Goal: Task Accomplishment & Management: Use online tool/utility

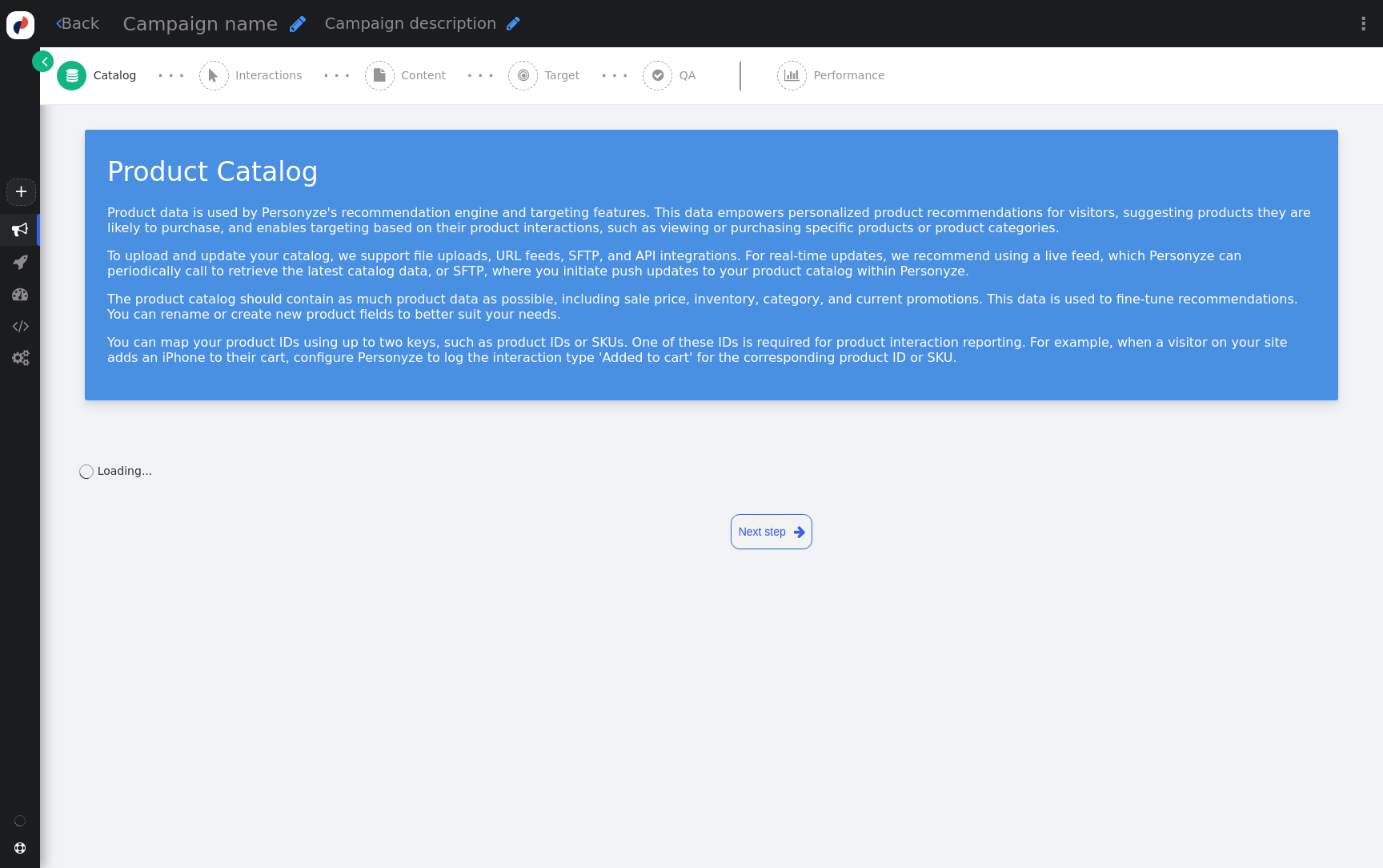
click at [409, 83] on span "Content" at bounding box center [427, 76] width 51 height 17
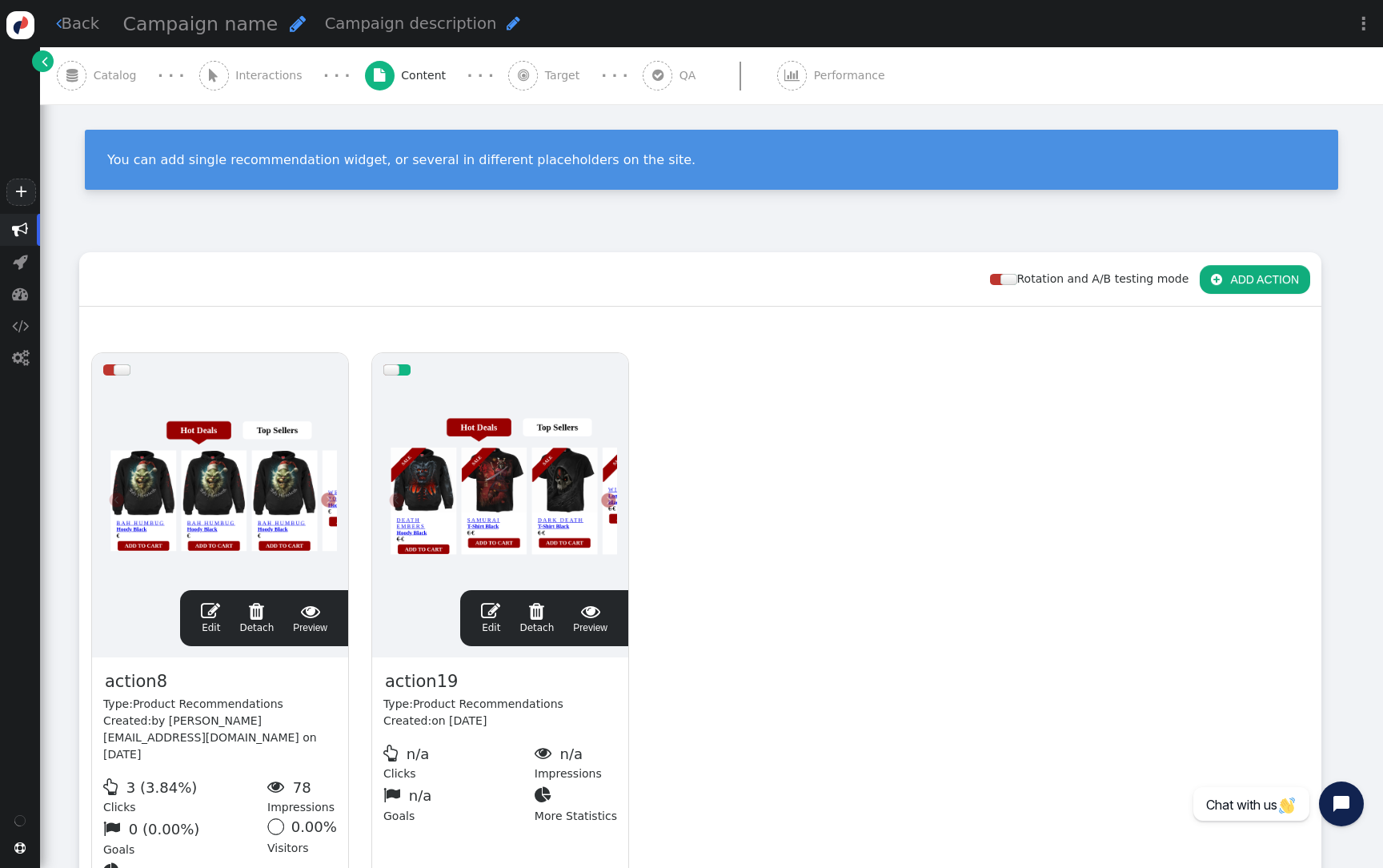
click at [467, 428] on div at bounding box center [500, 482] width 234 height 192
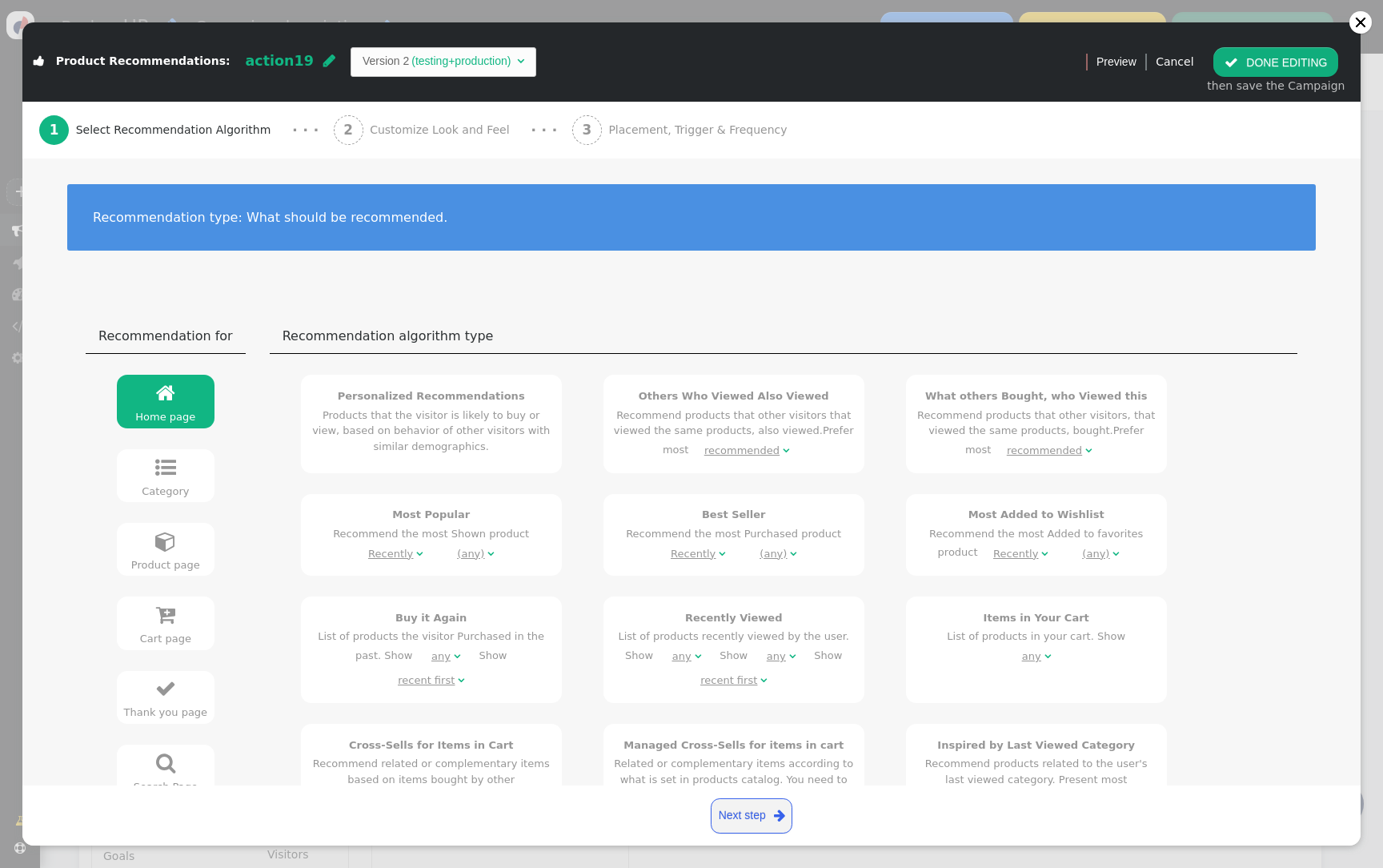
click at [452, 137] on span "Customize Look and Feel" at bounding box center [443, 130] width 147 height 17
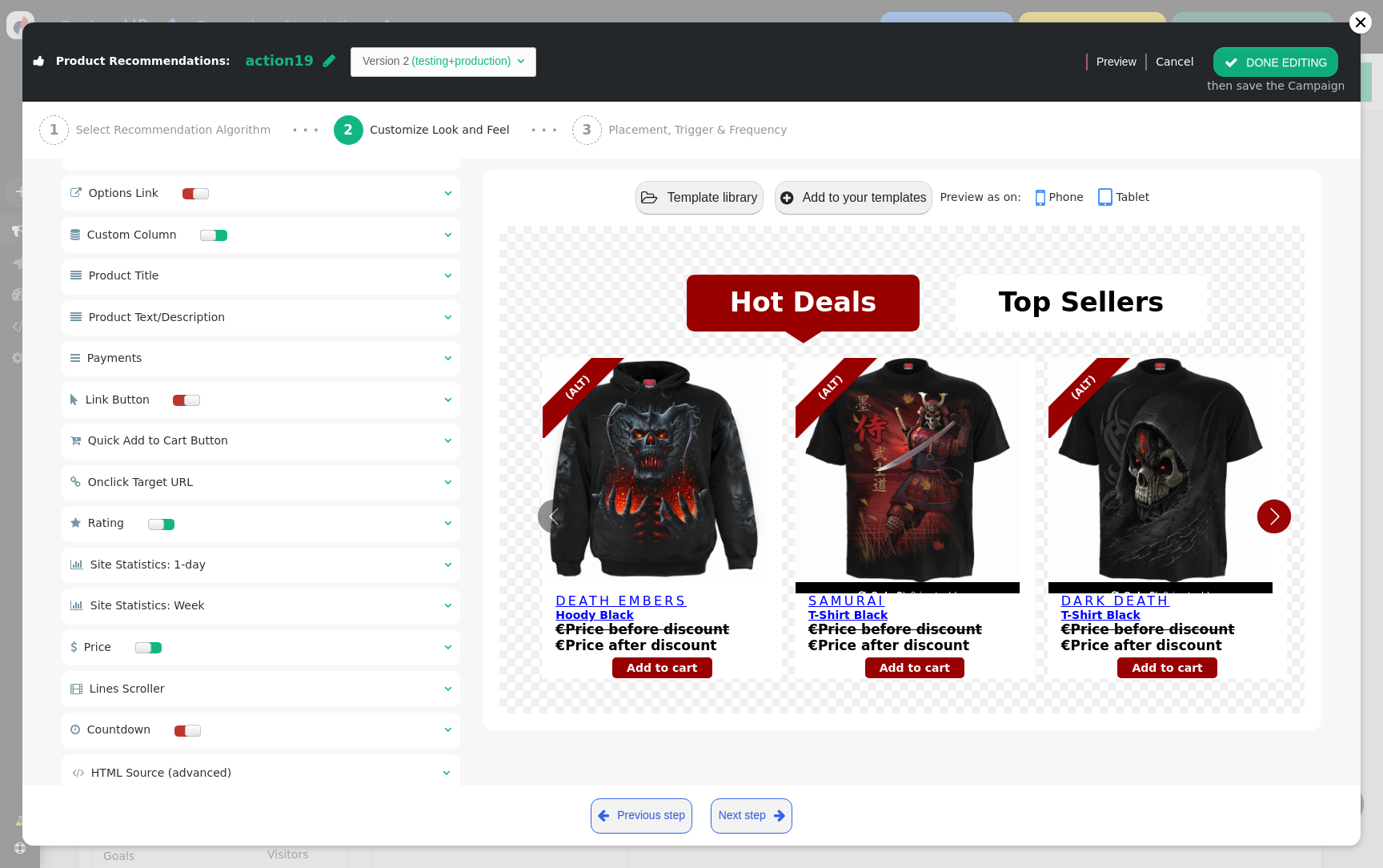
scroll to position [939, 0]
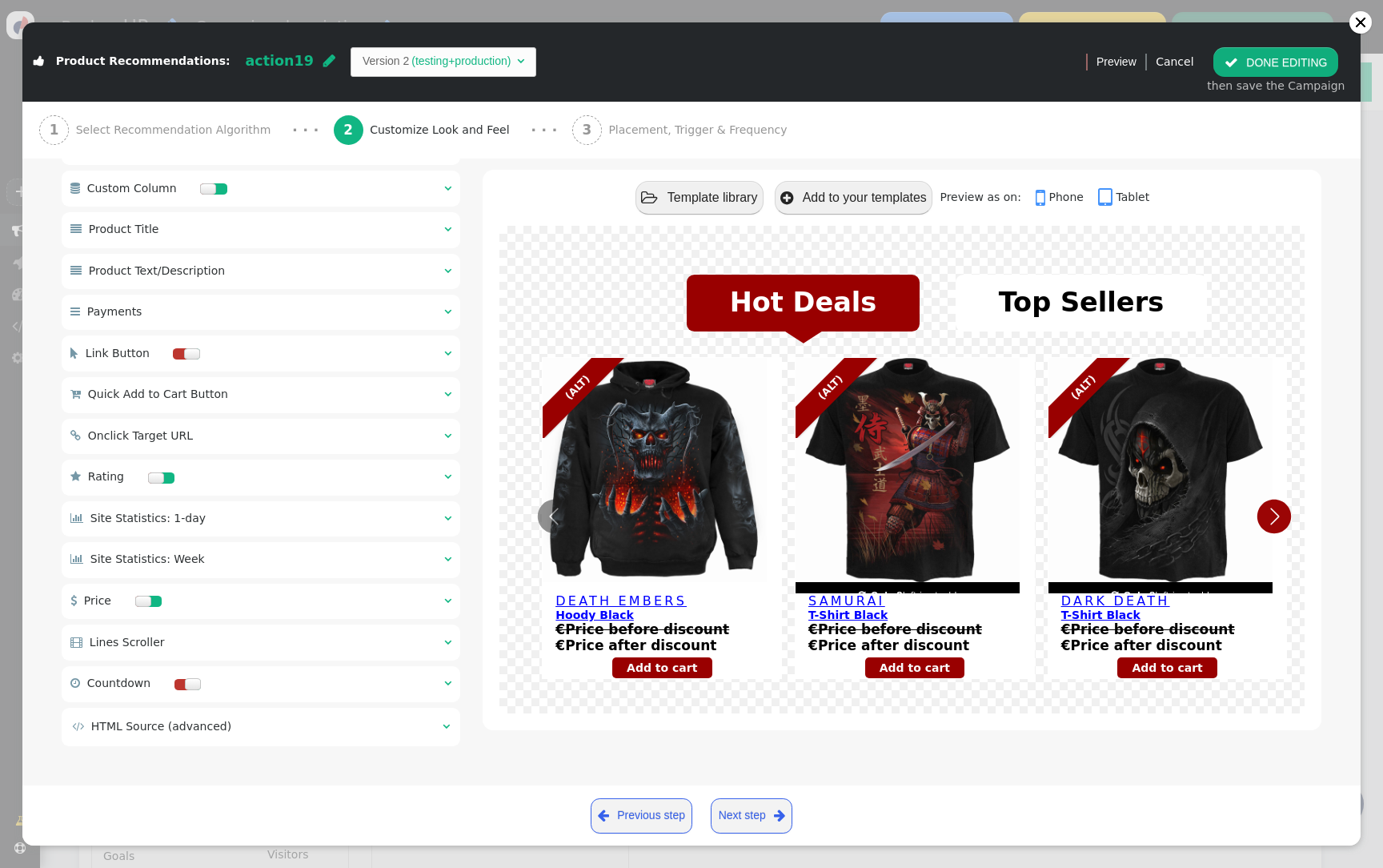
click at [351, 730] on td " HTML Source (advanced)" at bounding box center [251, 726] width 360 height 17
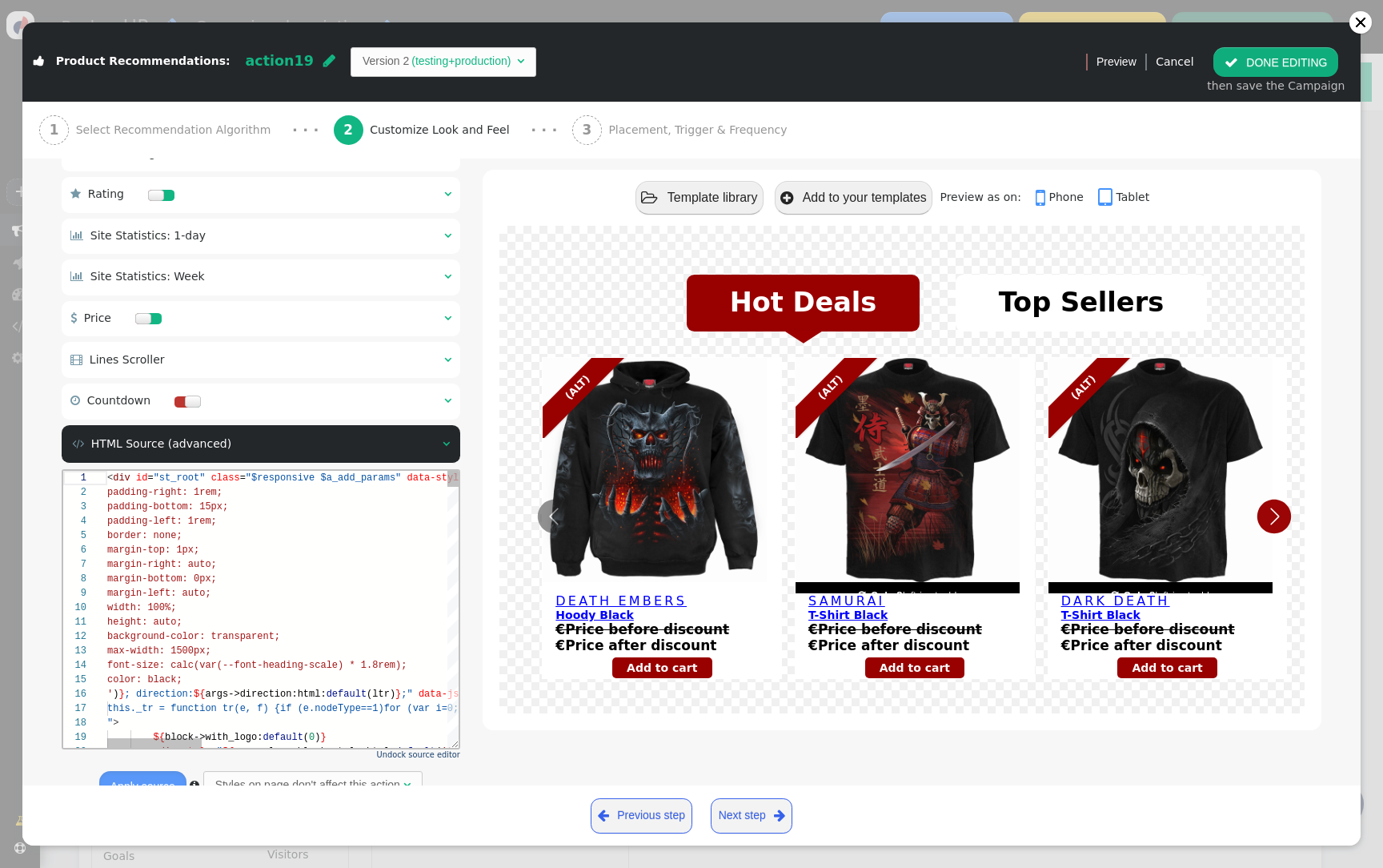
scroll to position [1280, 0]
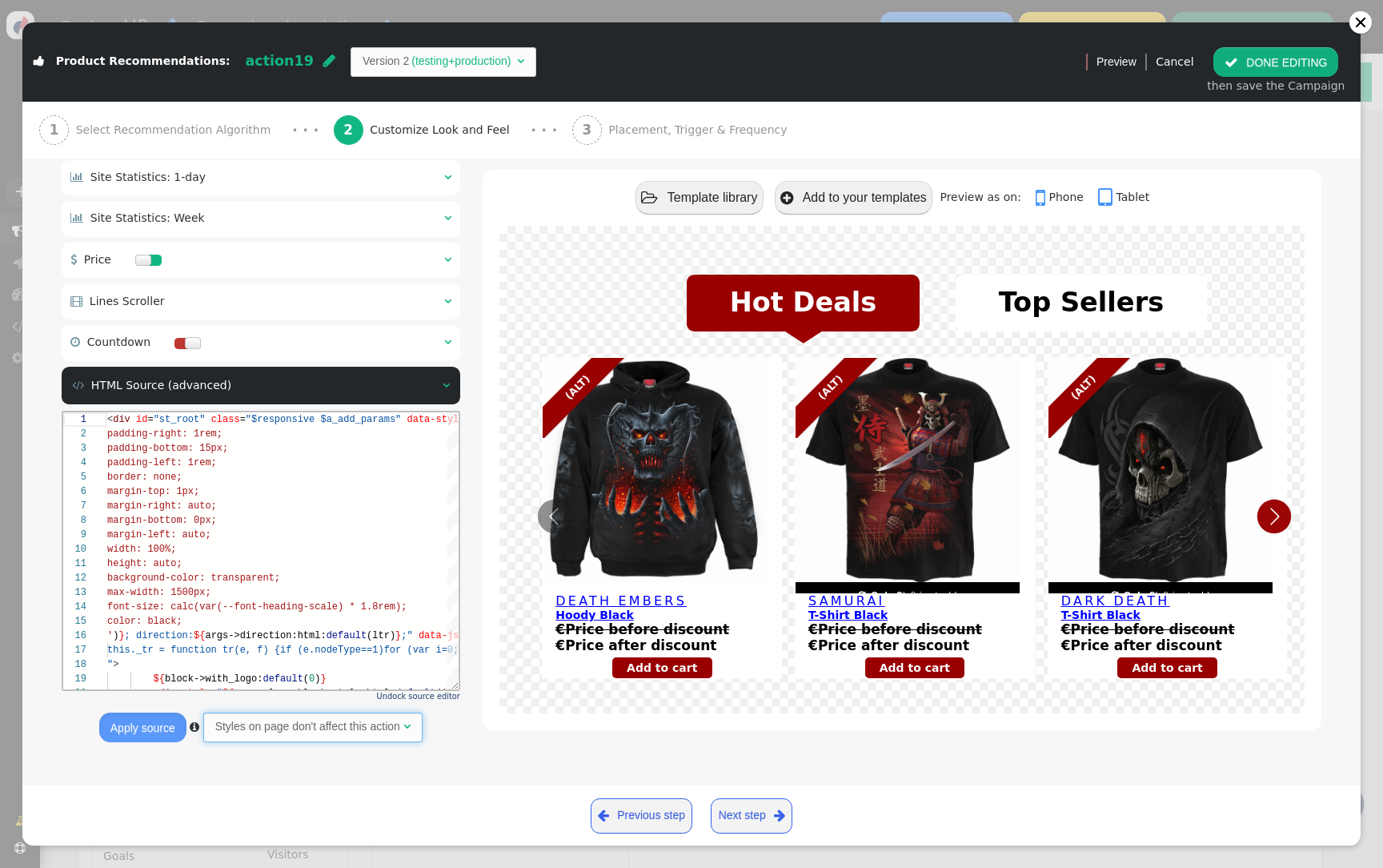
click at [414, 734] on span "Styles on page don't affect this action " at bounding box center [313, 727] width 220 height 29
click at [167, 733] on button "Apply source" at bounding box center [156, 727] width 88 height 29
click at [164, 734] on button "Apply source" at bounding box center [156, 727] width 88 height 29
click at [1303, 53] on button " DONE EDITING" at bounding box center [1276, 62] width 125 height 29
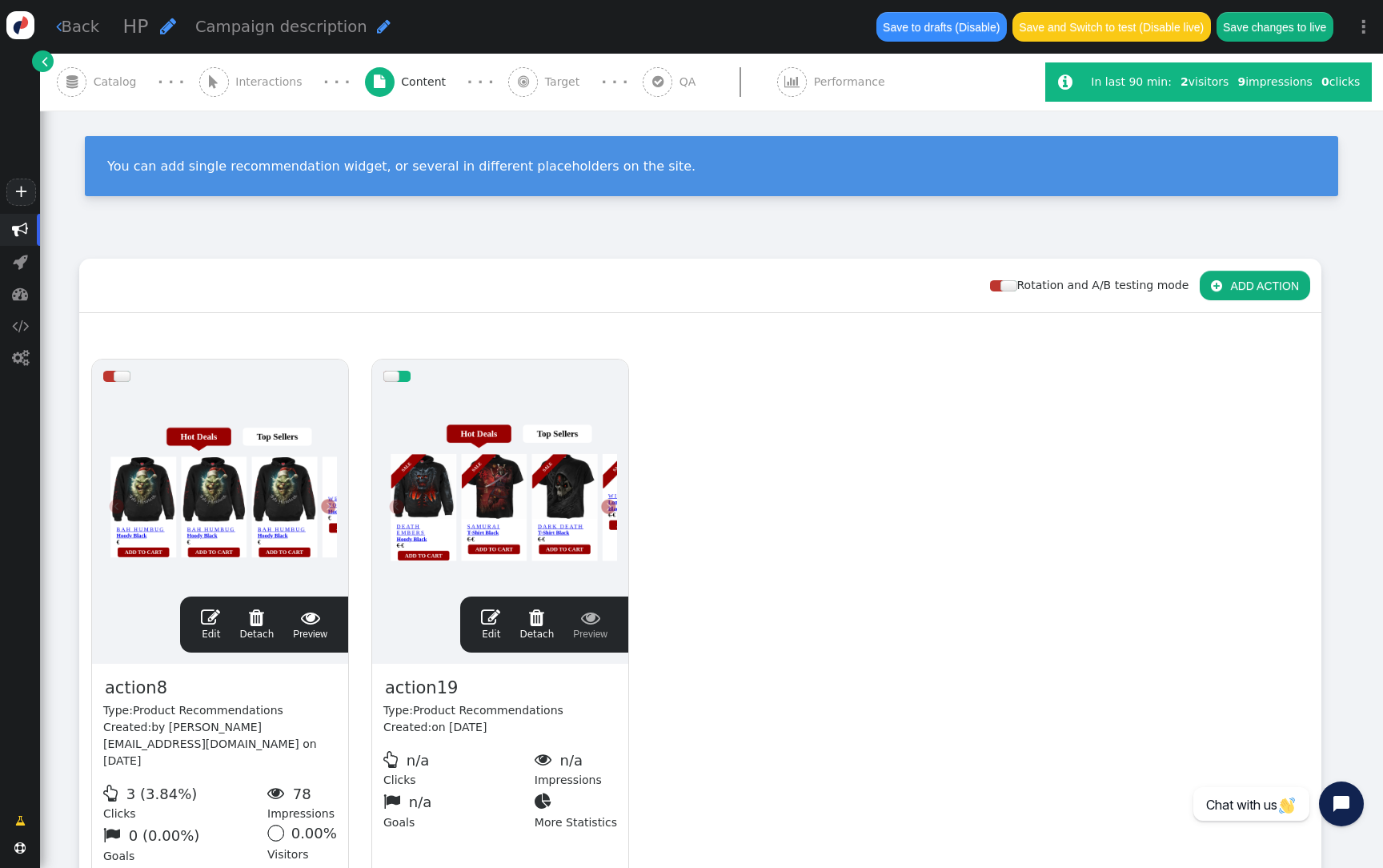
scroll to position [144, 0]
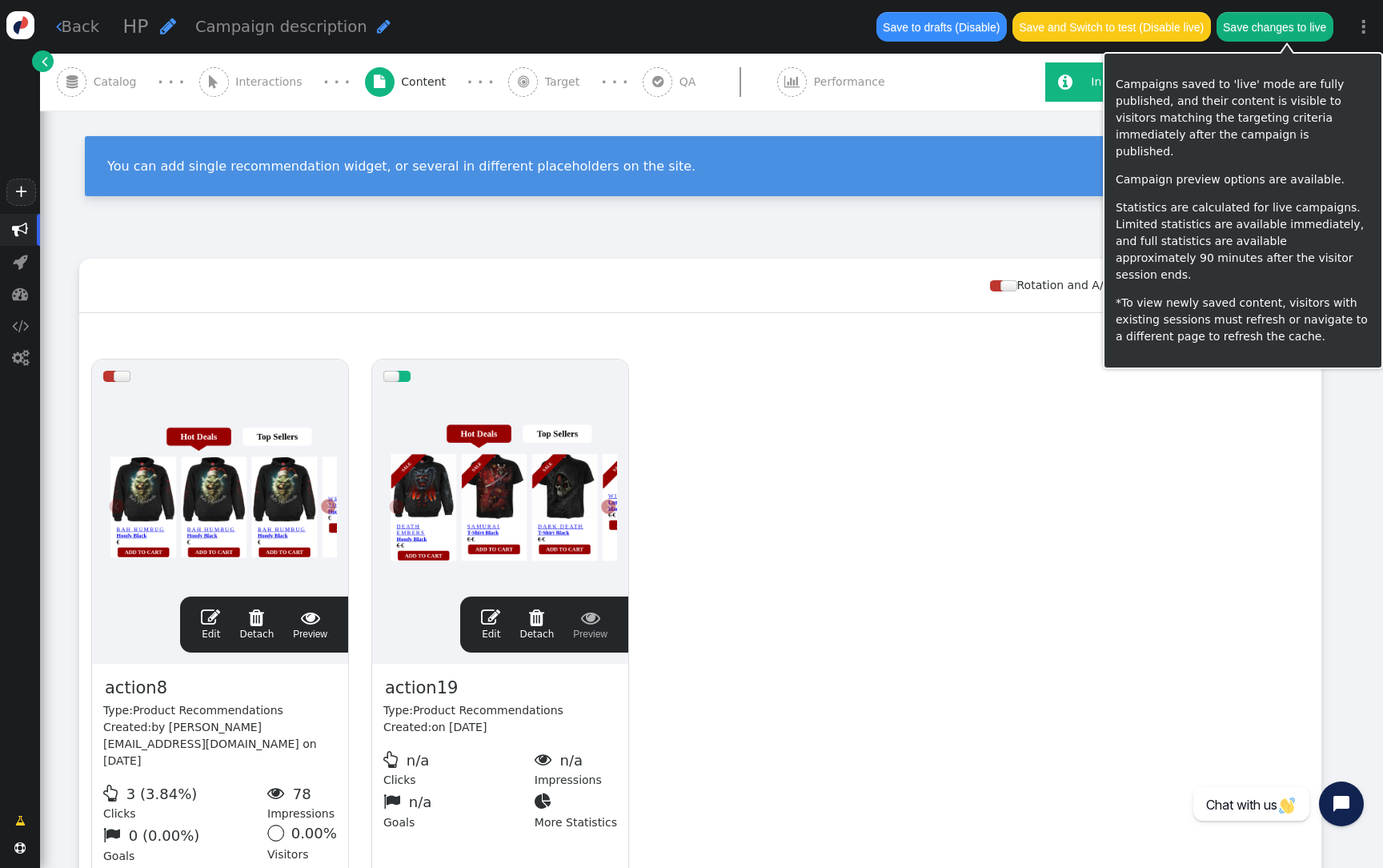
click at [1276, 33] on button "Save changes to live" at bounding box center [1275, 26] width 117 height 29
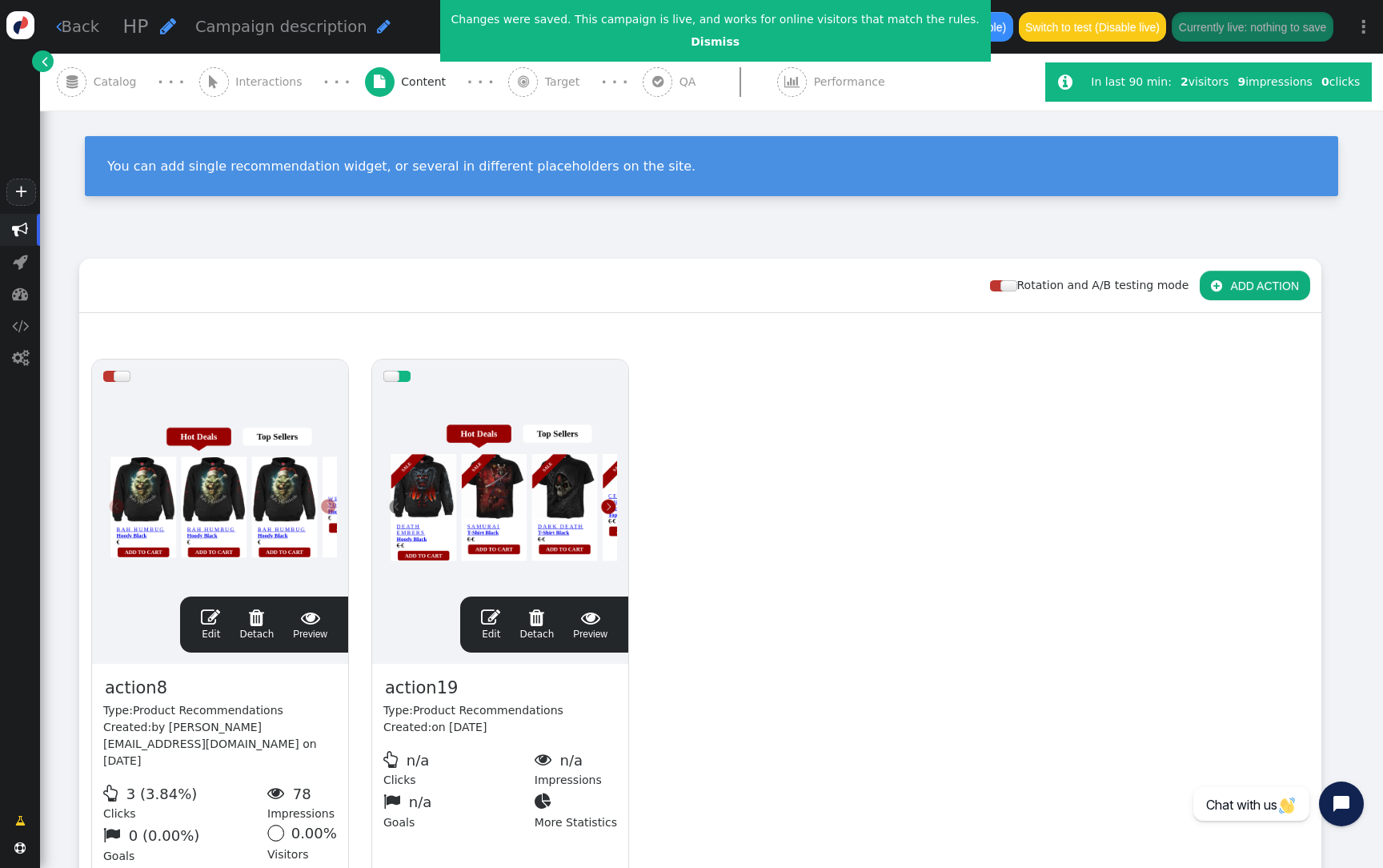
click at [245, 105] on div " Interactions" at bounding box center [254, 82] width 109 height 57
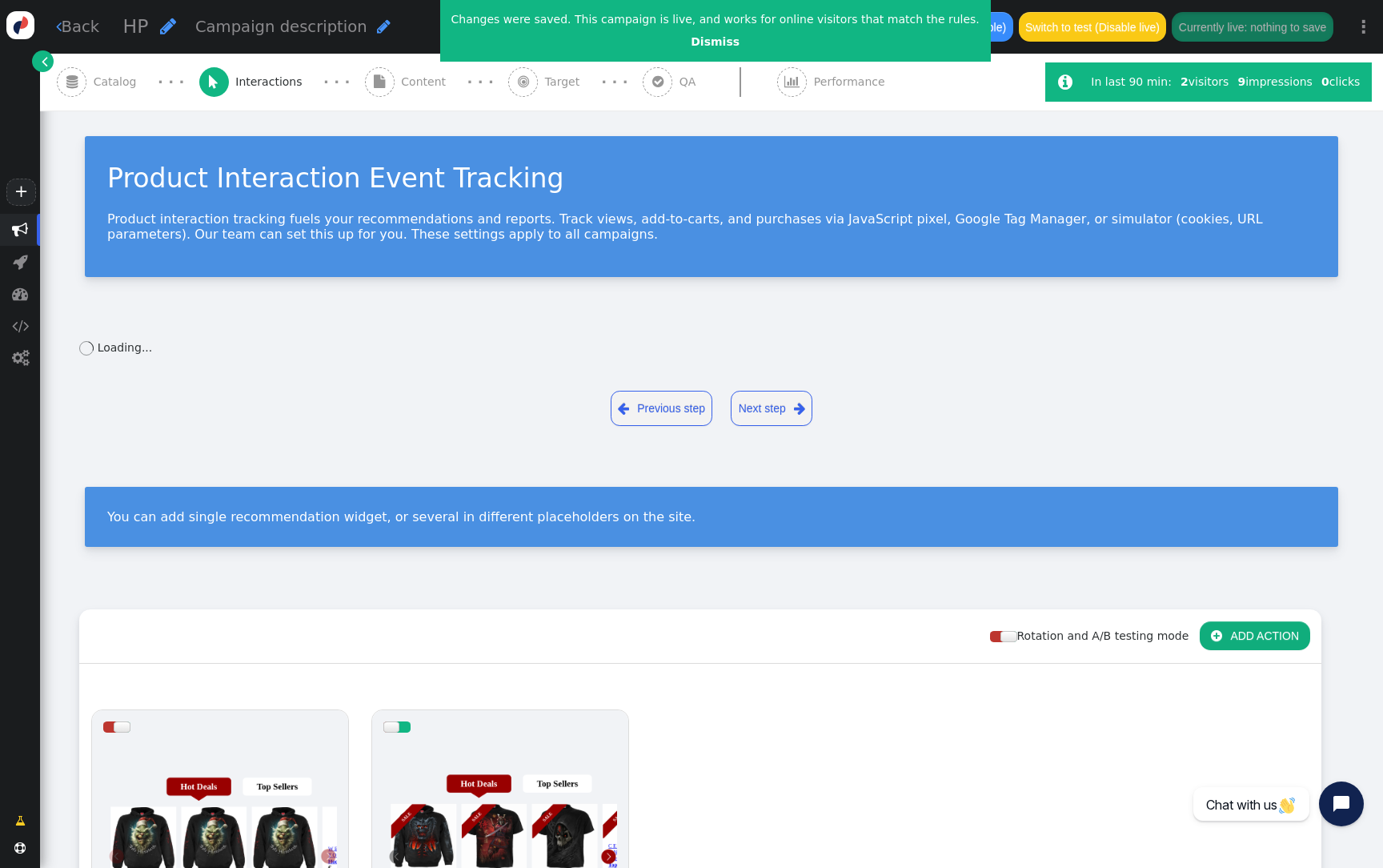
click at [92, 95] on div " Catalog" at bounding box center [100, 82] width 87 height 57
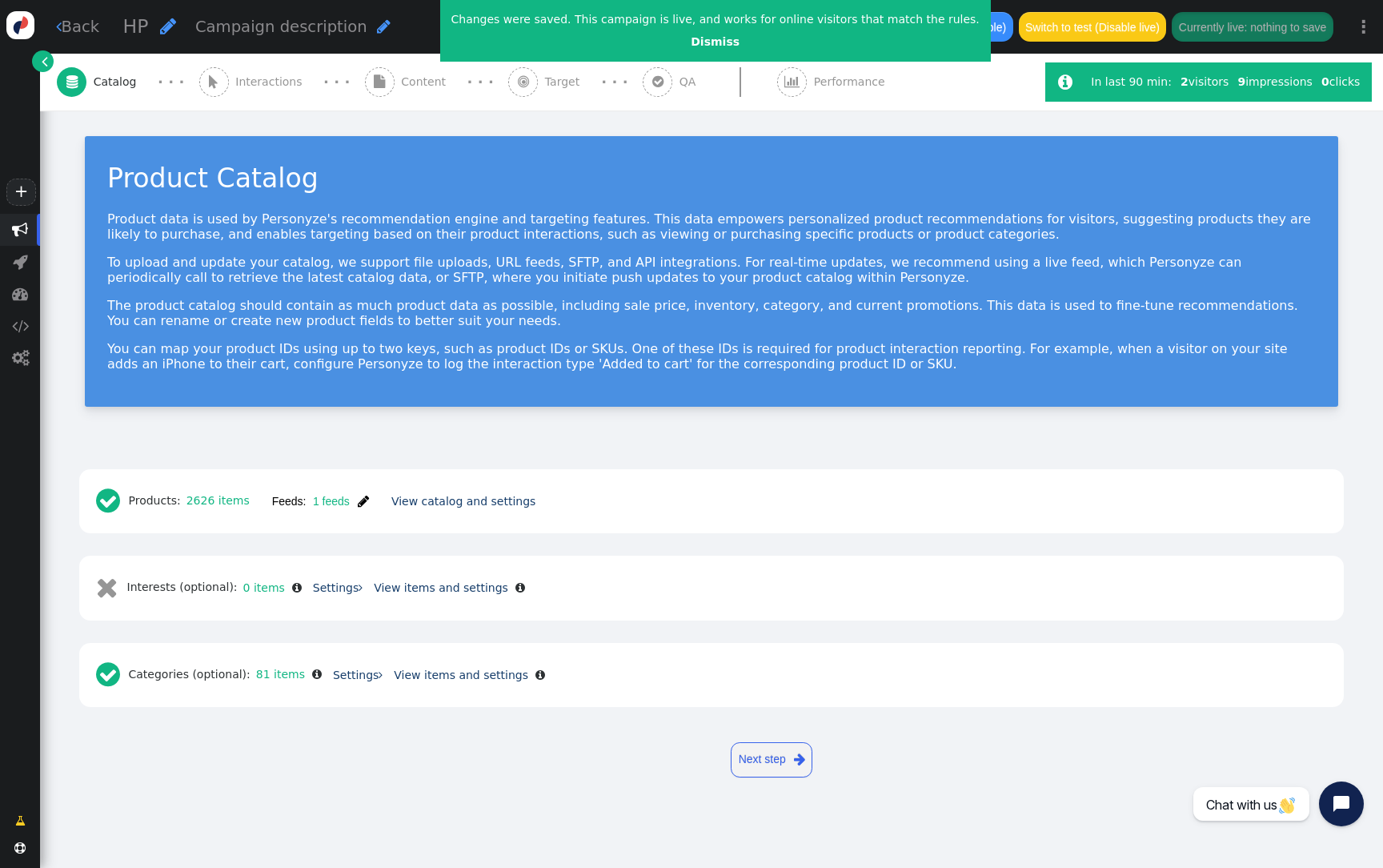
click at [29, 227] on span "" at bounding box center [20, 230] width 40 height 32
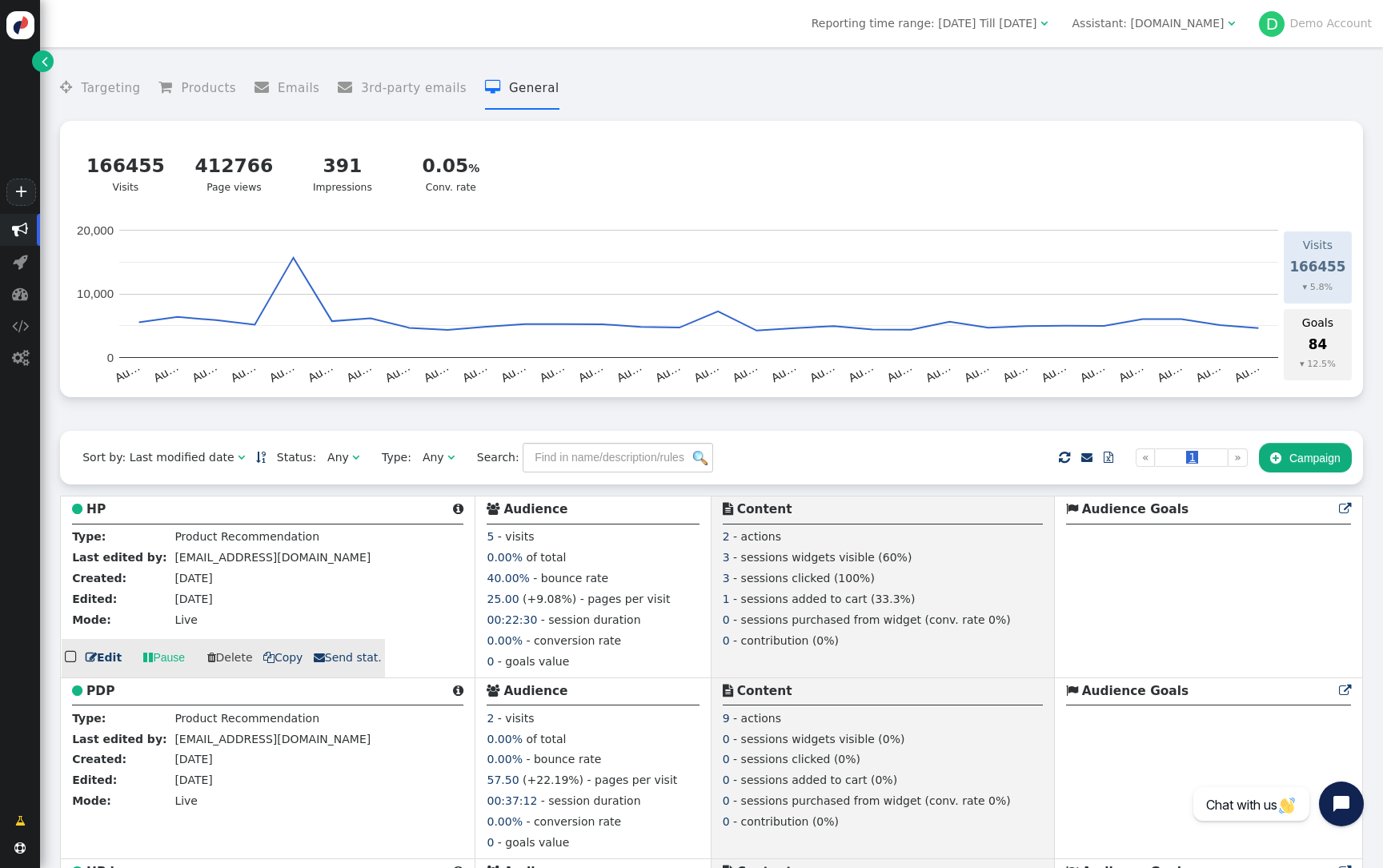
click at [101, 506] on div " HP " at bounding box center [267, 511] width 391 height 24
click at [101, 509] on b "HP" at bounding box center [96, 508] width 19 height 14
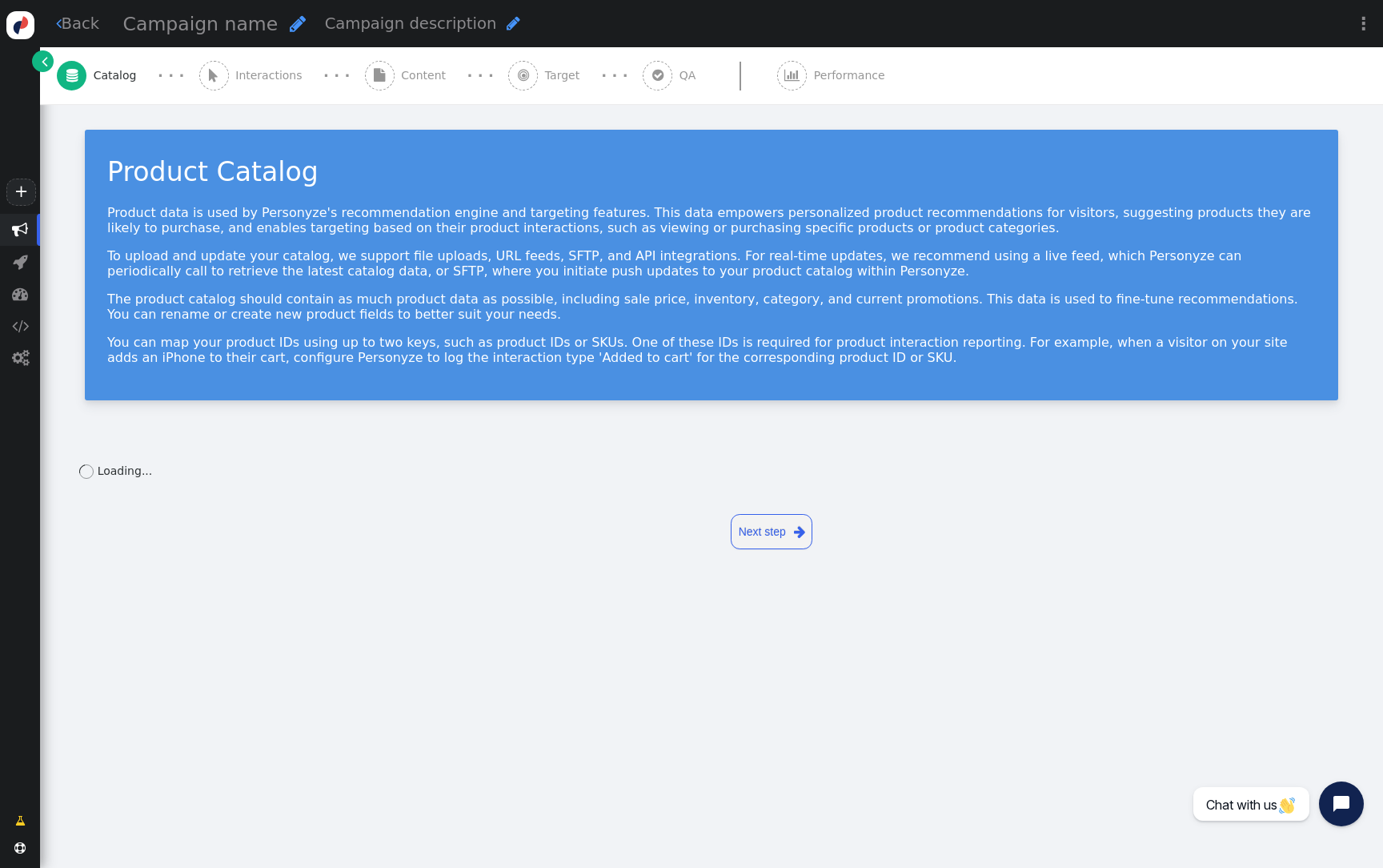
click at [406, 97] on div " Content" at bounding box center [409, 76] width 88 height 57
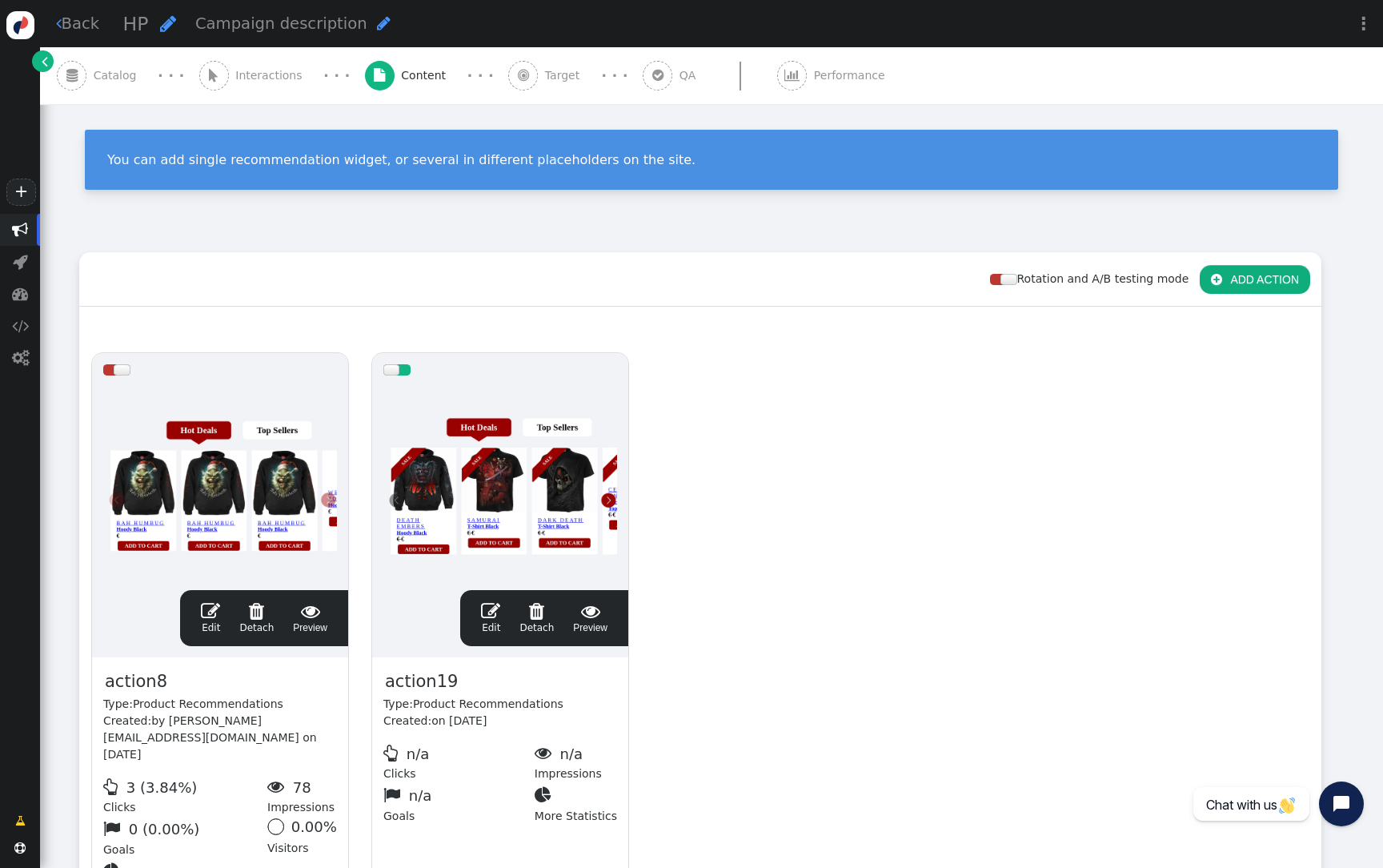
click at [569, 492] on div at bounding box center [500, 482] width 234 height 192
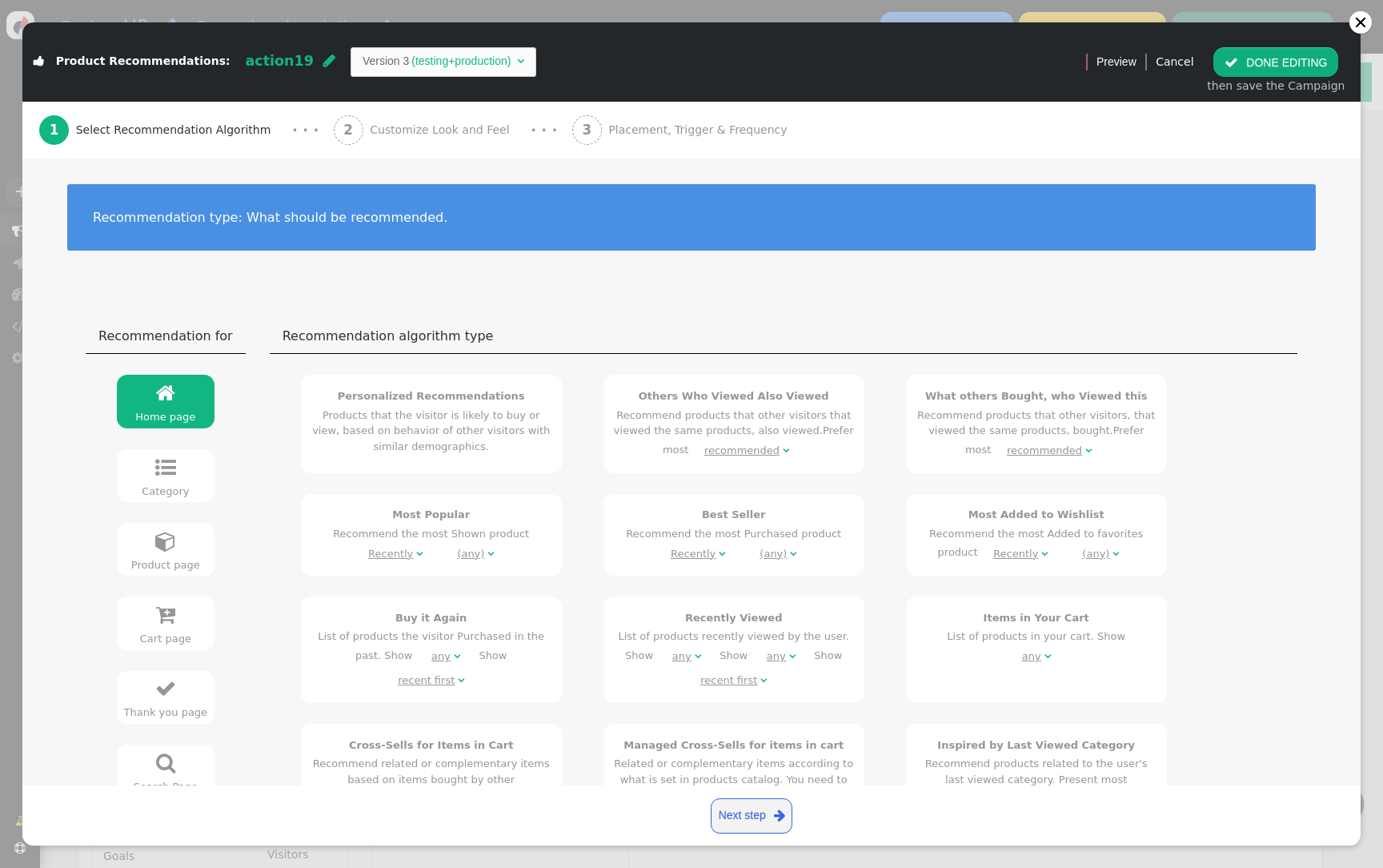
click at [421, 124] on span "Customize Look and Feel" at bounding box center [443, 130] width 147 height 17
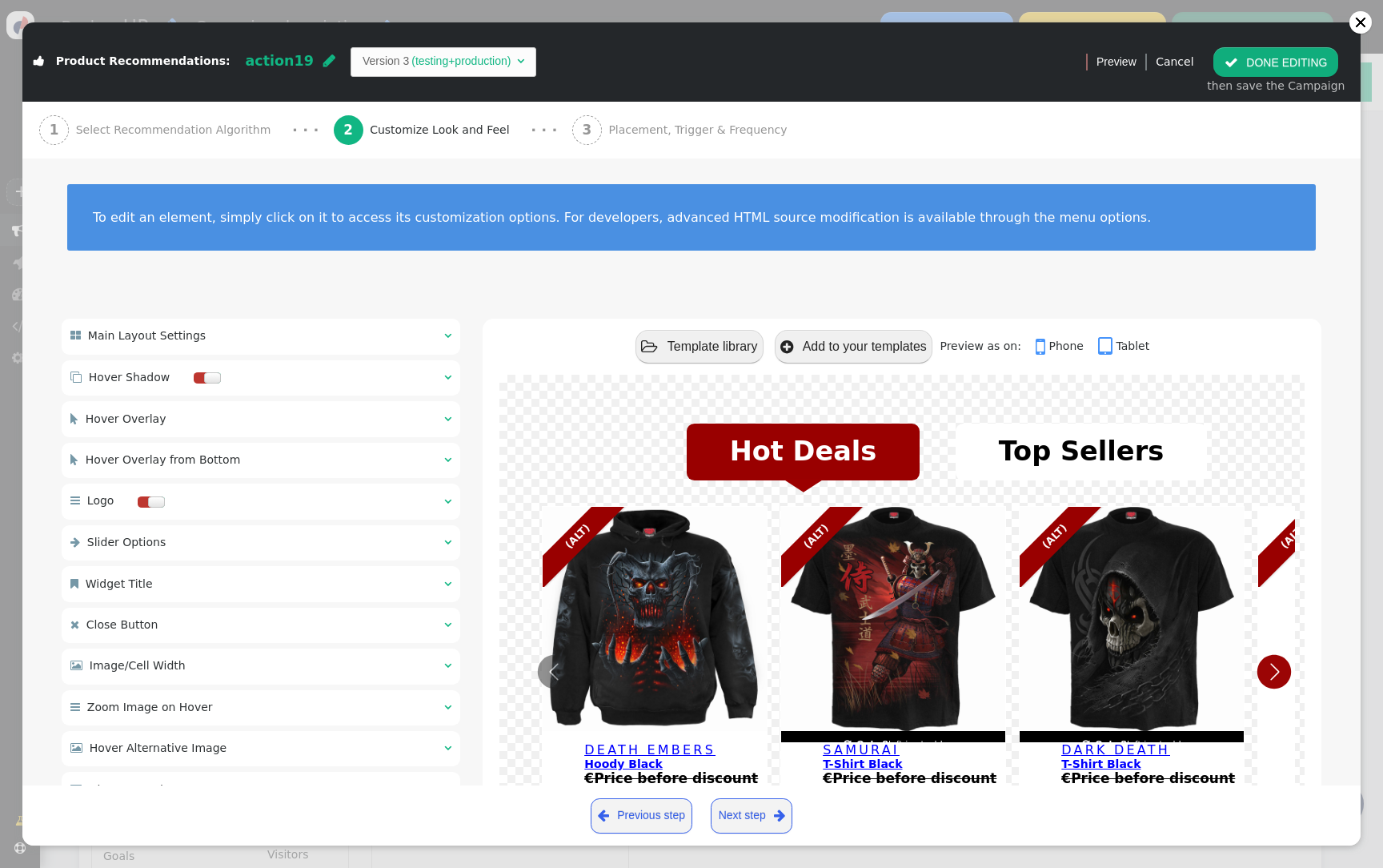
scroll to position [37, 0]
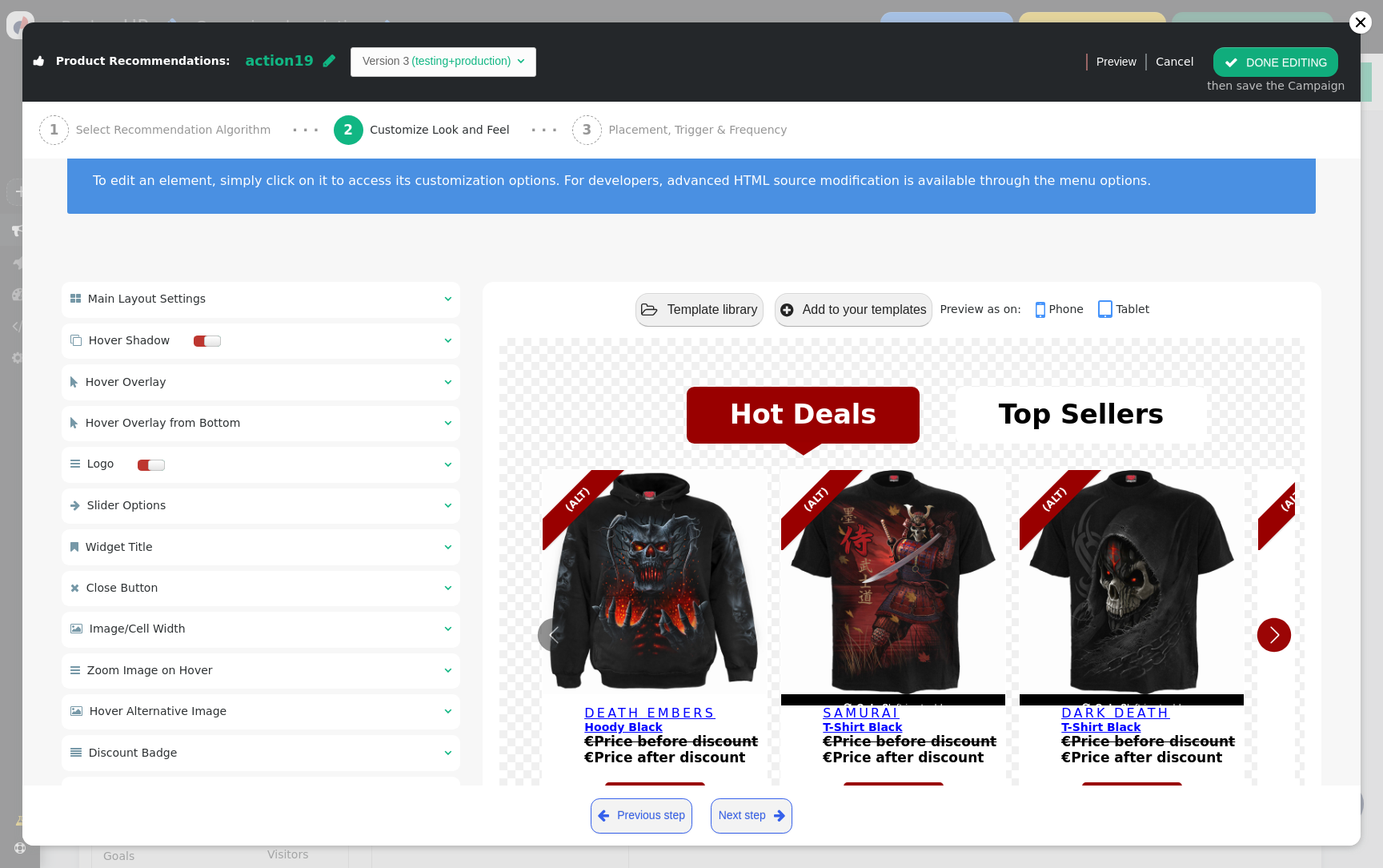
click at [245, 628] on div " Image/Cell Width  " at bounding box center [261, 629] width 399 height 35
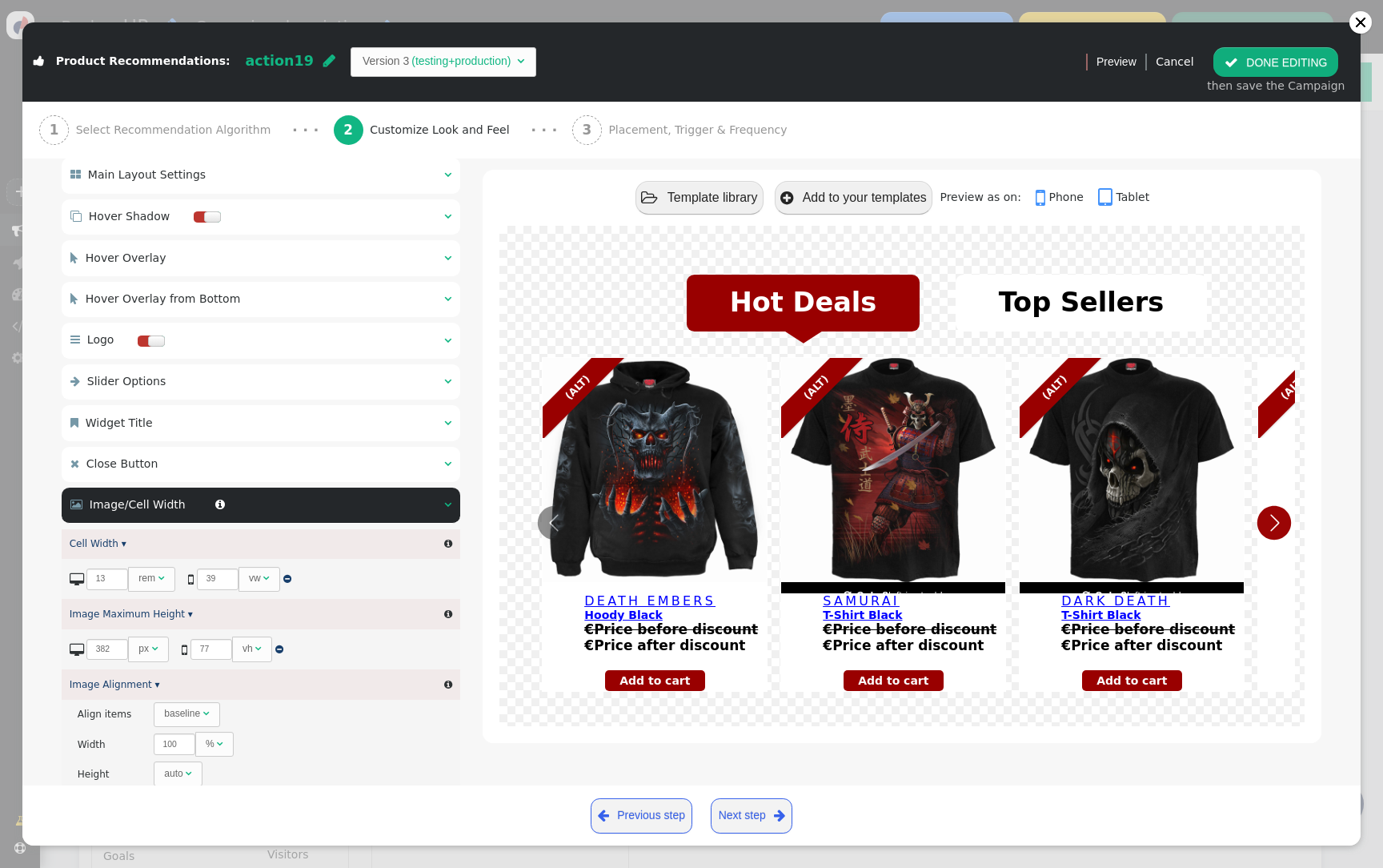
scroll to position [168, 0]
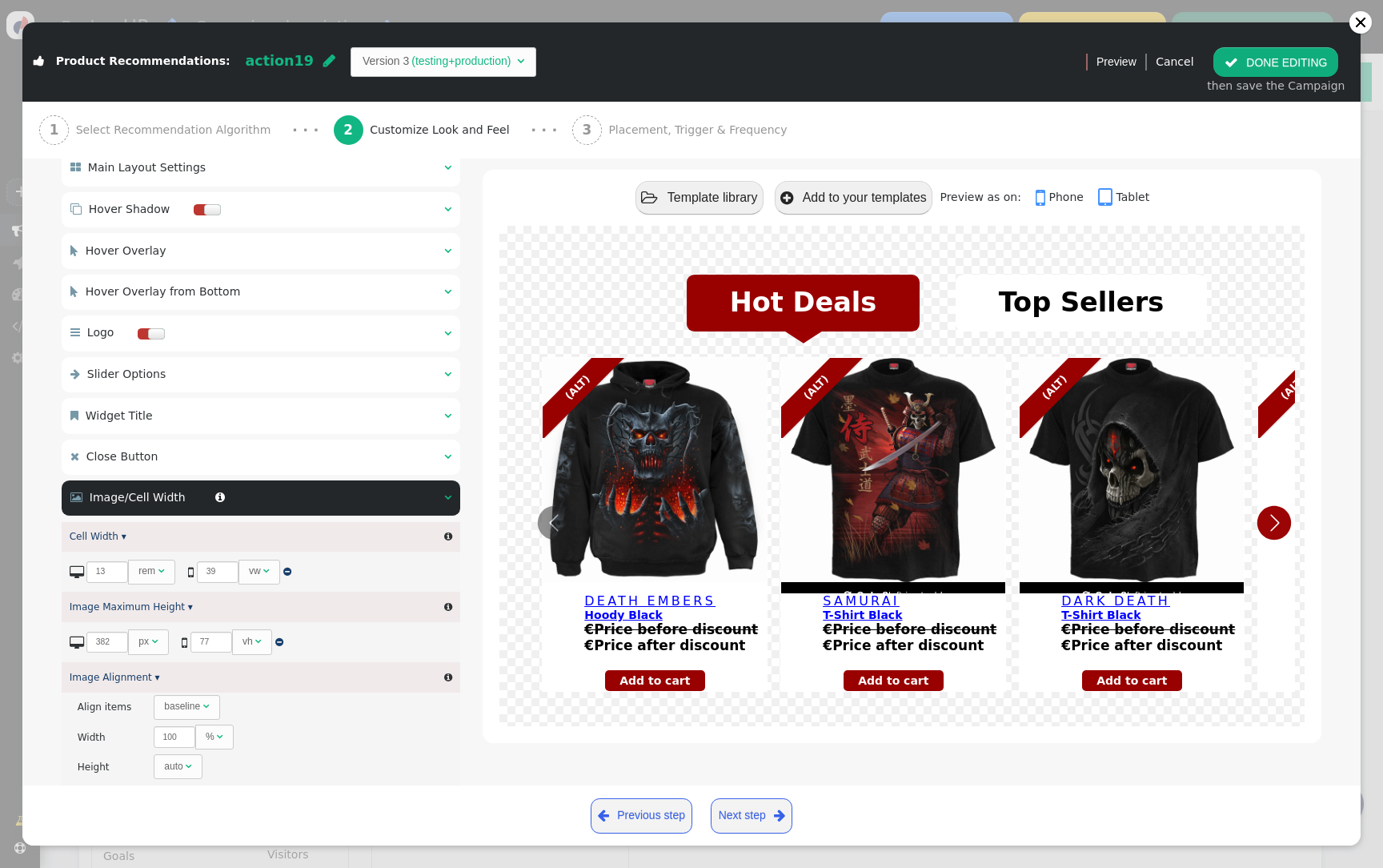
type input "${p->image_big_url}"
click at [101, 575] on input "13" at bounding box center [108, 572] width 42 height 22
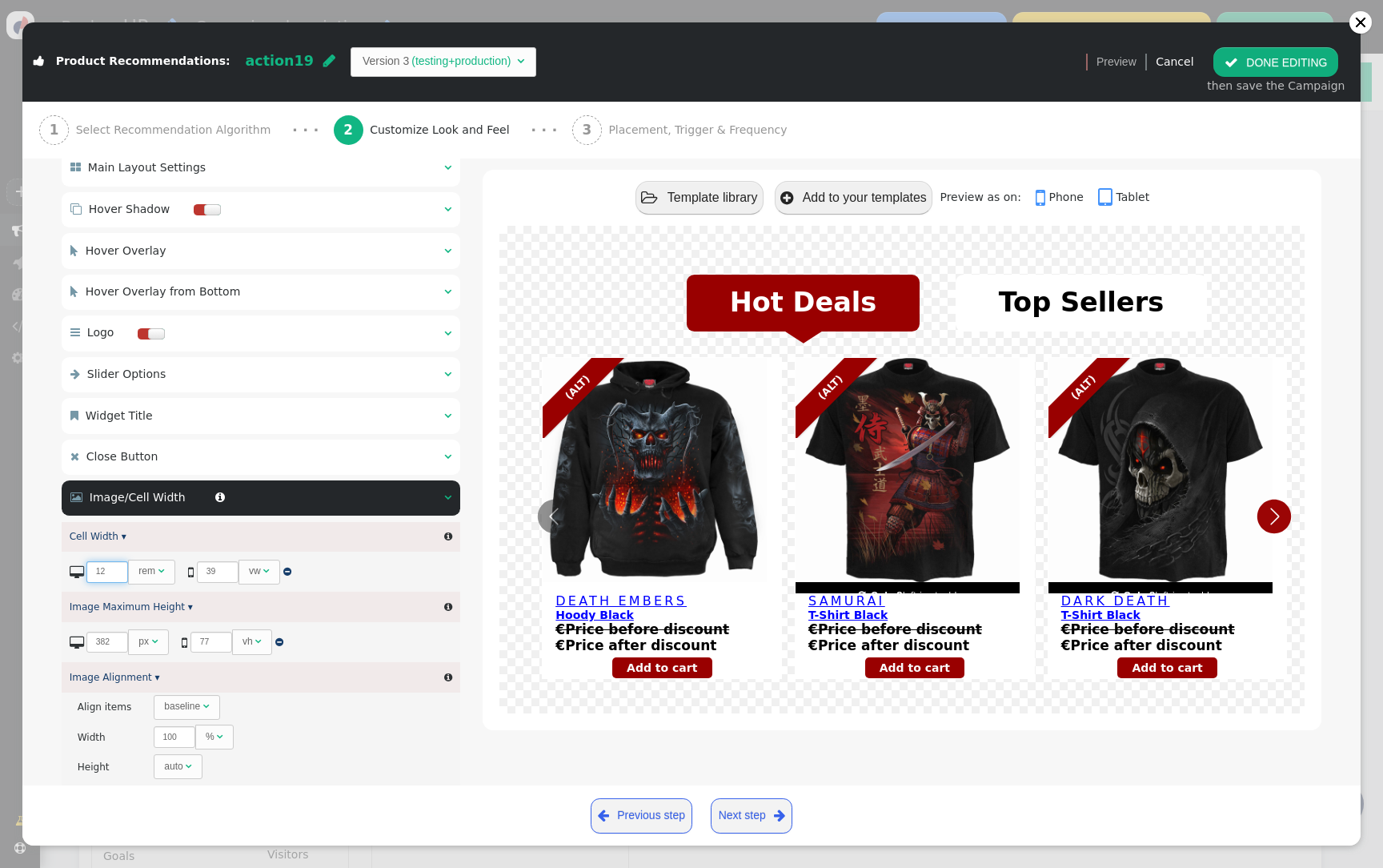
type input "12"
click at [1282, 56] on button " DONE EDITING" at bounding box center [1276, 62] width 125 height 29
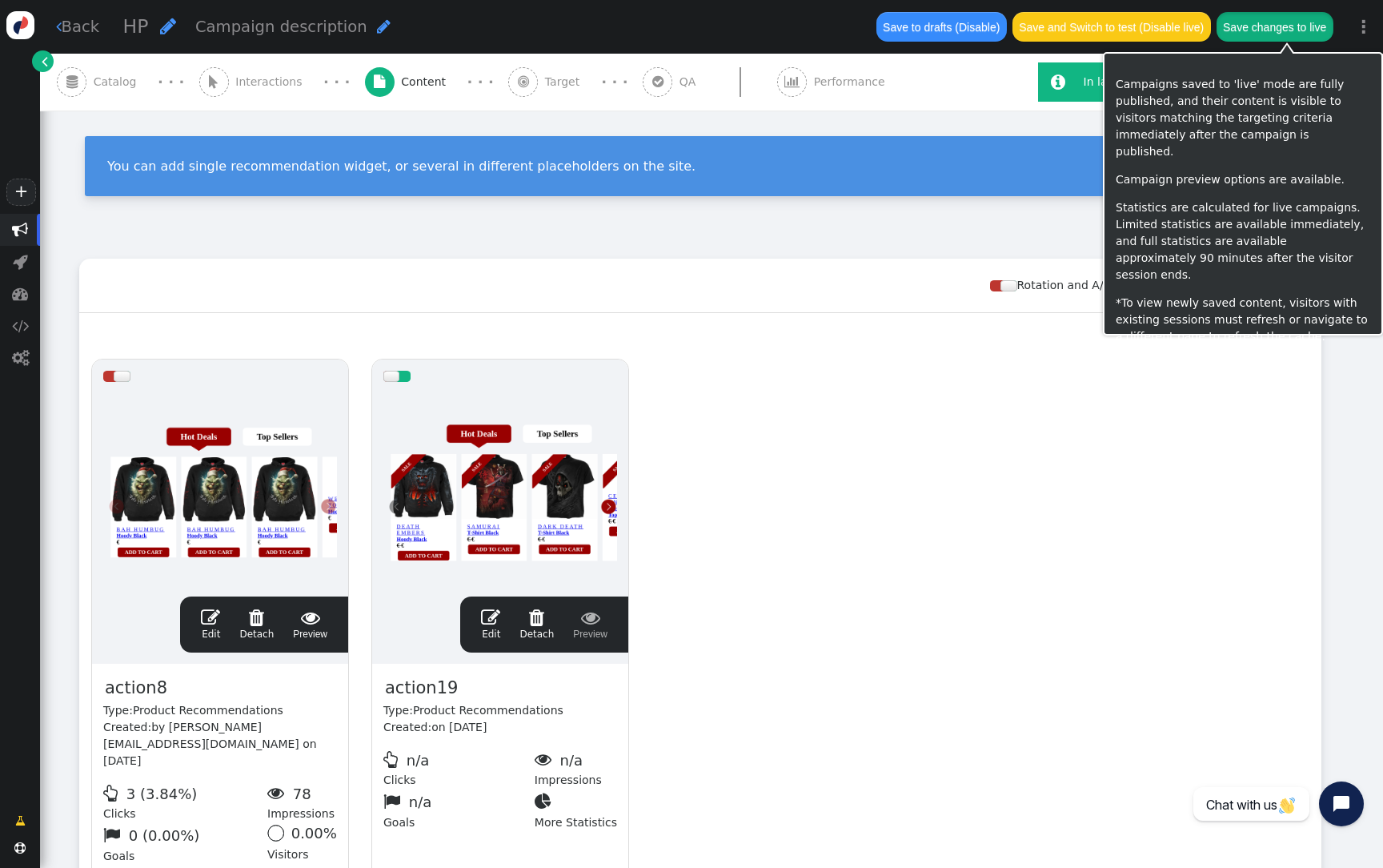
click at [1299, 27] on button "Save changes to live" at bounding box center [1275, 26] width 117 height 29
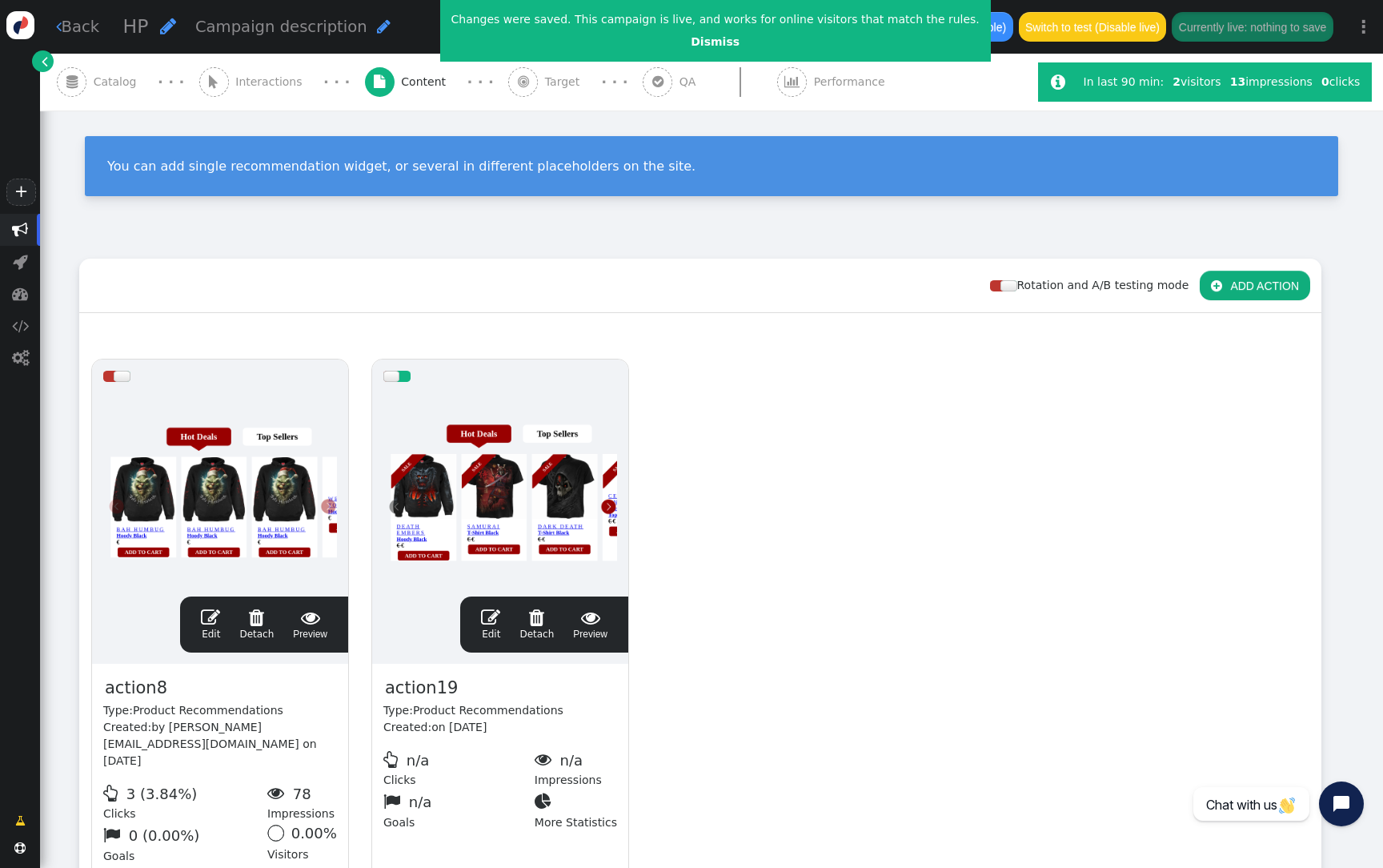
click at [432, 437] on div at bounding box center [500, 489] width 234 height 192
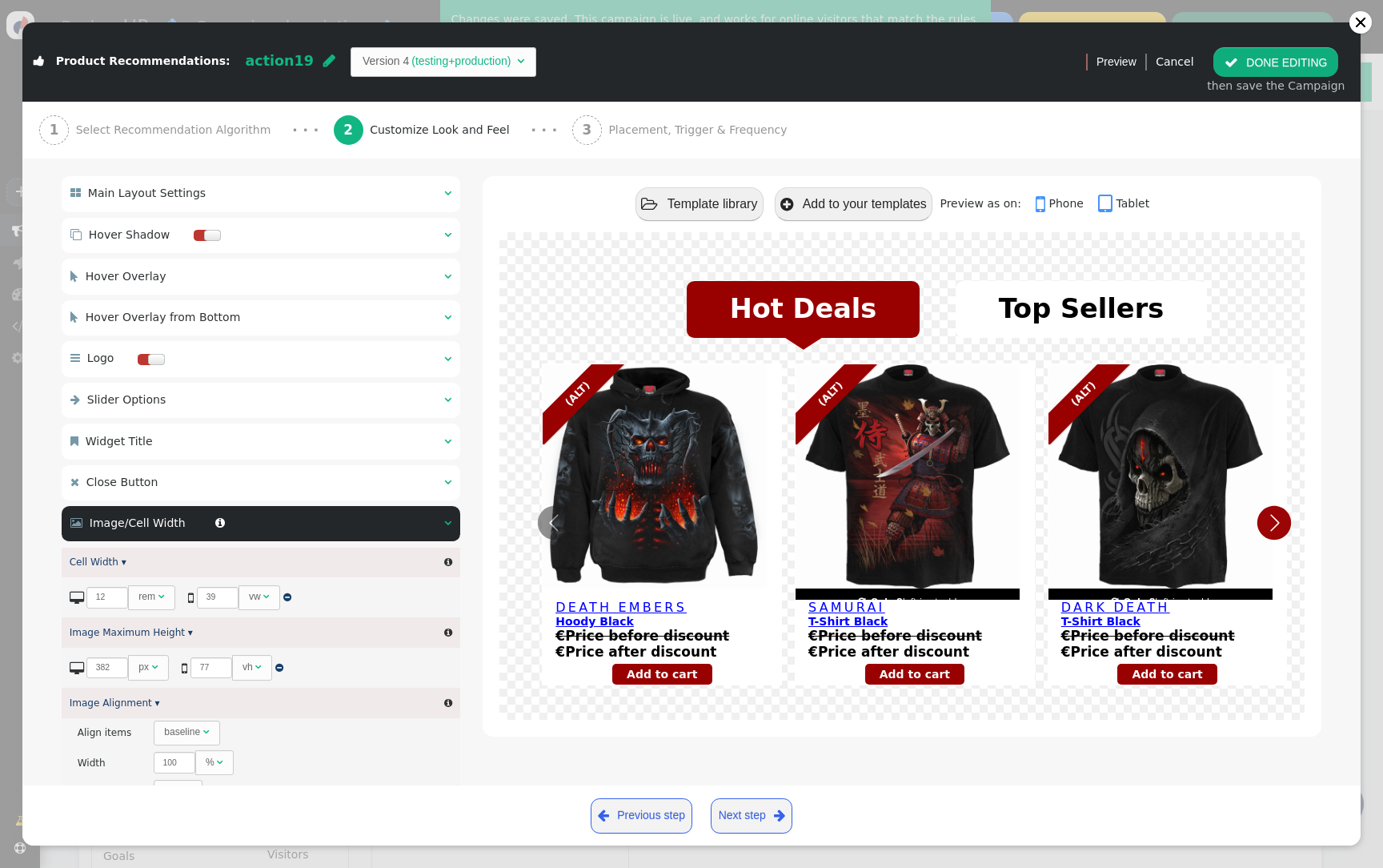
scroll to position [263, 0]
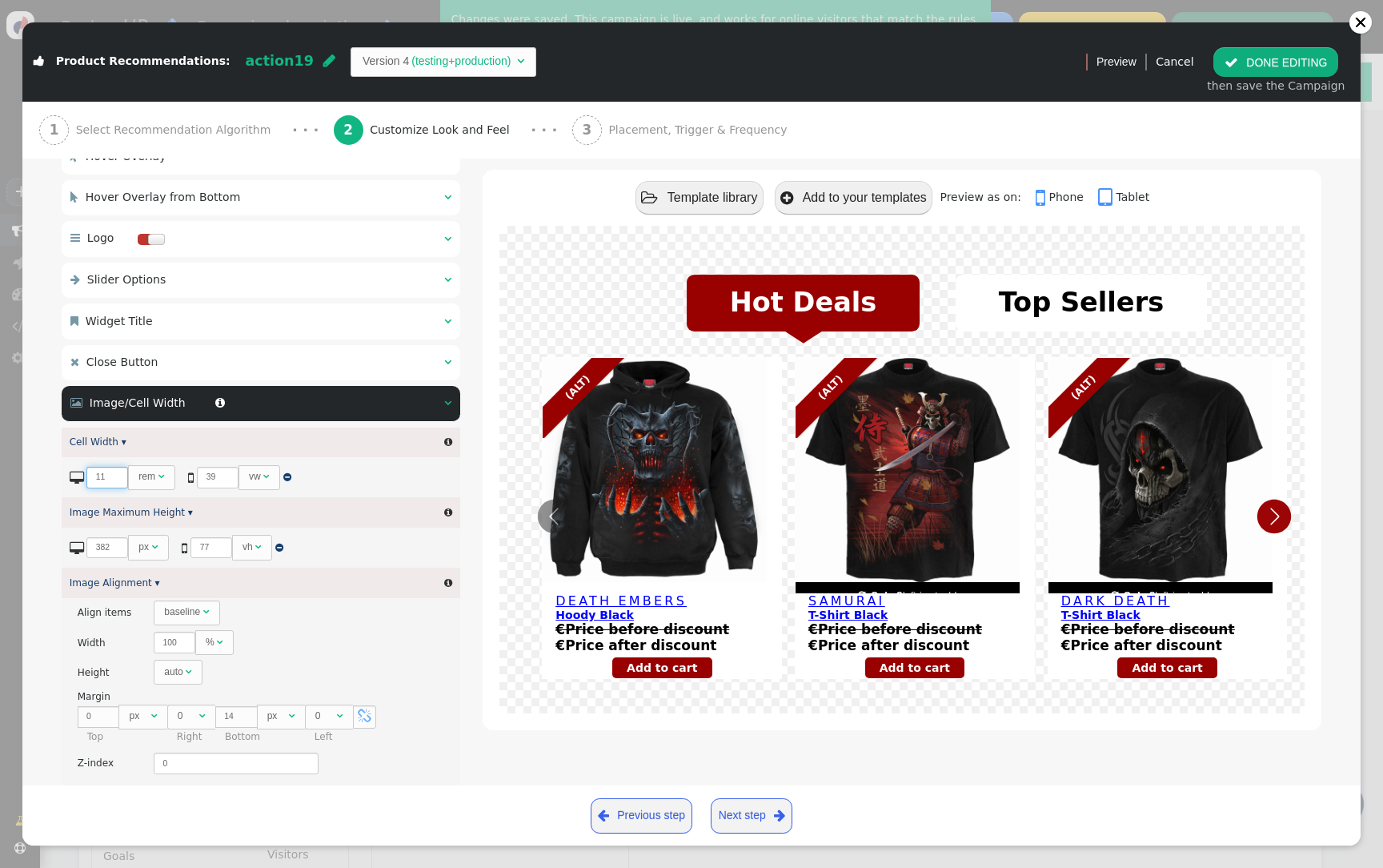
type input "11"
click at [116, 483] on input "11" at bounding box center [108, 477] width 42 height 22
click at [1265, 72] on button " DONE EDITING" at bounding box center [1276, 62] width 125 height 29
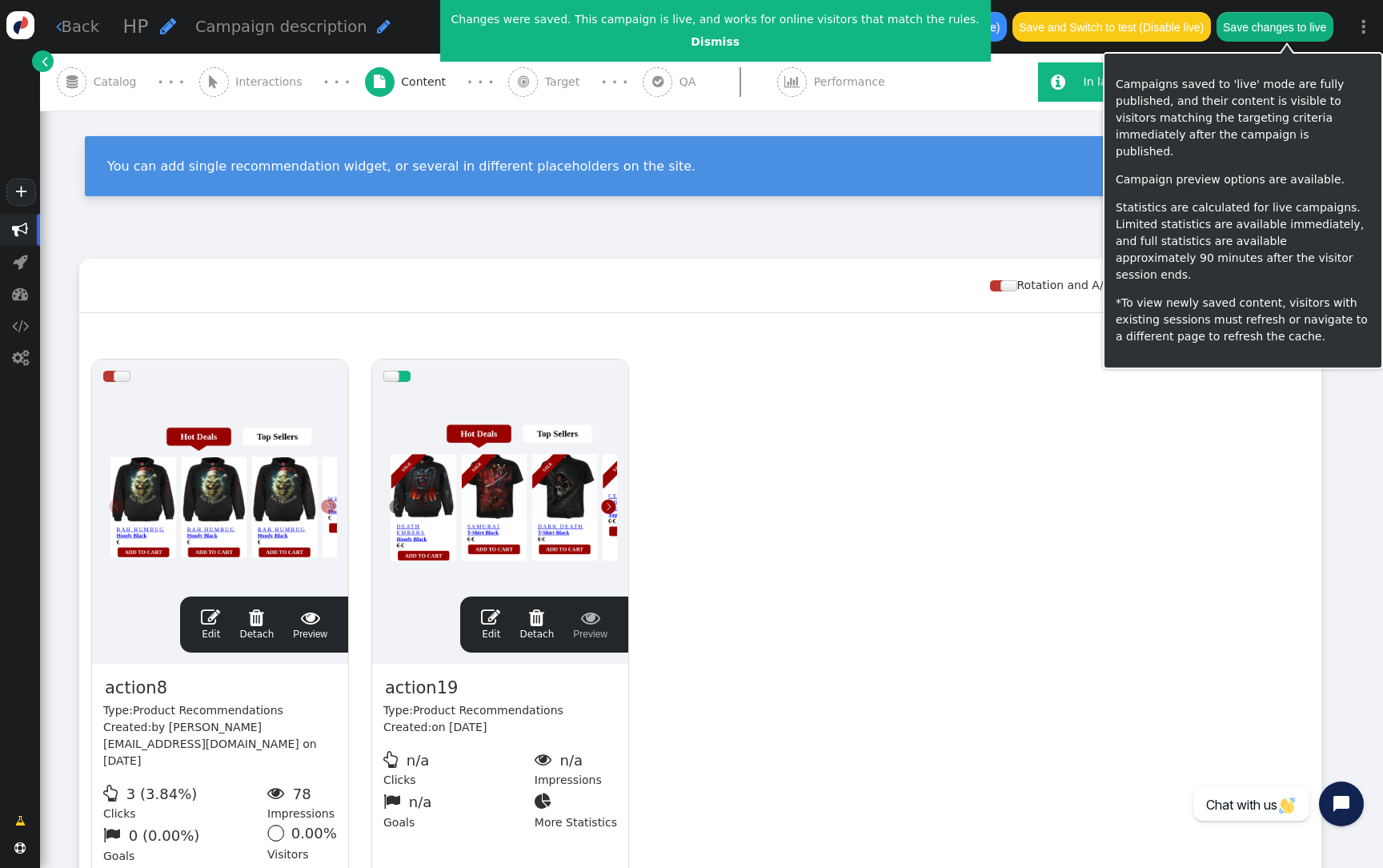
click at [1290, 27] on button "Save changes to live" at bounding box center [1275, 26] width 117 height 29
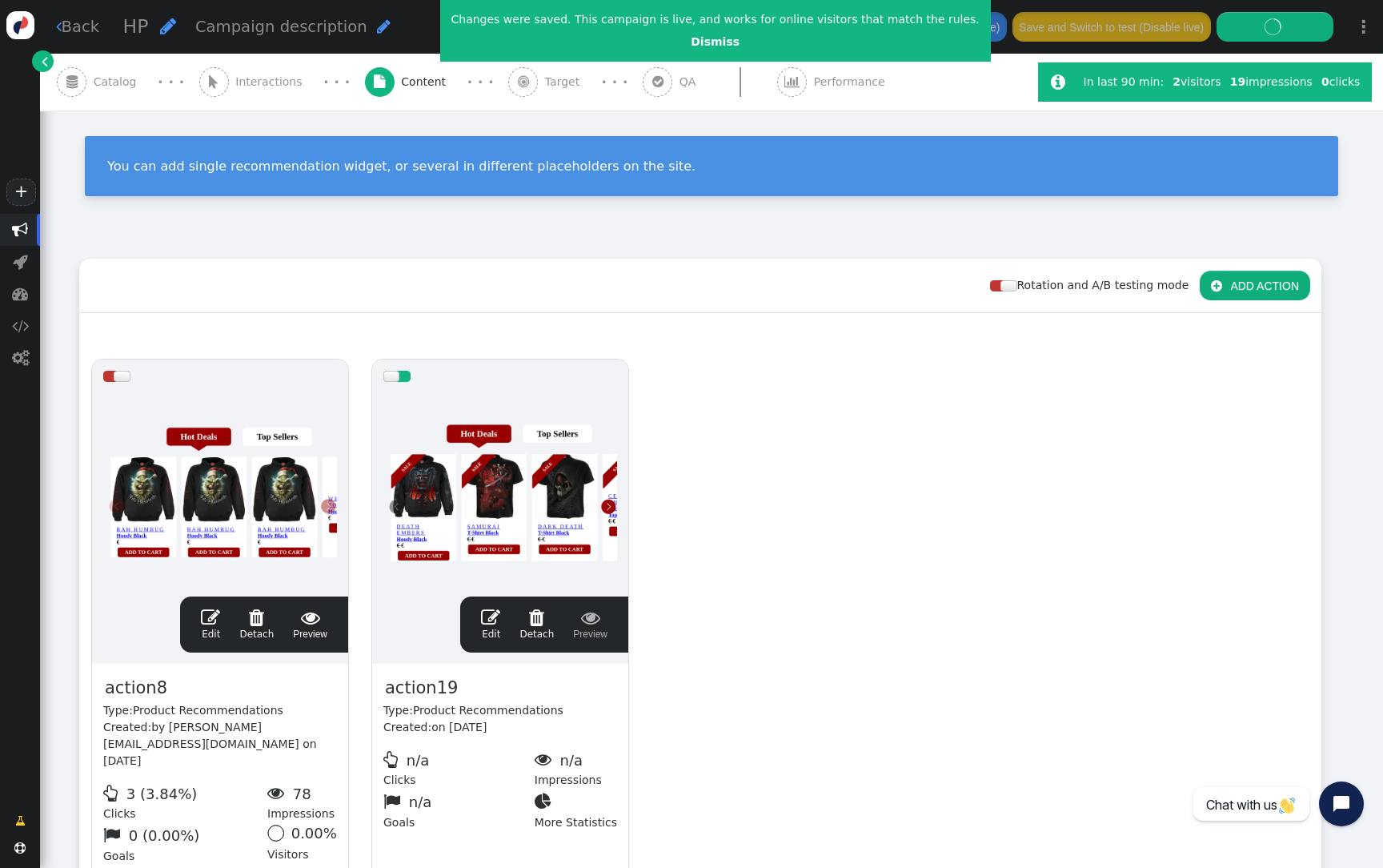
click at [515, 376] on div "drag this" at bounding box center [500, 376] width 256 height 33
click at [484, 450] on div at bounding box center [500, 489] width 234 height 192
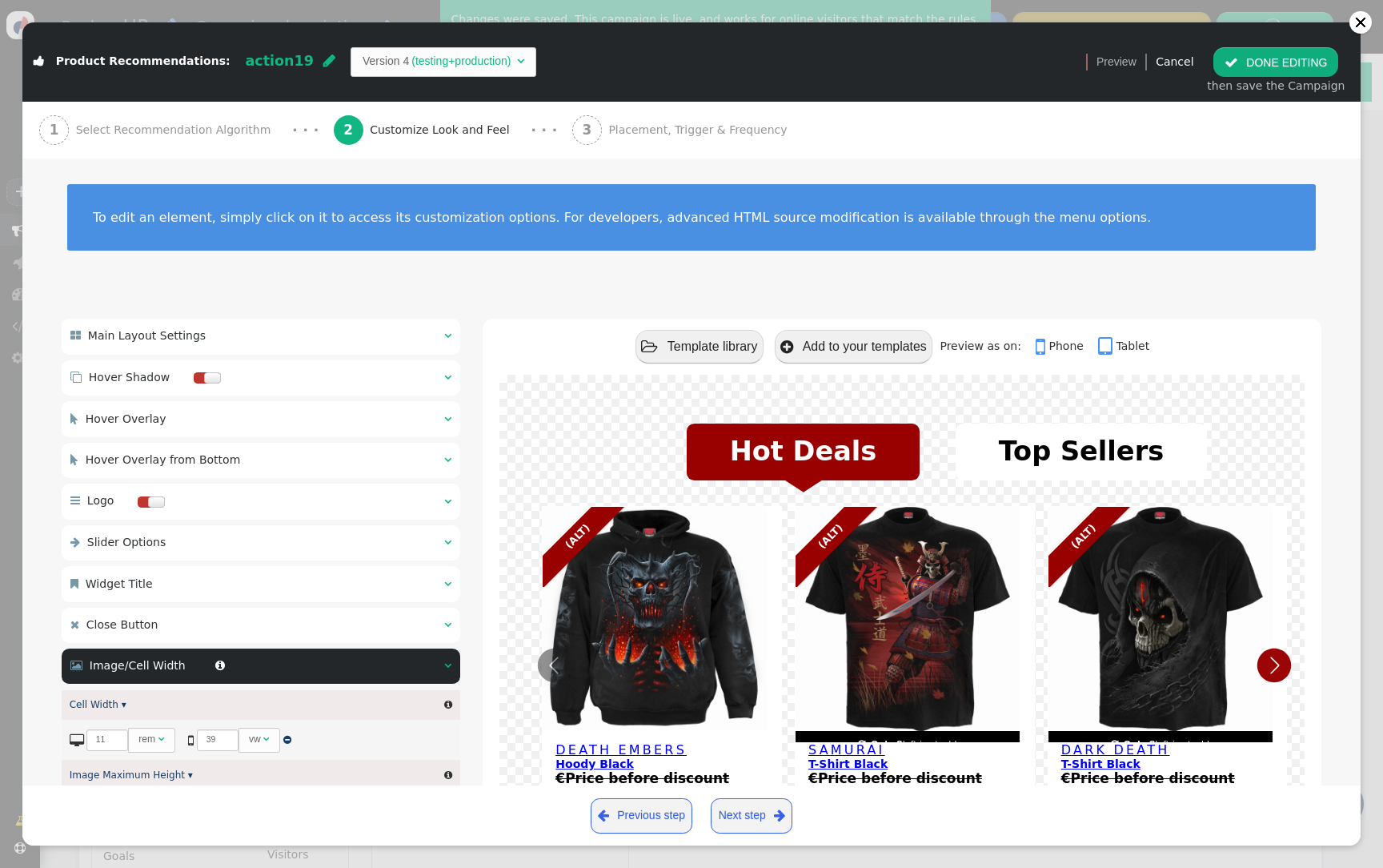
click at [410, 54] on td "(testing+production)" at bounding box center [461, 61] width 104 height 17
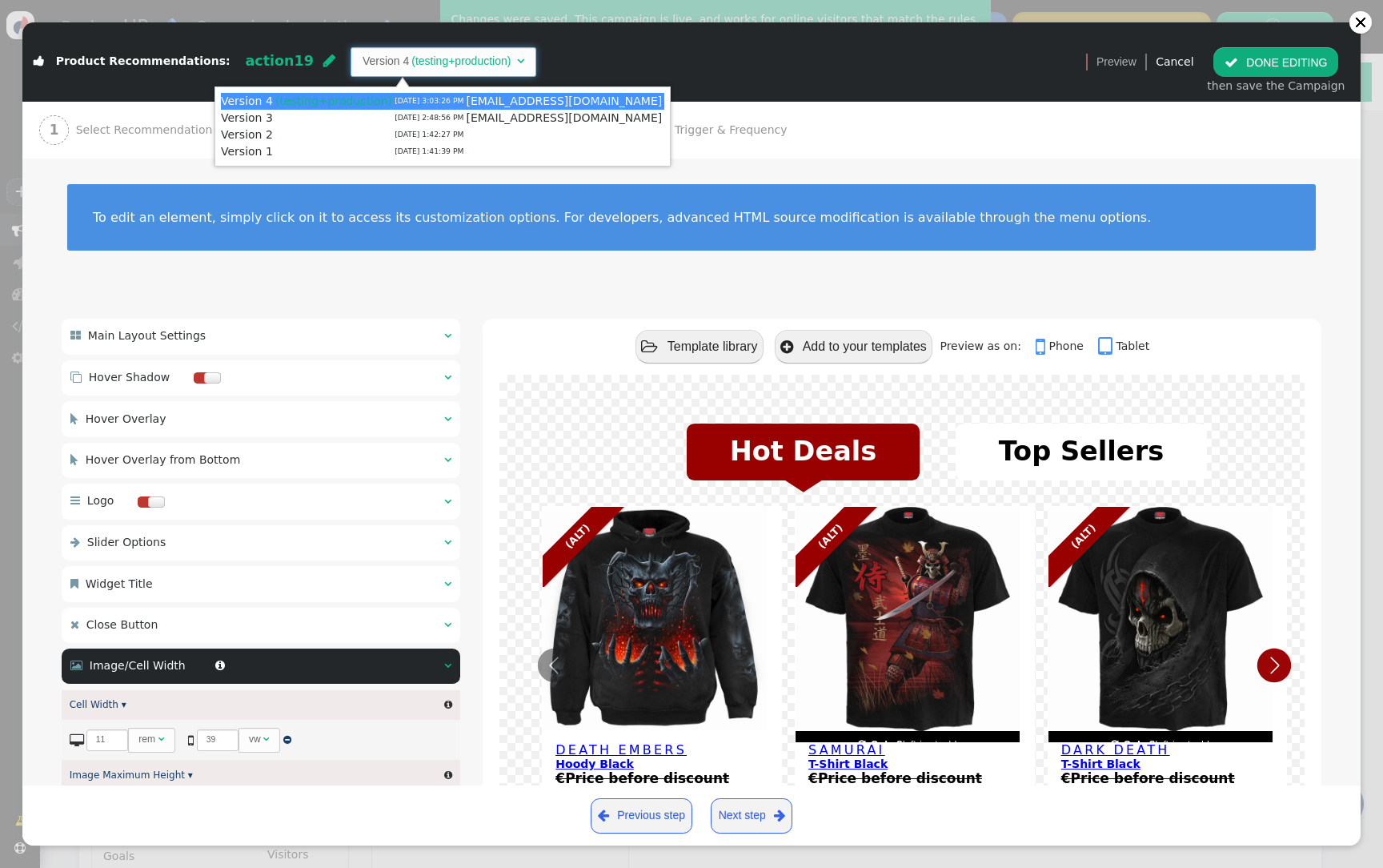
click at [1255, 40] on div " DONE EDITING then save the Campaign" at bounding box center [1276, 71] width 155 height 67
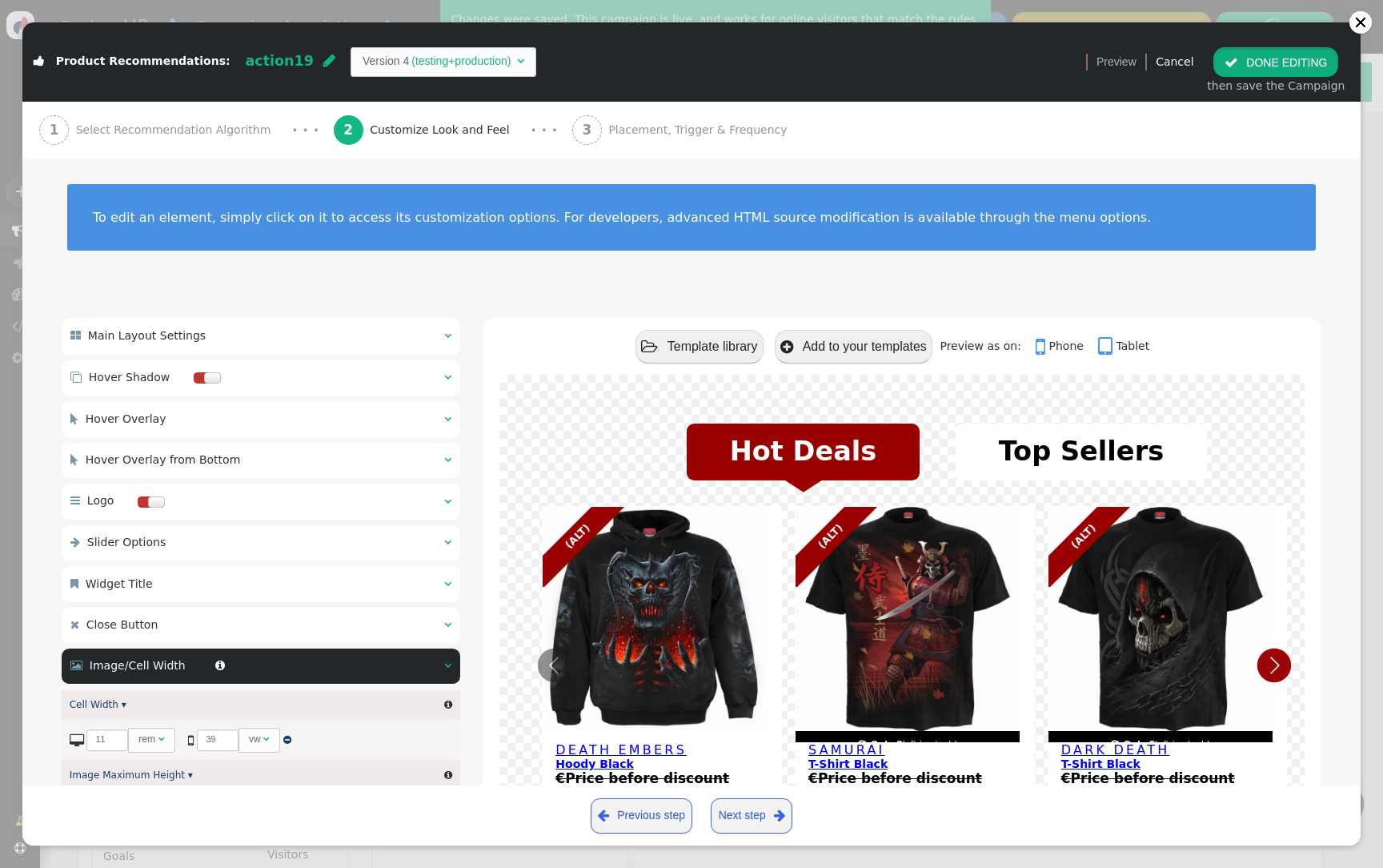
click at [1249, 57] on button " DONE EDITING" at bounding box center [1276, 62] width 125 height 29
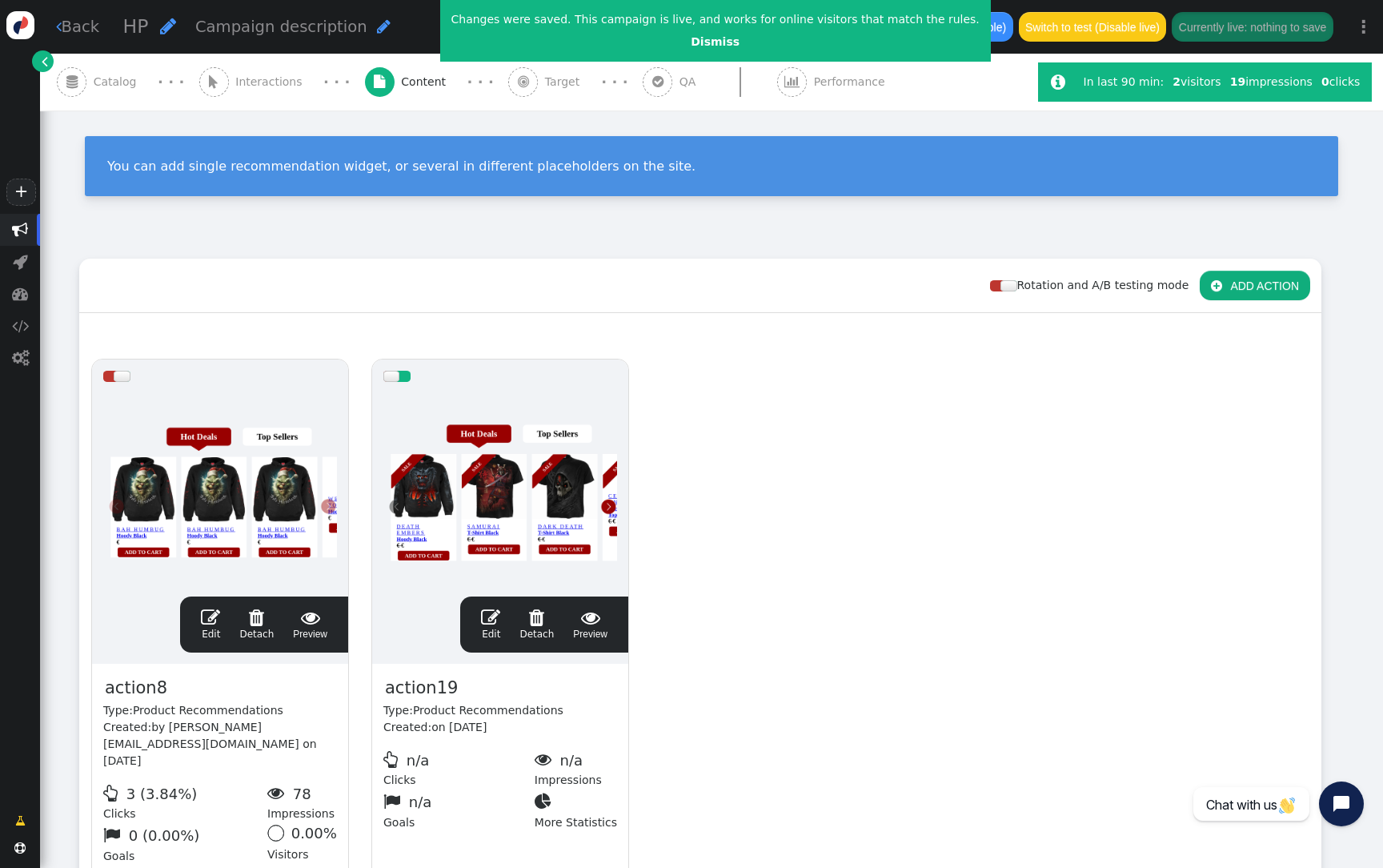
click at [543, 443] on div at bounding box center [500, 489] width 234 height 192
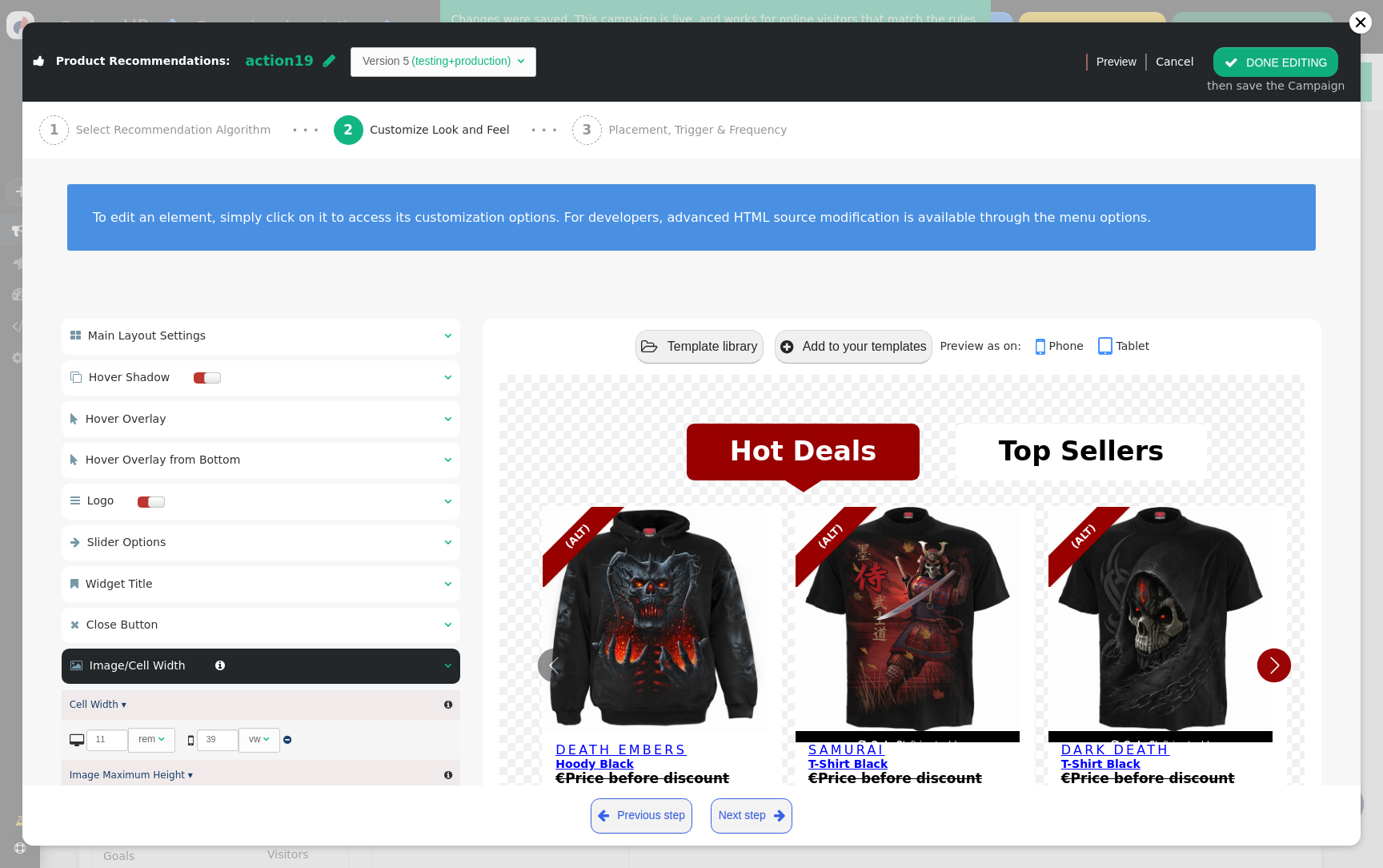
scroll to position [38, 0]
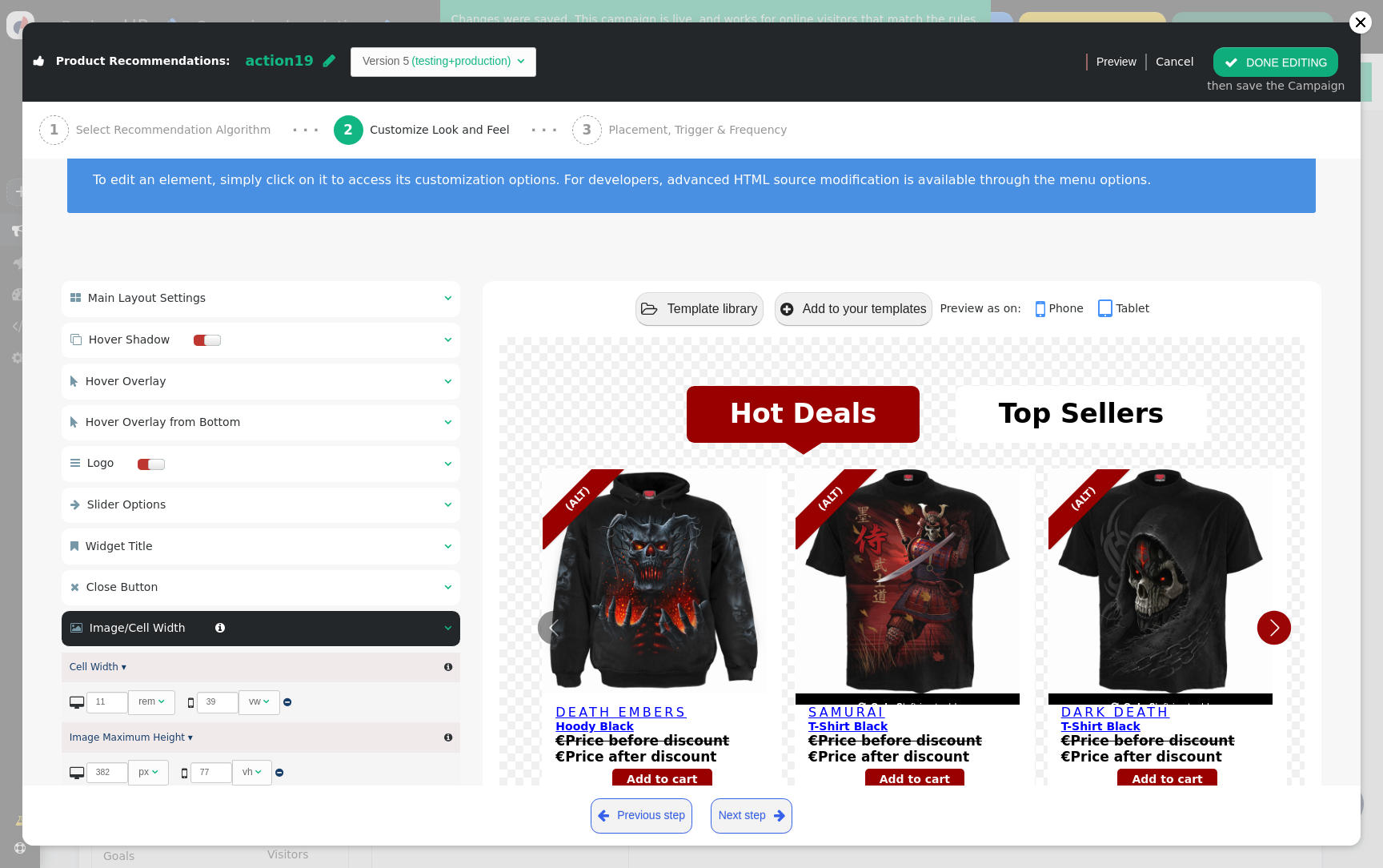
click at [318, 499] on div " Slider Options  " at bounding box center [261, 505] width 399 height 35
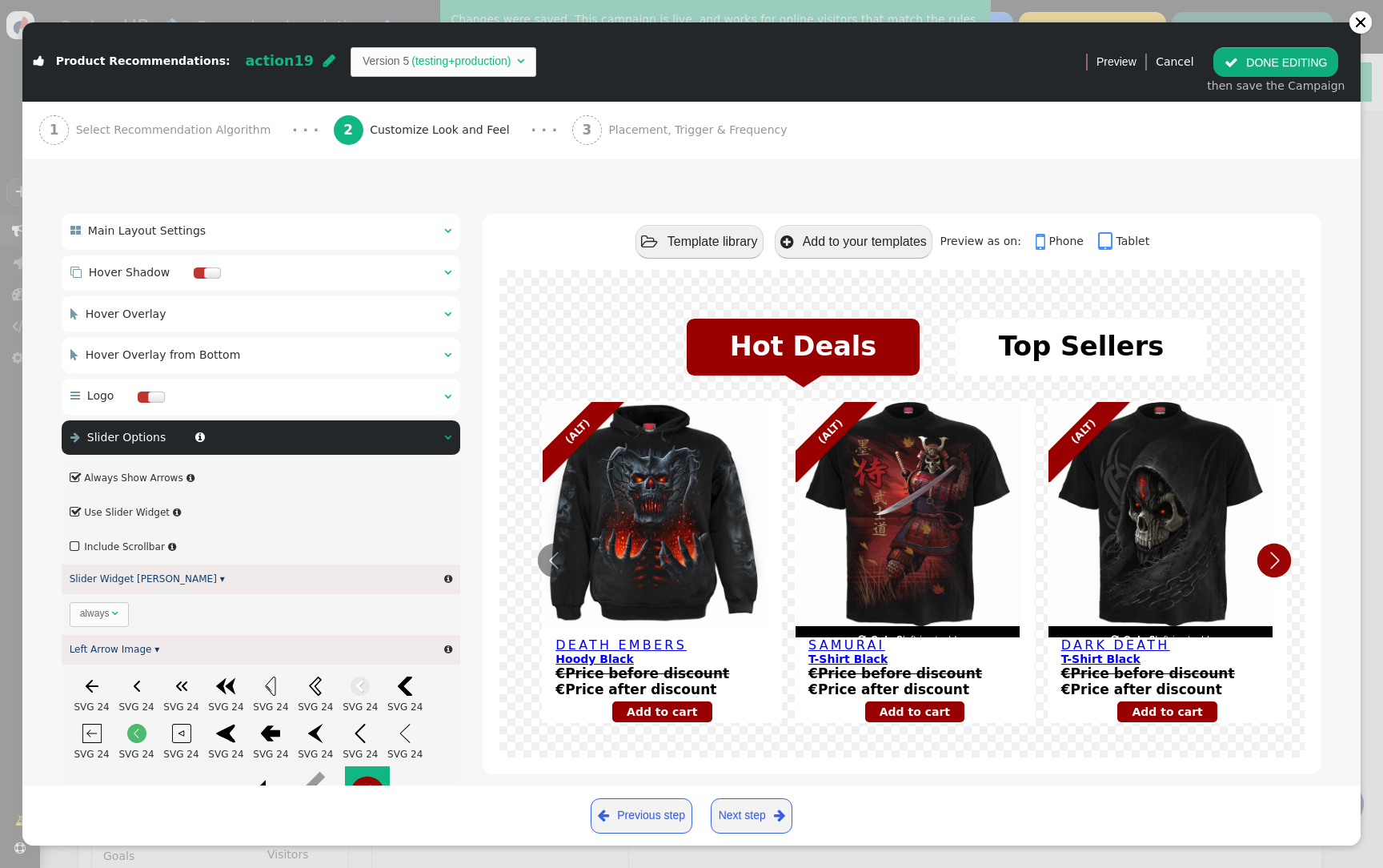
scroll to position [0, 0]
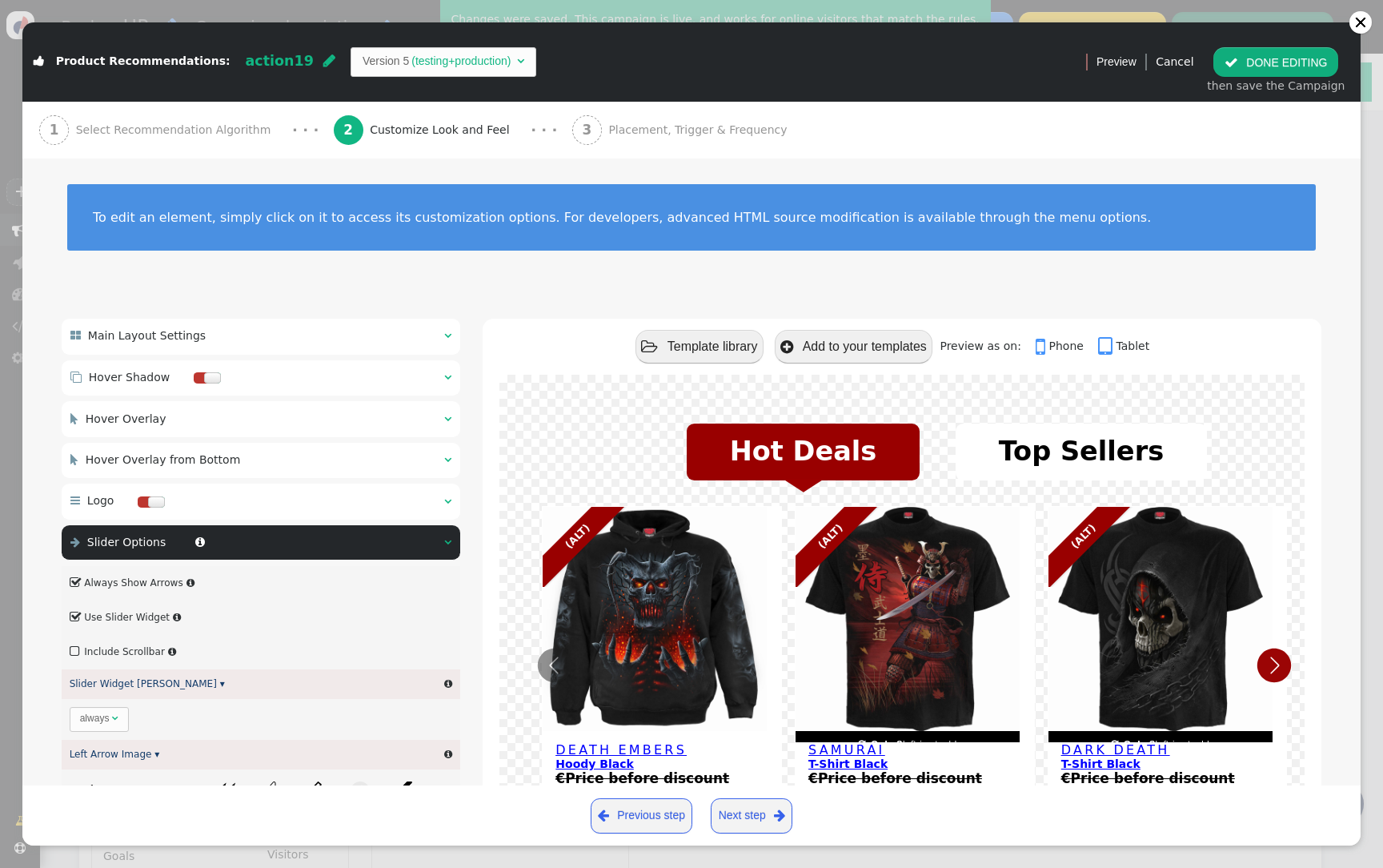
click at [277, 340] on div " Main Layout Settings  " at bounding box center [261, 336] width 399 height 35
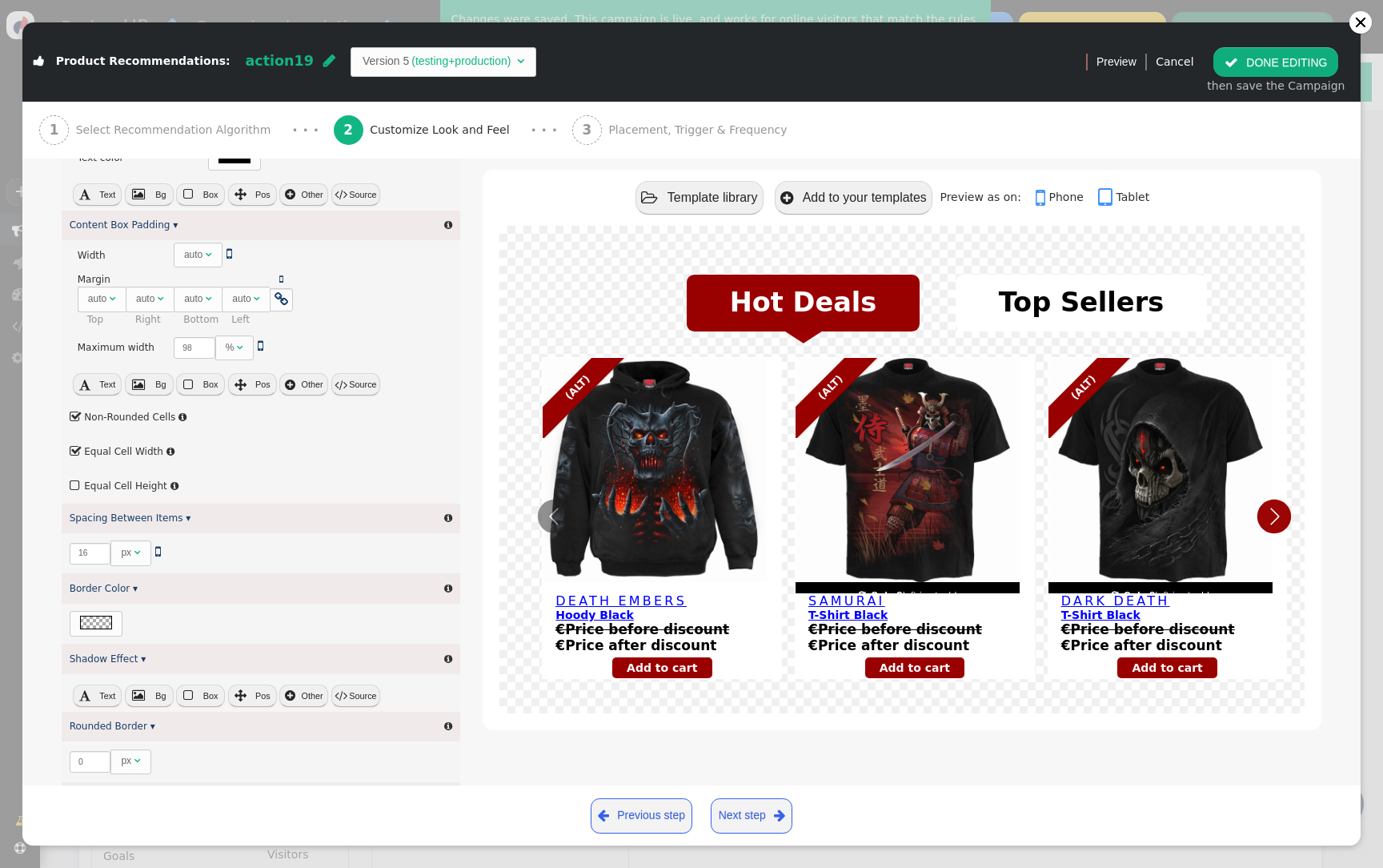
scroll to position [583, 0]
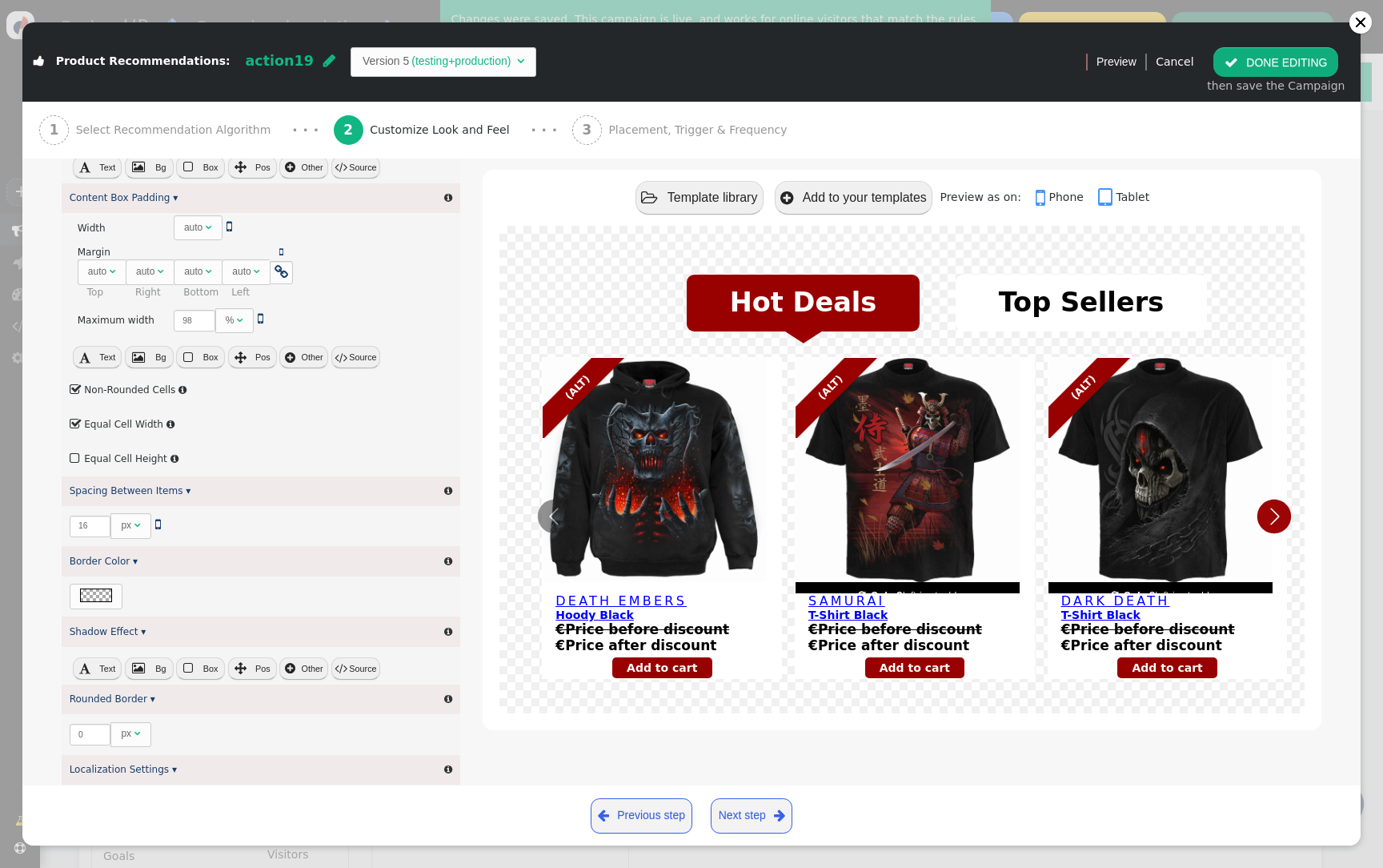
click at [70, 390] on span "" at bounding box center [75, 390] width 13 height 18
click at [1322, 62] on button " DONE EDITING" at bounding box center [1276, 62] width 125 height 29
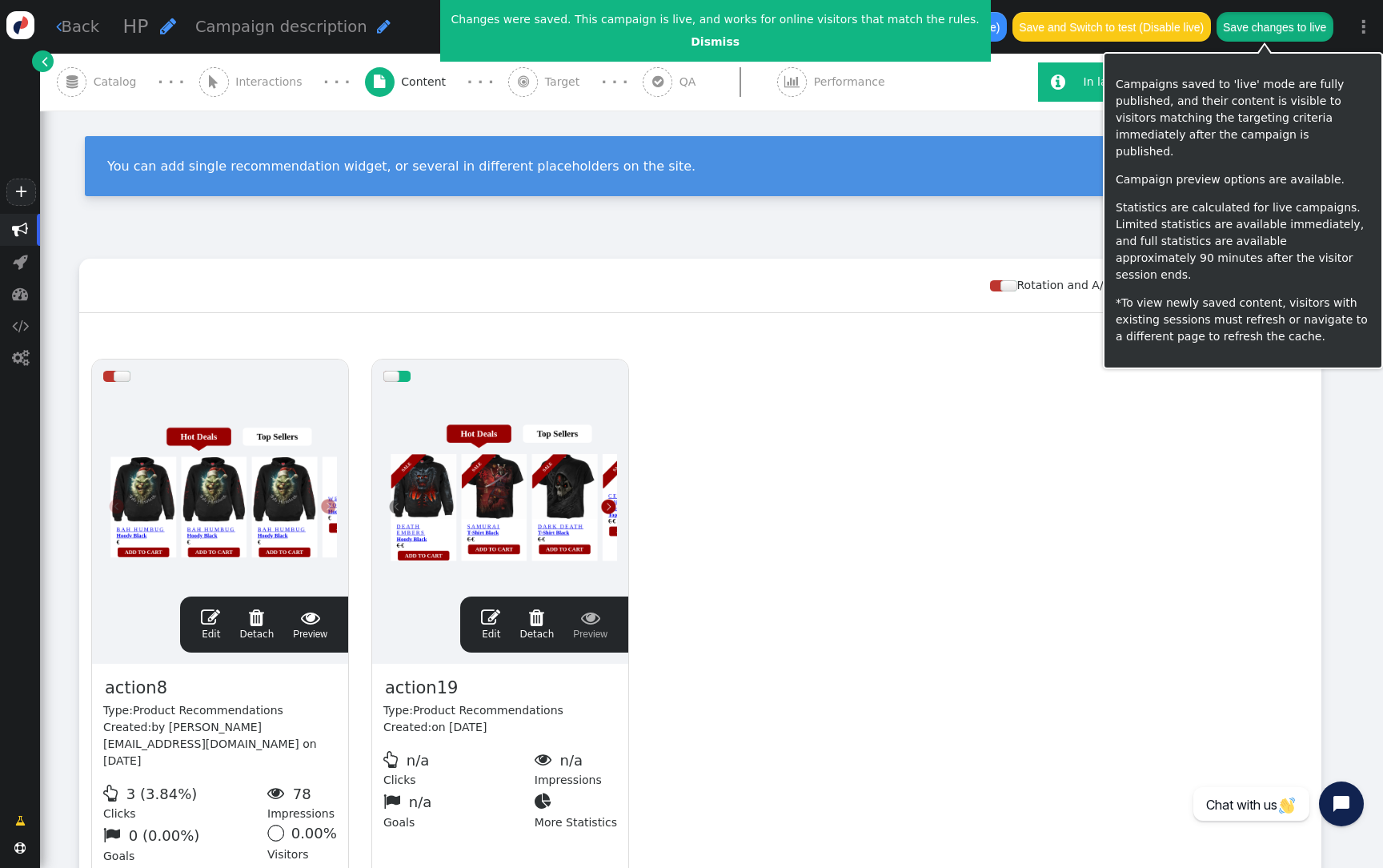
click at [1267, 32] on button "Save changes to live" at bounding box center [1275, 26] width 117 height 29
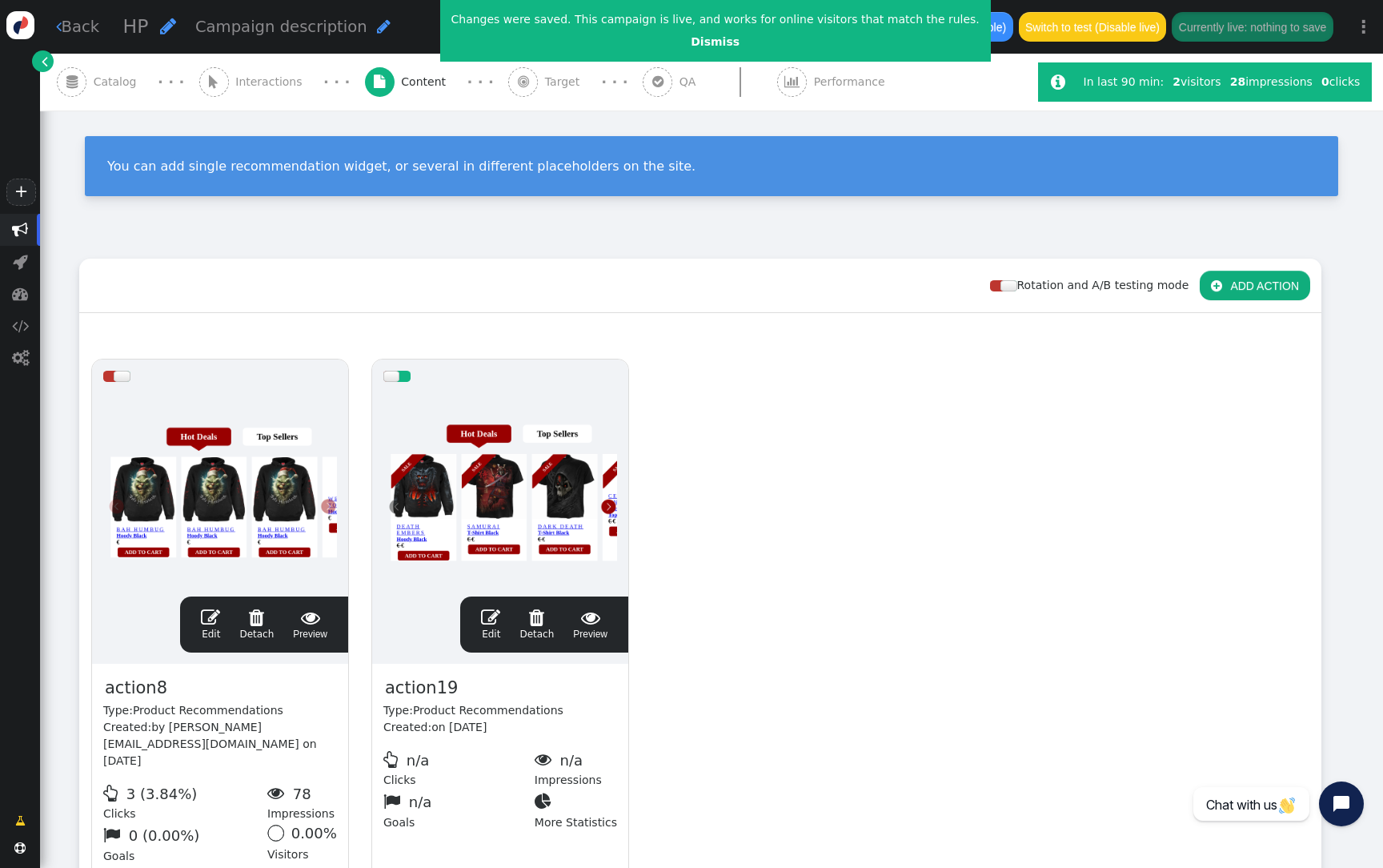
click at [478, 436] on div at bounding box center [500, 489] width 234 height 192
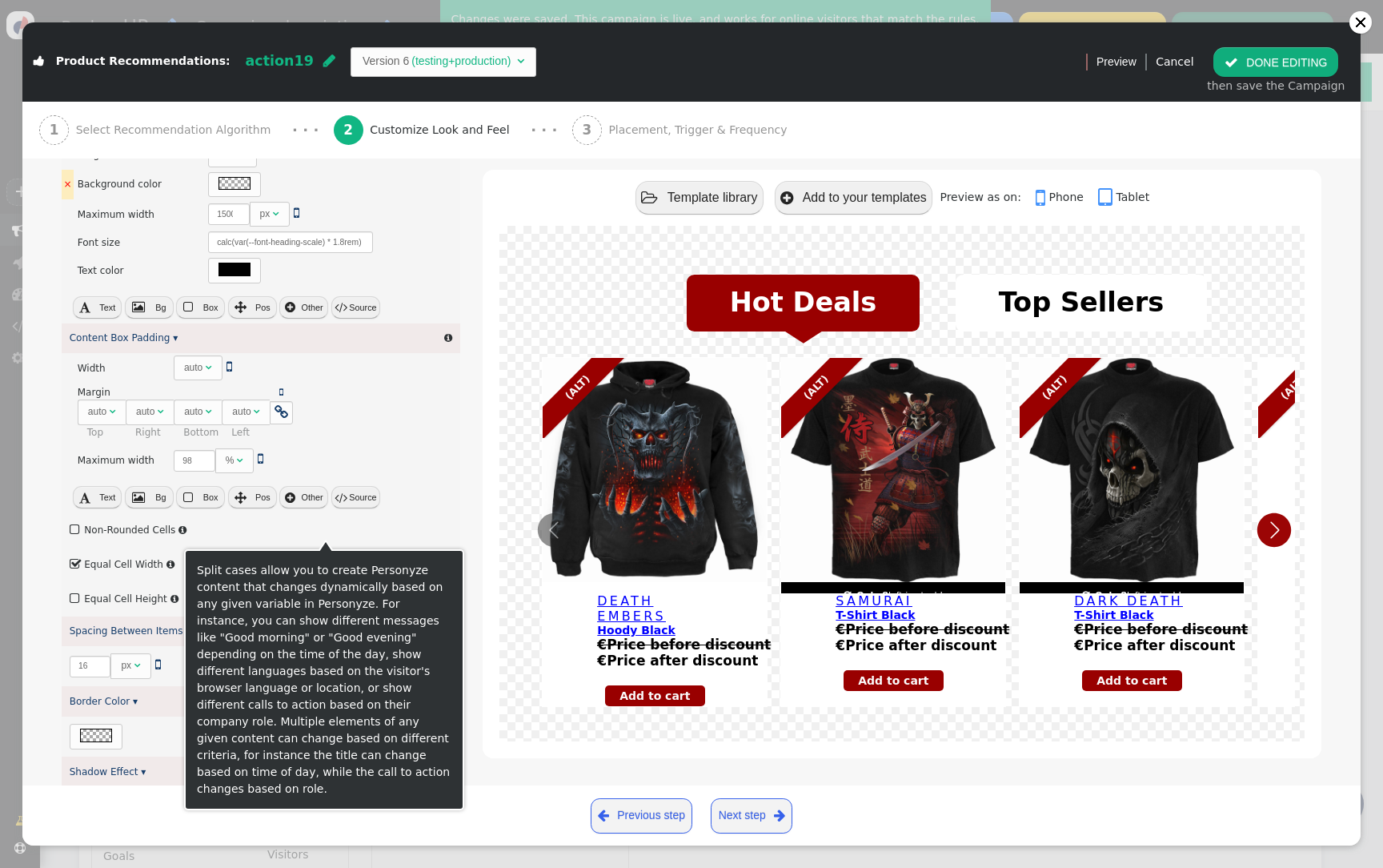
scroll to position [460, 0]
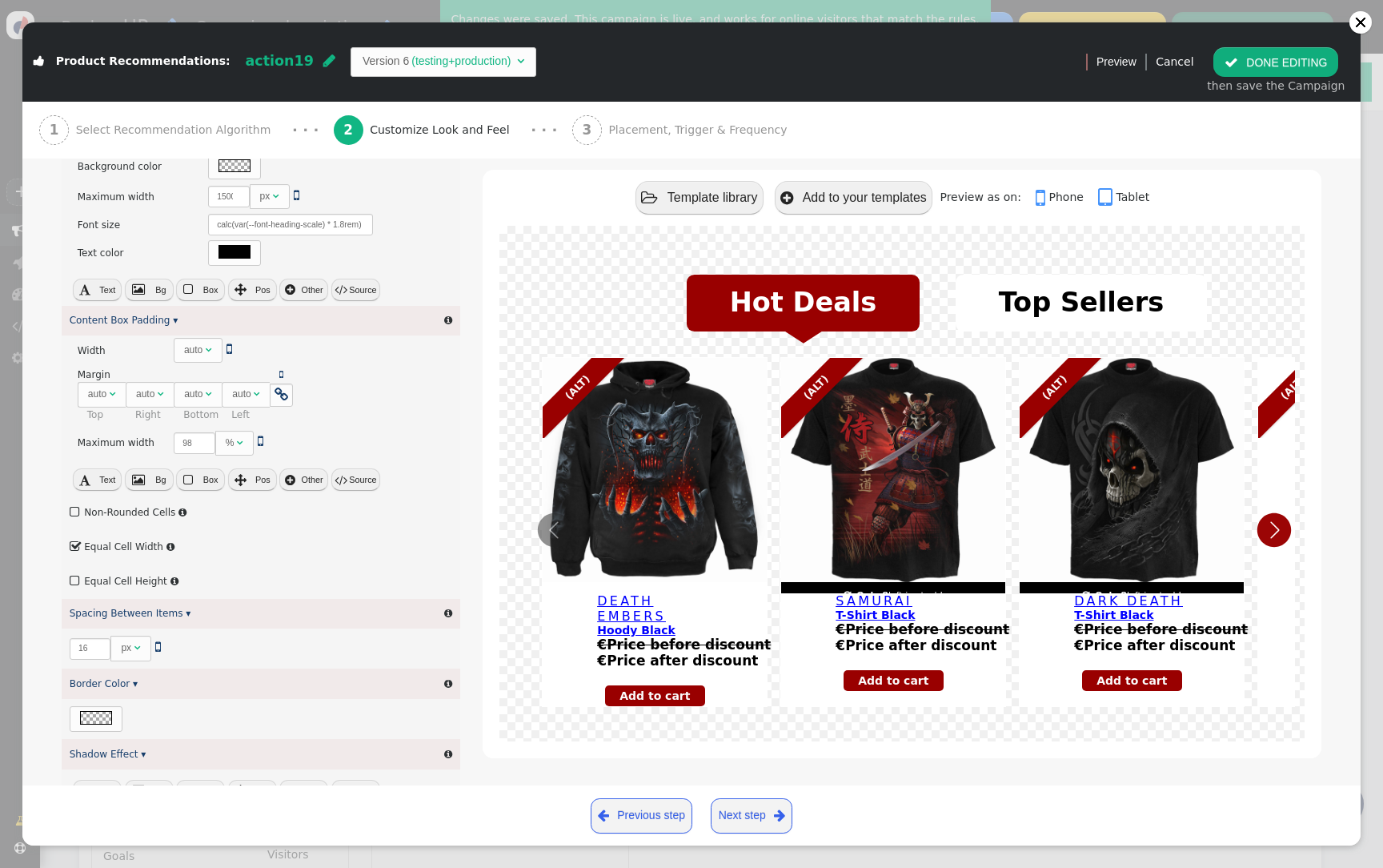
click at [73, 509] on span "" at bounding box center [75, 512] width 13 height 18
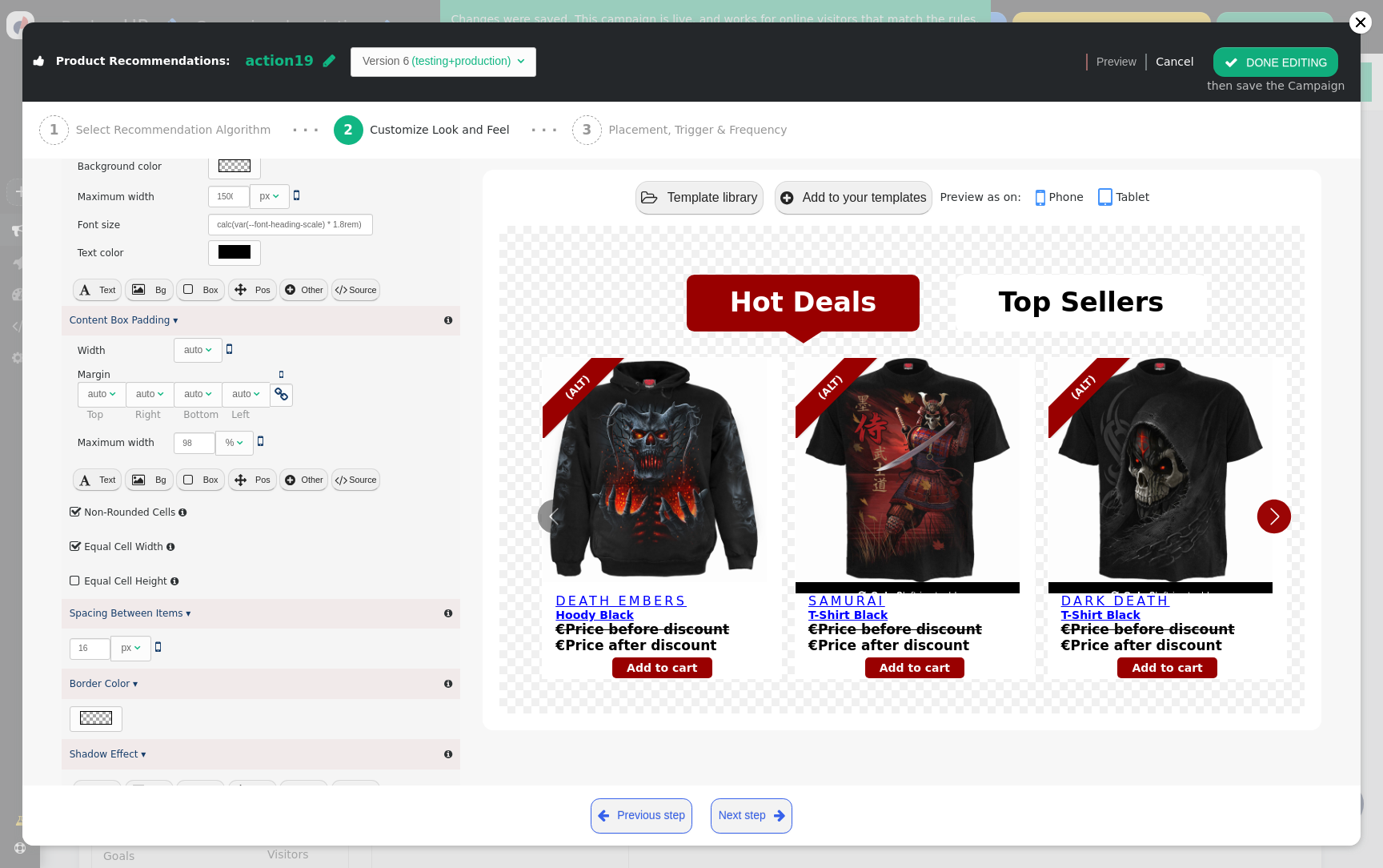
click at [124, 547] on label " Equal Cell Width" at bounding box center [116, 546] width 93 height 11
click at [1280, 63] on button " DONE EDITING" at bounding box center [1276, 62] width 125 height 29
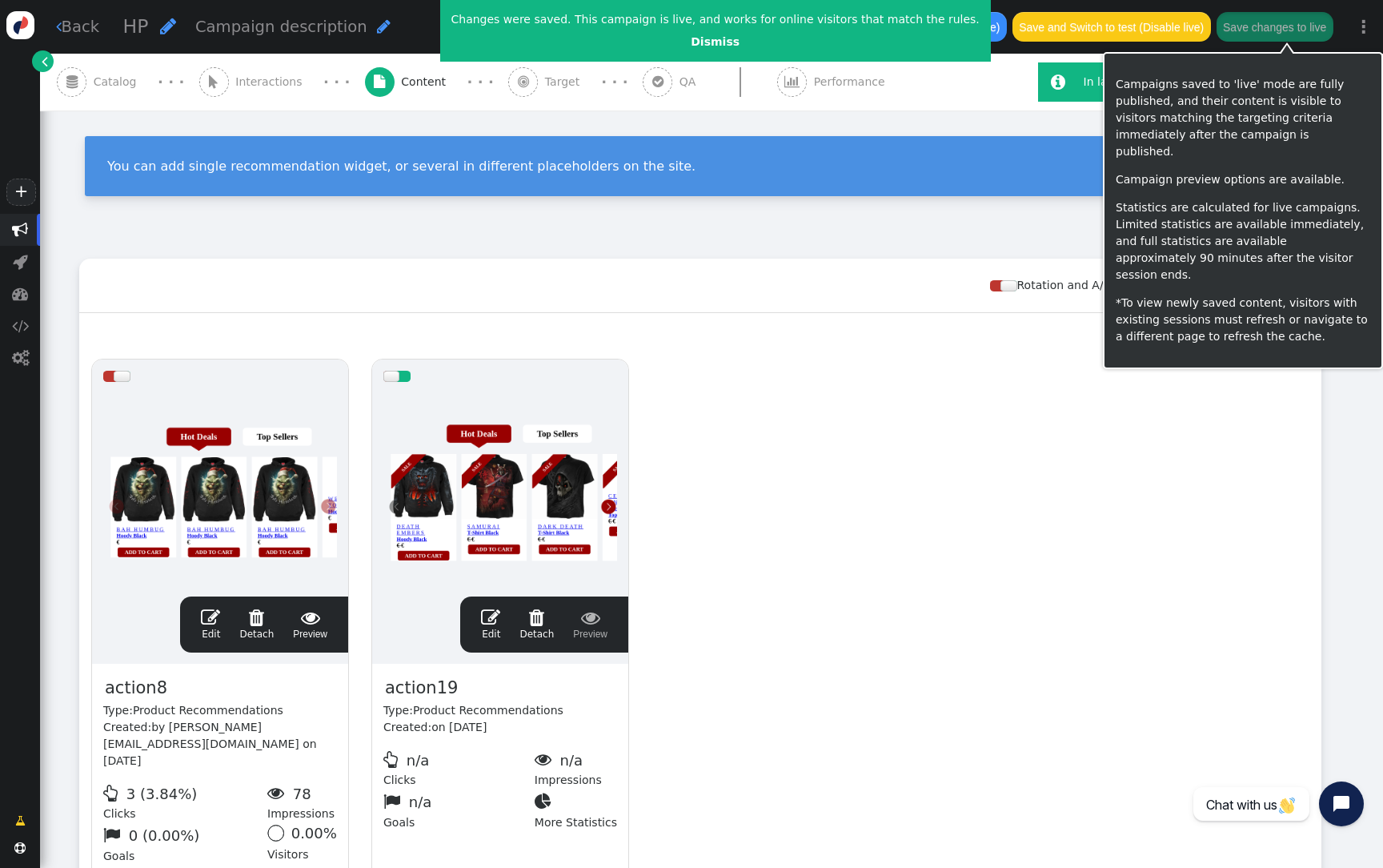
click at [1301, 19] on button "Save changes to live" at bounding box center [1275, 26] width 117 height 29
click at [1284, 29] on button "Save changes to live" at bounding box center [1275, 26] width 117 height 29
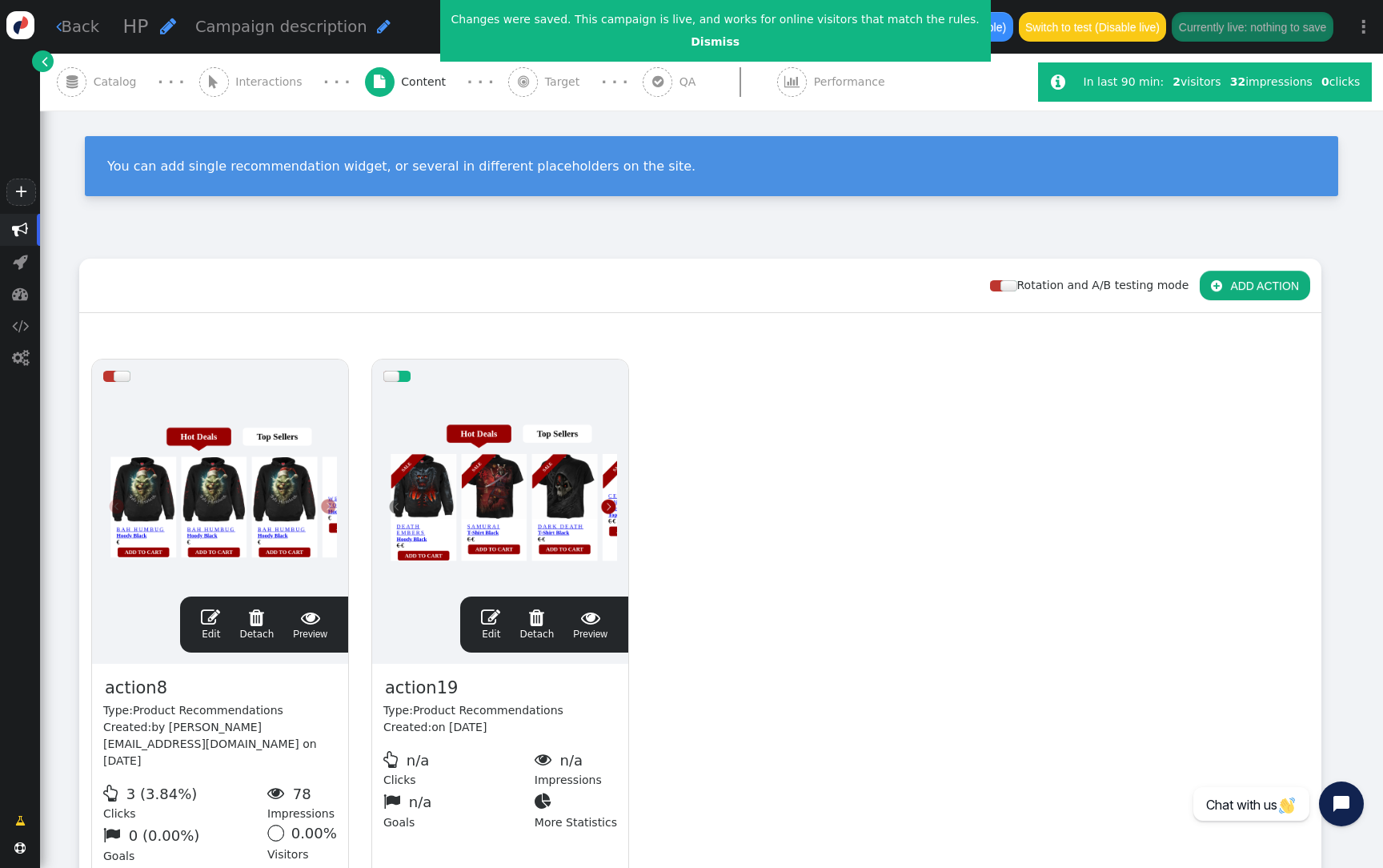
click at [556, 457] on div at bounding box center [500, 489] width 234 height 192
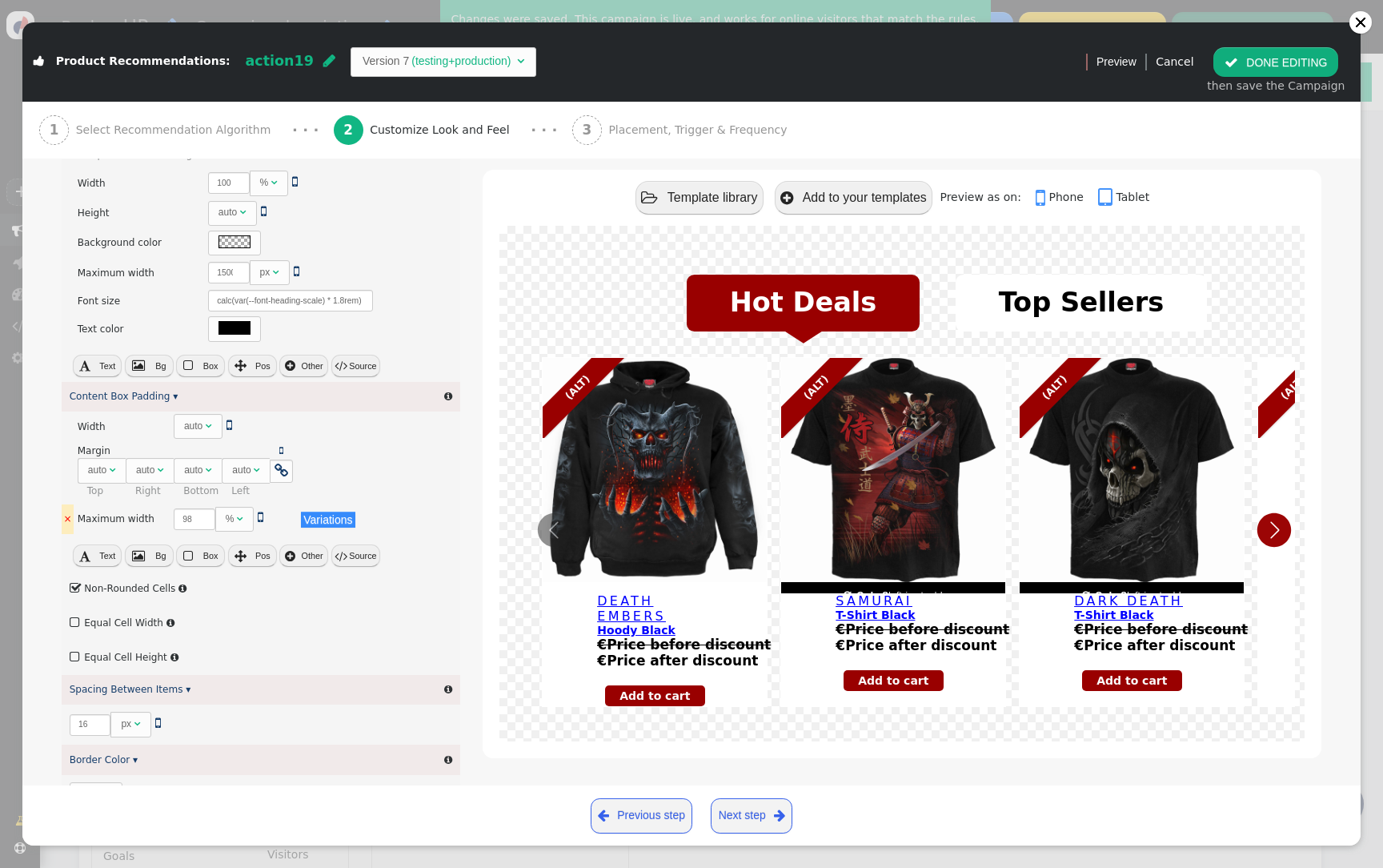
scroll to position [389, 0]
click at [237, 515] on span "" at bounding box center [240, 514] width 7 height 10
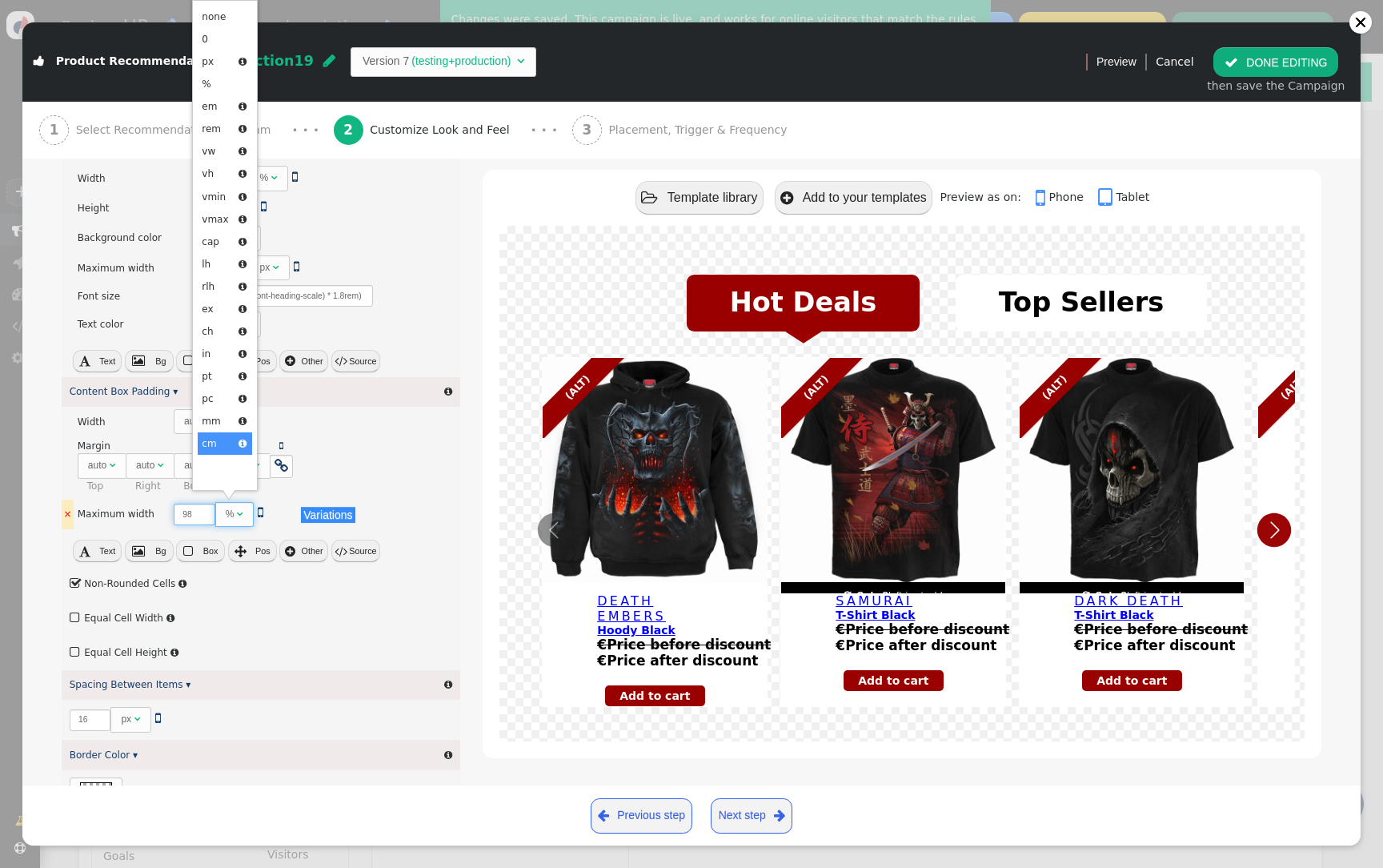
click at [177, 515] on input "98" at bounding box center [194, 514] width 42 height 22
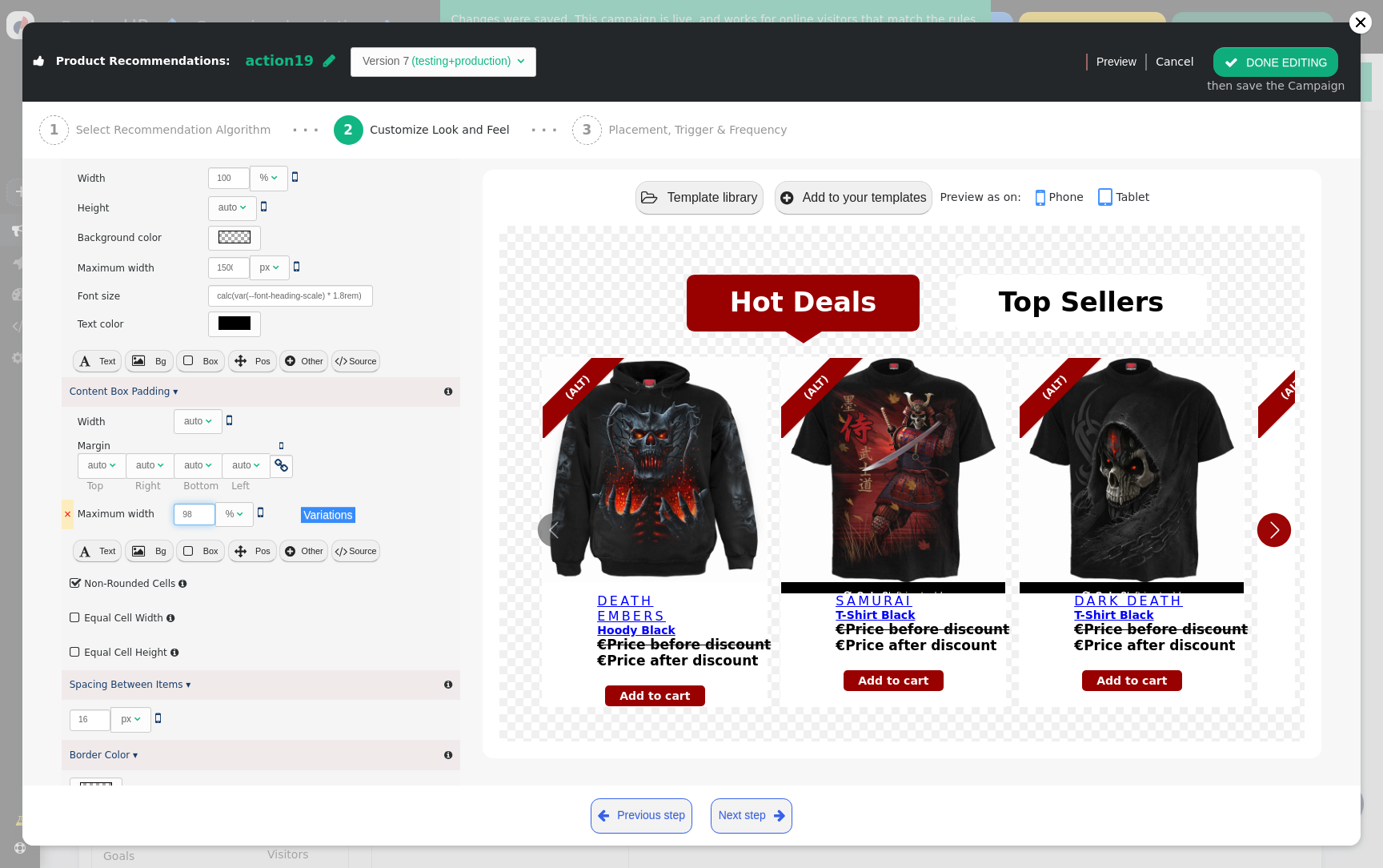
click at [177, 515] on input "98" at bounding box center [194, 514] width 42 height 22
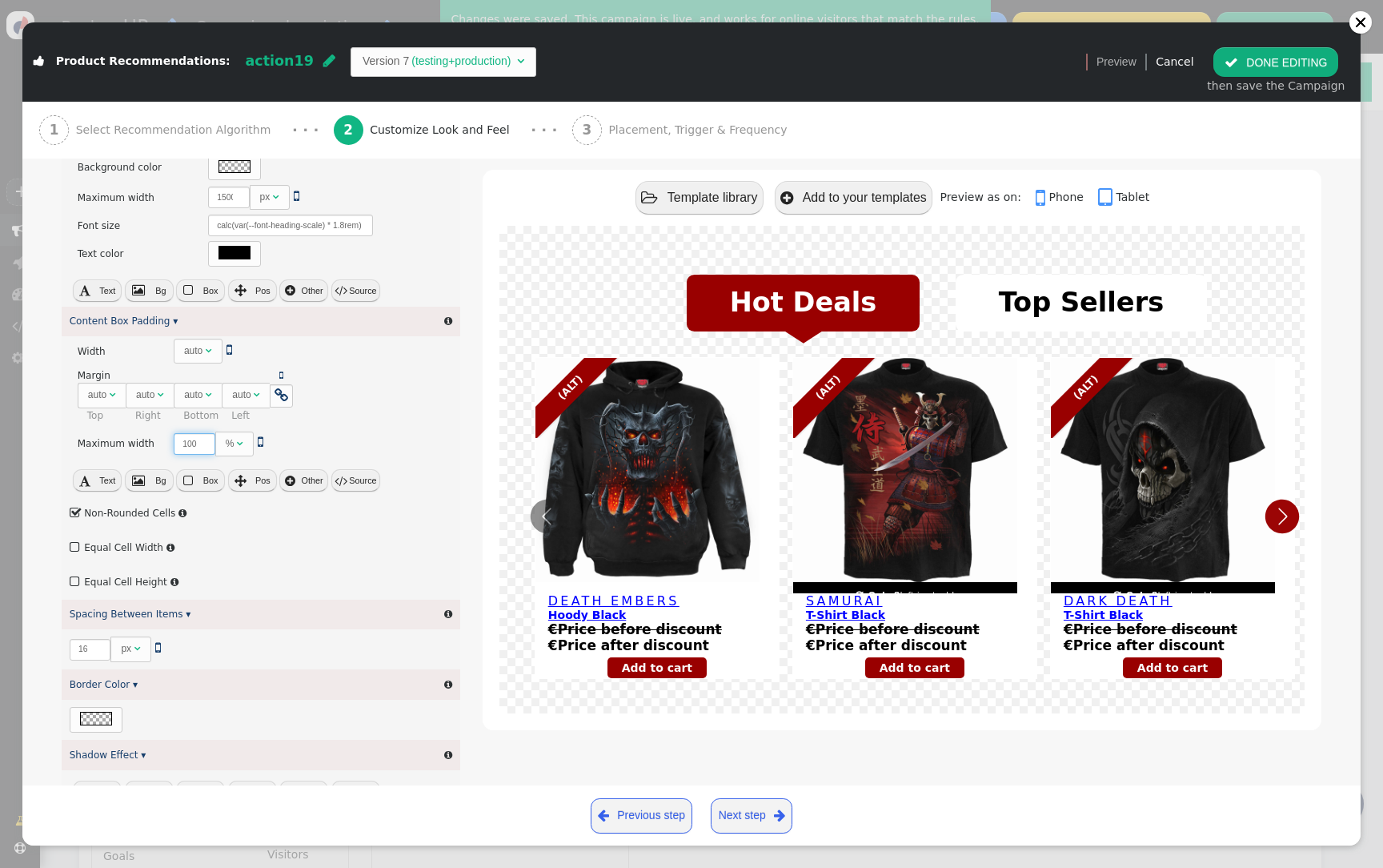
scroll to position [466, 0]
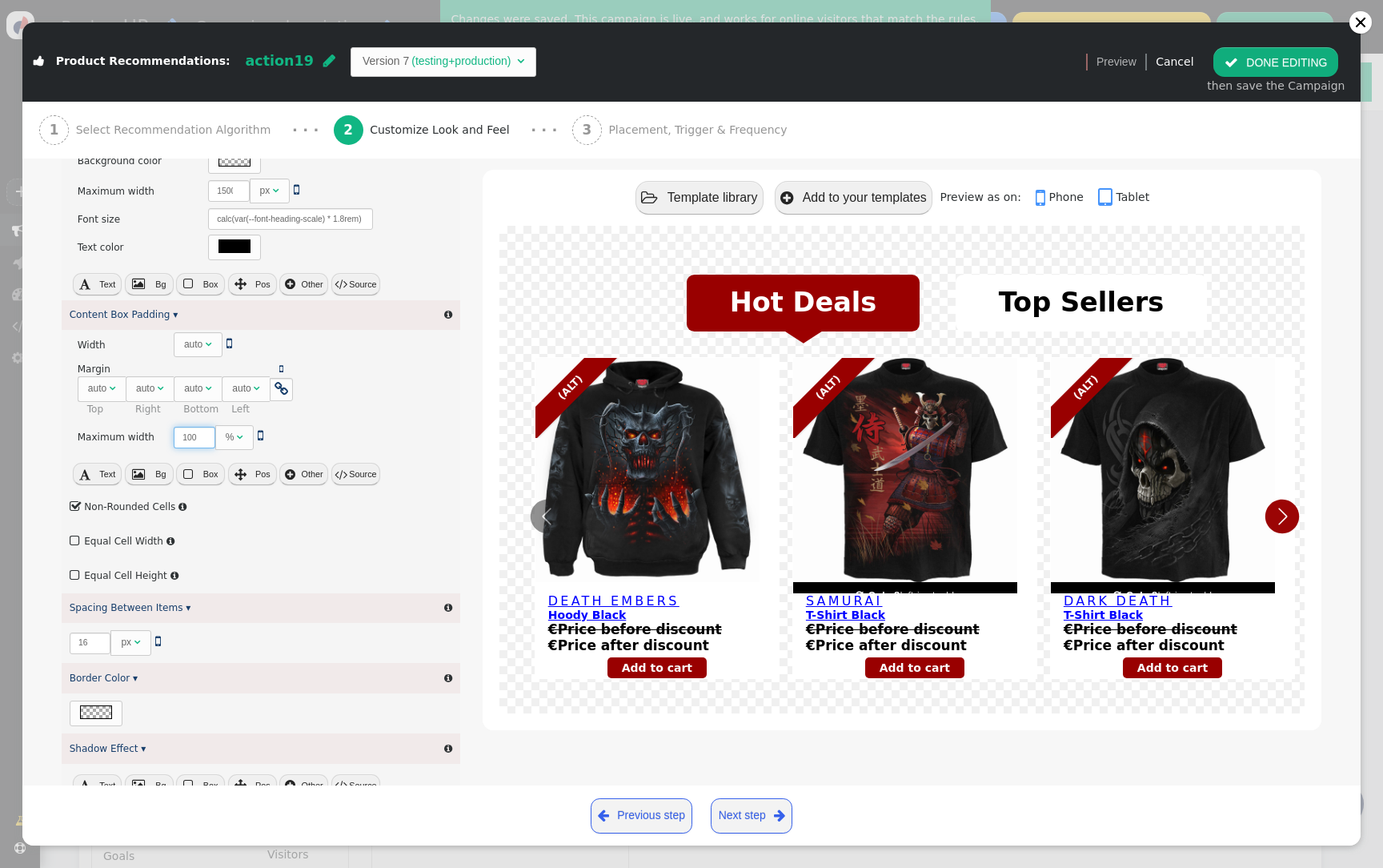
type input "100"
click at [109, 537] on label " Equal Cell Width" at bounding box center [116, 541] width 93 height 11
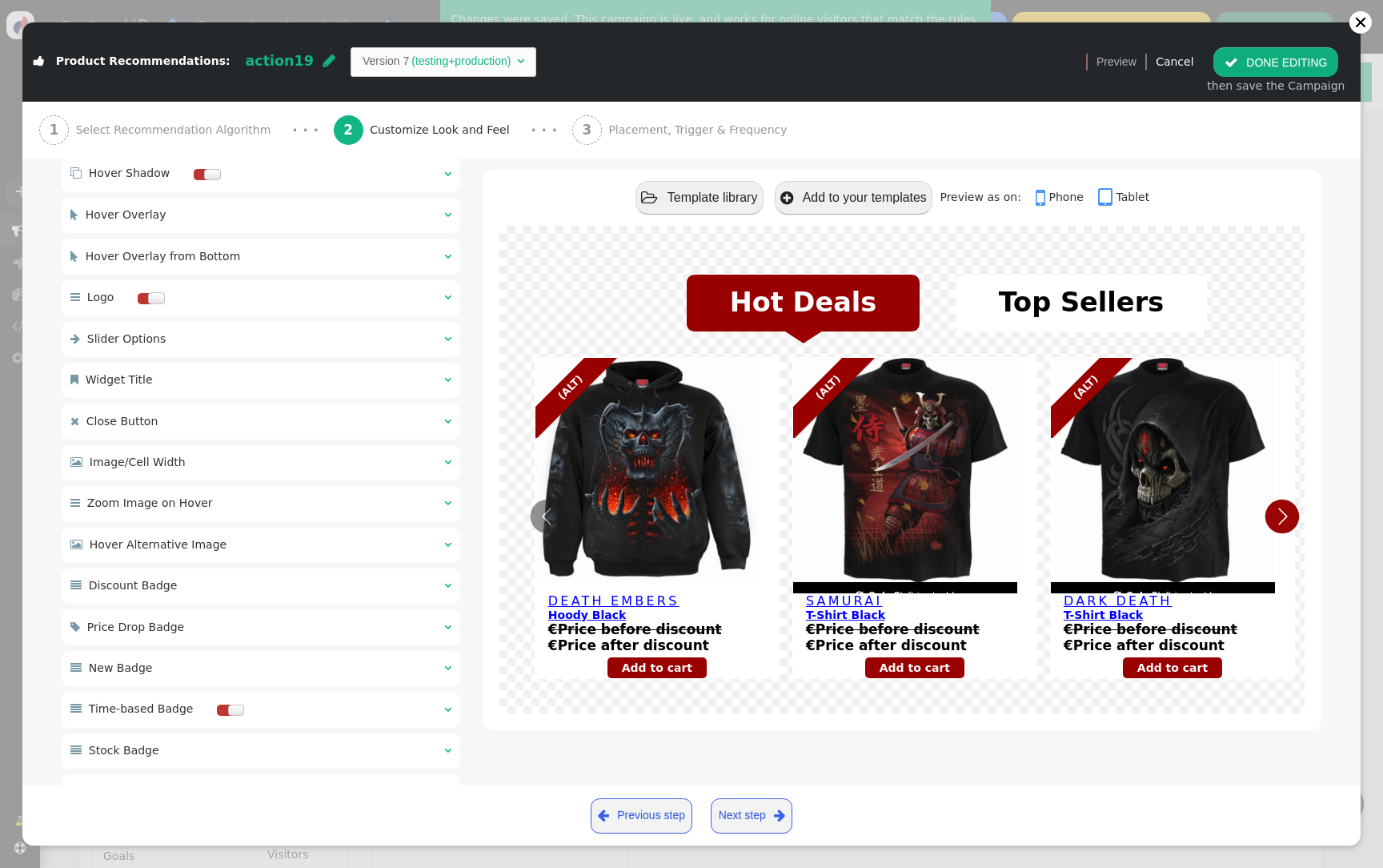
click at [275, 468] on div " Image/Cell Width  " at bounding box center [261, 462] width 399 height 35
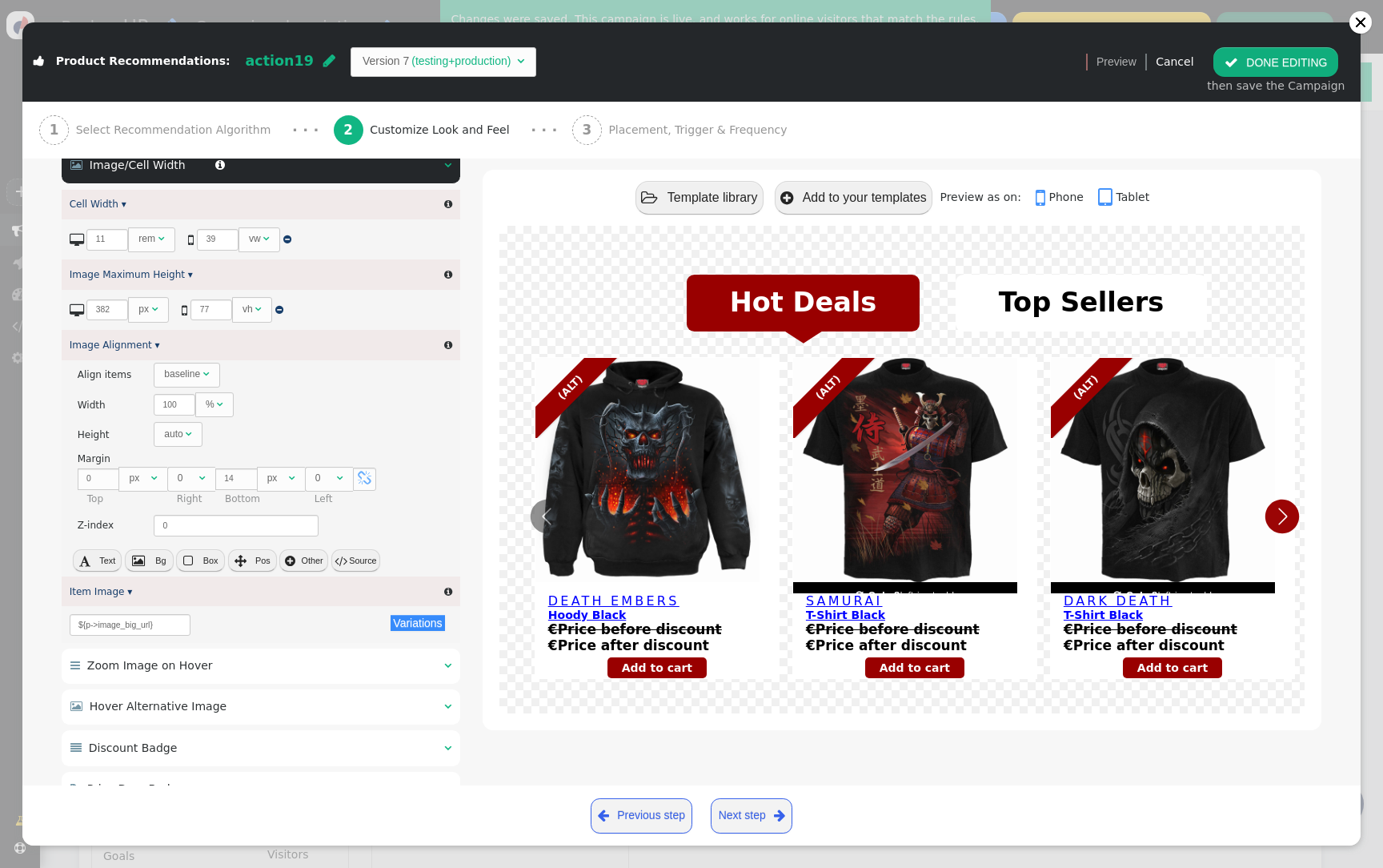
scroll to position [205, 0]
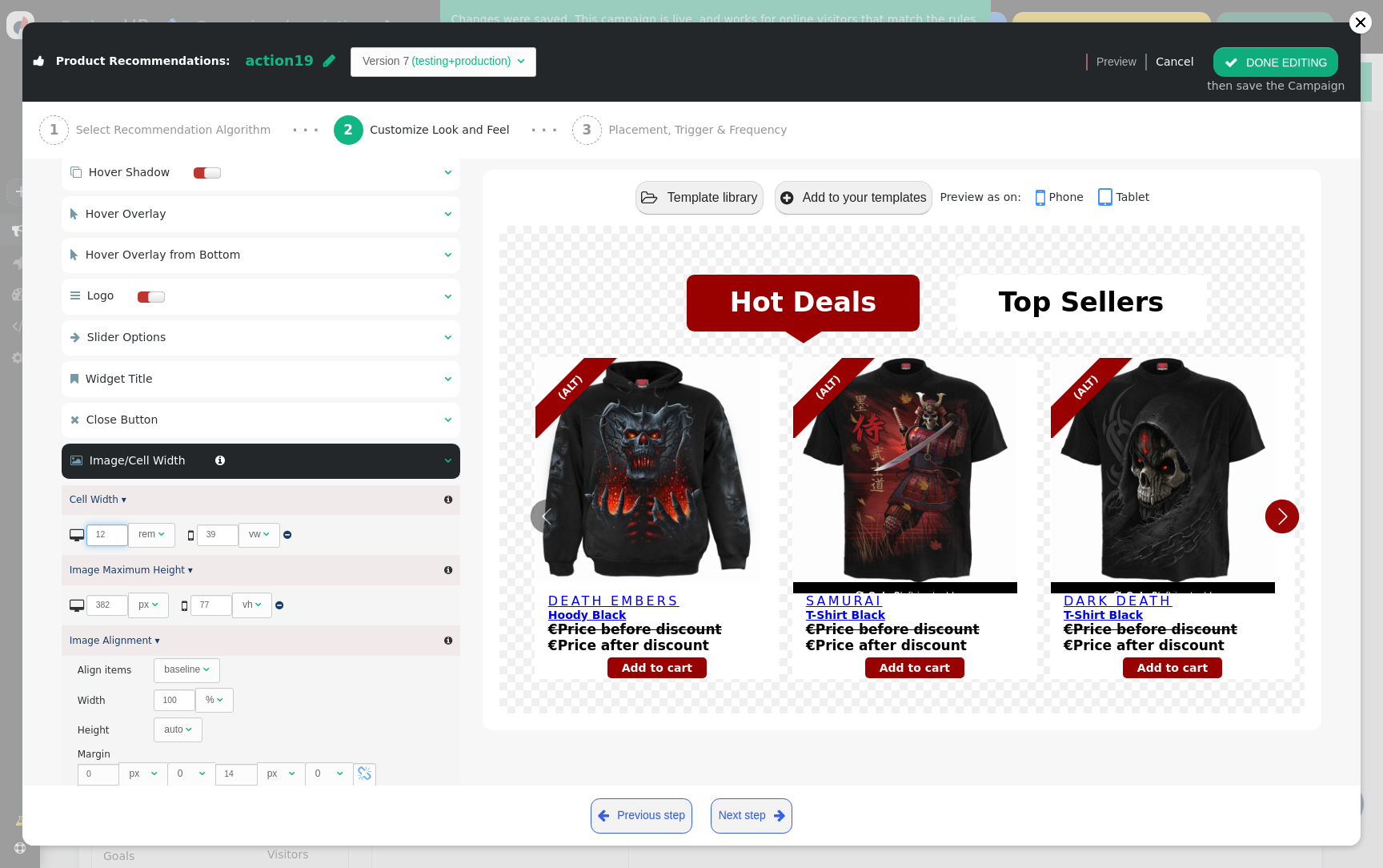
type input "12"
click at [120, 532] on input "12" at bounding box center [108, 535] width 42 height 22
click at [1262, 67] on button " DONE EDITING" at bounding box center [1276, 62] width 125 height 29
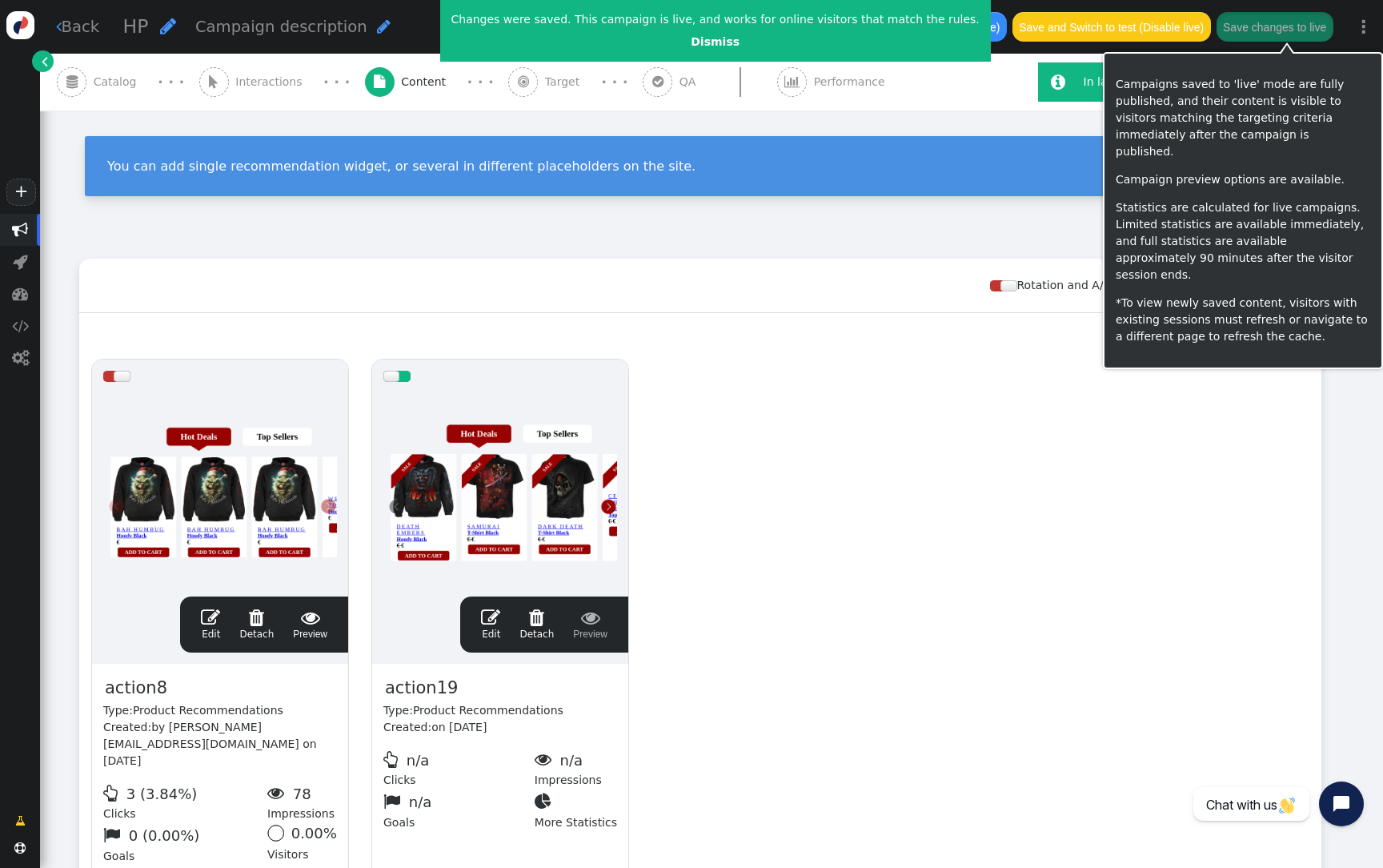
click at [1293, 28] on button "Save changes to live" at bounding box center [1275, 26] width 117 height 29
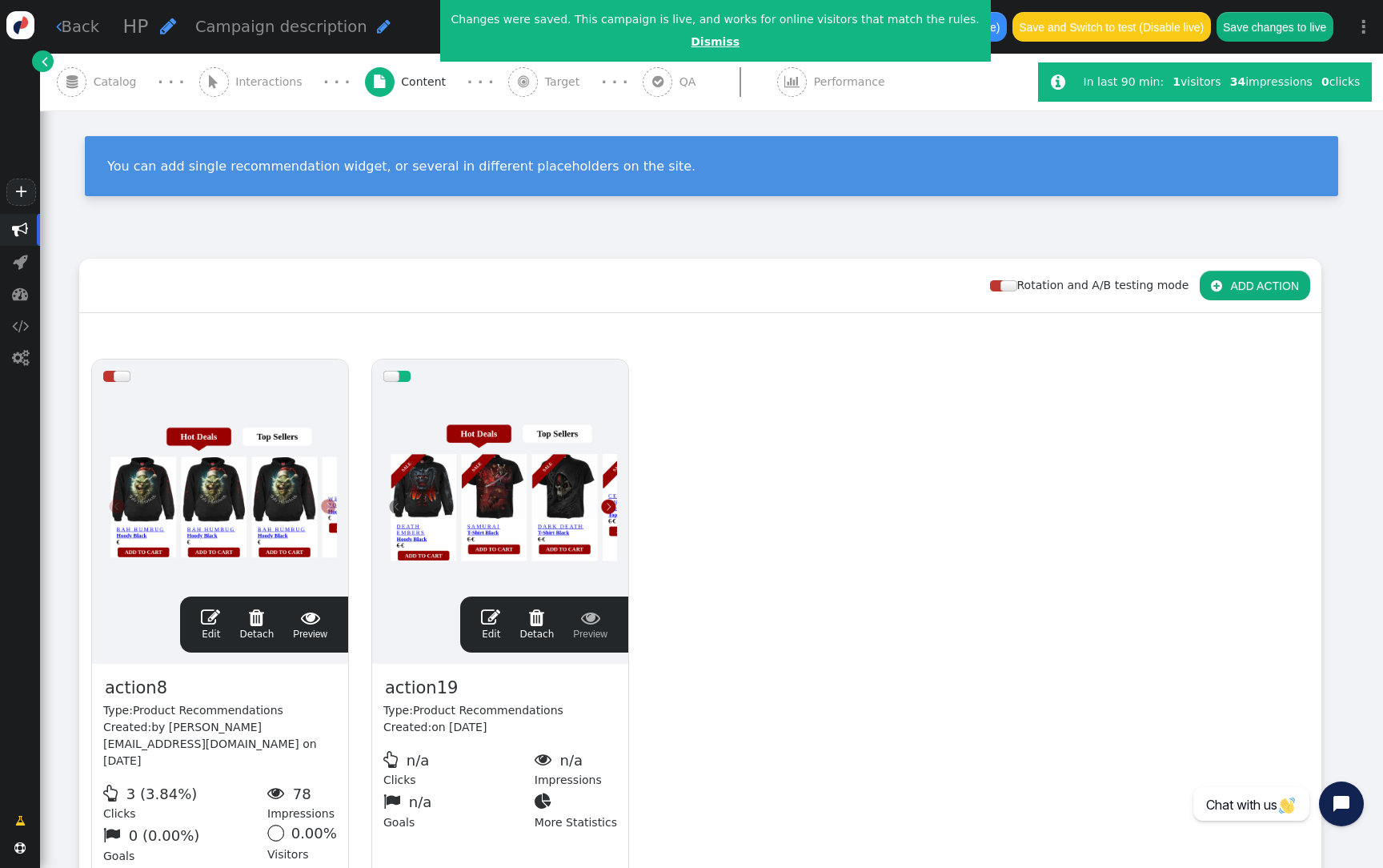
click at [691, 47] on link "Dismiss" at bounding box center [715, 41] width 49 height 13
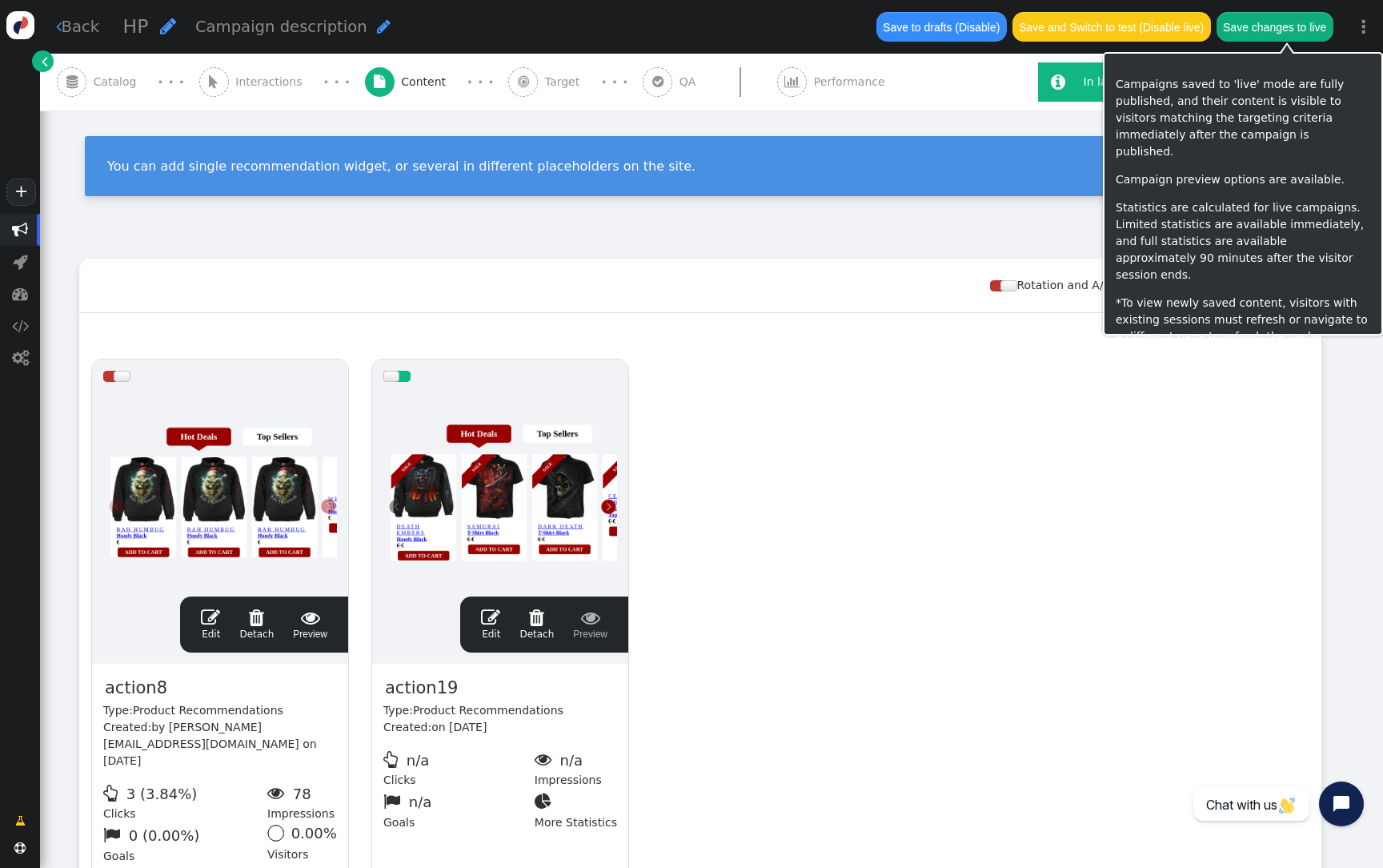
click at [1256, 40] on button "Save changes to live" at bounding box center [1275, 26] width 117 height 29
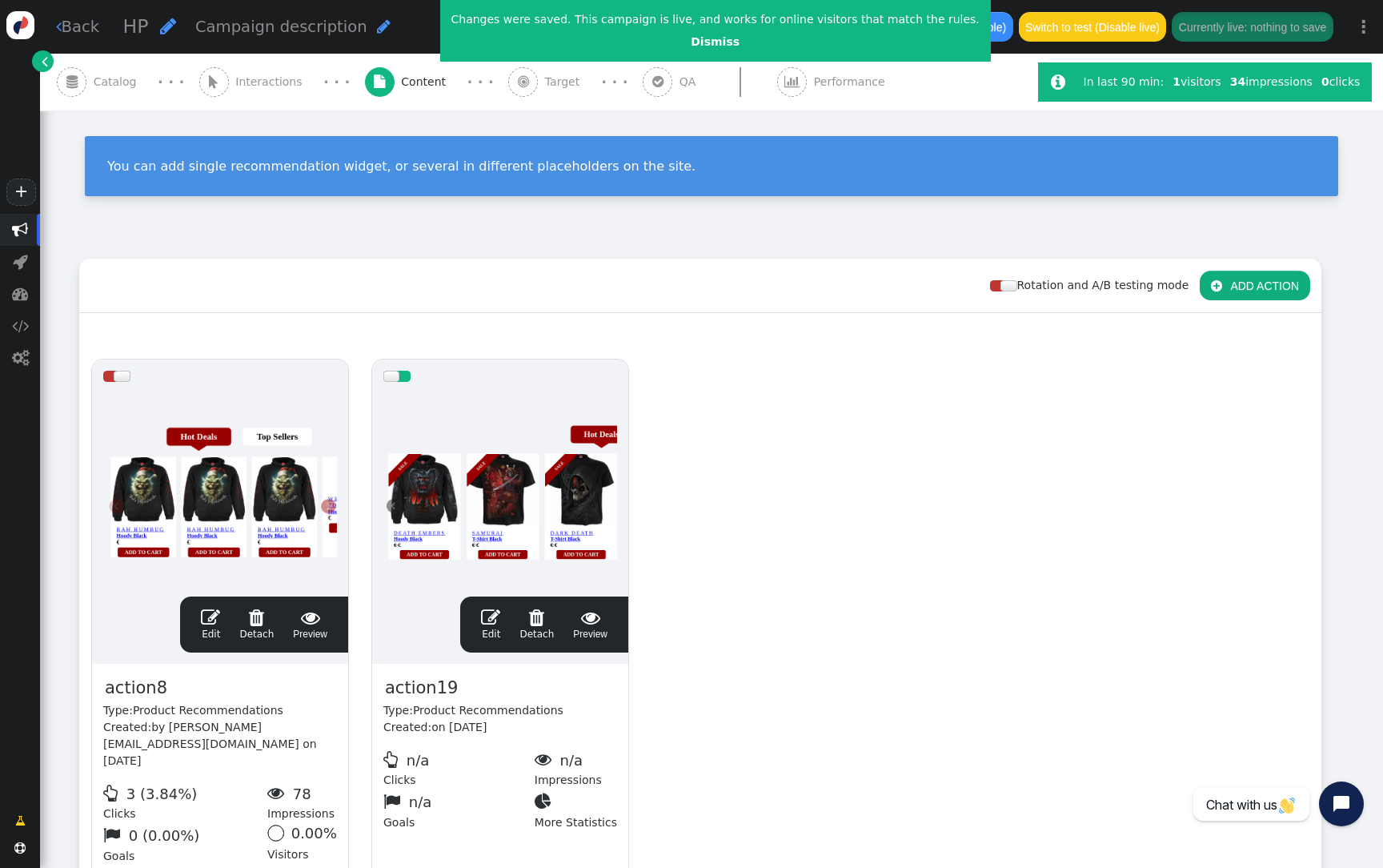
click at [507, 482] on div at bounding box center [500, 489] width 234 height 192
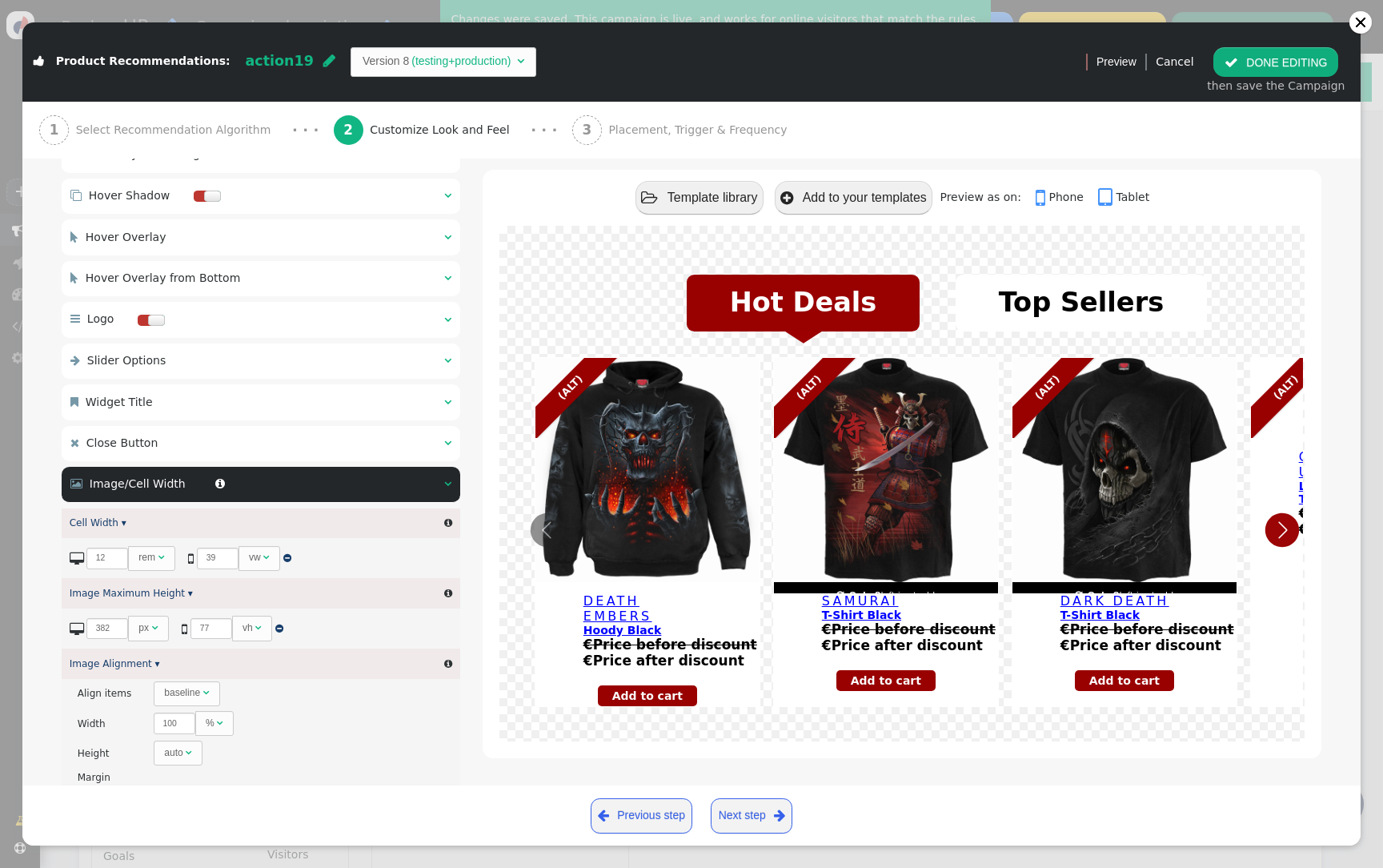
scroll to position [140, 0]
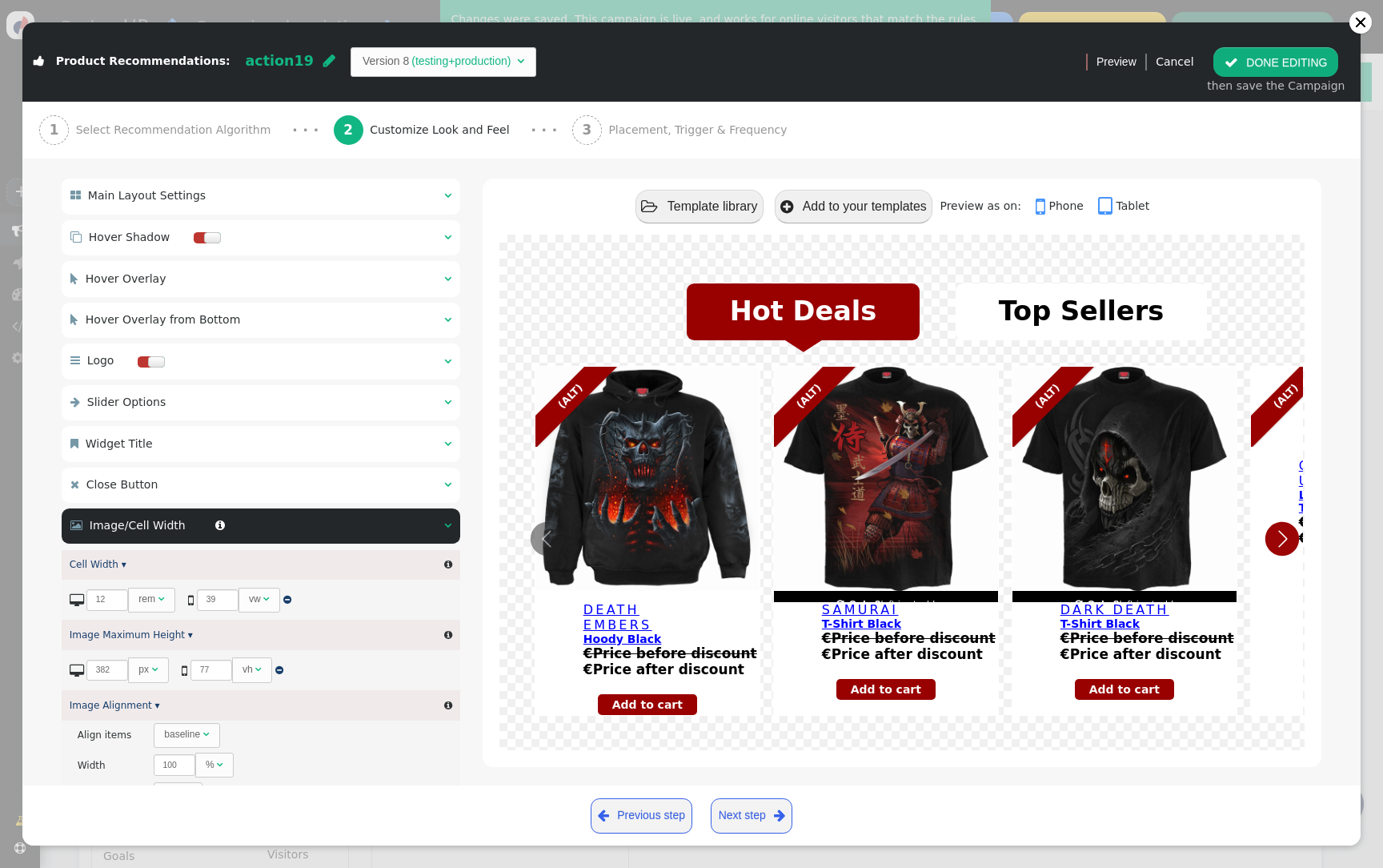
click at [213, 401] on div " Slider Options  " at bounding box center [261, 402] width 399 height 35
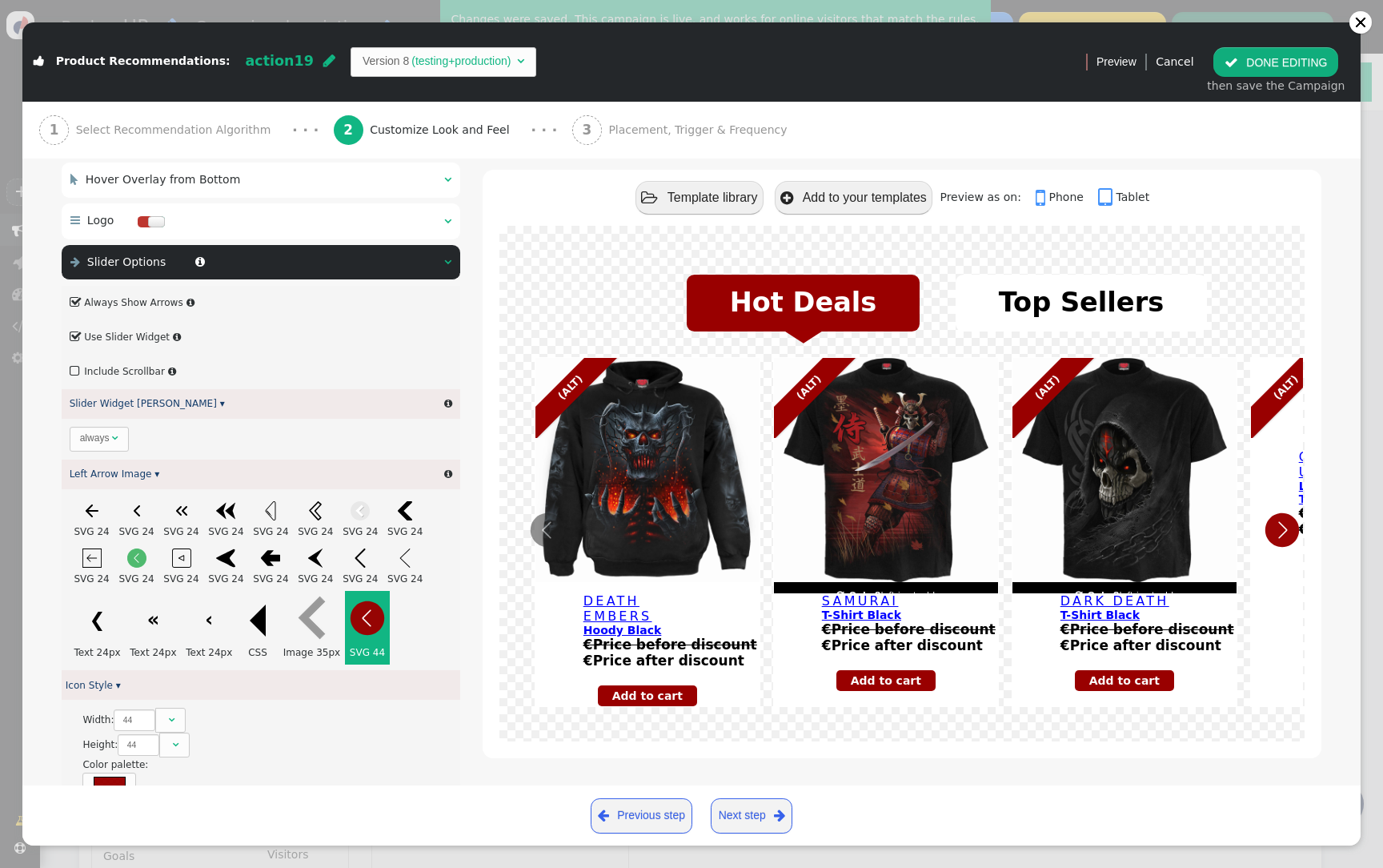
scroll to position [281, 0]
click at [105, 438] on div "always" at bounding box center [94, 437] width 29 height 14
click at [85, 441] on input "0" at bounding box center [90, 438] width 42 height 22
type input "5"
click at [144, 442] on span "px " at bounding box center [130, 438] width 40 height 25
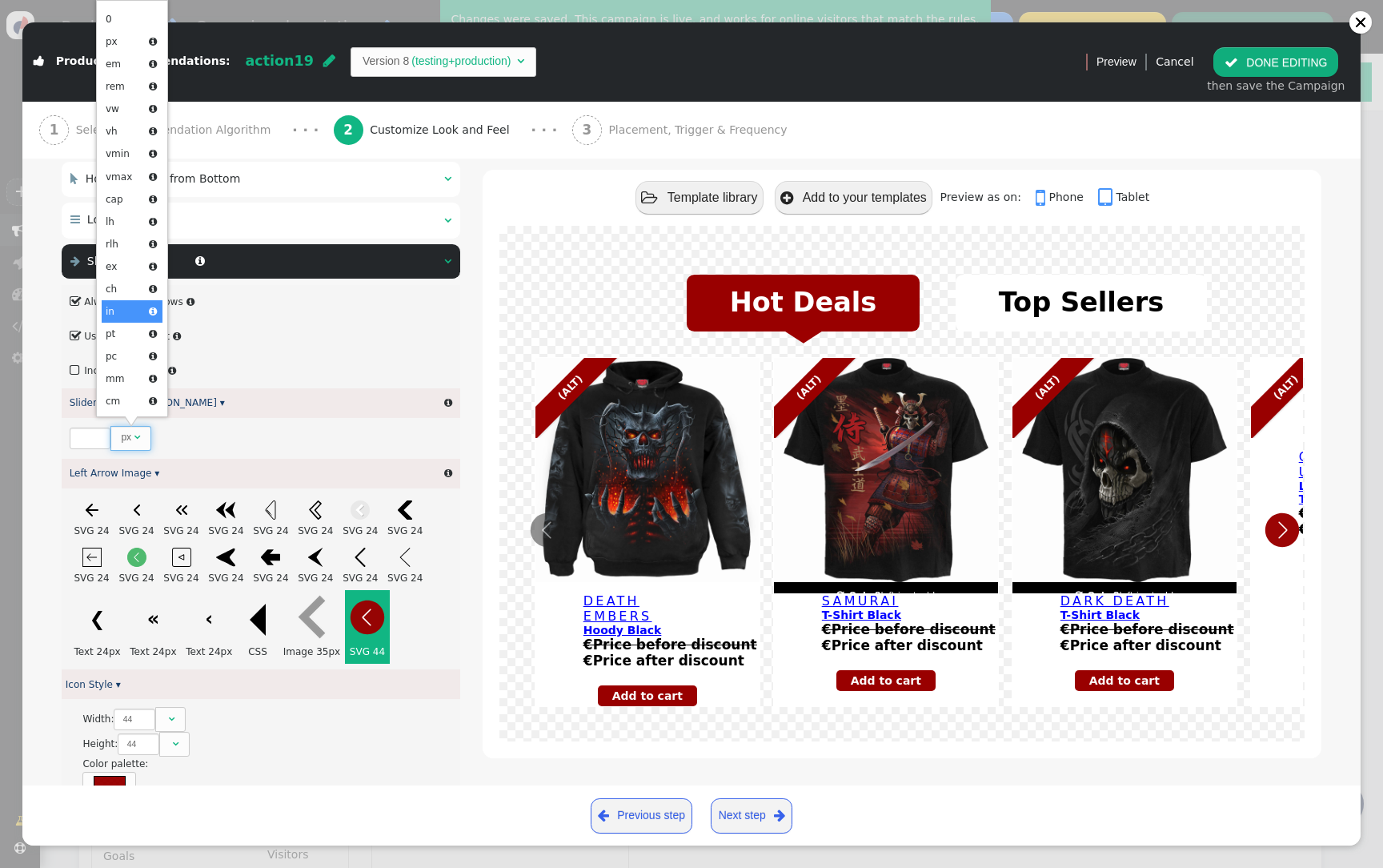
scroll to position [0, 0]
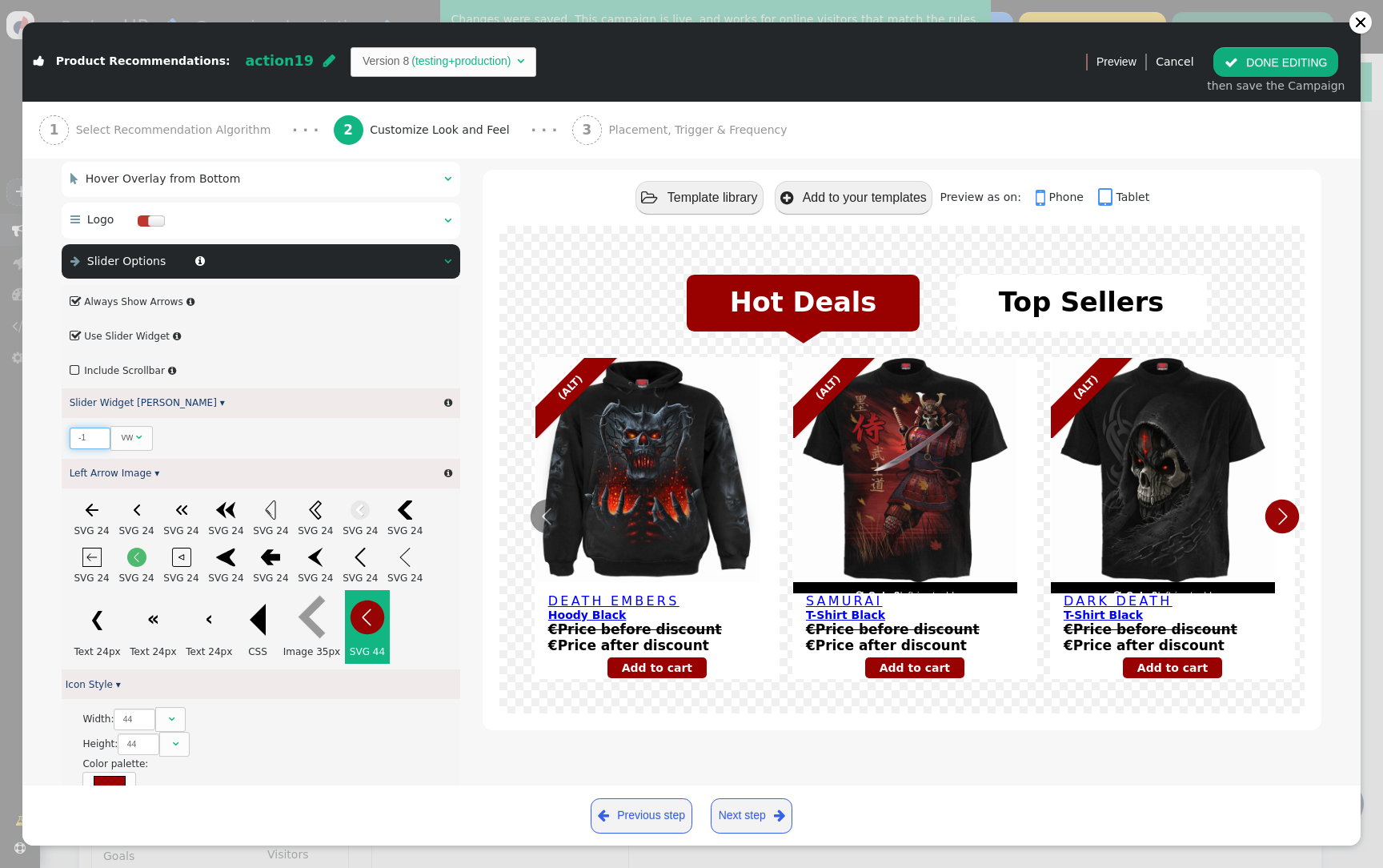
click at [97, 440] on input "-1" at bounding box center [90, 438] width 42 height 22
click at [73, 441] on input "-1" at bounding box center [90, 438] width 42 height 22
click at [75, 441] on input "-1" at bounding box center [90, 438] width 42 height 22
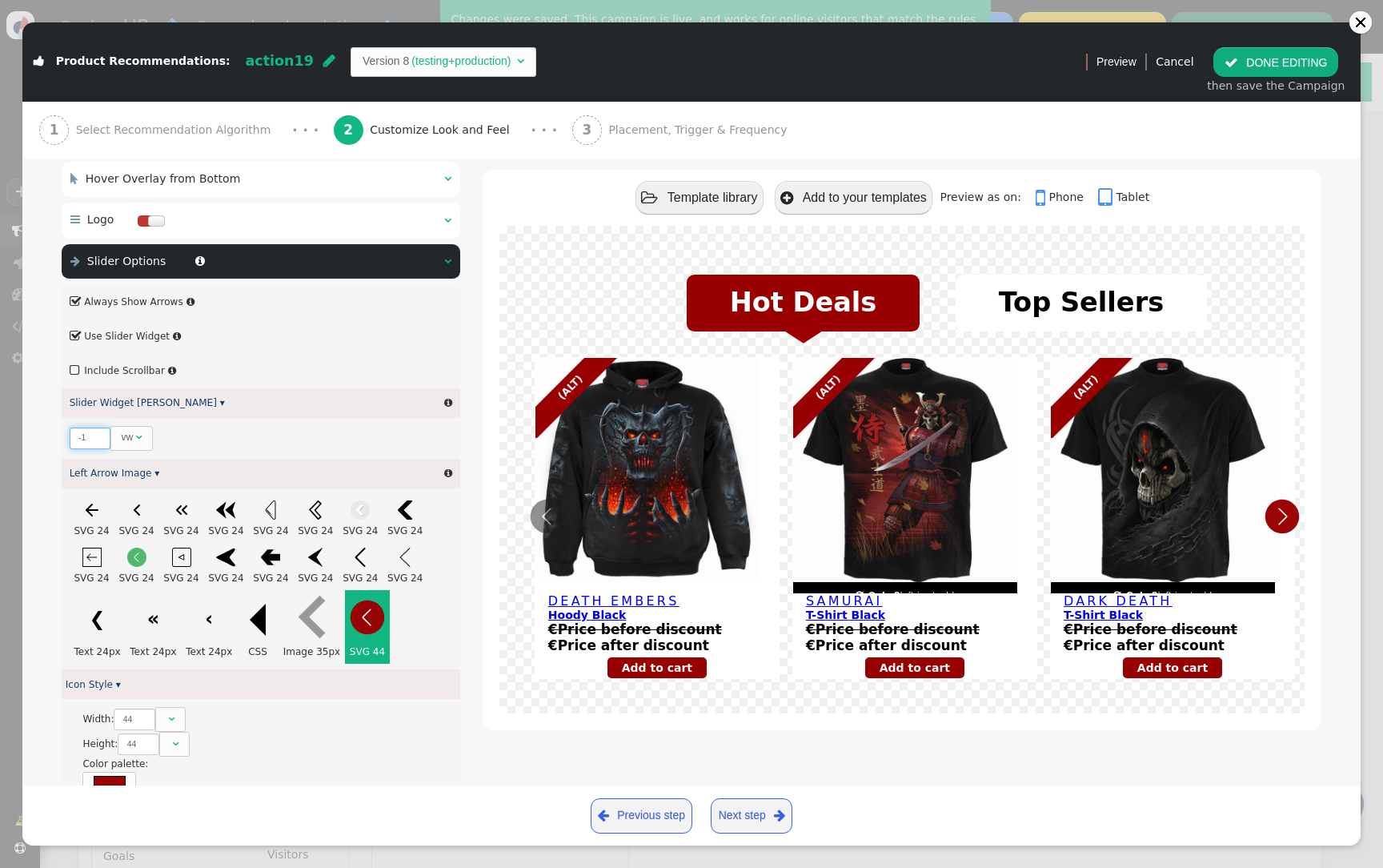
click at [75, 441] on input "-1" at bounding box center [90, 438] width 42 height 22
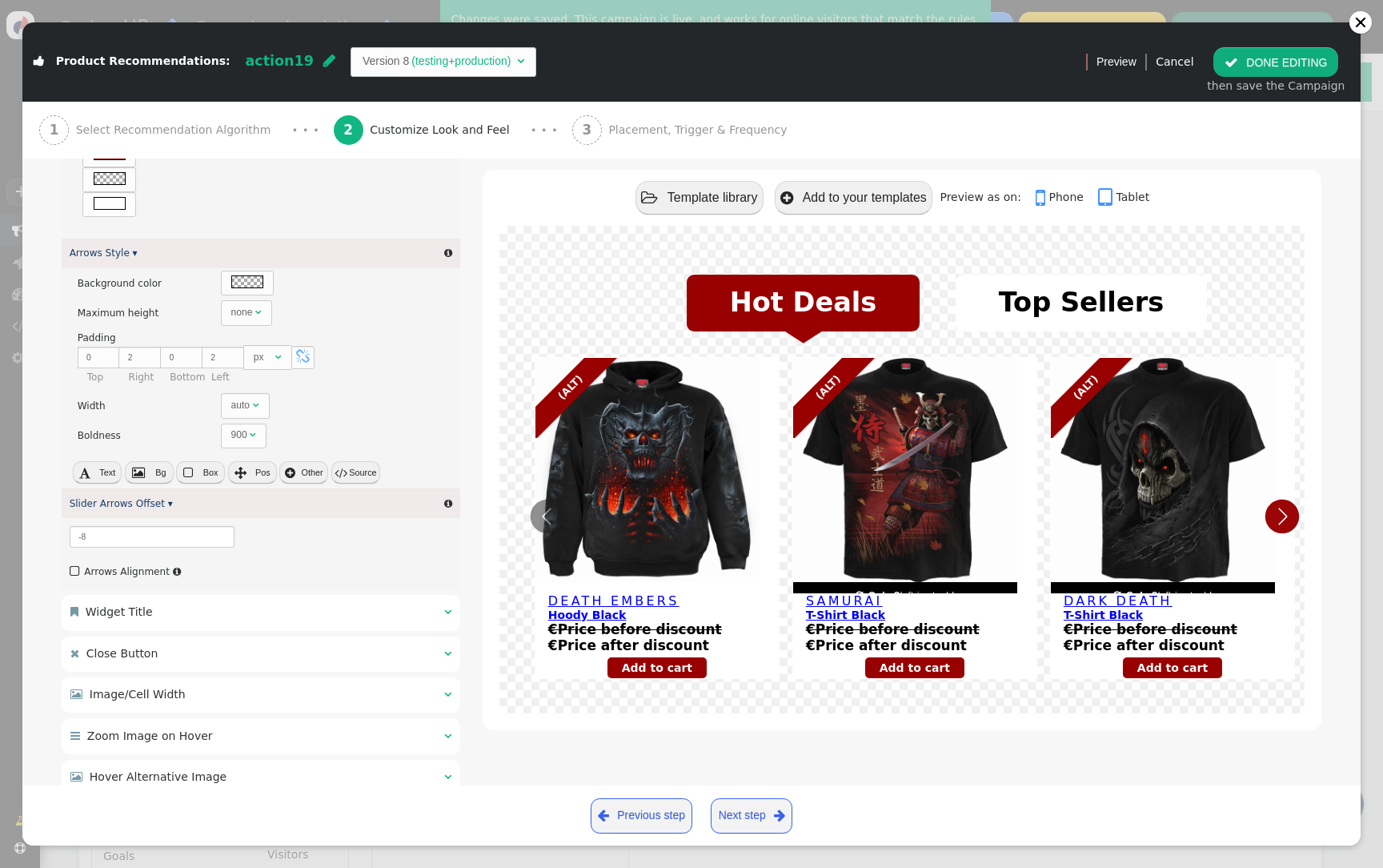
scroll to position [912, 0]
type input "100"
drag, startPoint x: 130, startPoint y: 539, endPoint x: 58, endPoint y: 538, distance: 72.0
click at [58, 538] on div " Main Layout Settings   Base Style ▾  × There are alternatives. Default val…" at bounding box center [692, 558] width 1339 height 2349
type input "-8"
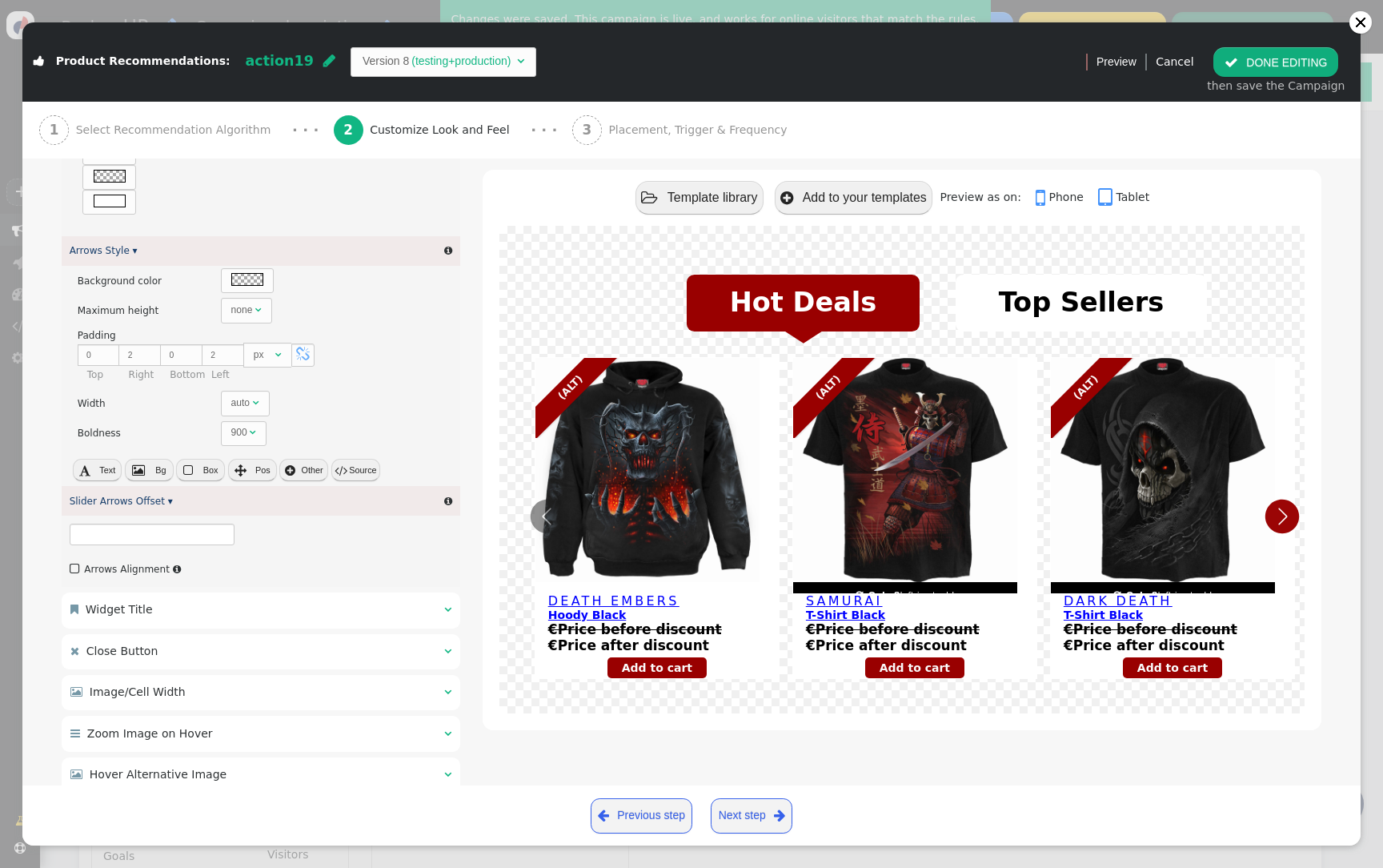
click at [310, 562] on div " Arrows Alignment " at bounding box center [261, 569] width 399 height 34
click at [85, 568] on label " Arrows Alignment" at bounding box center [119, 568] width 100 height 11
click at [1288, 73] on button " DONE EDITING" at bounding box center [1276, 62] width 125 height 29
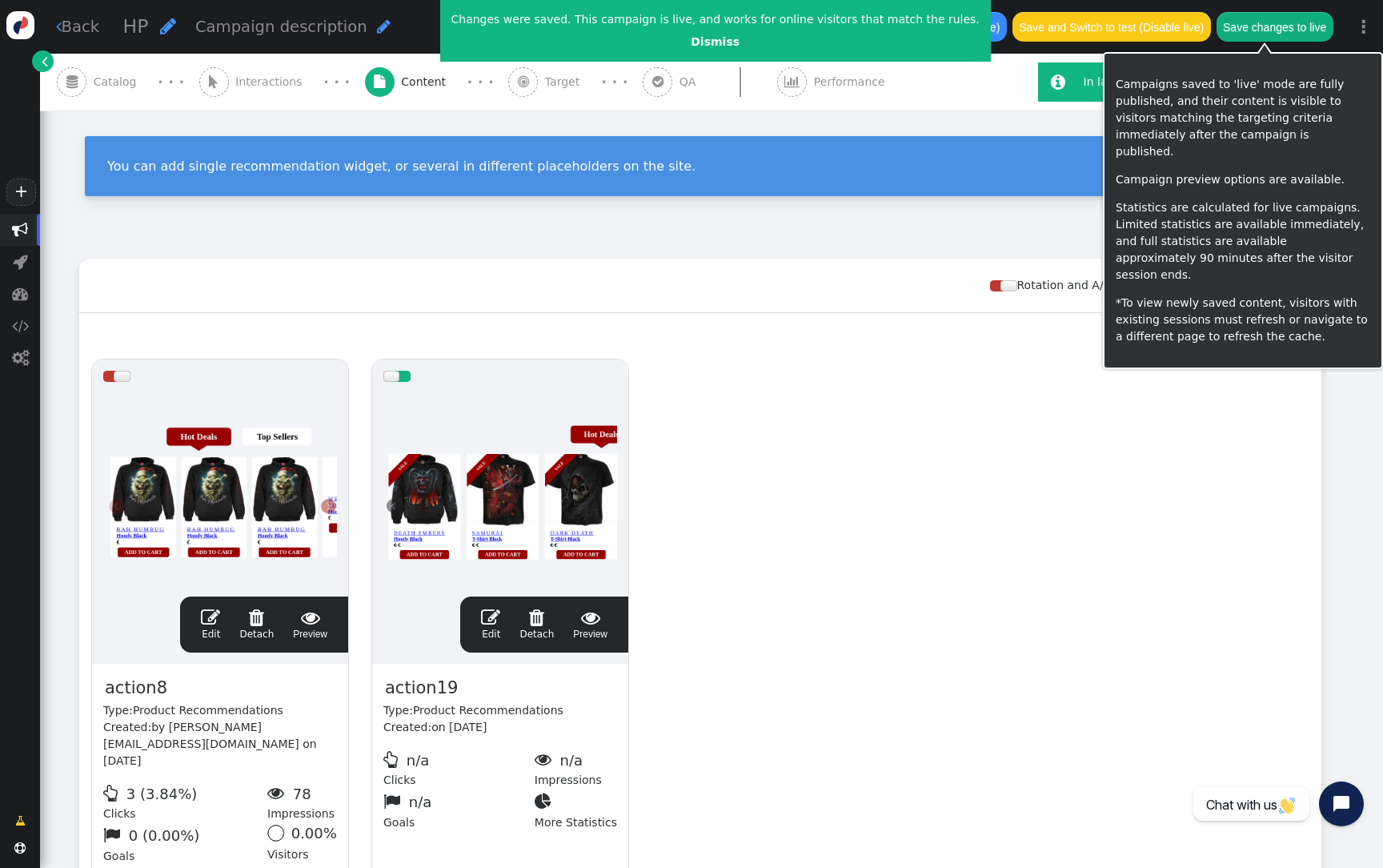
click at [1262, 29] on button "Save changes to live" at bounding box center [1275, 26] width 117 height 29
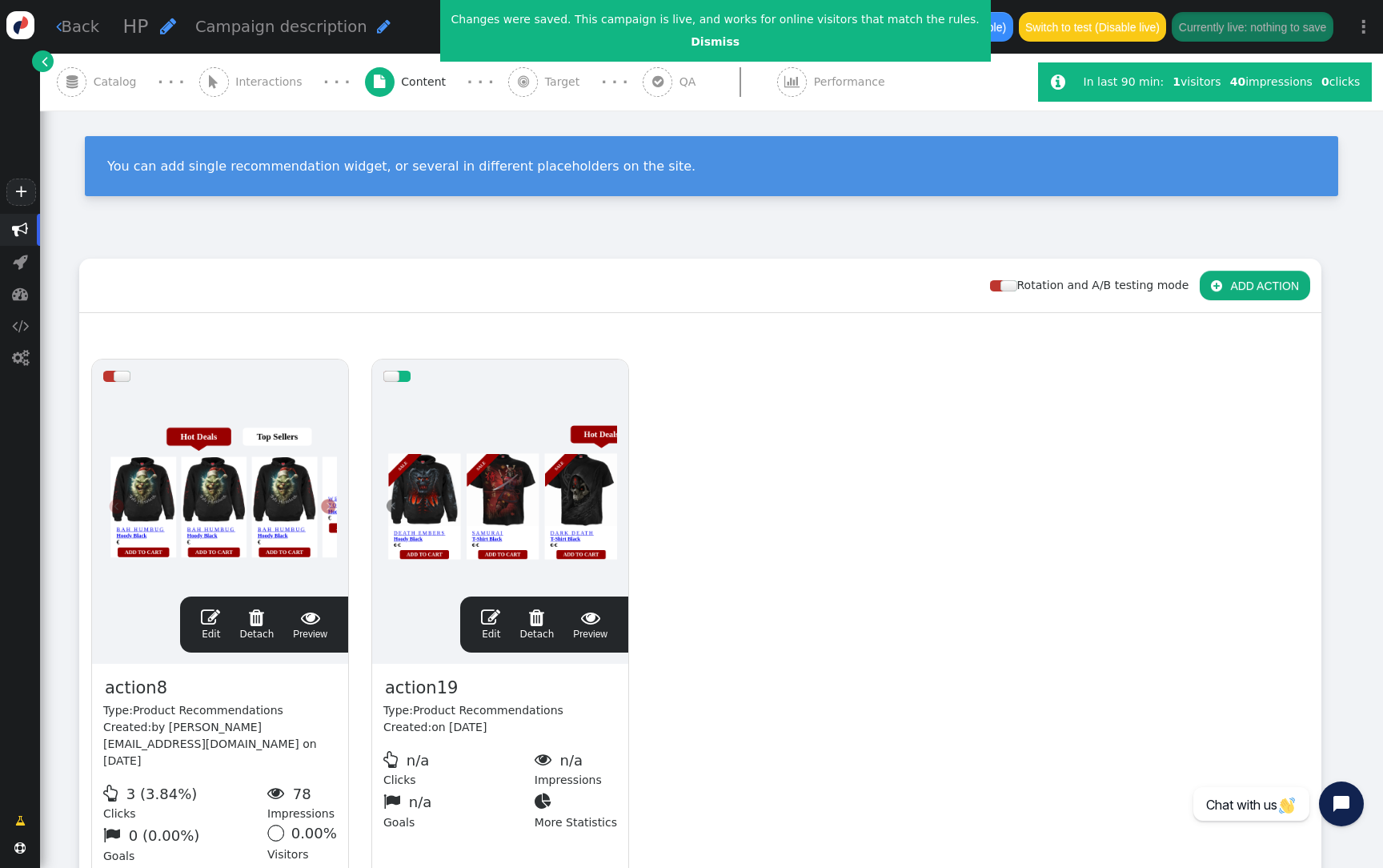
click at [479, 462] on div at bounding box center [500, 489] width 234 height 192
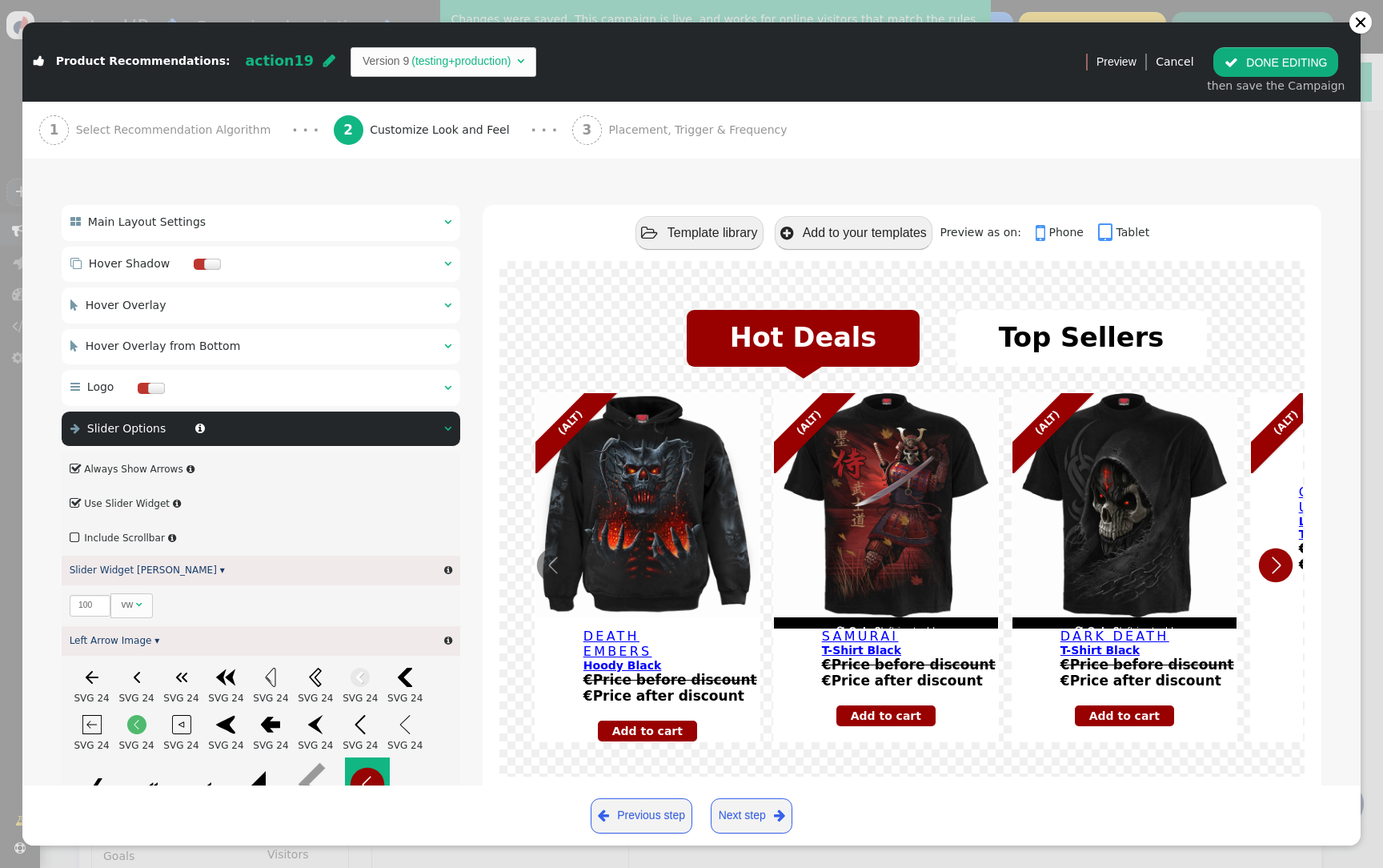
scroll to position [133, 0]
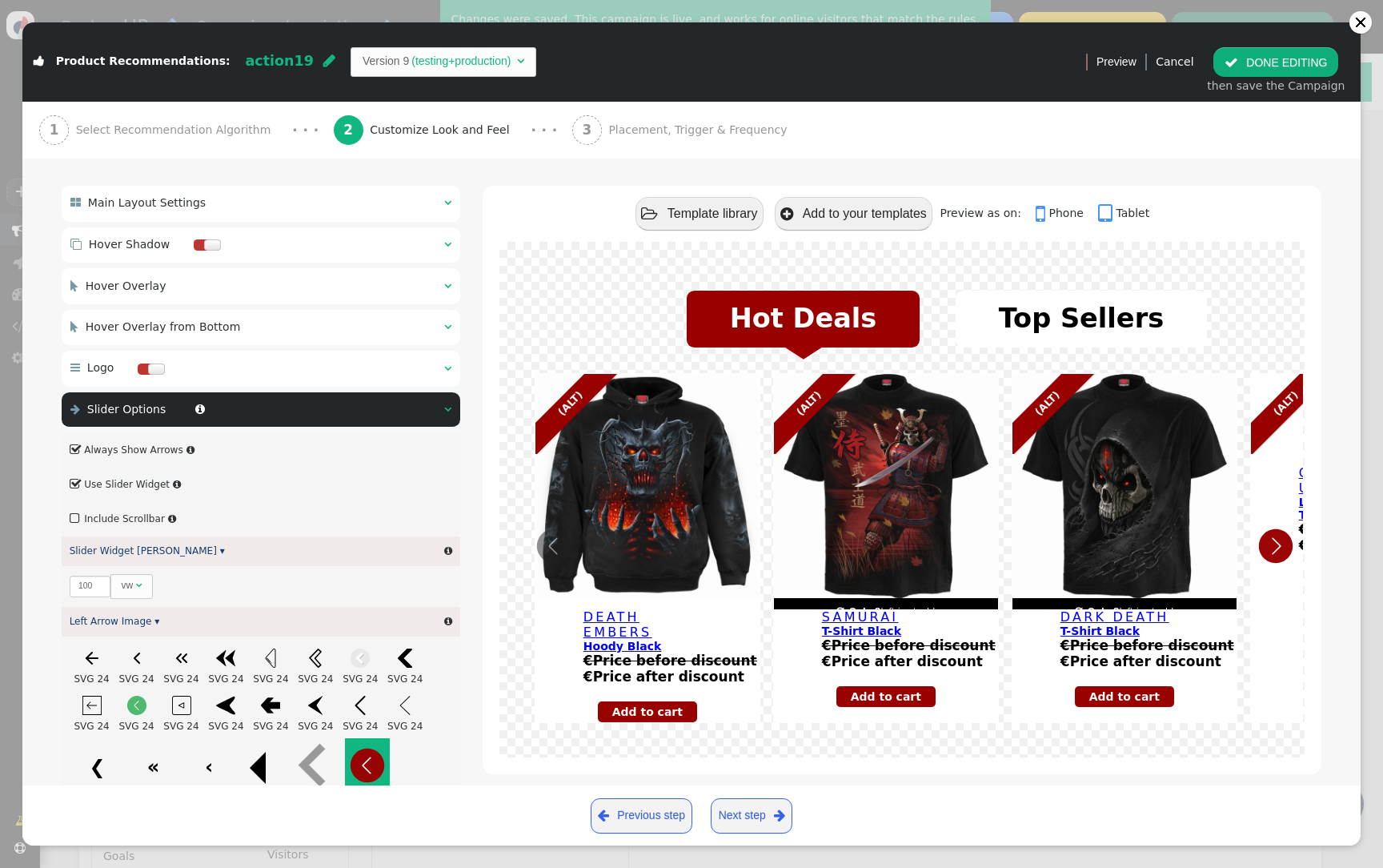
click at [131, 489] on label " Use Slider Widget" at bounding box center [119, 484] width 100 height 11
type input "-8"
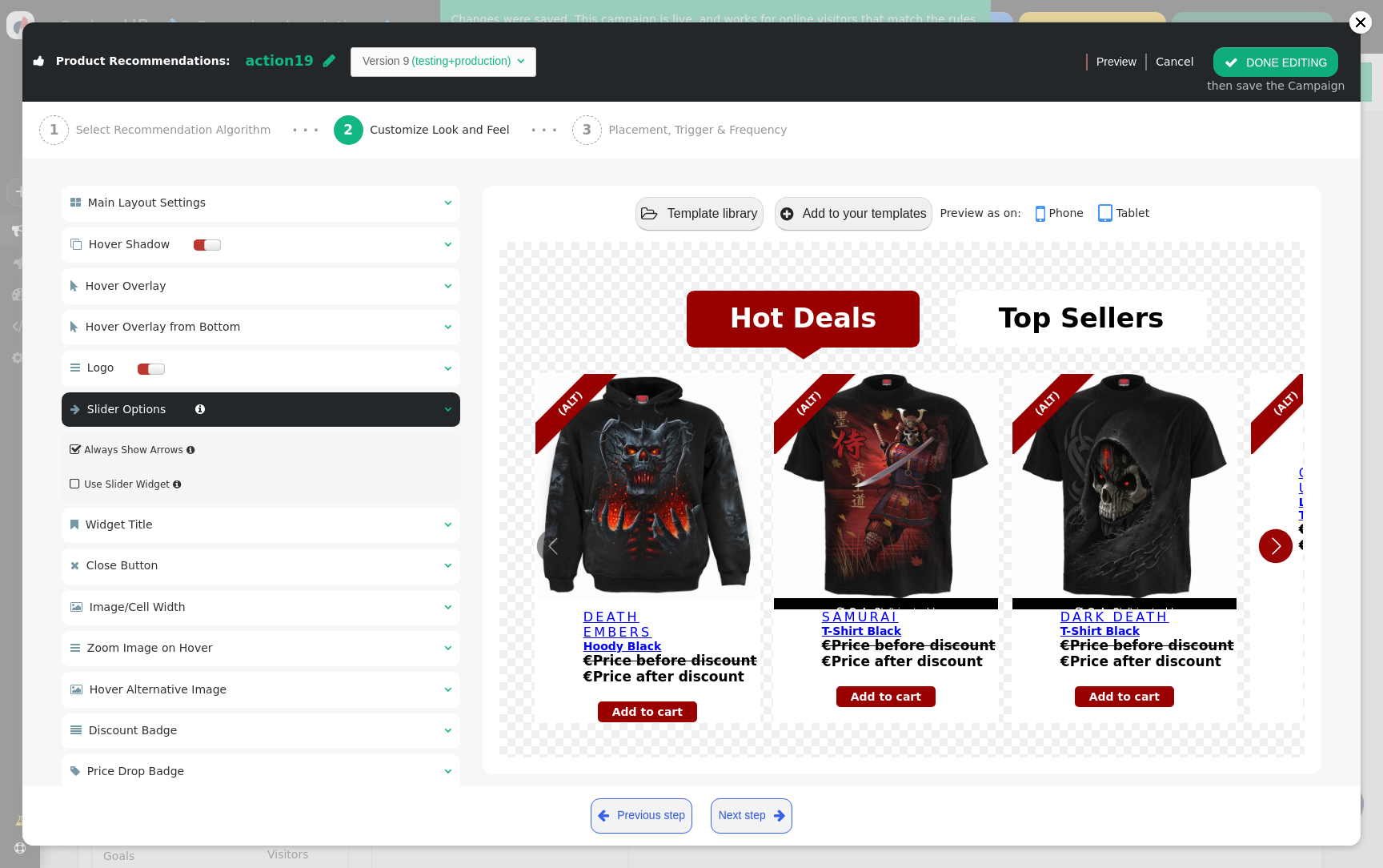
click at [131, 488] on label " Use Slider Widget" at bounding box center [119, 484] width 100 height 11
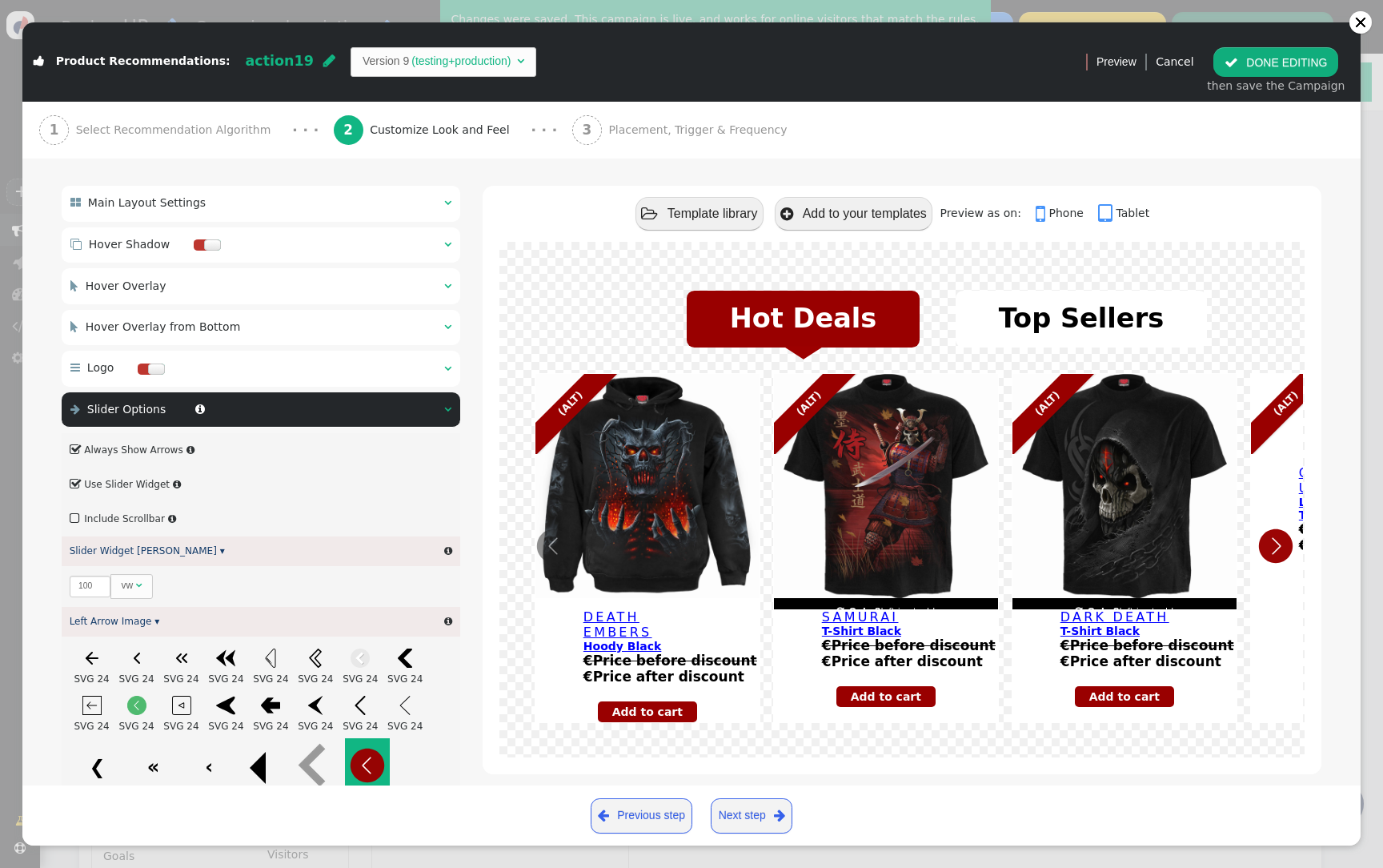
click at [131, 488] on label " Use Slider Widget" at bounding box center [119, 484] width 100 height 11
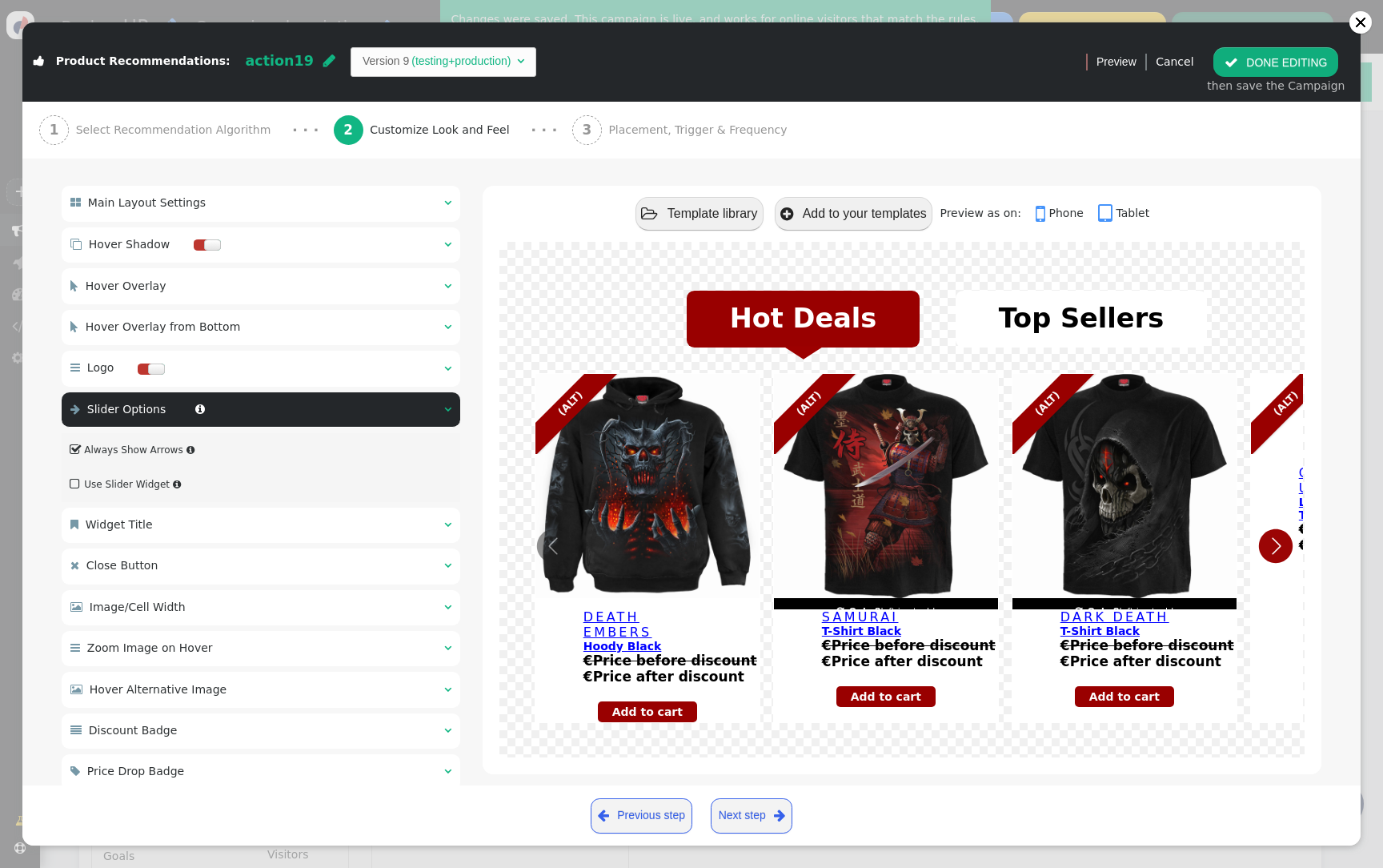
click at [131, 488] on label " Use Slider Widget" at bounding box center [119, 484] width 100 height 11
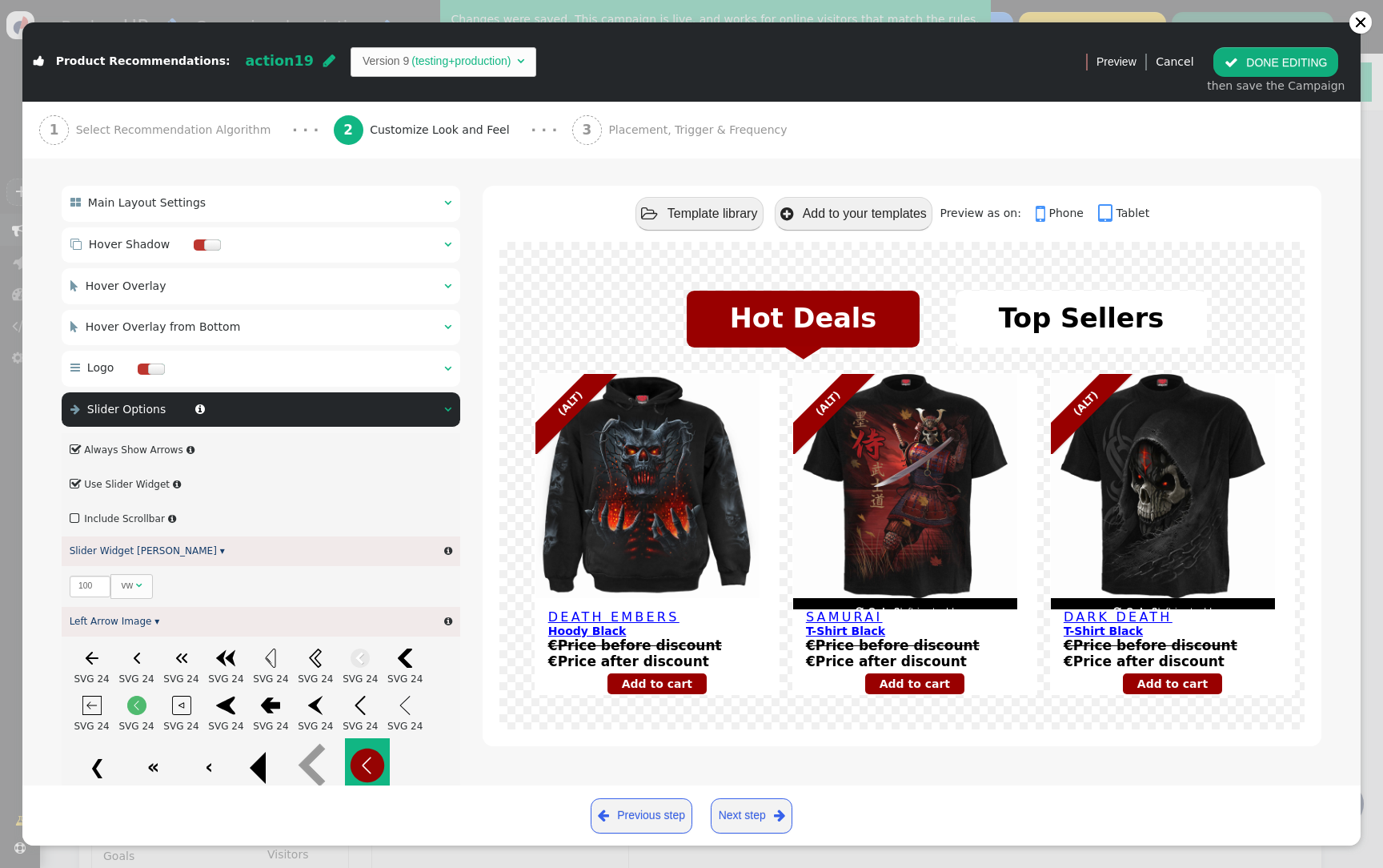
click at [129, 522] on label " Include Scrollbar" at bounding box center [117, 518] width 95 height 11
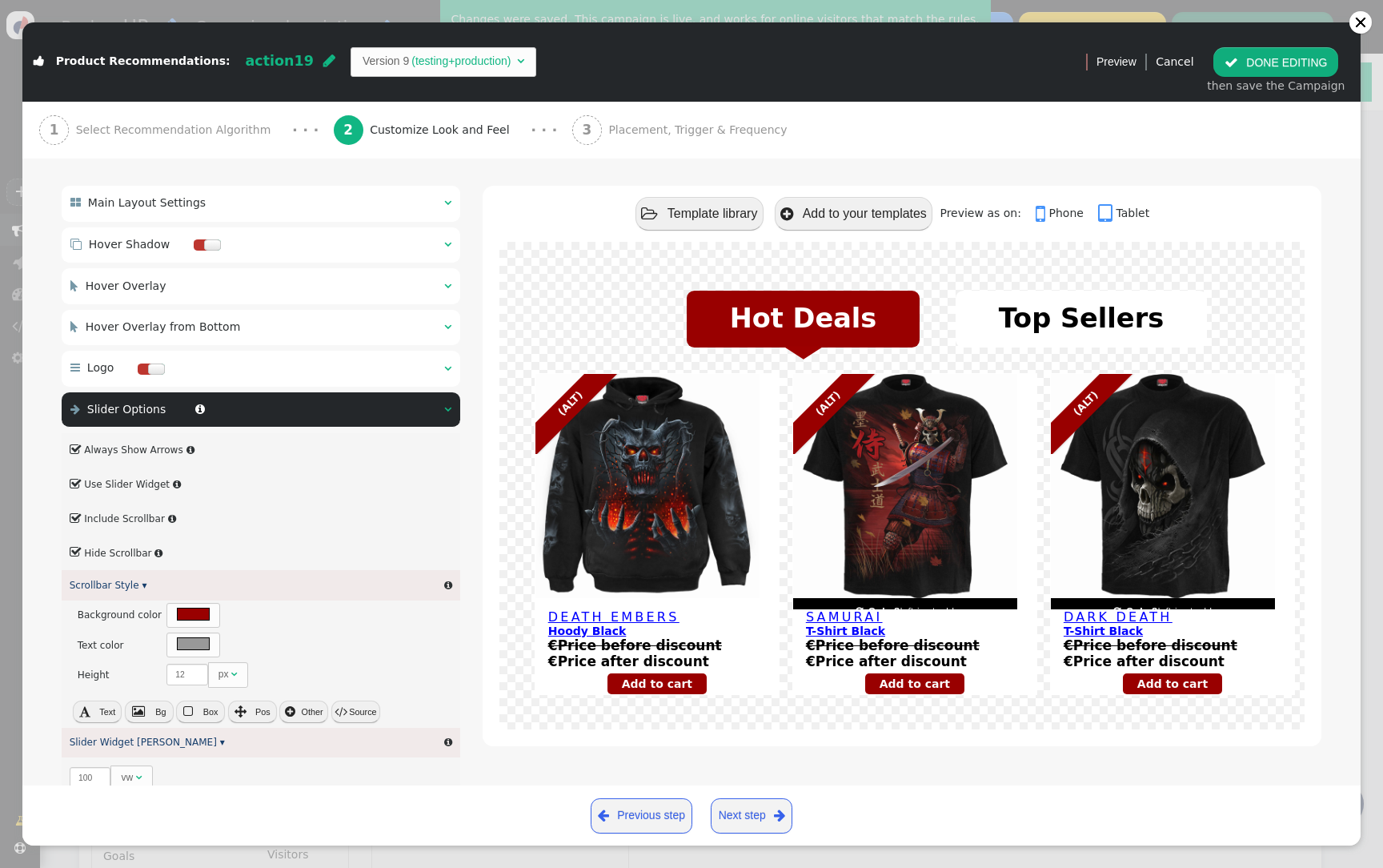
click at [77, 517] on span "" at bounding box center [75, 518] width 13 height 18
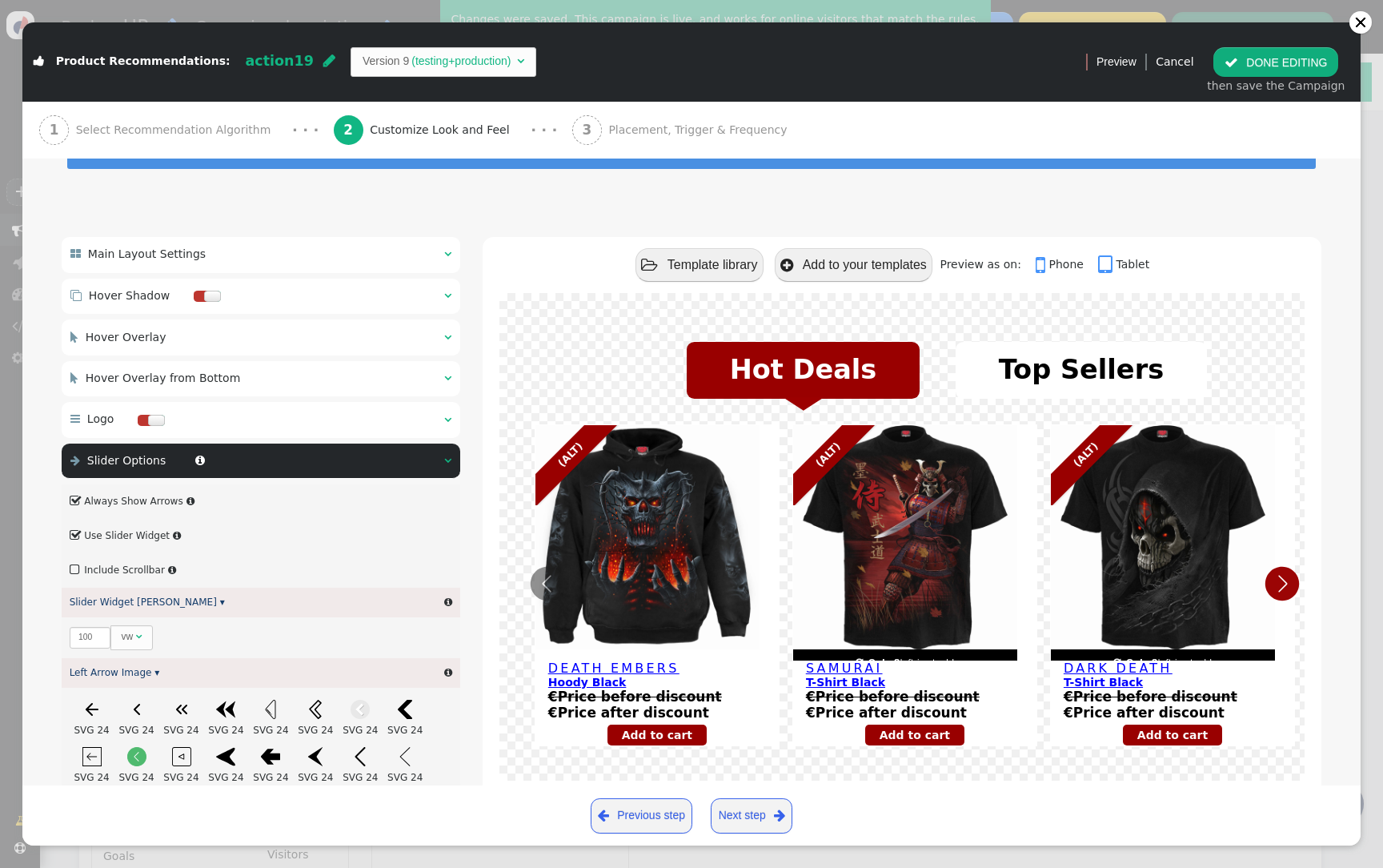
scroll to position [69, 0]
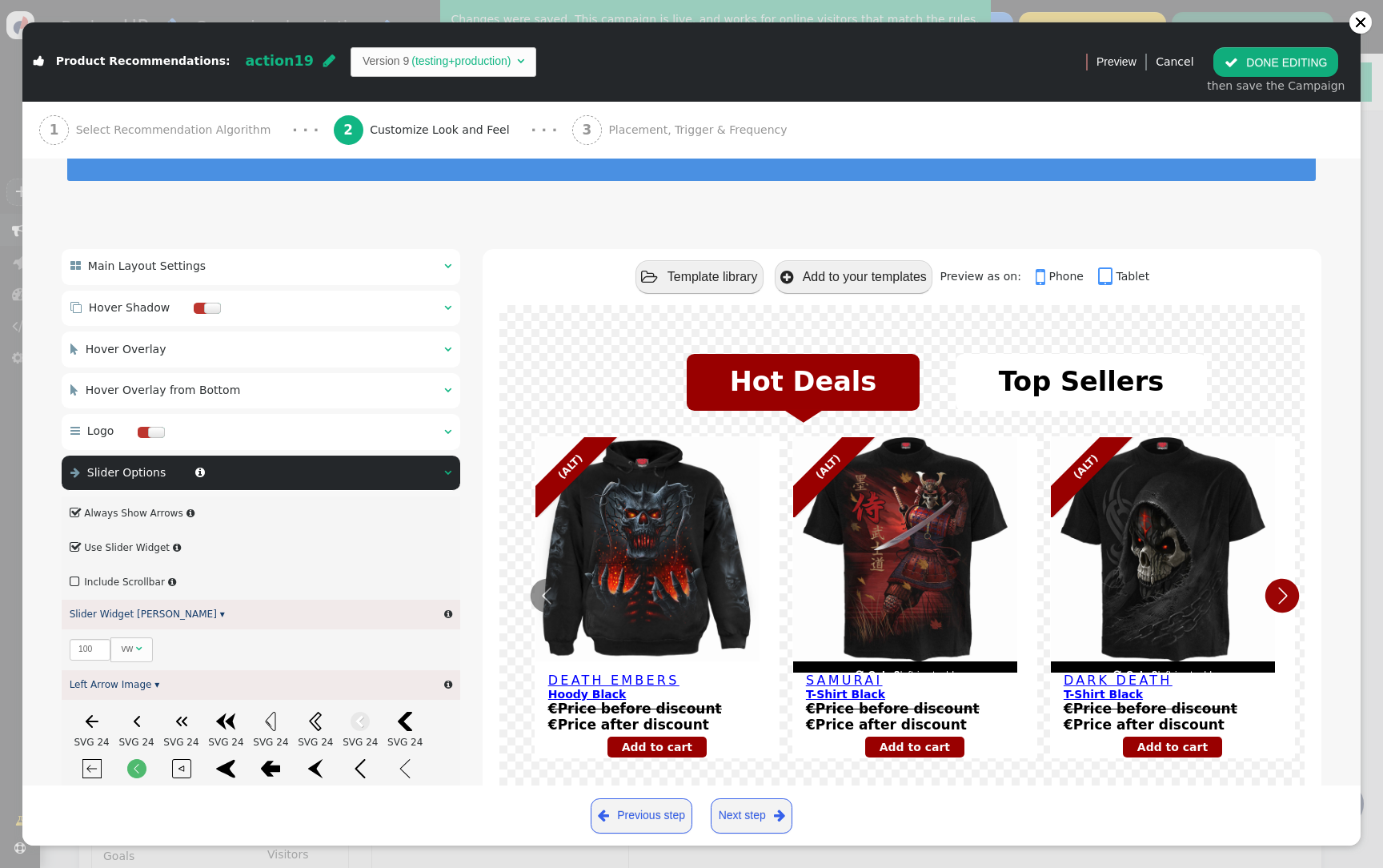
click at [300, 268] on div " Main Layout Settings  " at bounding box center [261, 266] width 399 height 35
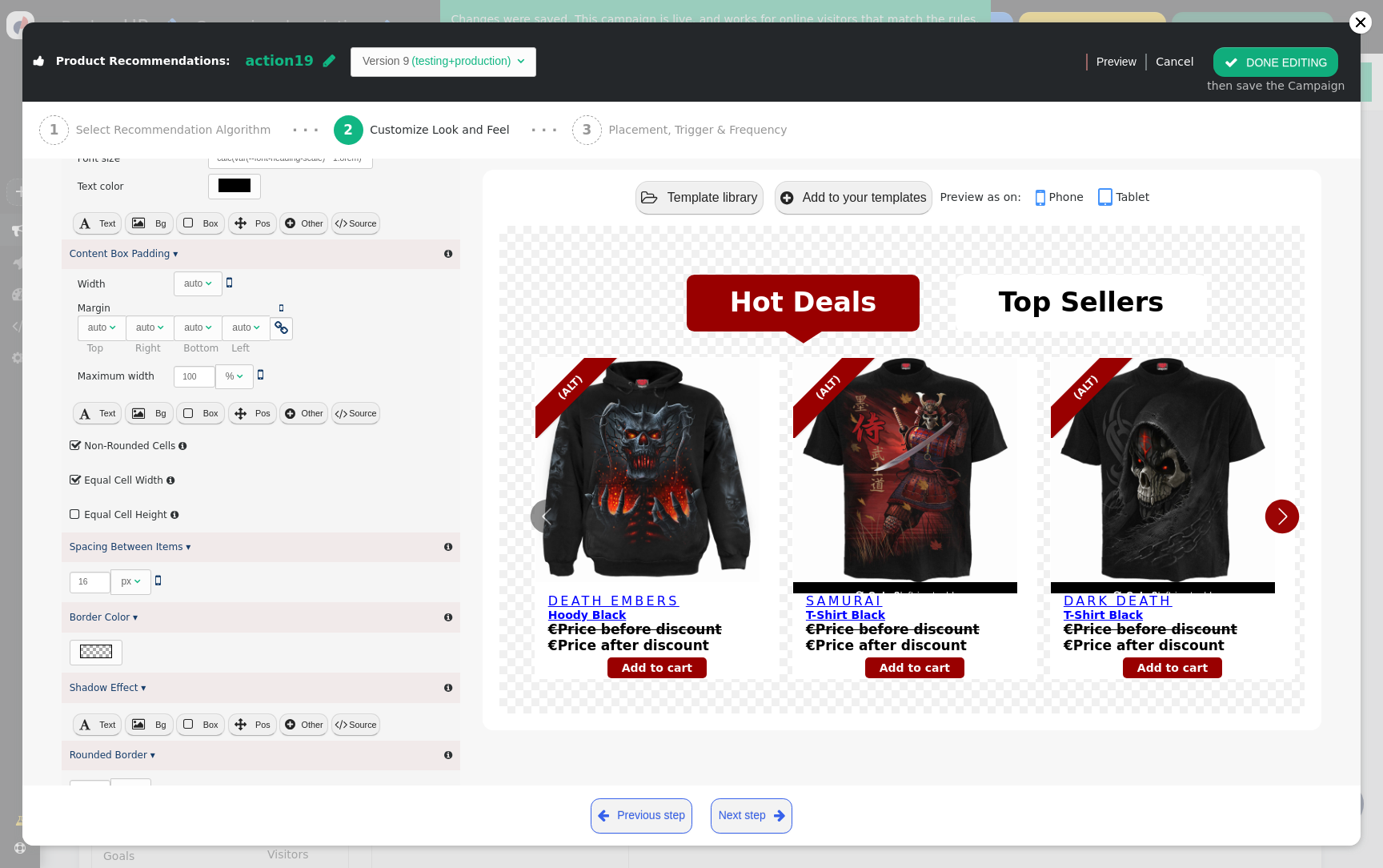
scroll to position [528, 0]
click at [149, 444] on label " Non-Rounded Cells" at bounding box center [123, 444] width 107 height 11
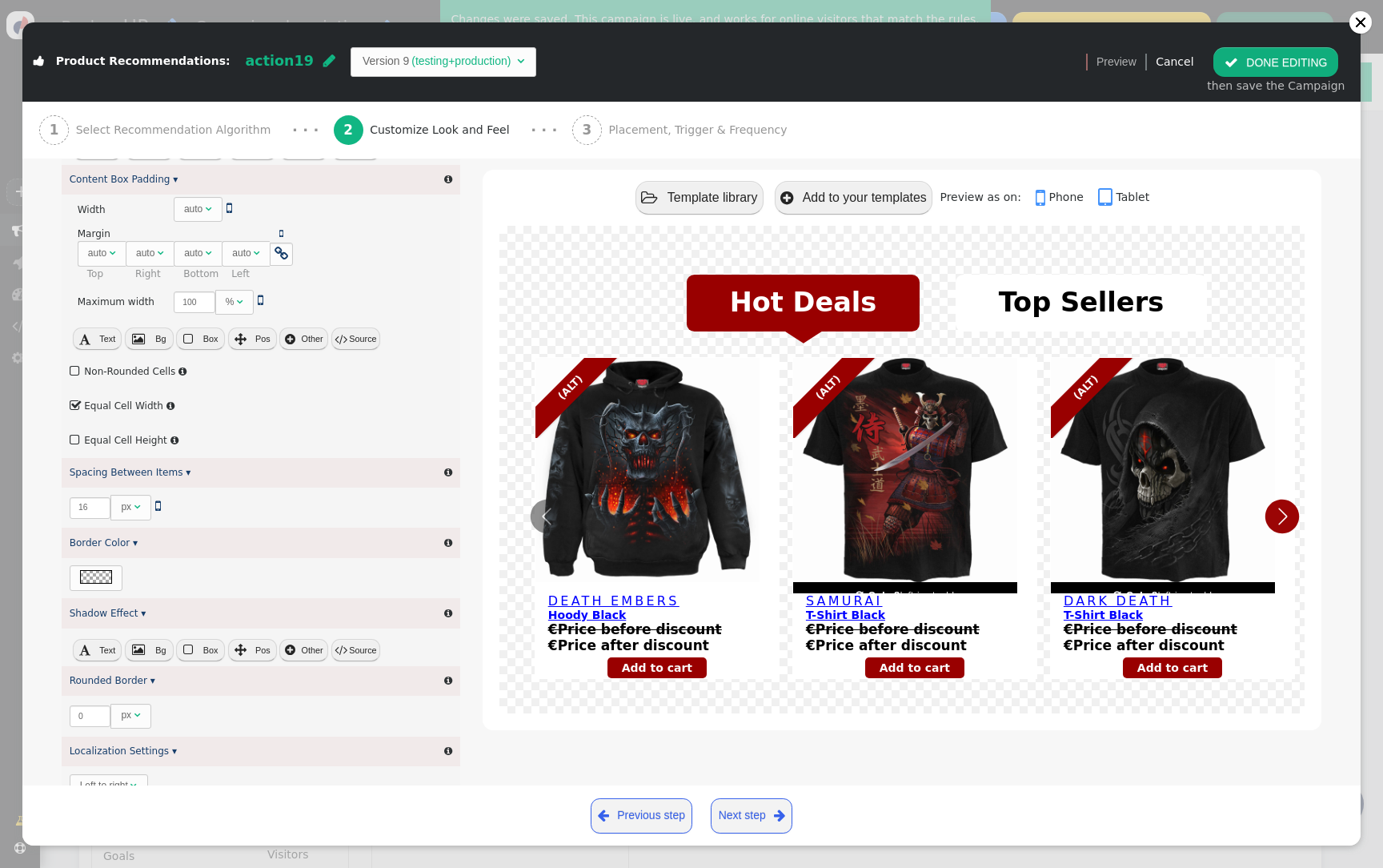
scroll to position [615, 0]
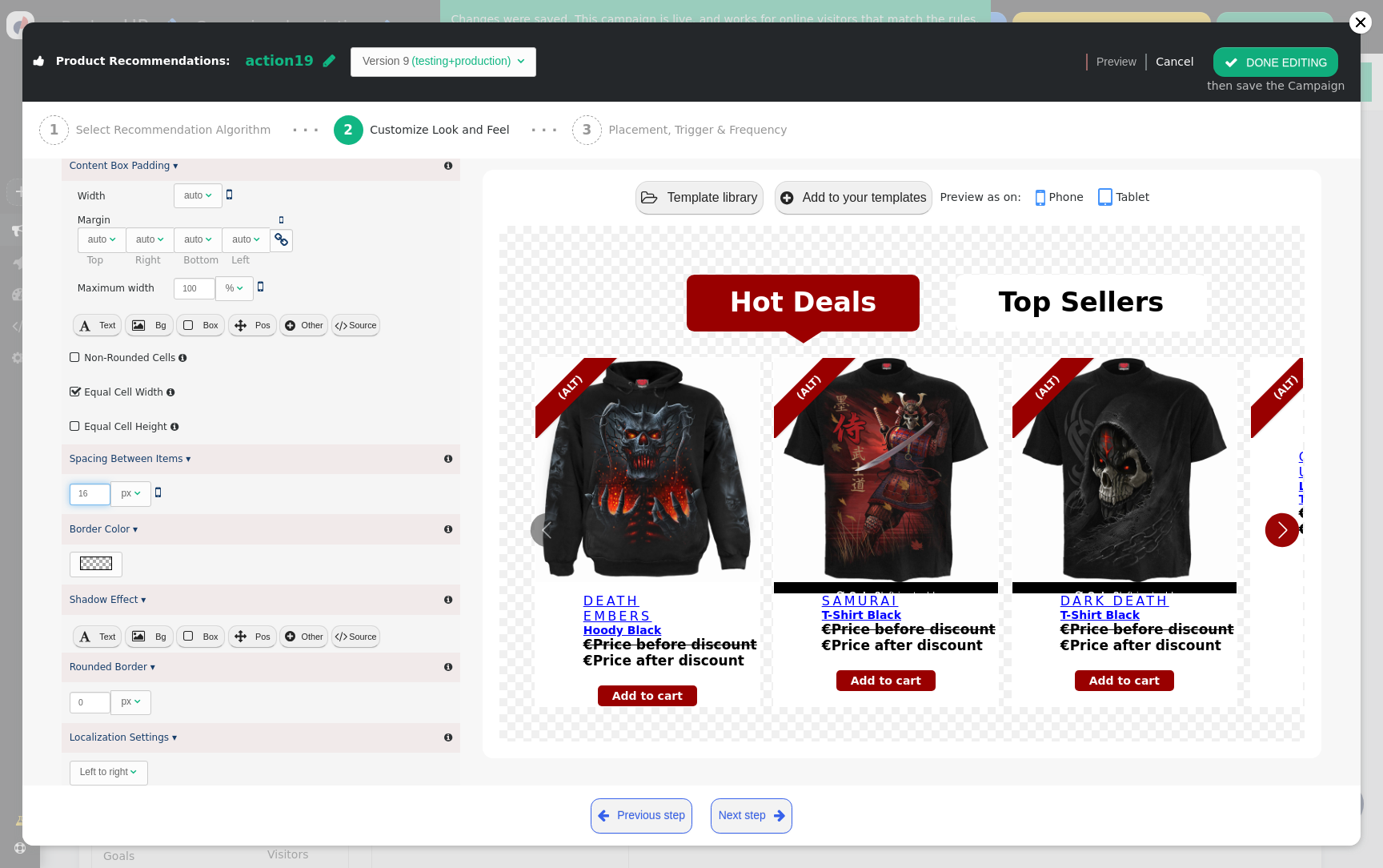
drag, startPoint x: 90, startPoint y: 494, endPoint x: 73, endPoint y: 492, distance: 17.1
click at [73, 492] on input "16" at bounding box center [90, 494] width 42 height 22
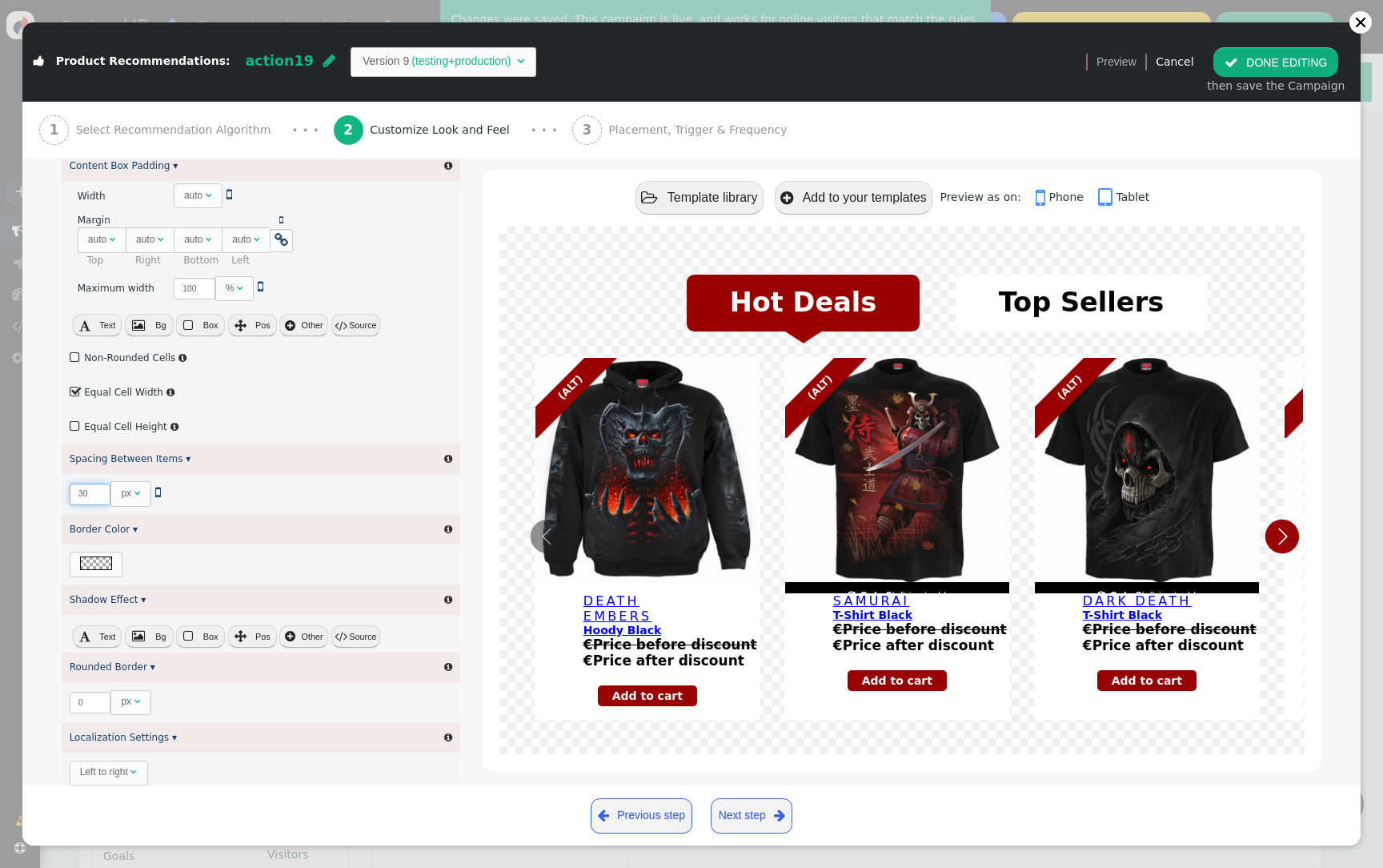
type input "30"
click at [1277, 65] on button " DONE EDITING" at bounding box center [1276, 62] width 125 height 29
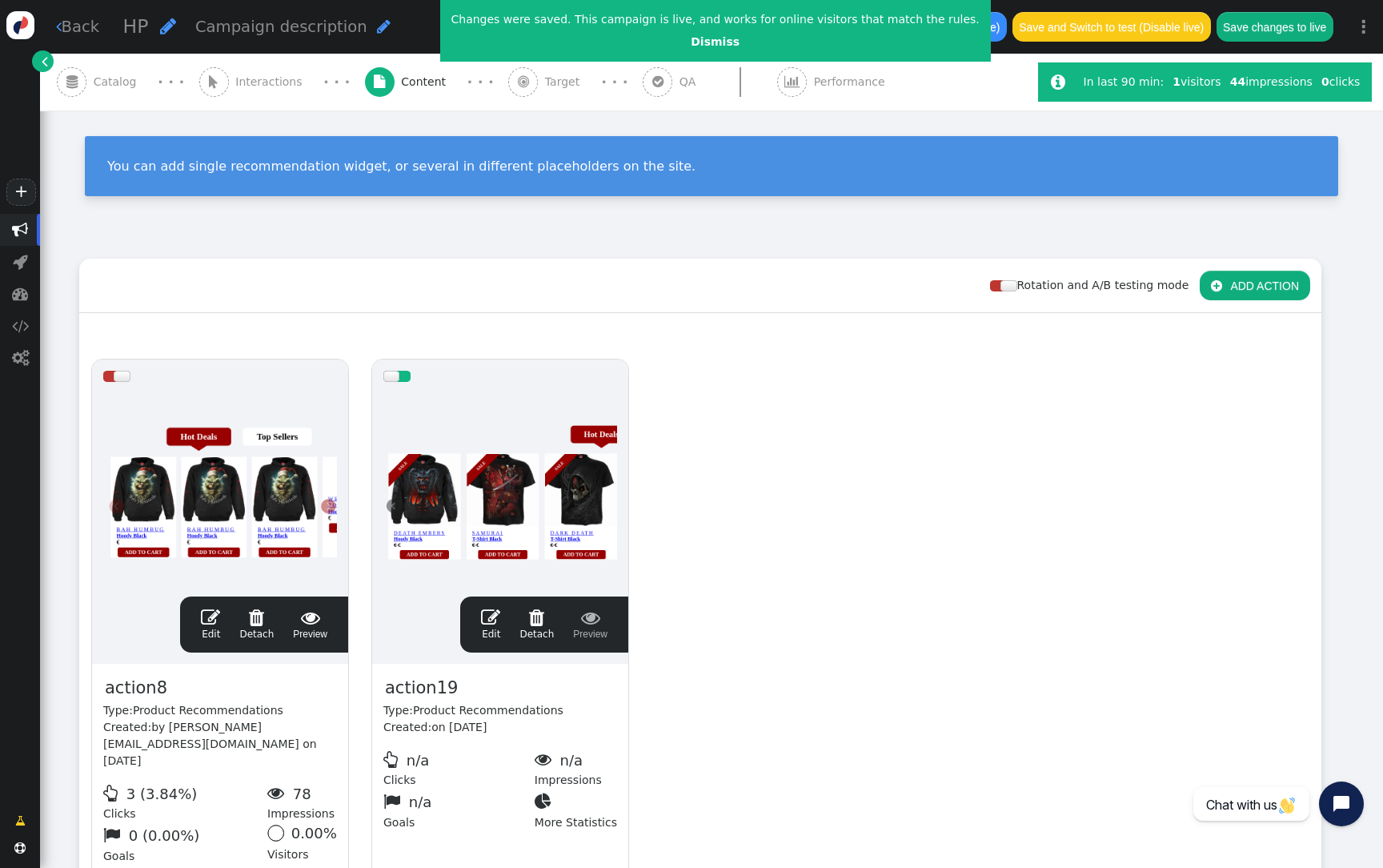
click at [1268, 23] on button "Save changes to live" at bounding box center [1275, 26] width 117 height 29
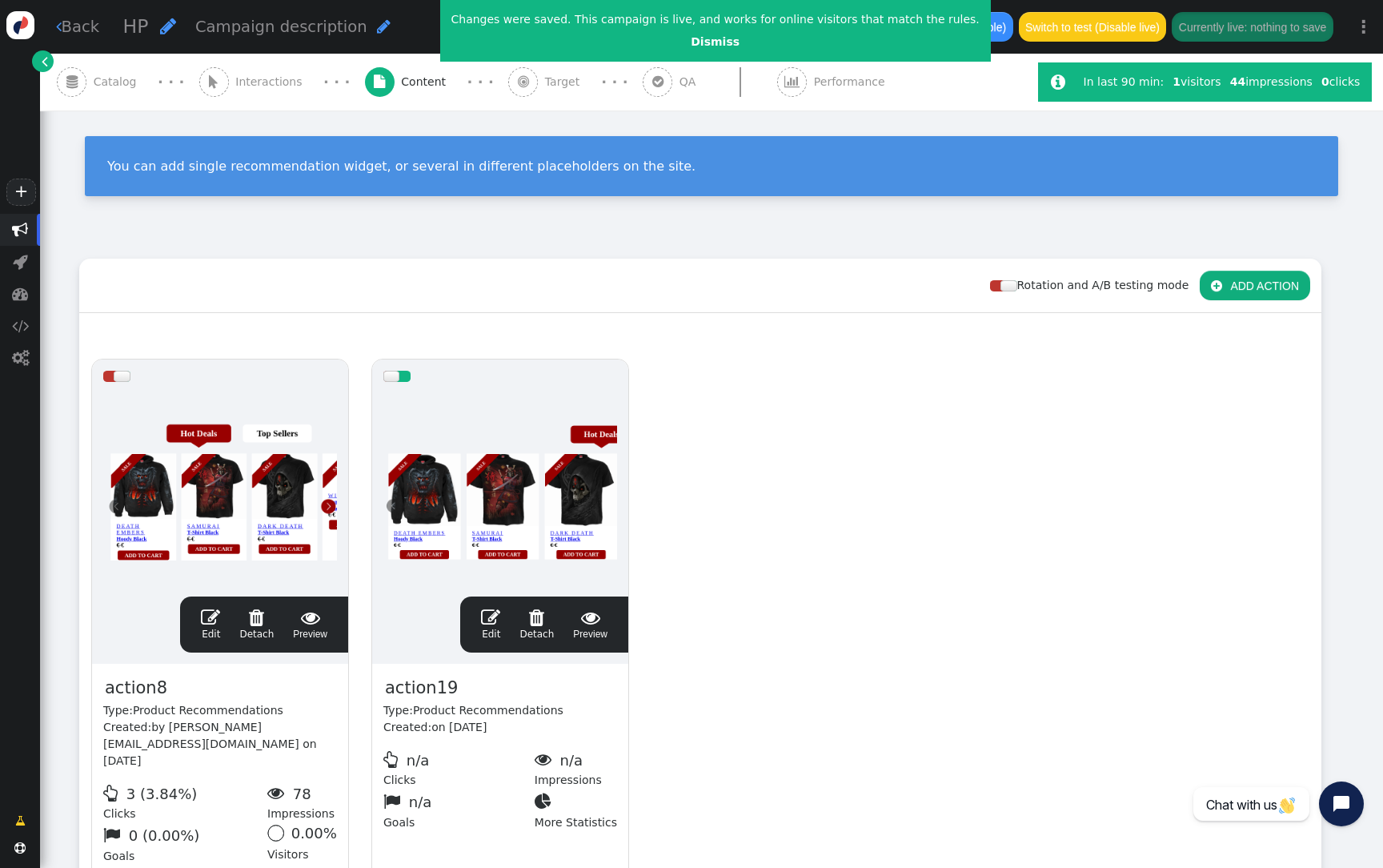
click at [544, 511] on div at bounding box center [500, 489] width 234 height 192
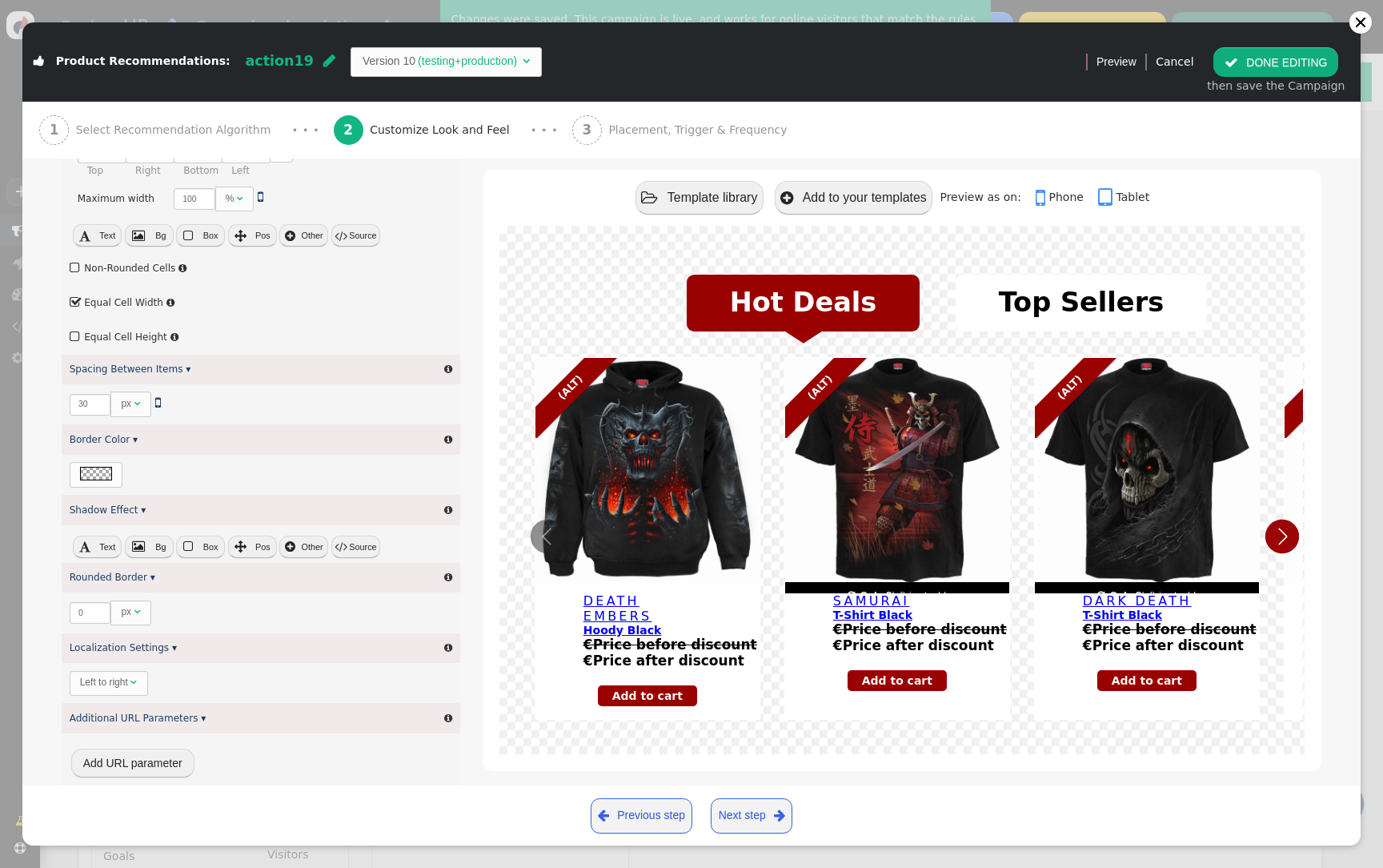
scroll to position [672, 0]
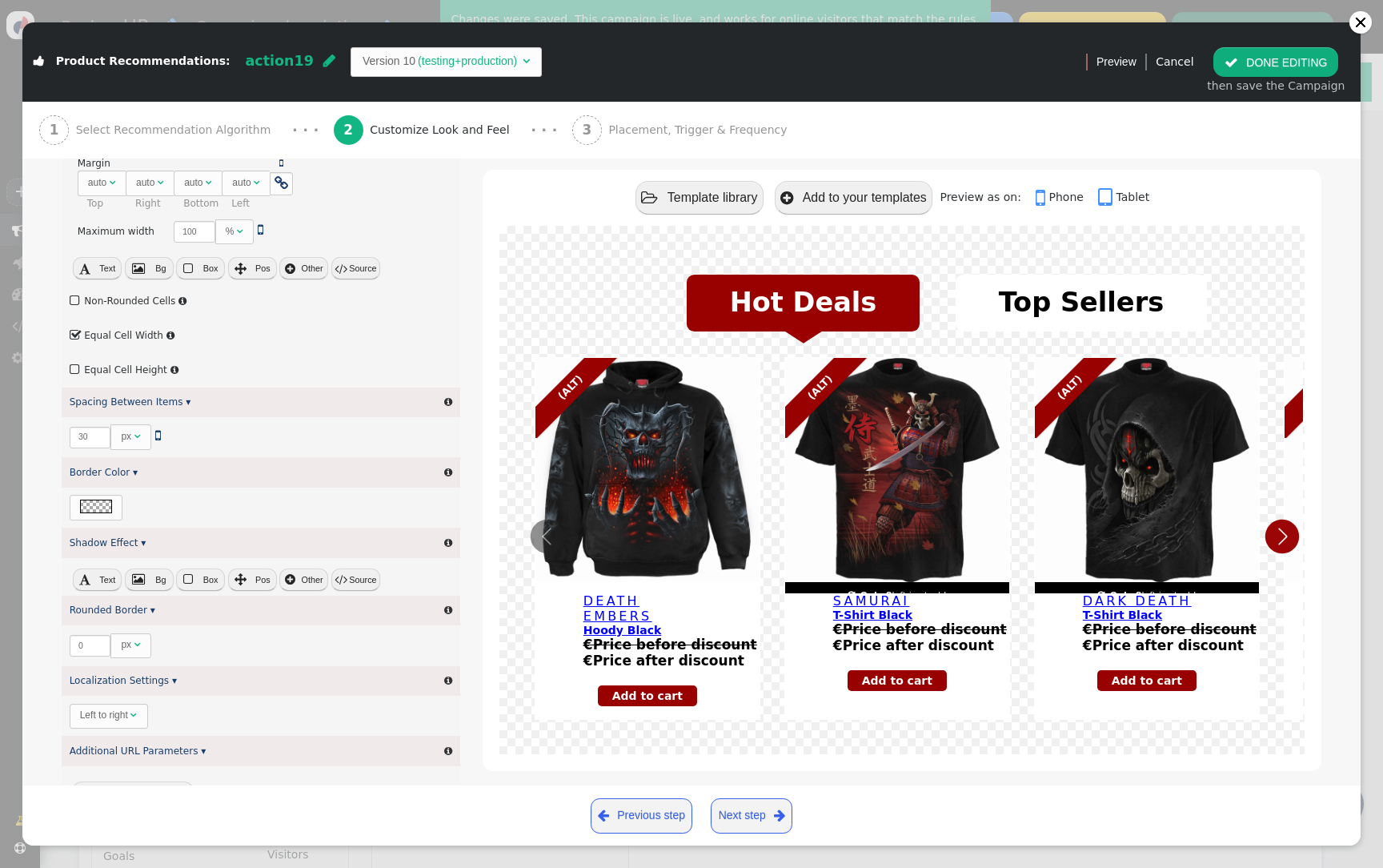
click at [134, 300] on label " Non-Rounded Cells" at bounding box center [123, 300] width 107 height 11
drag, startPoint x: 91, startPoint y: 437, endPoint x: 75, endPoint y: 437, distance: 16.0
click at [75, 437] on input "30" at bounding box center [90, 437] width 42 height 22
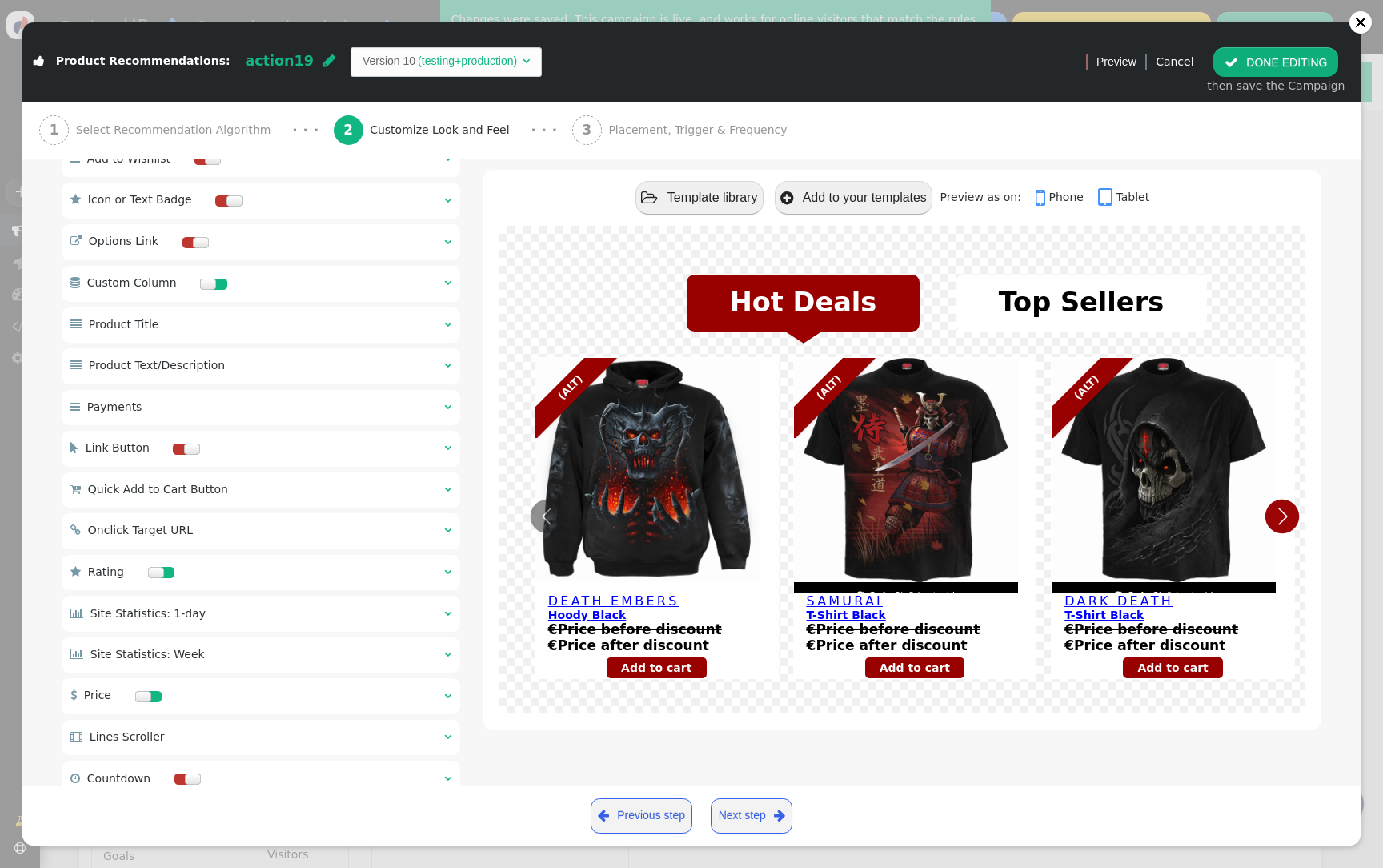
scroll to position [2076, 0]
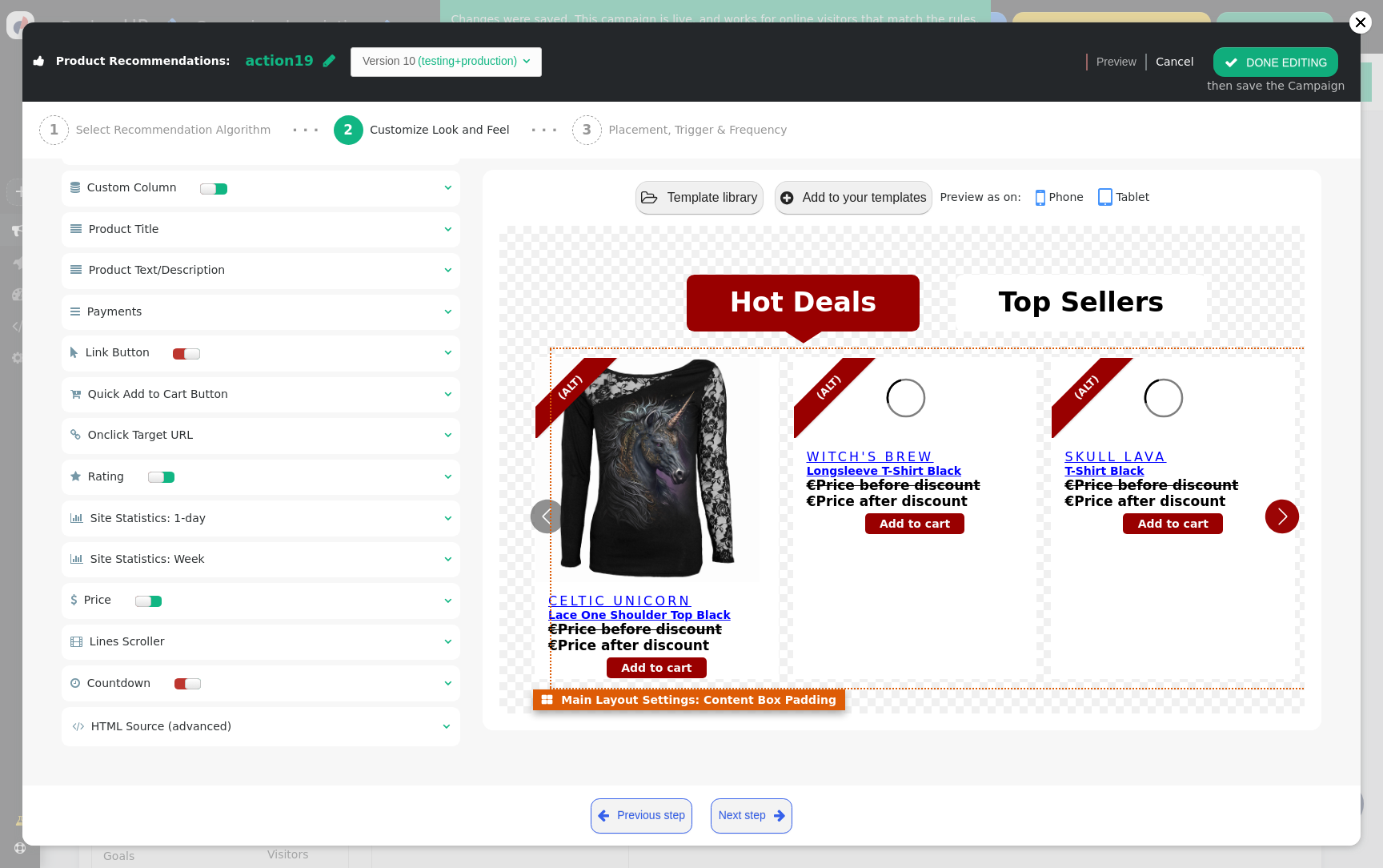
click at [1290, 516] on icon "Next" at bounding box center [1282, 516] width 33 height 33
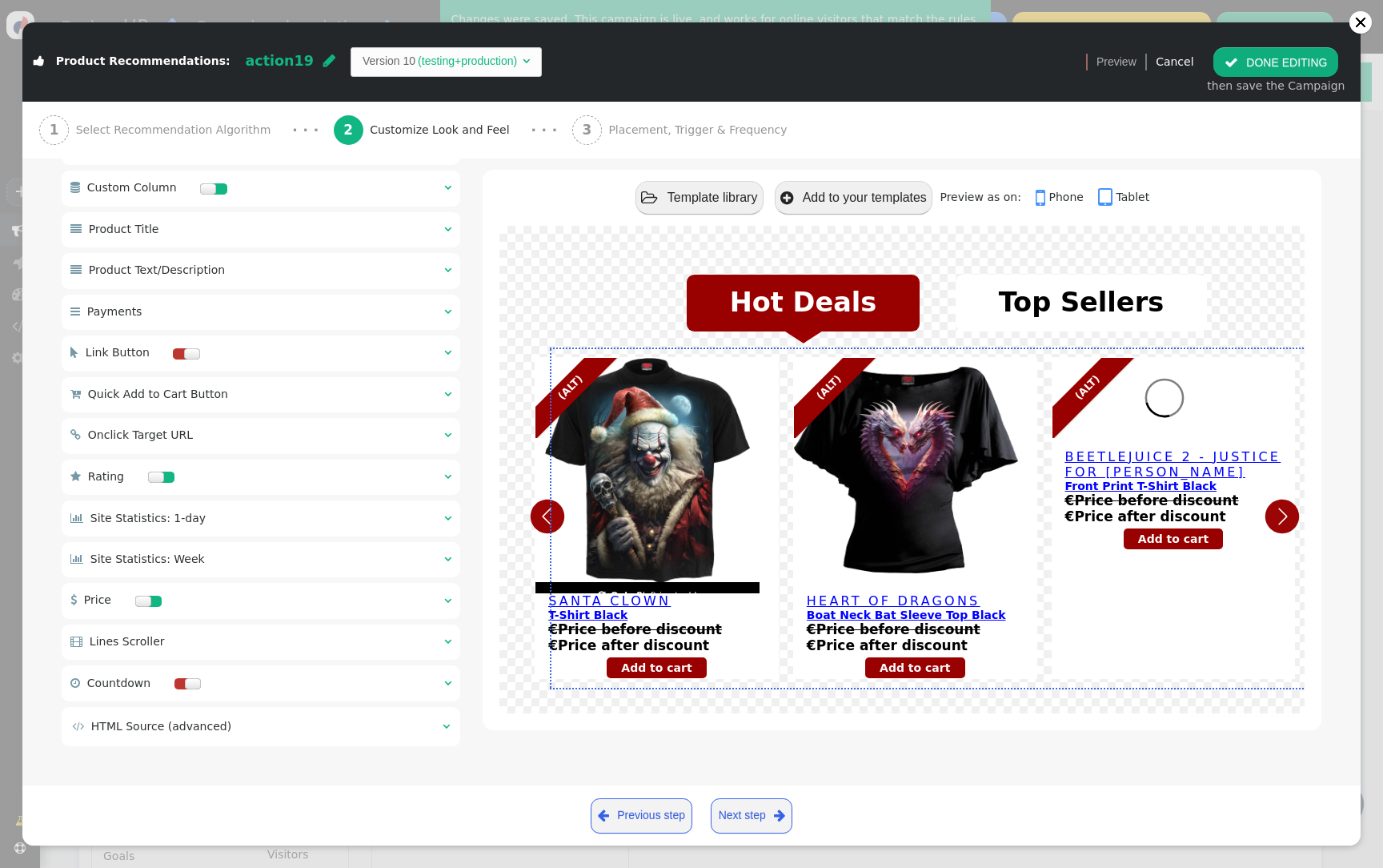
click at [1290, 516] on icon "Next" at bounding box center [1282, 516] width 33 height 33
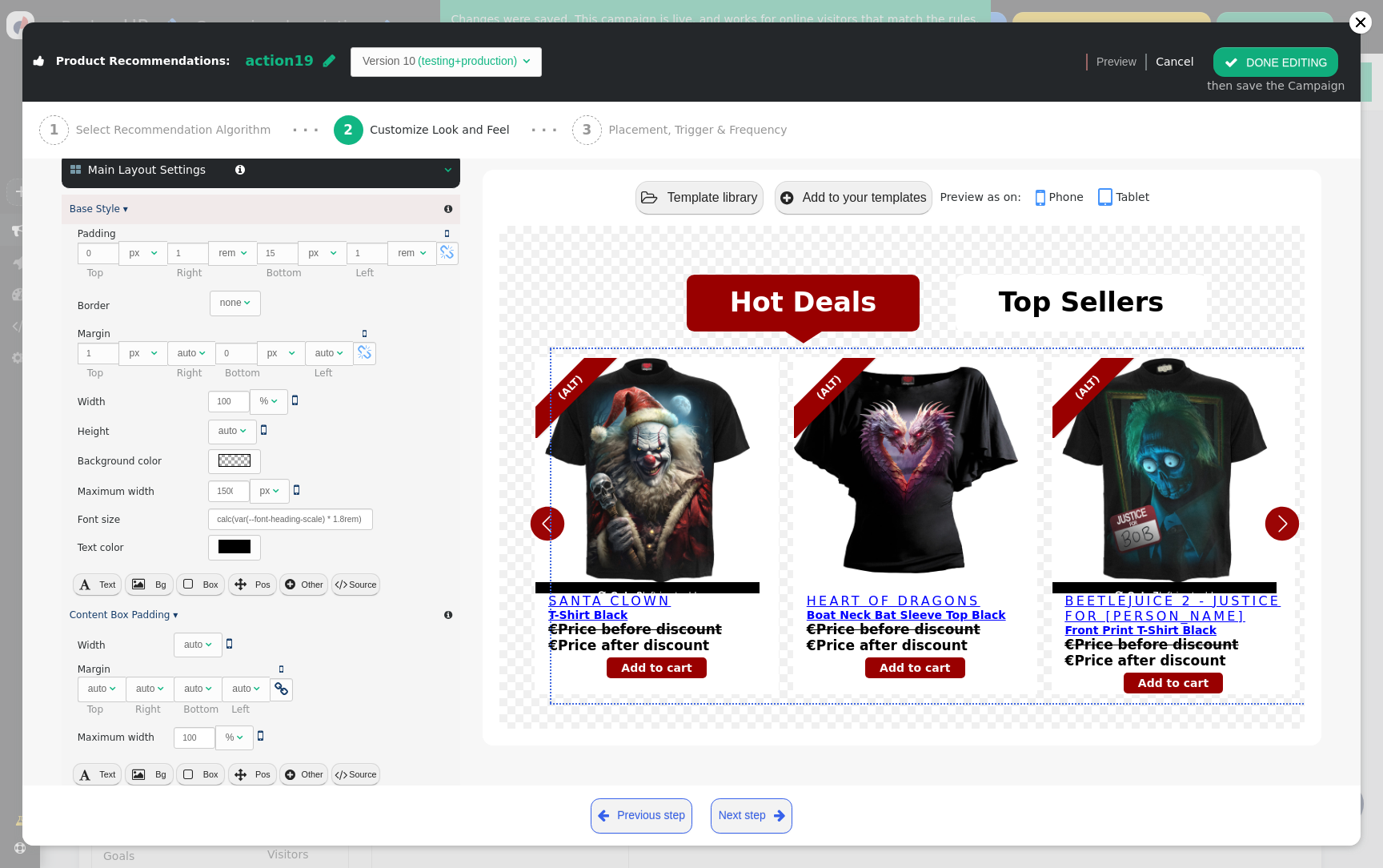
scroll to position [63, 0]
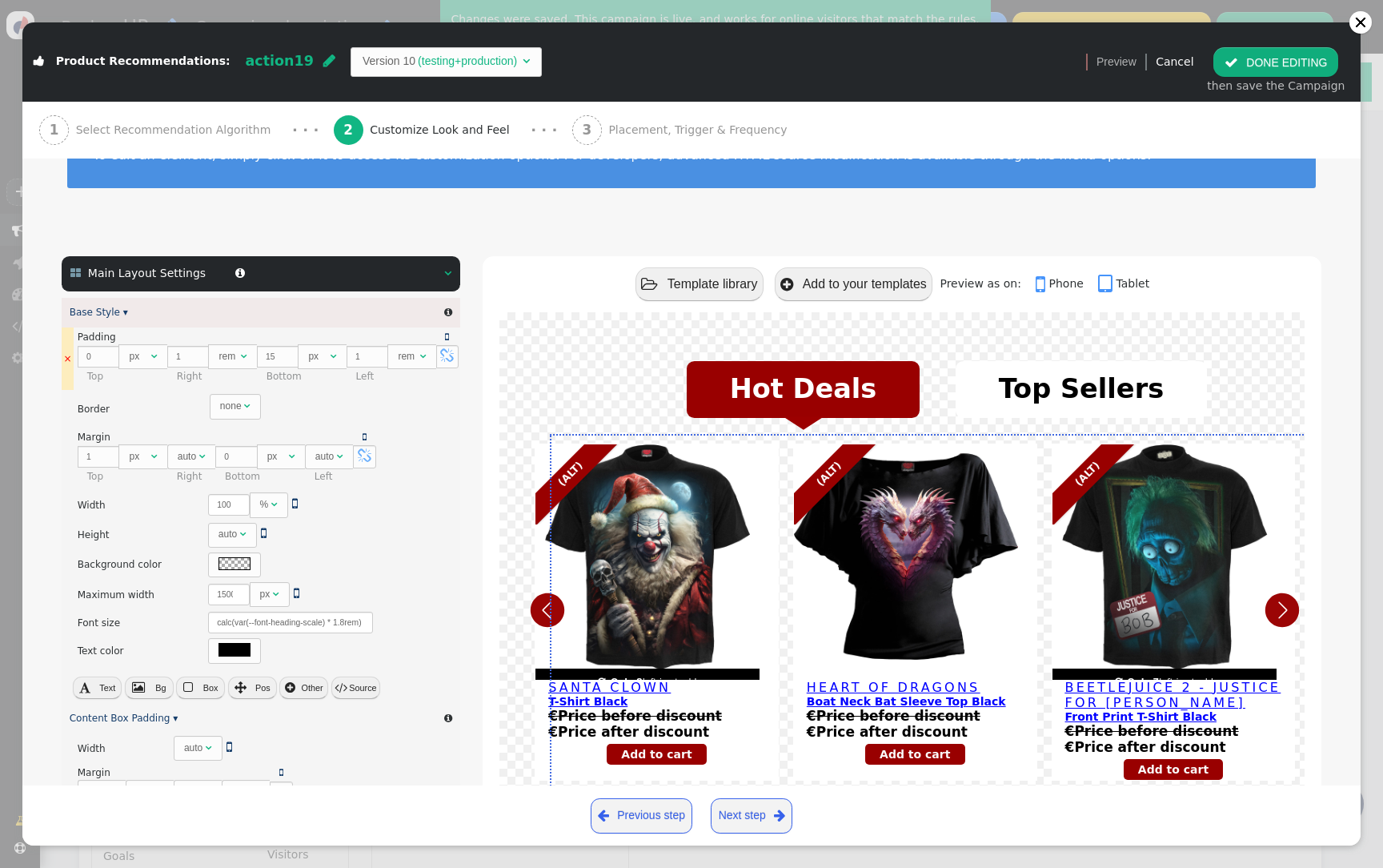
type input "18"
drag, startPoint x: 363, startPoint y: 352, endPoint x: 345, endPoint y: 352, distance: 18.0
click at [346, 352] on input "1" at bounding box center [367, 356] width 42 height 22
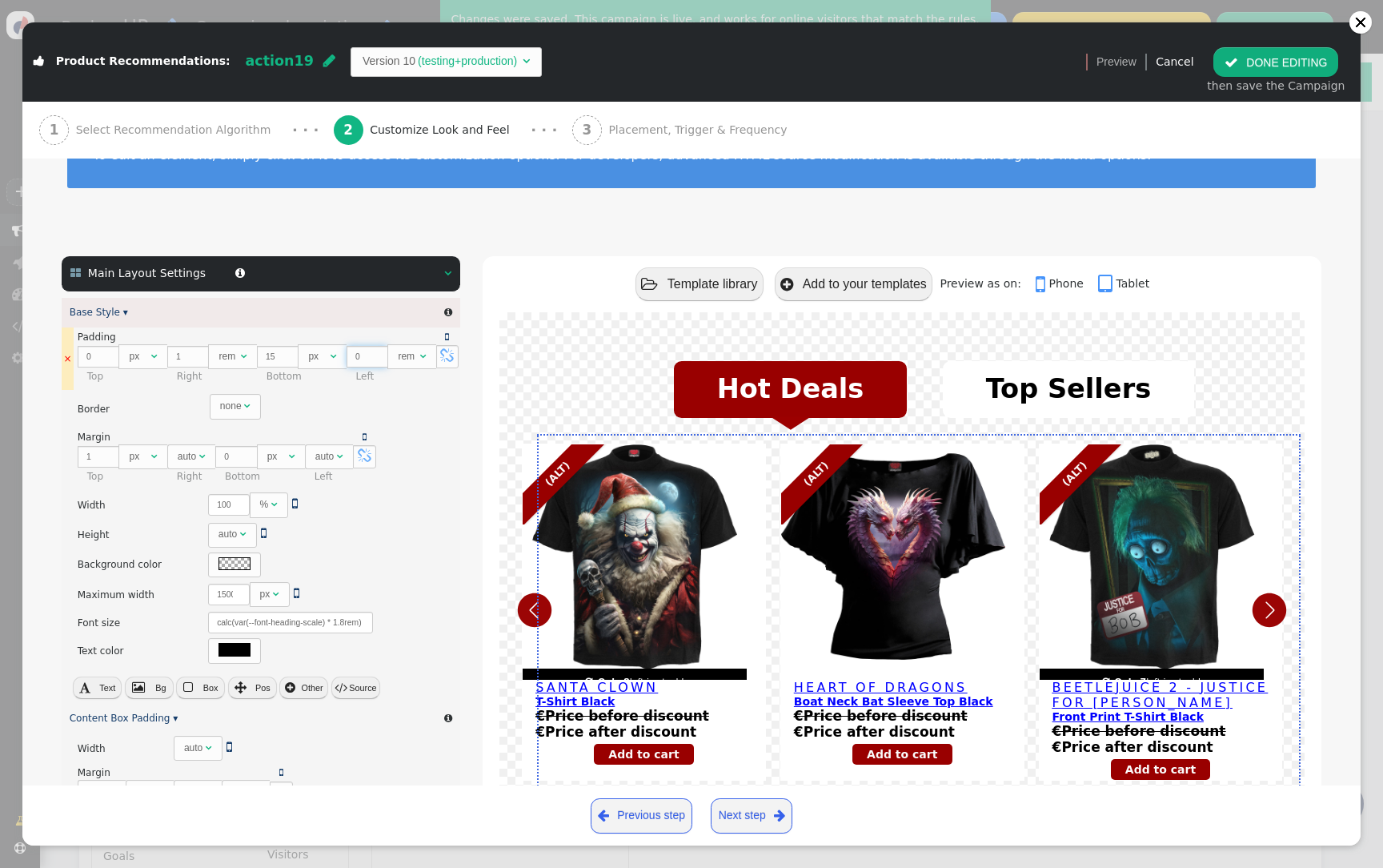
type input "0"
drag, startPoint x: 183, startPoint y: 361, endPoint x: 160, endPoint y: 361, distance: 23.0
click at [160, 361] on tr "  0 px    1 rem    15 px    0 rem    " at bounding box center [268, 356] width 381 height 25
type input "0"
click at [1264, 62] on button " DONE EDITING" at bounding box center [1276, 62] width 125 height 29
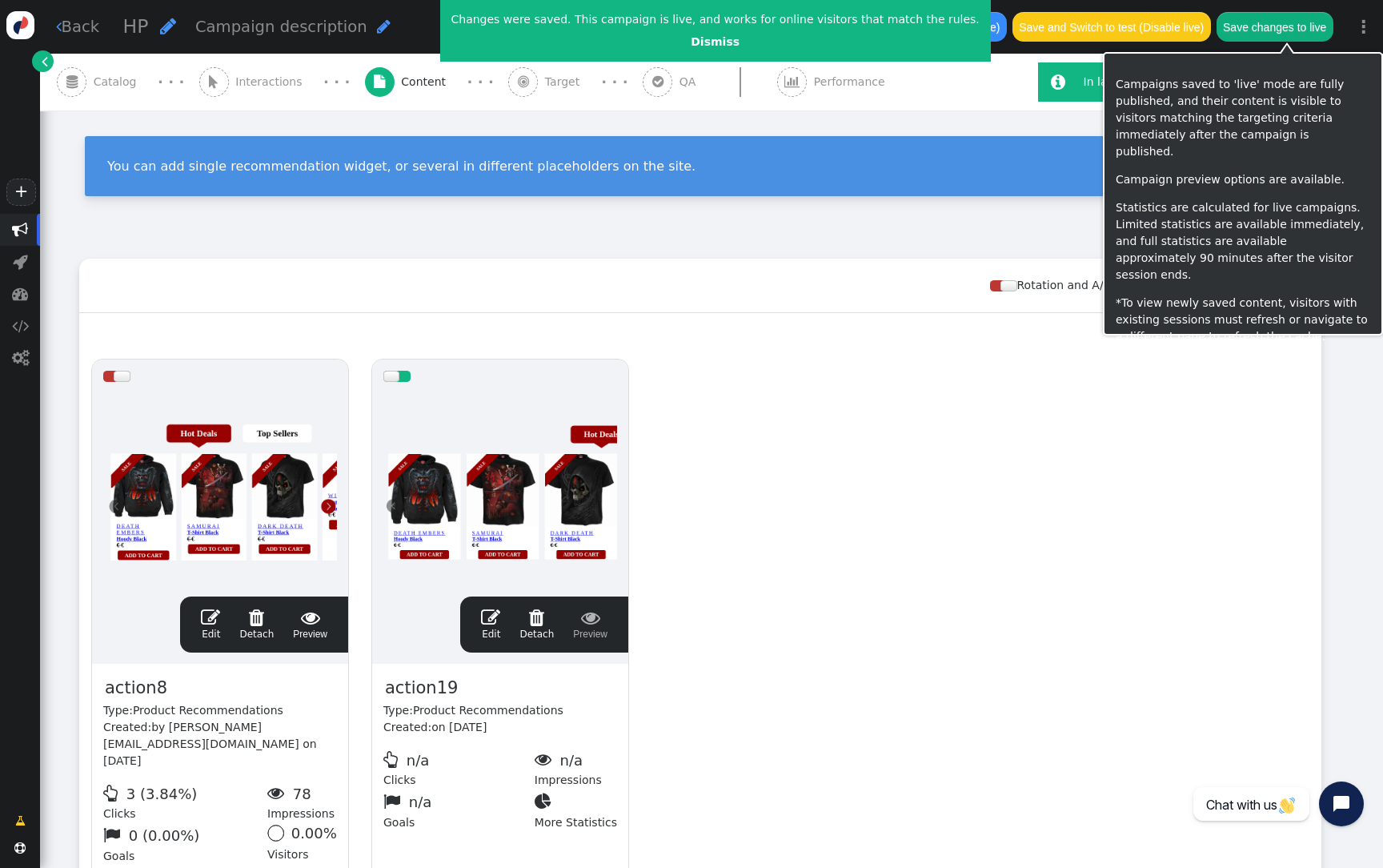
click at [1307, 31] on button "Save changes to live" at bounding box center [1275, 26] width 117 height 29
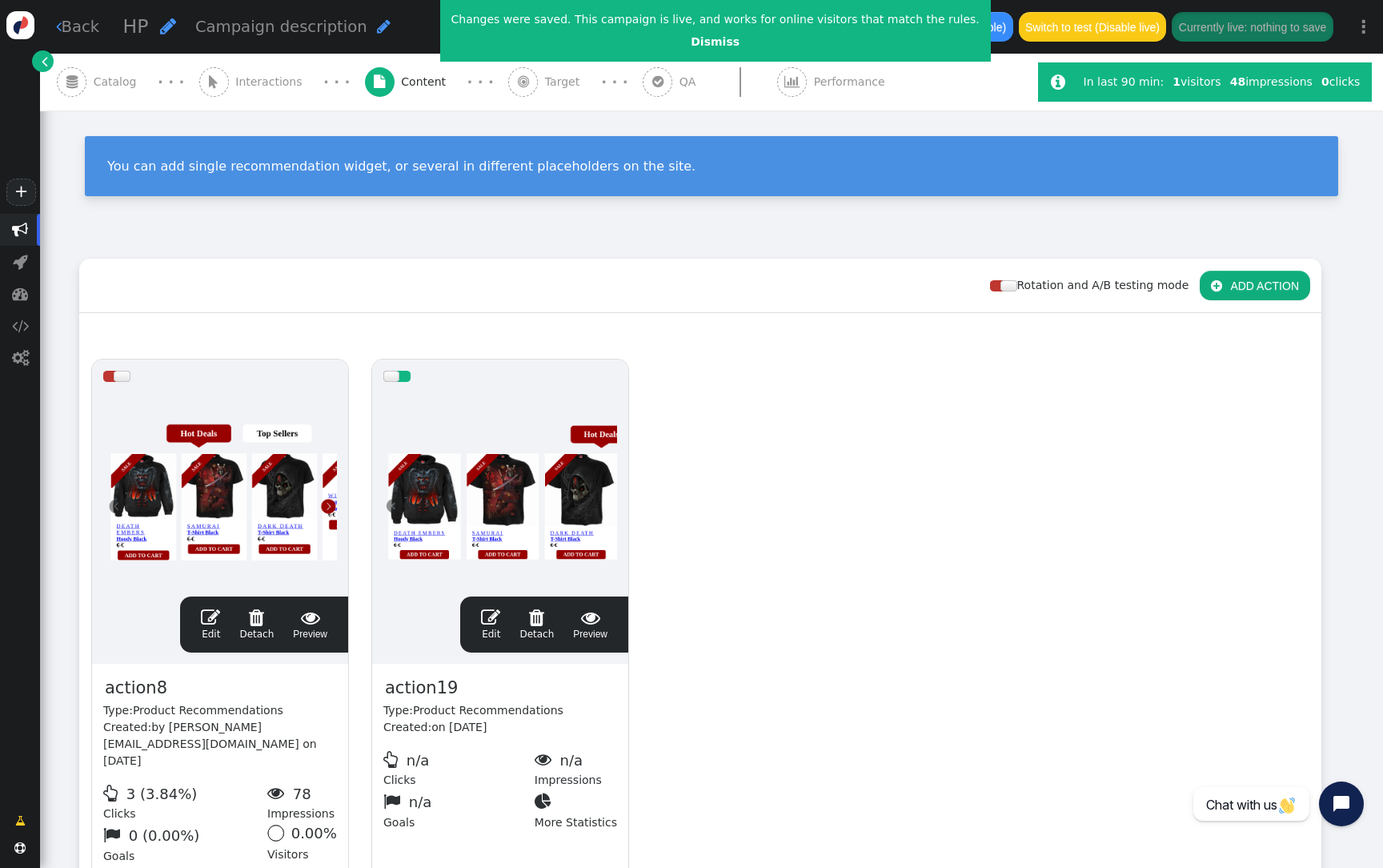
click at [529, 448] on div at bounding box center [500, 489] width 234 height 192
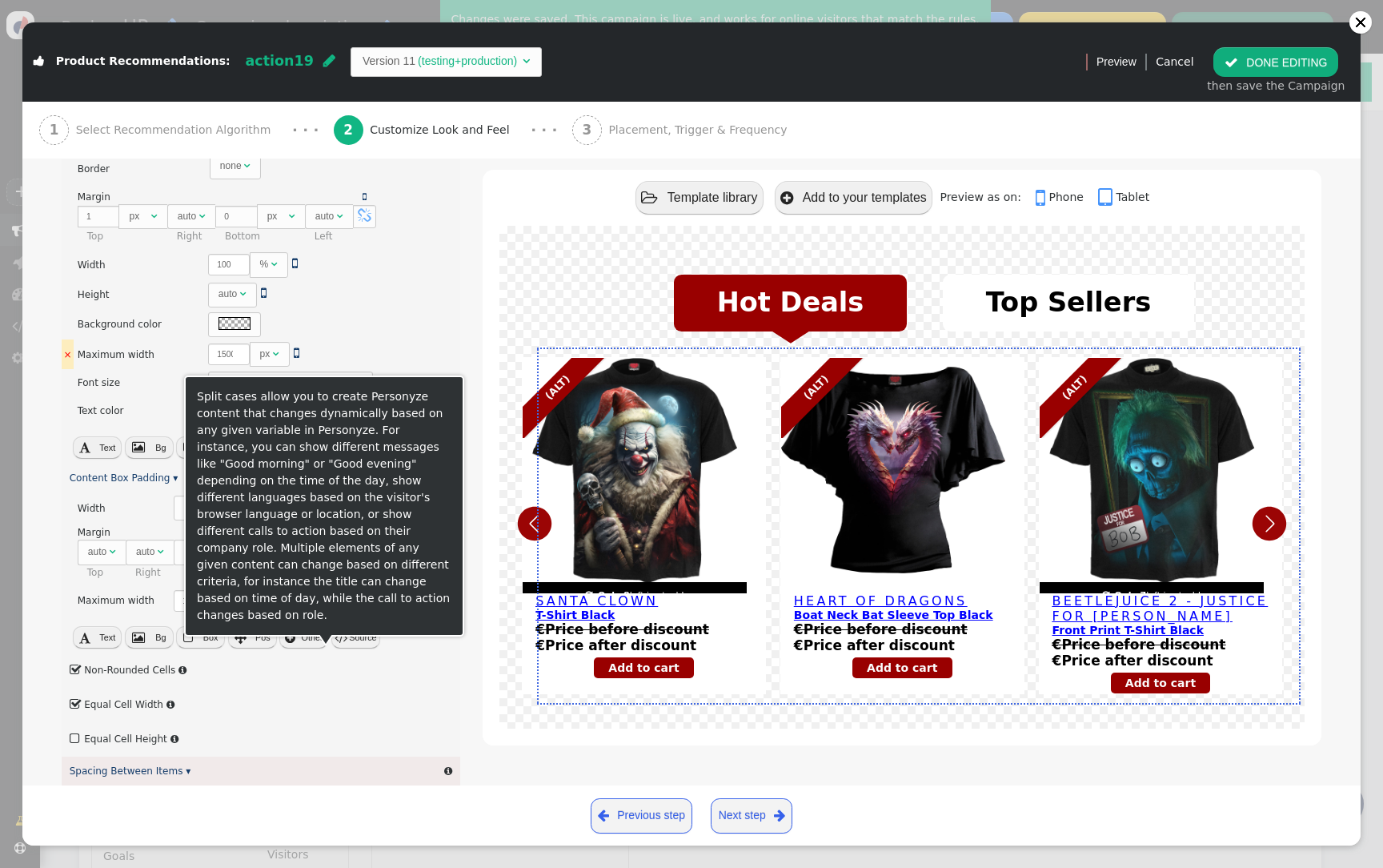
scroll to position [313, 0]
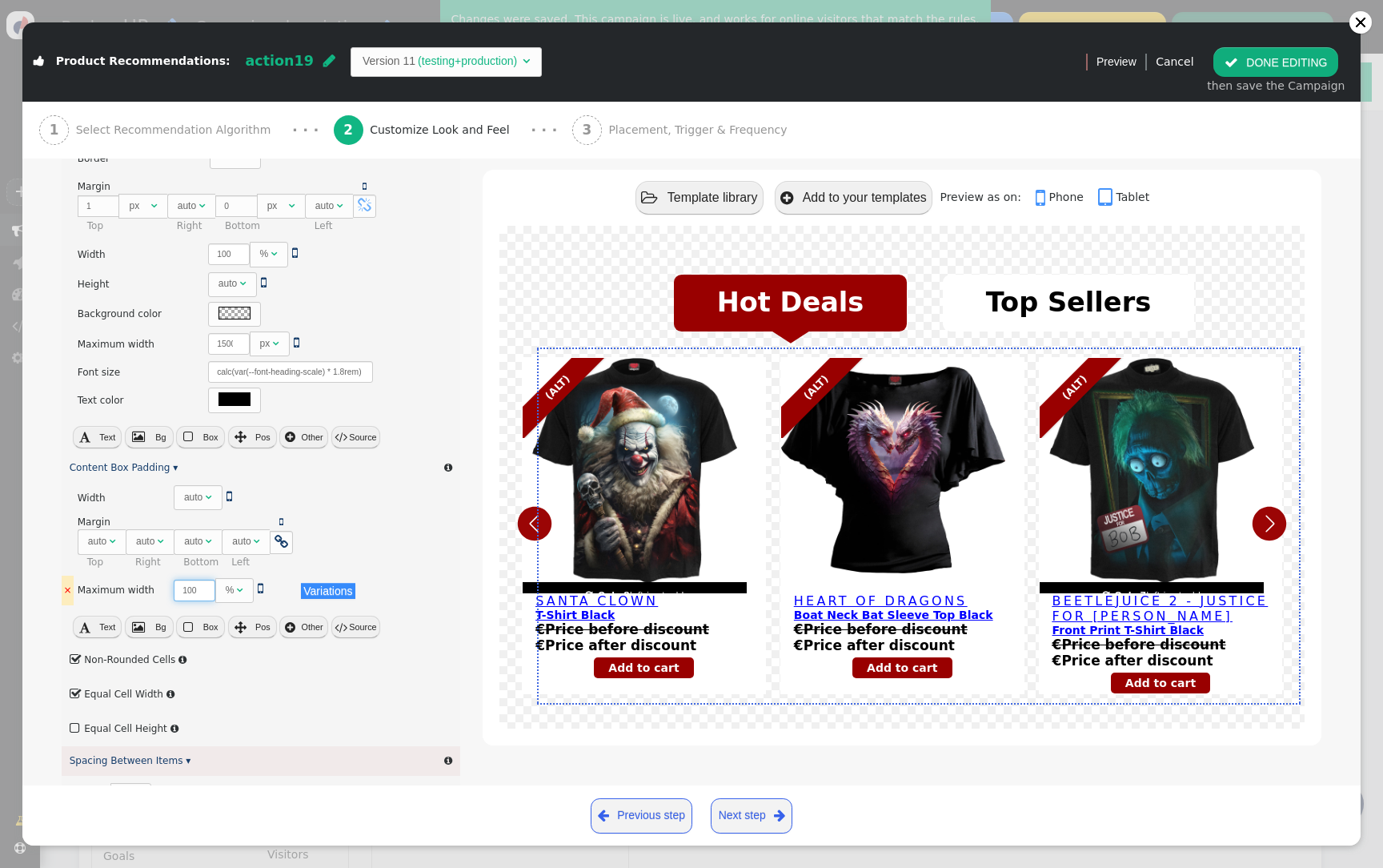
click at [178, 593] on input "100" at bounding box center [194, 590] width 42 height 22
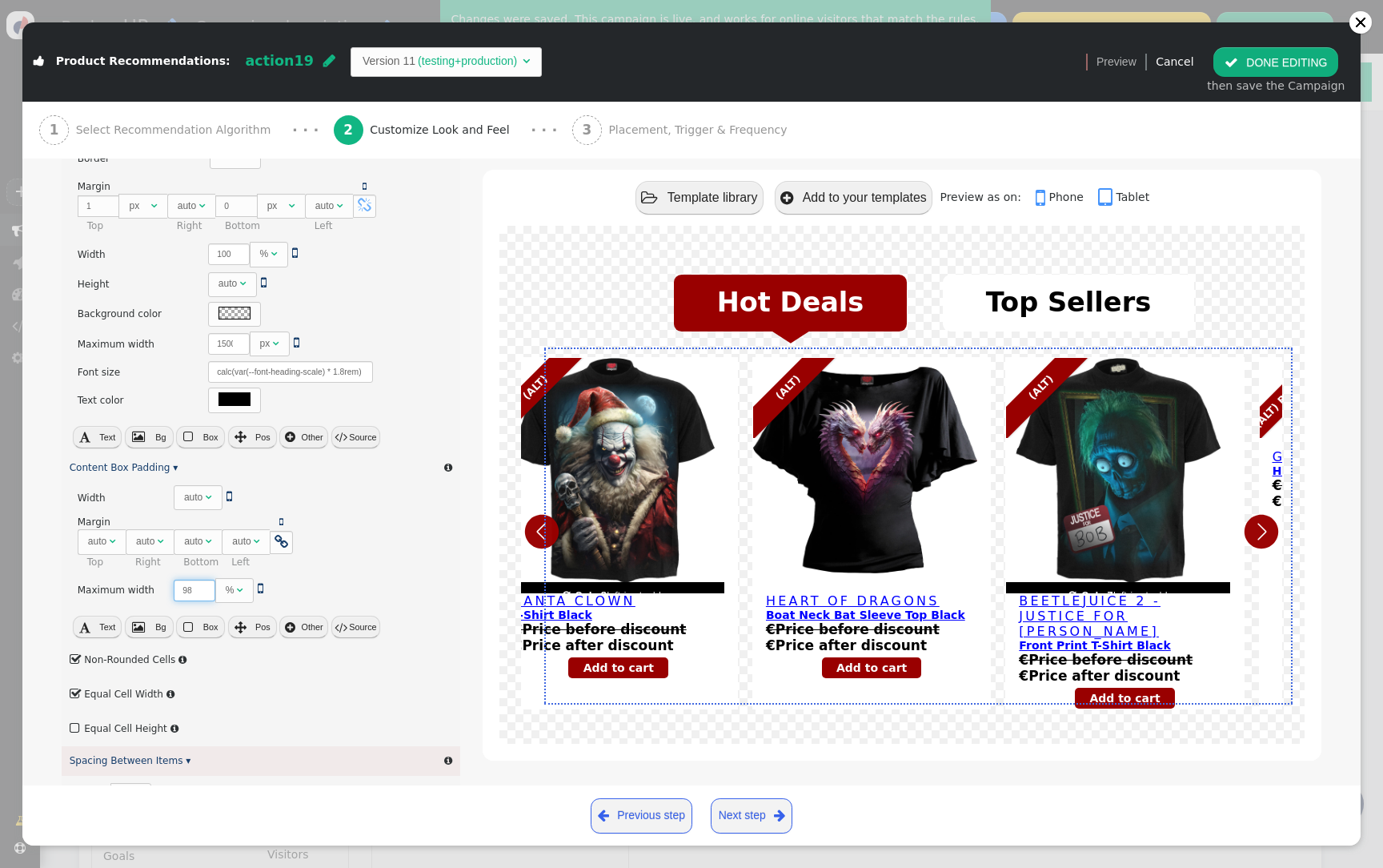
type input "98"
click at [1294, 69] on button " DONE EDITING" at bounding box center [1276, 62] width 125 height 29
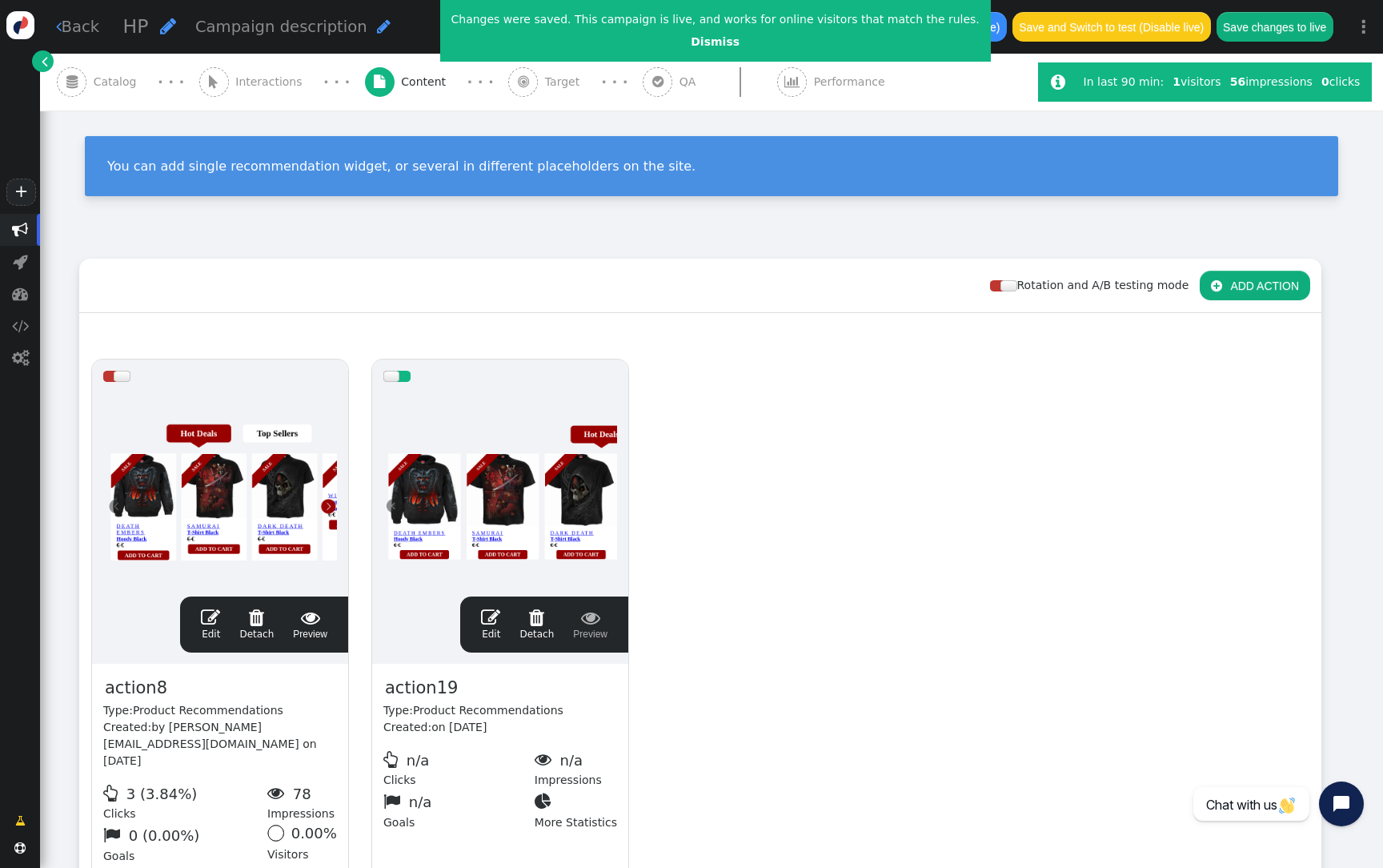
click at [1282, 48] on div "Save to drafts (Disable) Save and Switch to test (Disable live) Save changes to…" at bounding box center [1105, 27] width 480 height 53
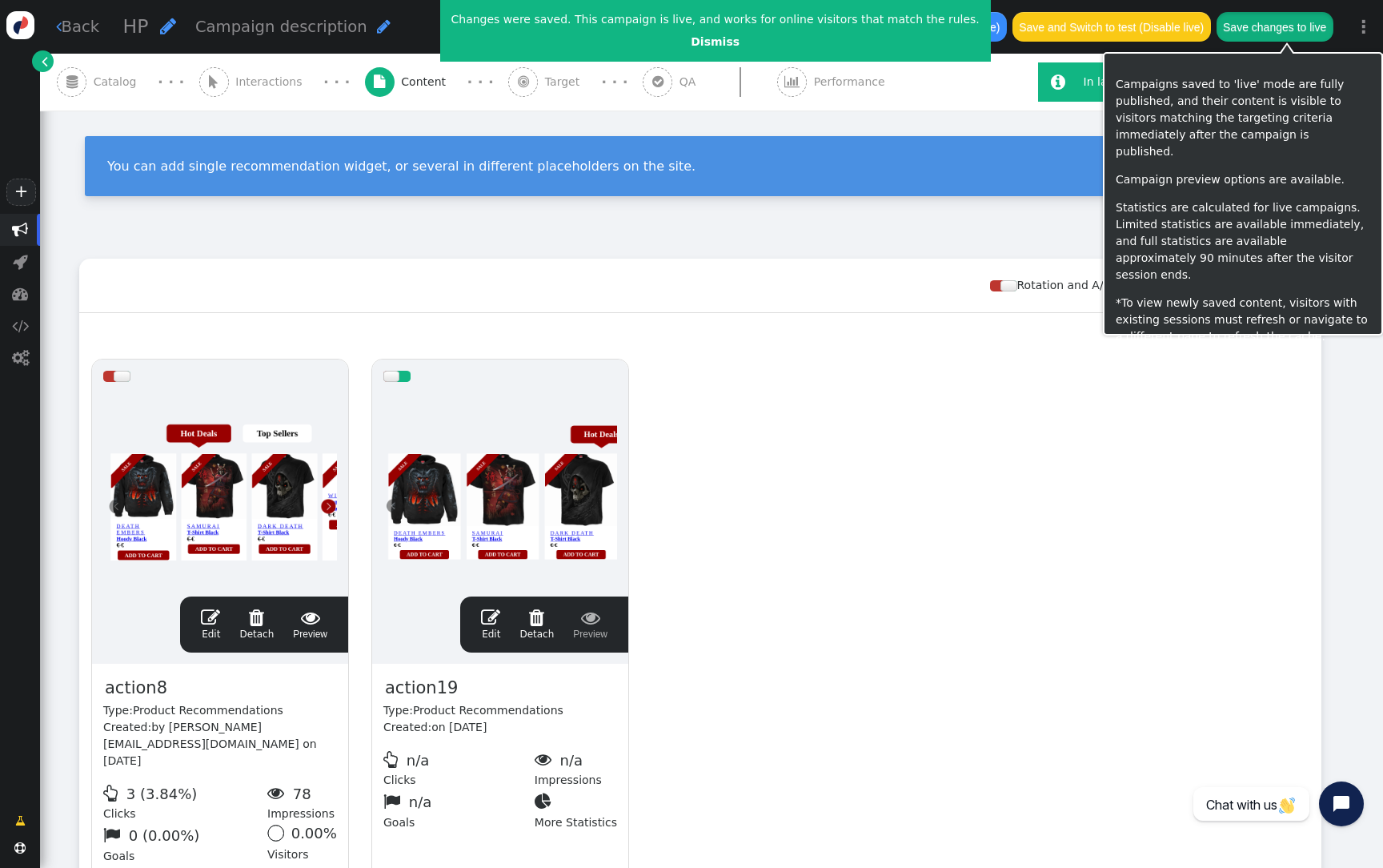
click at [1282, 34] on button "Save changes to live" at bounding box center [1275, 26] width 117 height 29
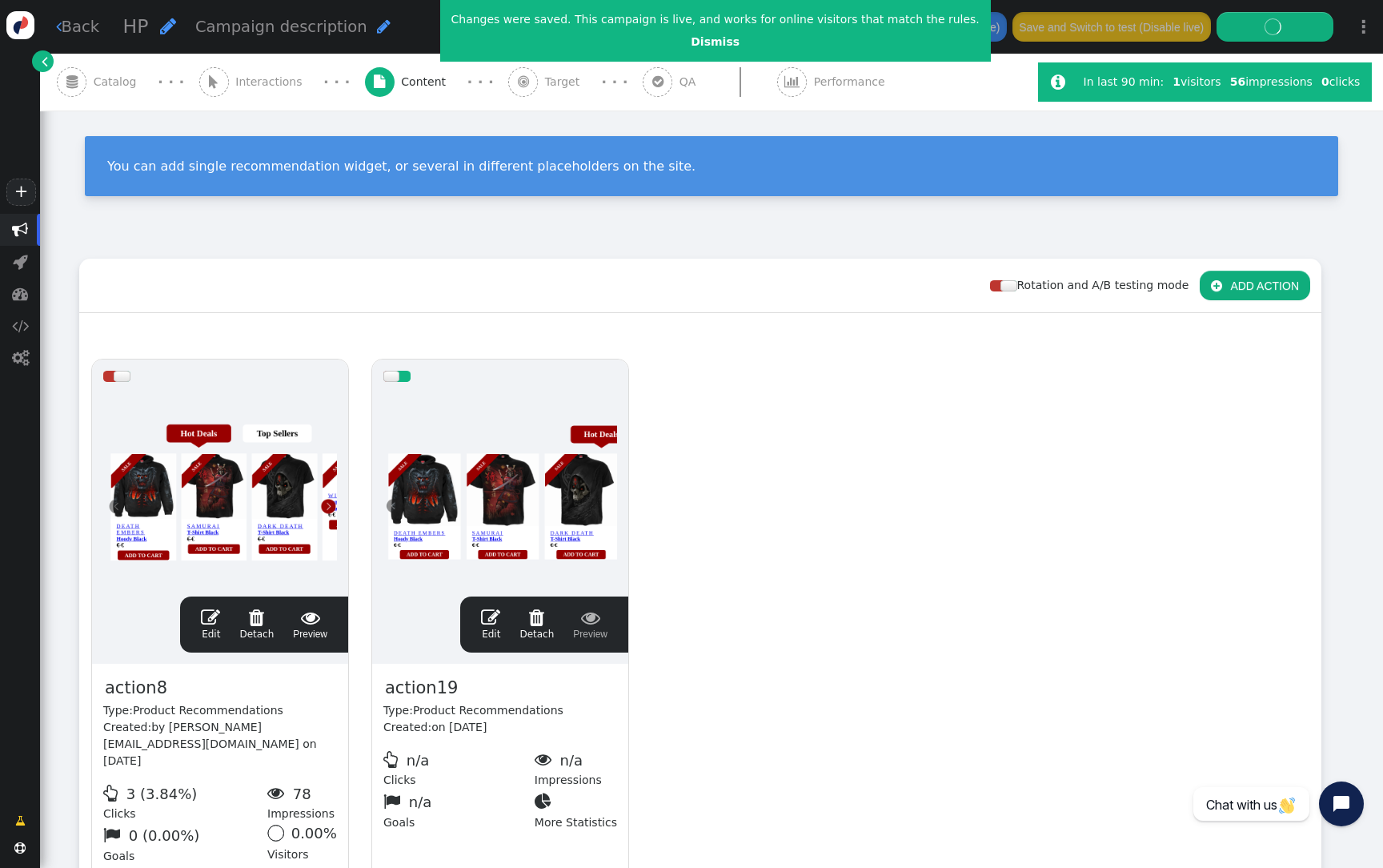
click at [985, 537] on div "drag this  Edit  Detach  Preview action8 Type: Product Recommendations Creat…" at bounding box center [700, 638] width 1241 height 582
click at [538, 475] on div at bounding box center [500, 489] width 234 height 192
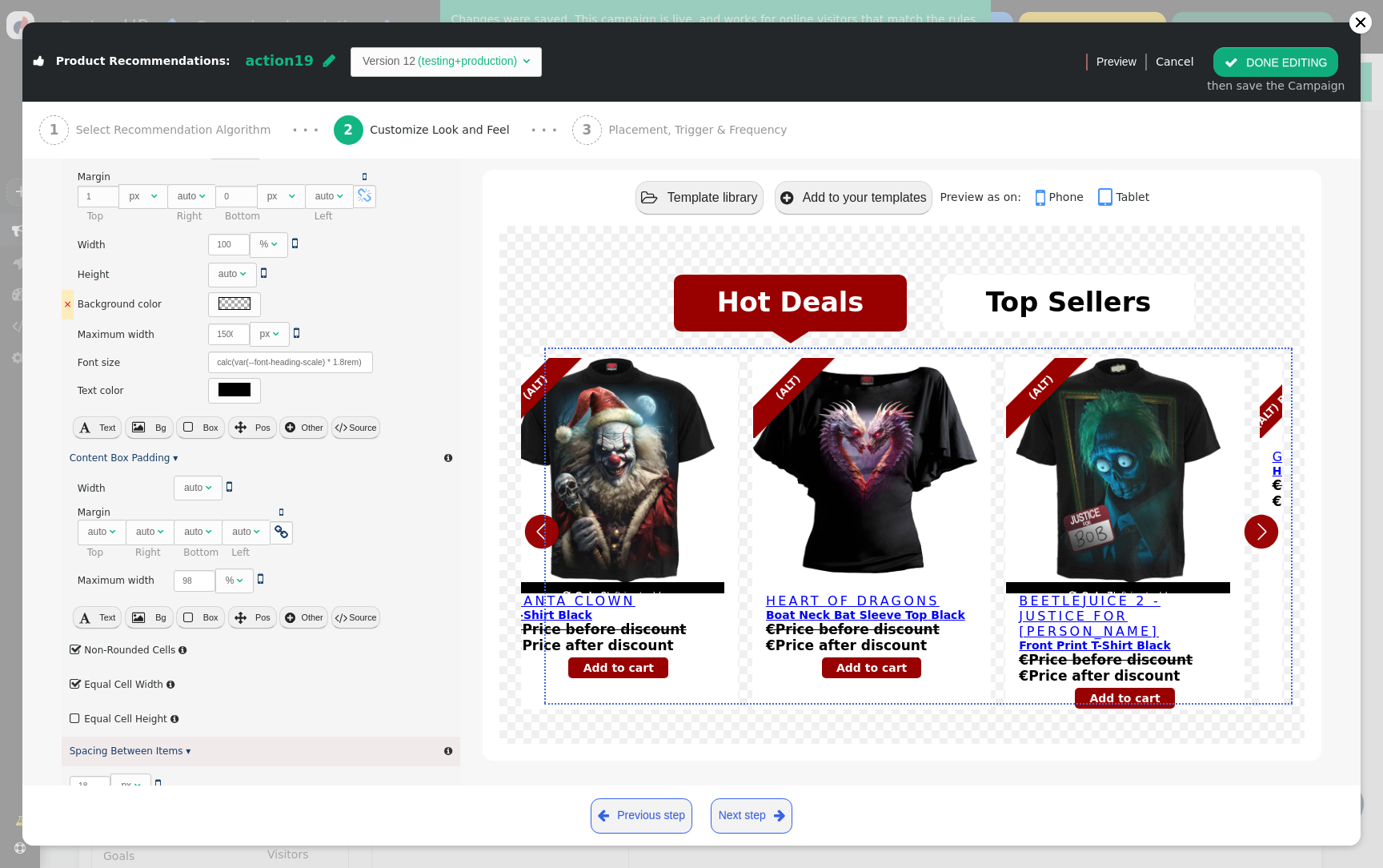
scroll to position [365, 0]
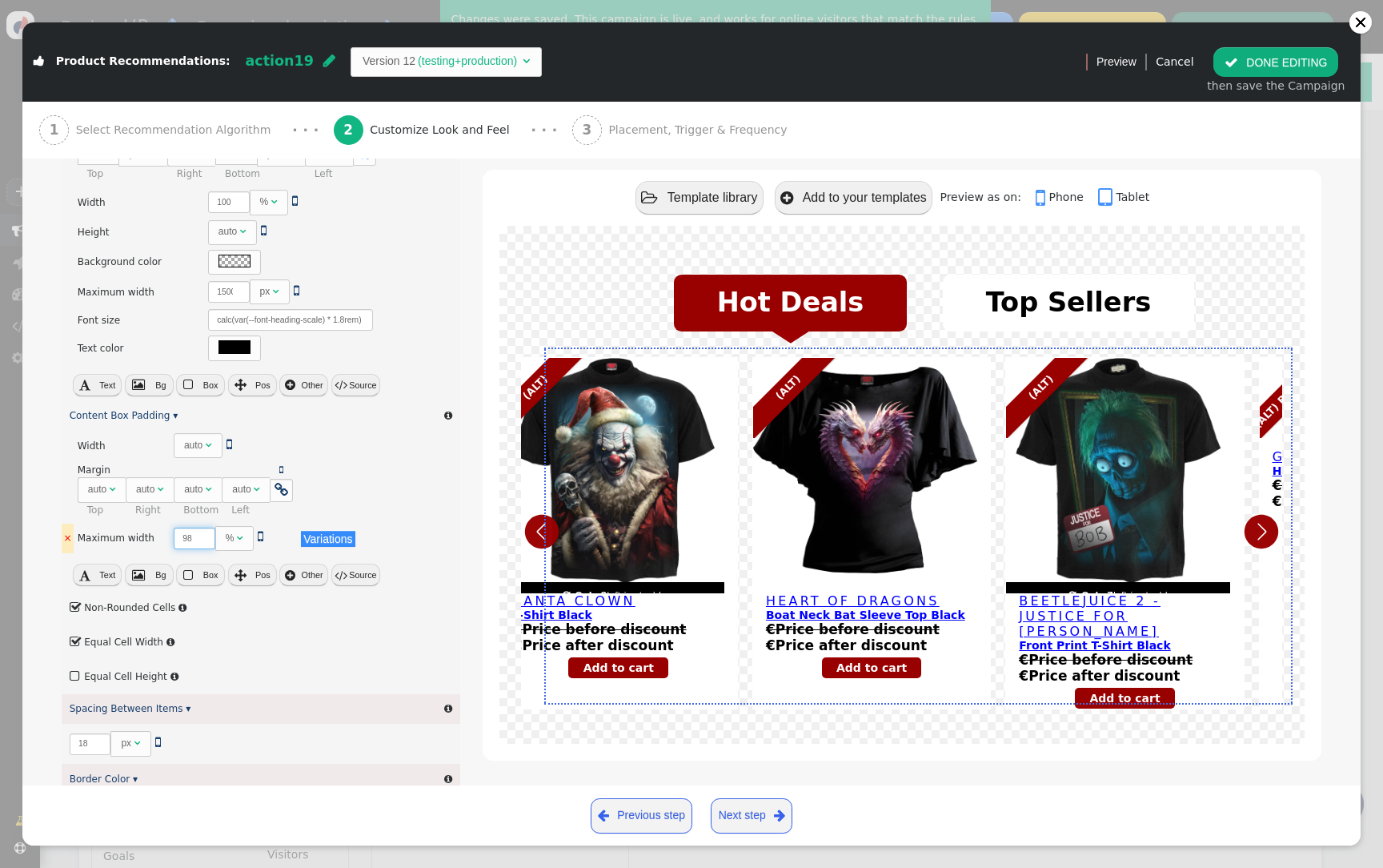
click at [176, 540] on input "98" at bounding box center [194, 538] width 42 height 22
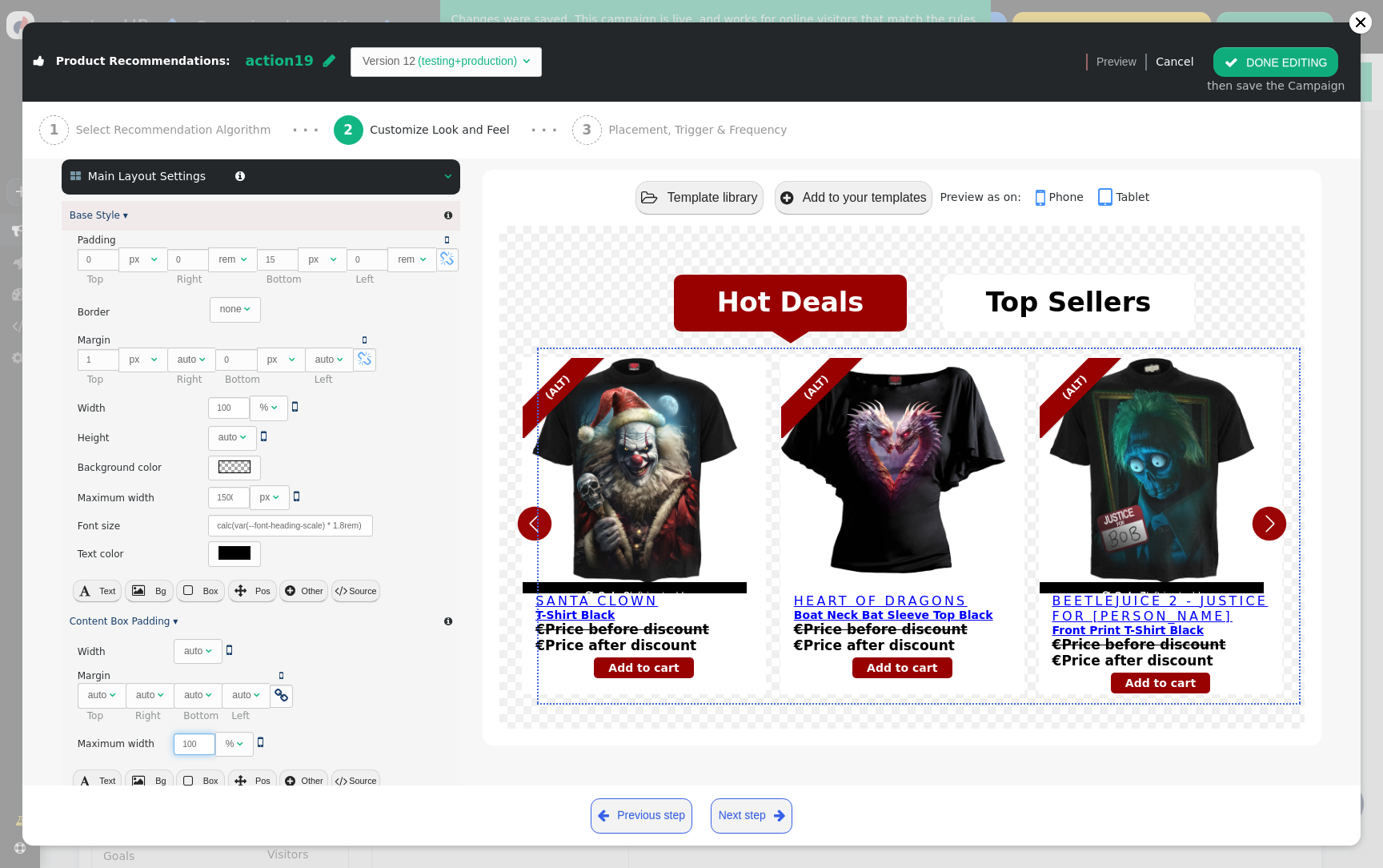
scroll to position [157, 0]
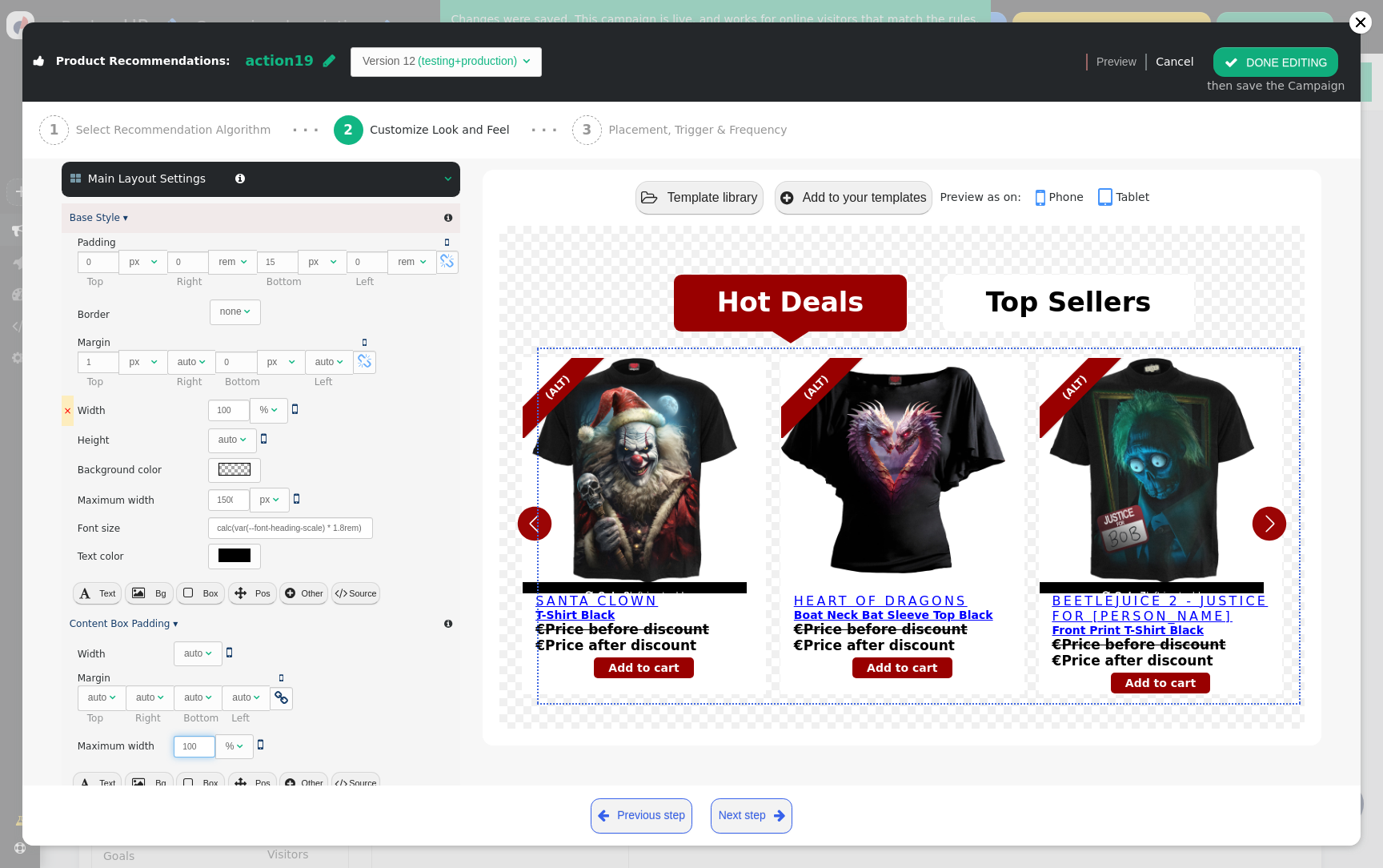
type input "100"
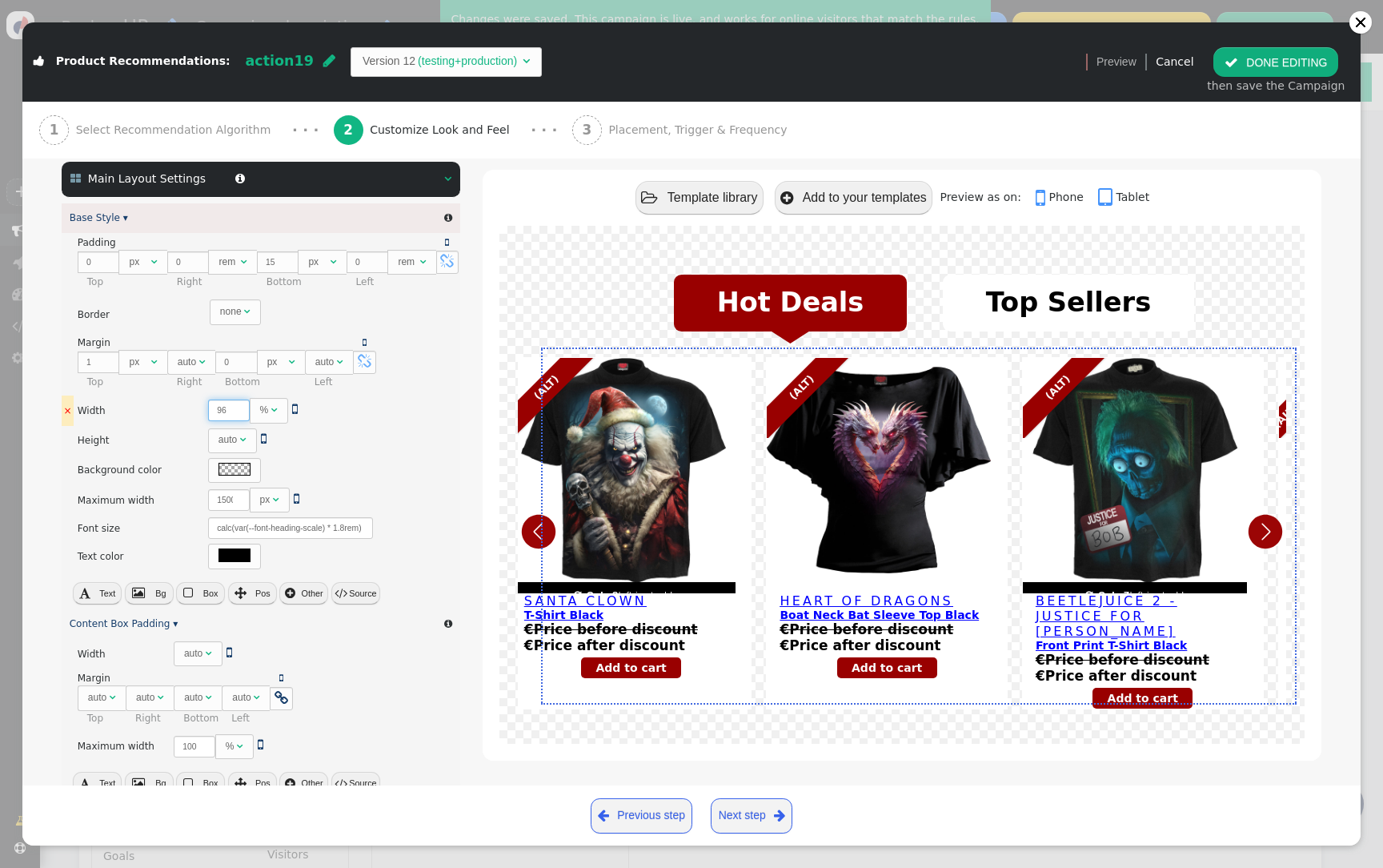
drag, startPoint x: 226, startPoint y: 411, endPoint x: 201, endPoint y: 407, distance: 25.3
click at [208, 407] on input "96" at bounding box center [229, 411] width 42 height 22
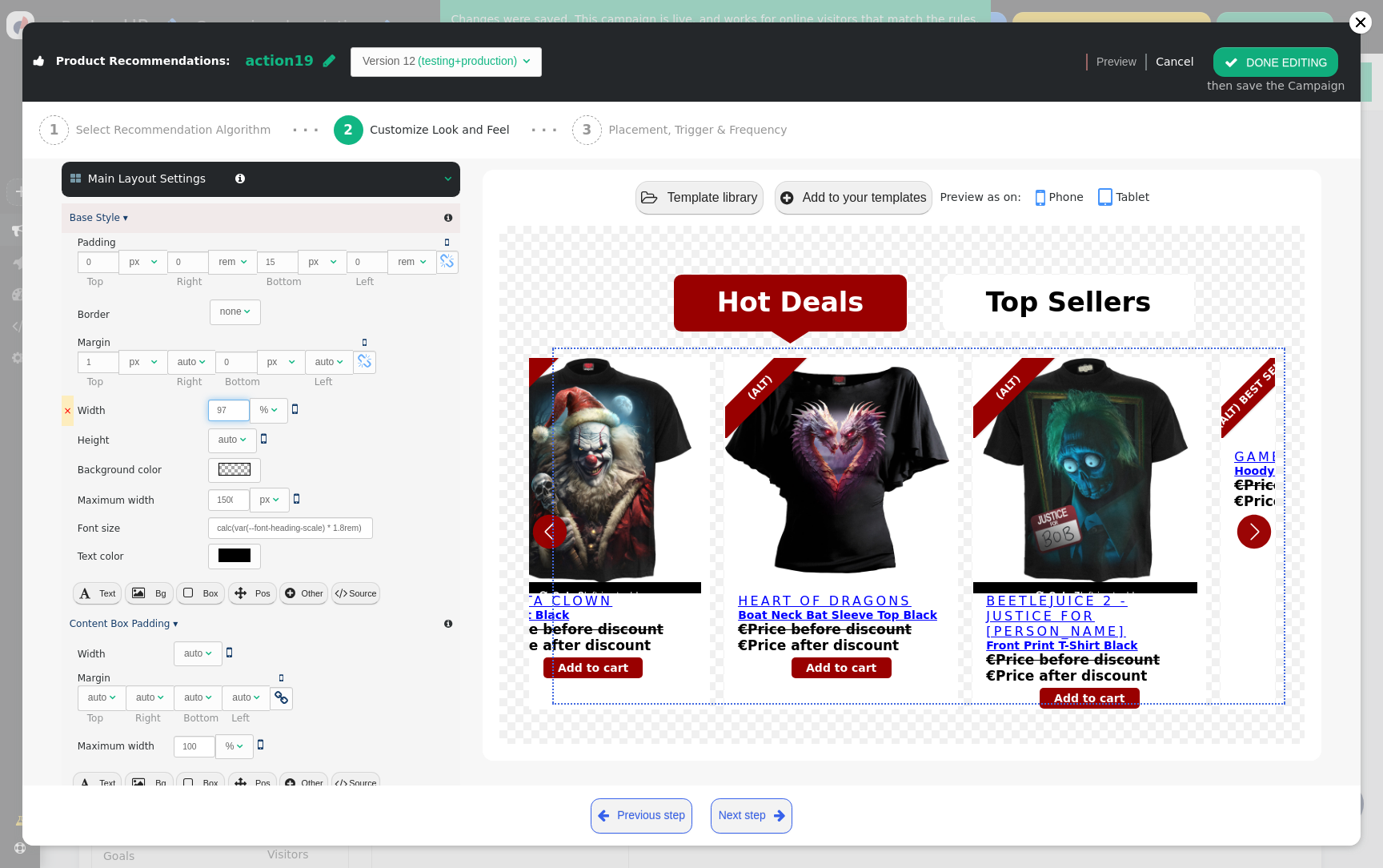
click at [231, 406] on input "97" at bounding box center [229, 411] width 42 height 22
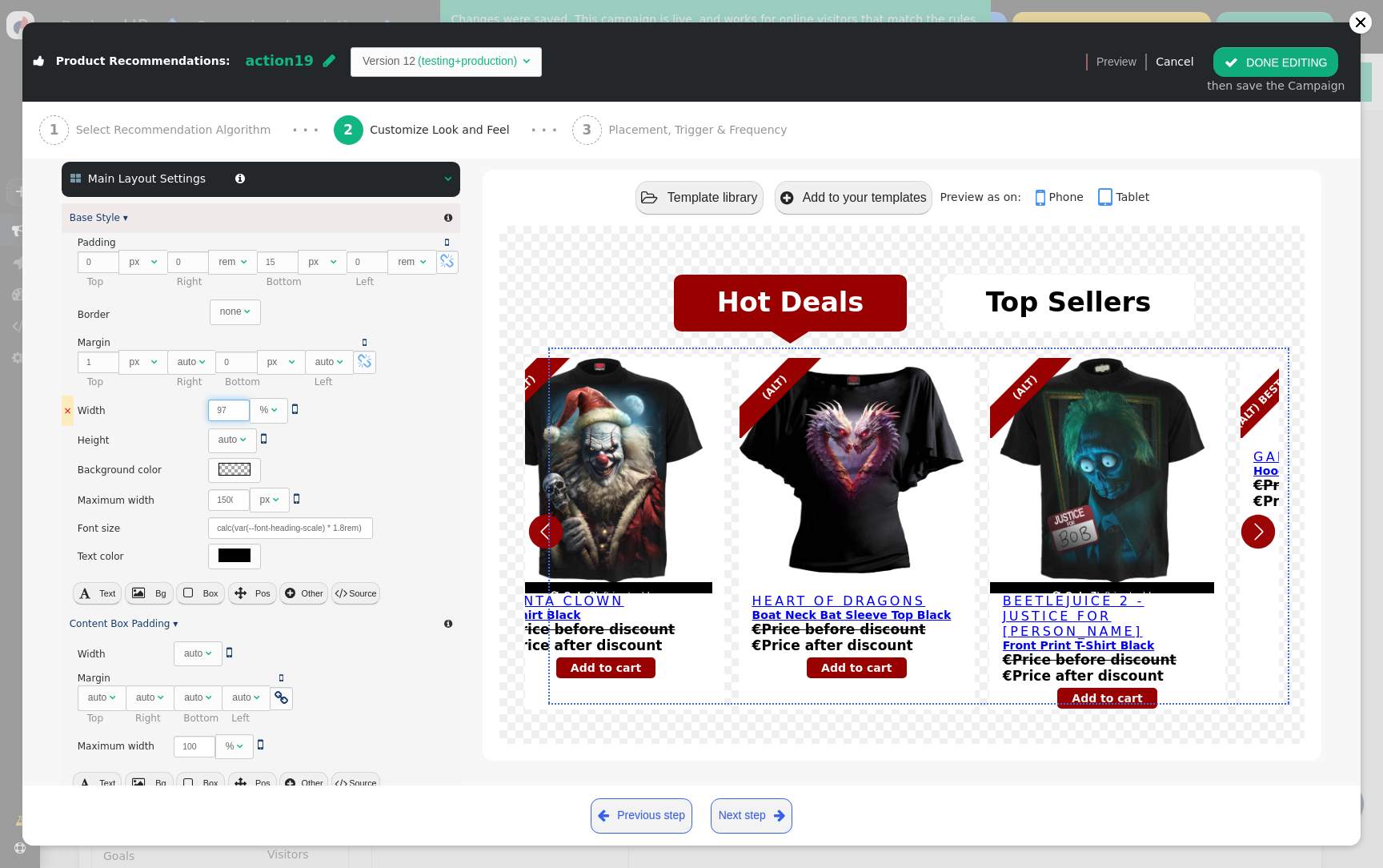
type input "98"
click at [231, 406] on input "98" at bounding box center [229, 411] width 42 height 22
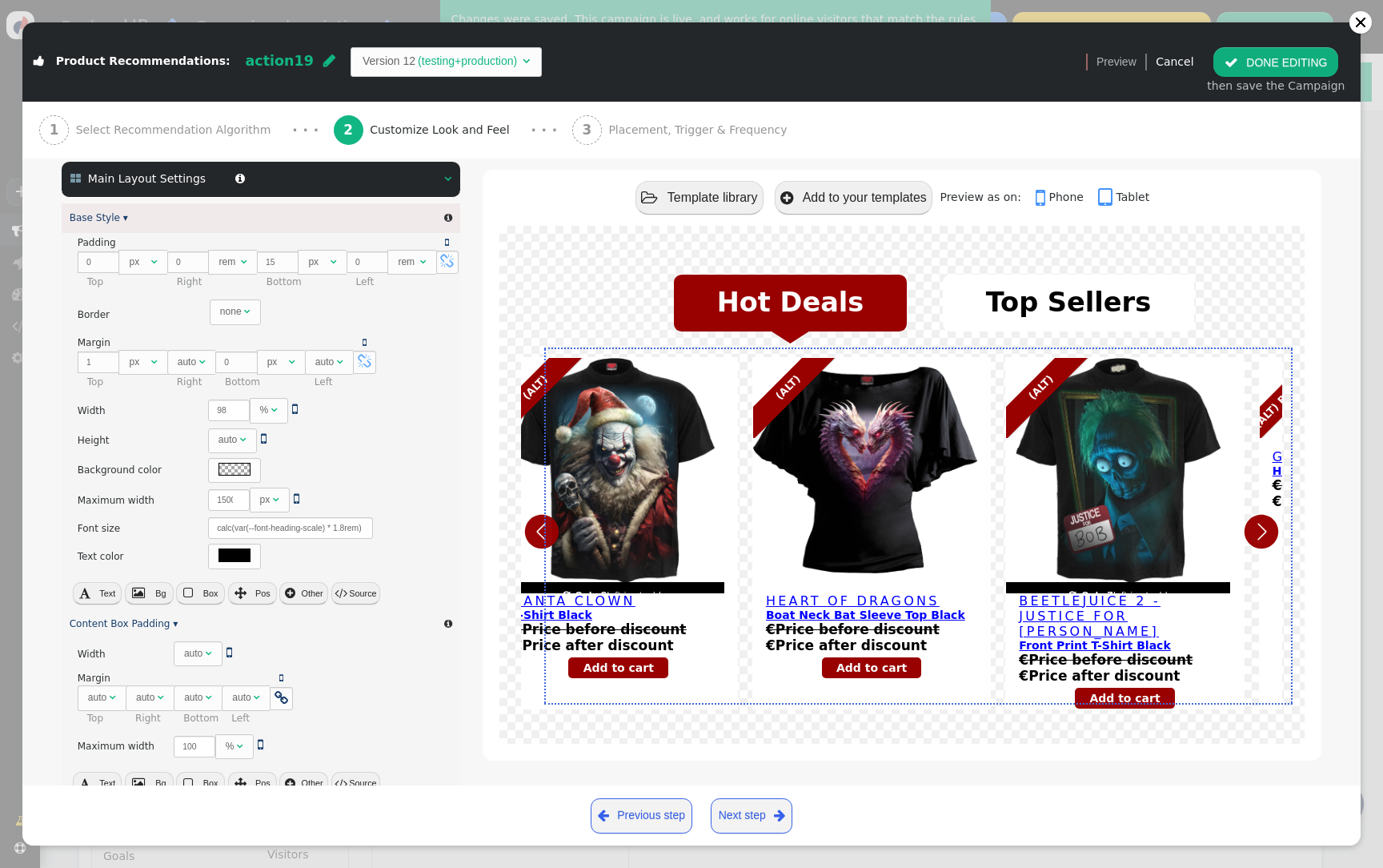
click at [1304, 58] on button " DONE EDITING" at bounding box center [1276, 62] width 125 height 29
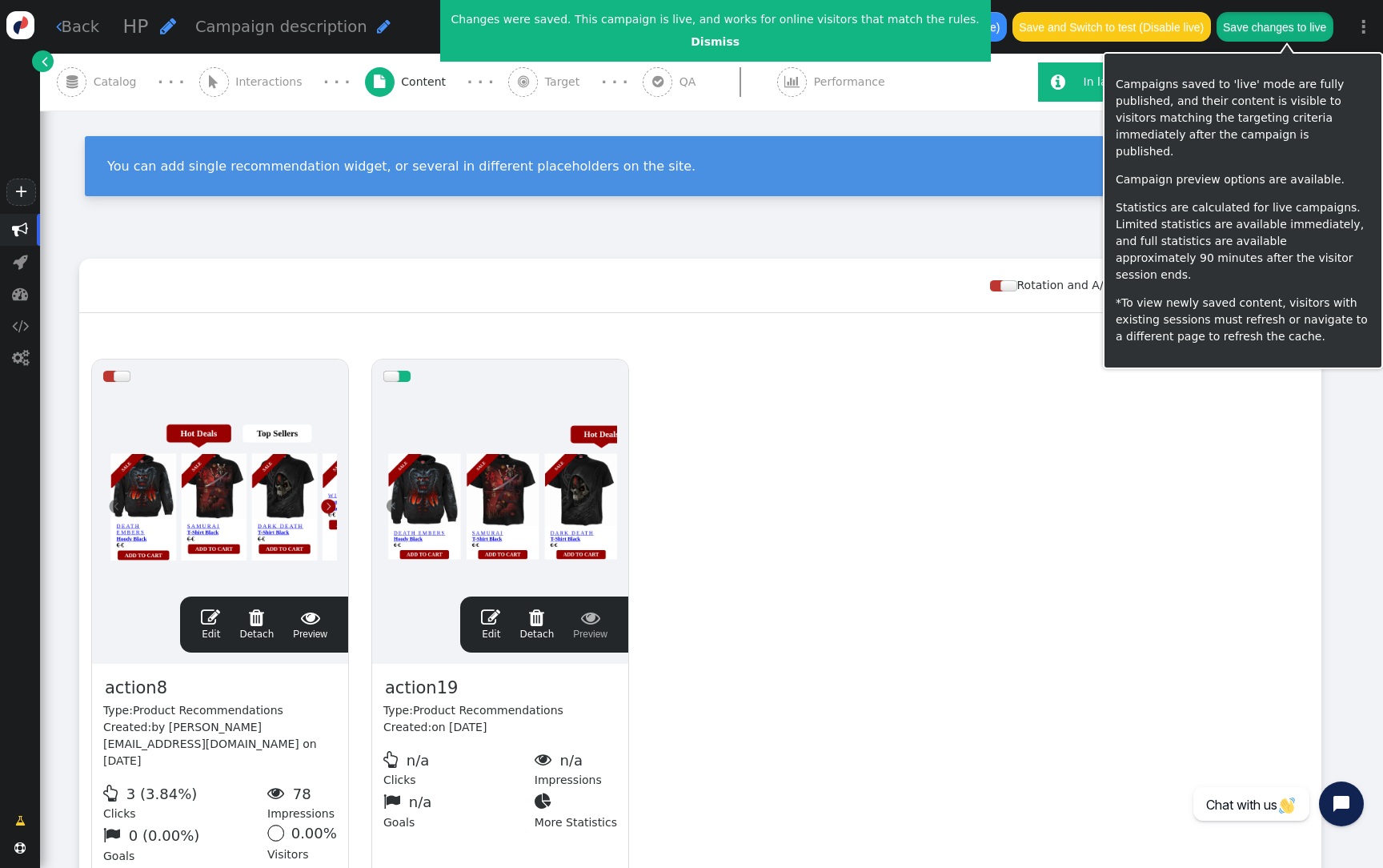
click at [1288, 34] on button "Save changes to live" at bounding box center [1275, 26] width 117 height 29
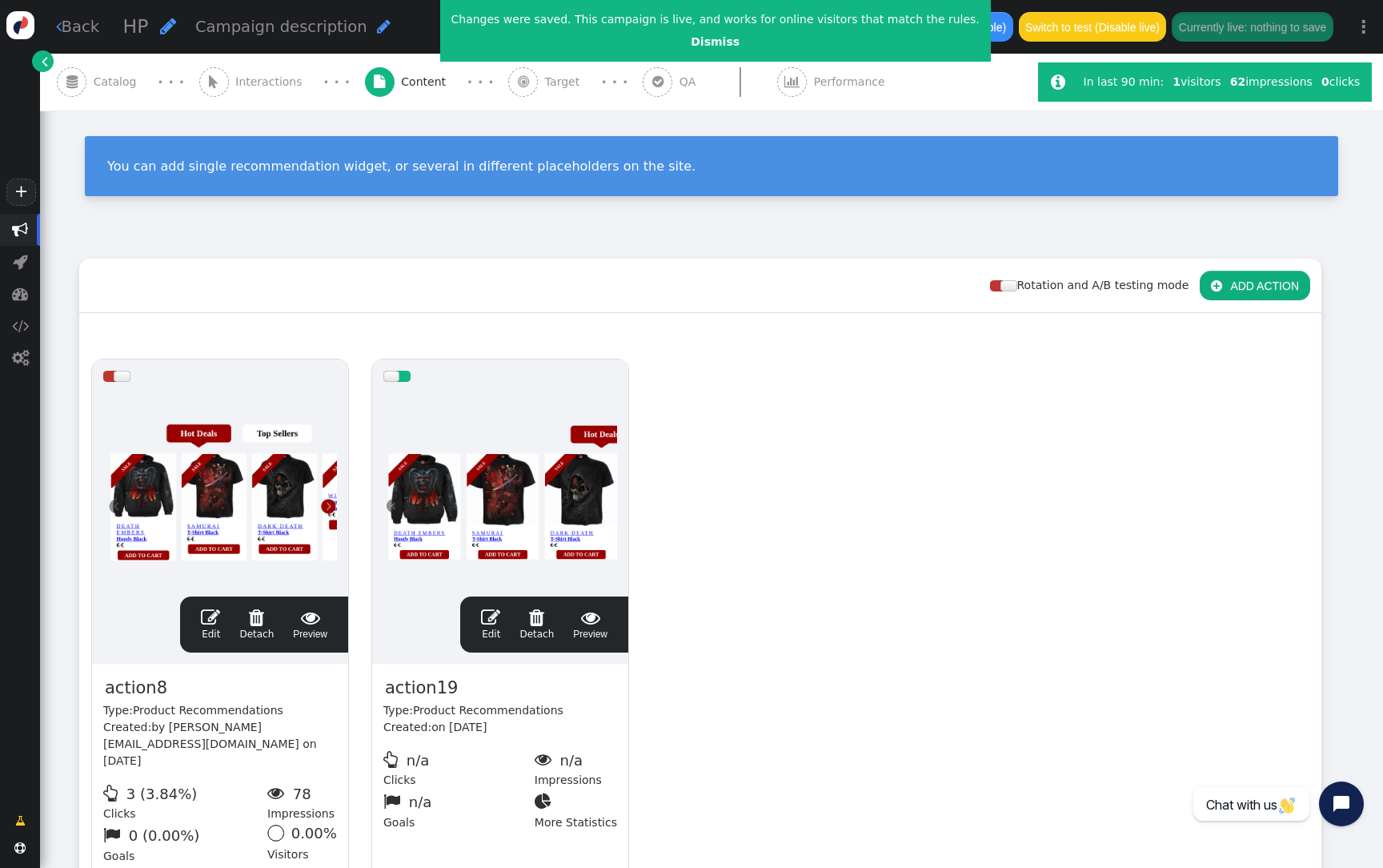
click at [488, 432] on div at bounding box center [500, 489] width 234 height 192
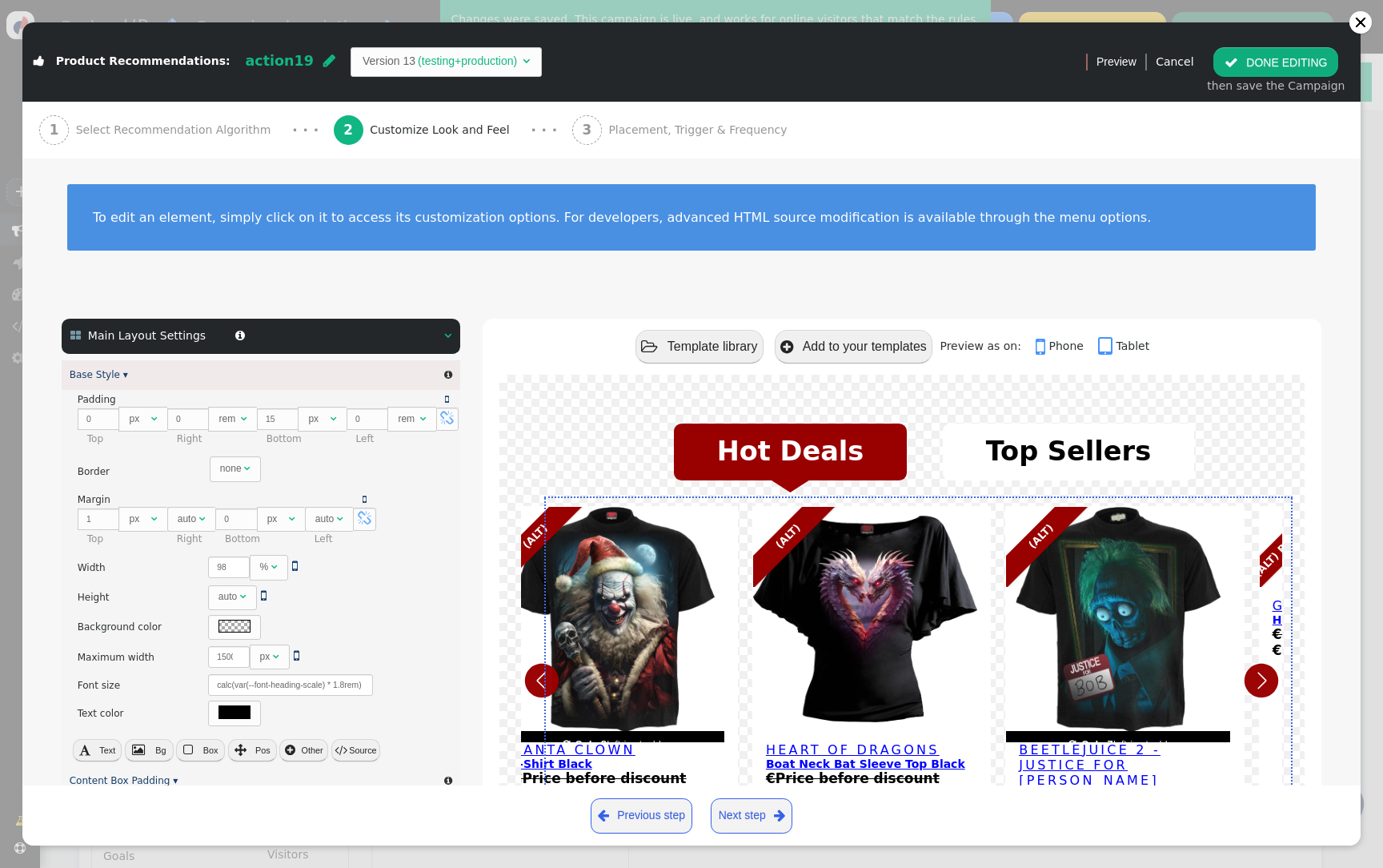
click at [414, 345] on div " Main Layout Settings  " at bounding box center [261, 336] width 399 height 35
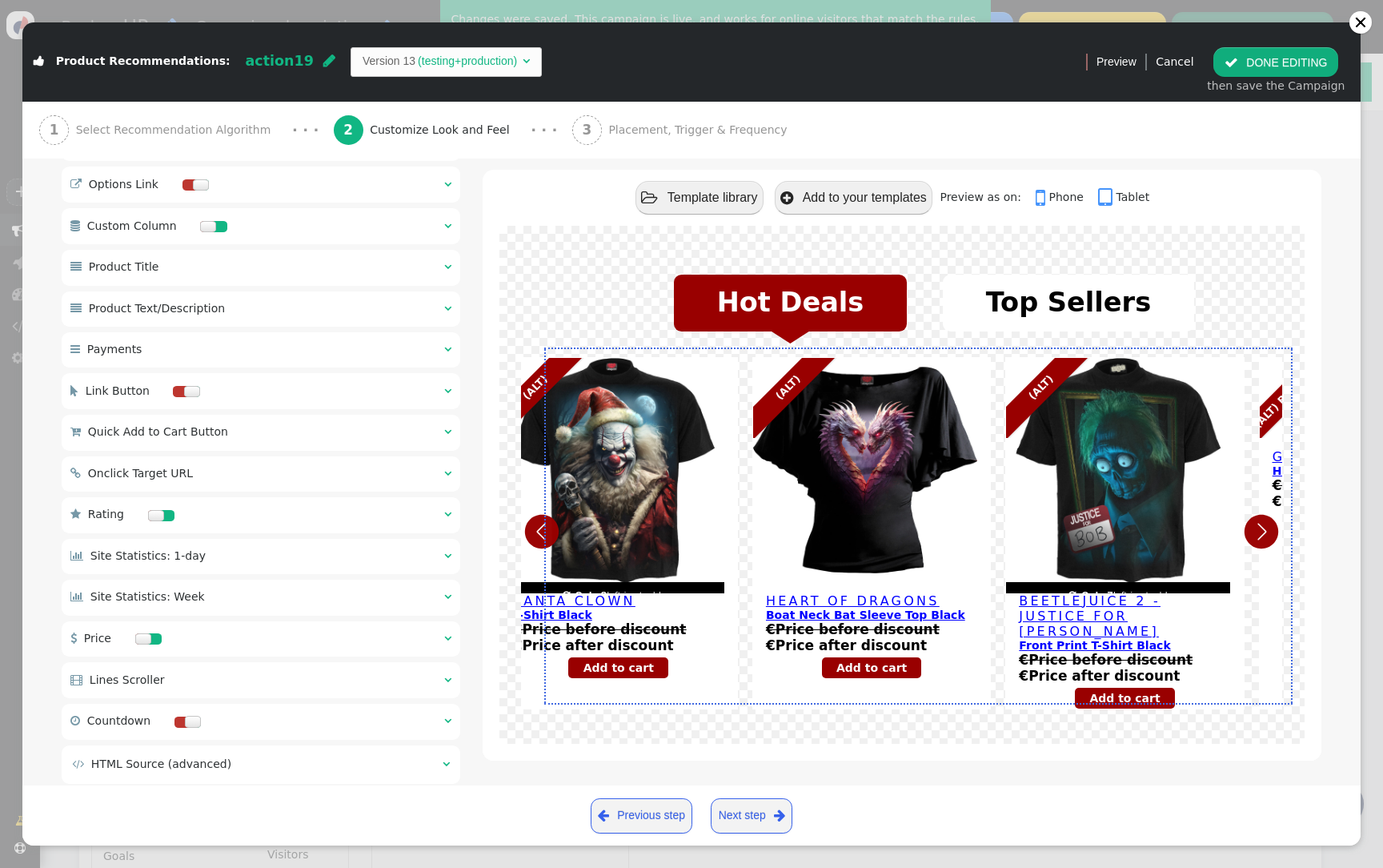
scroll to position [939, 0]
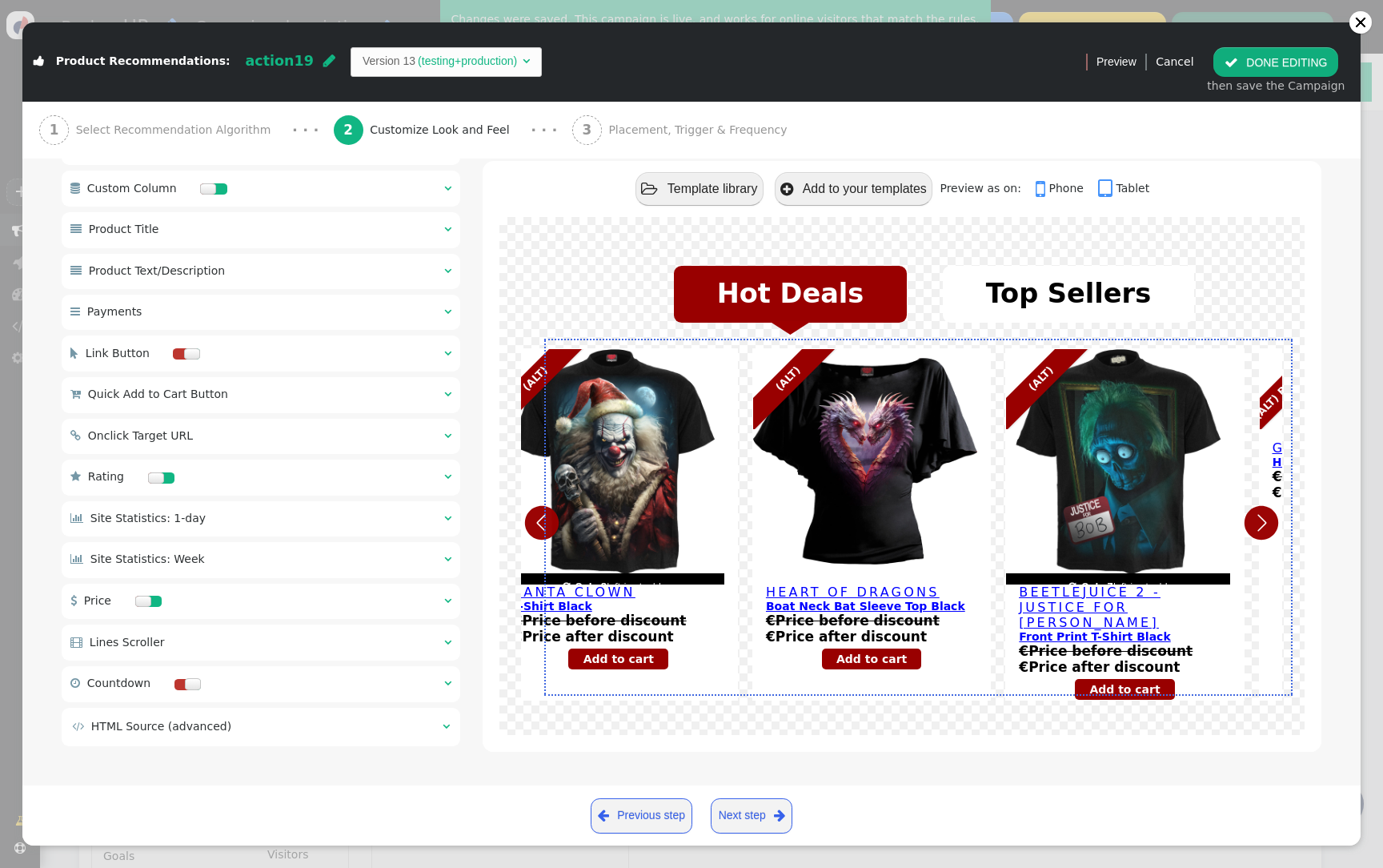
click at [431, 722] on table " HTML Source (advanced) " at bounding box center [260, 726] width 381 height 20
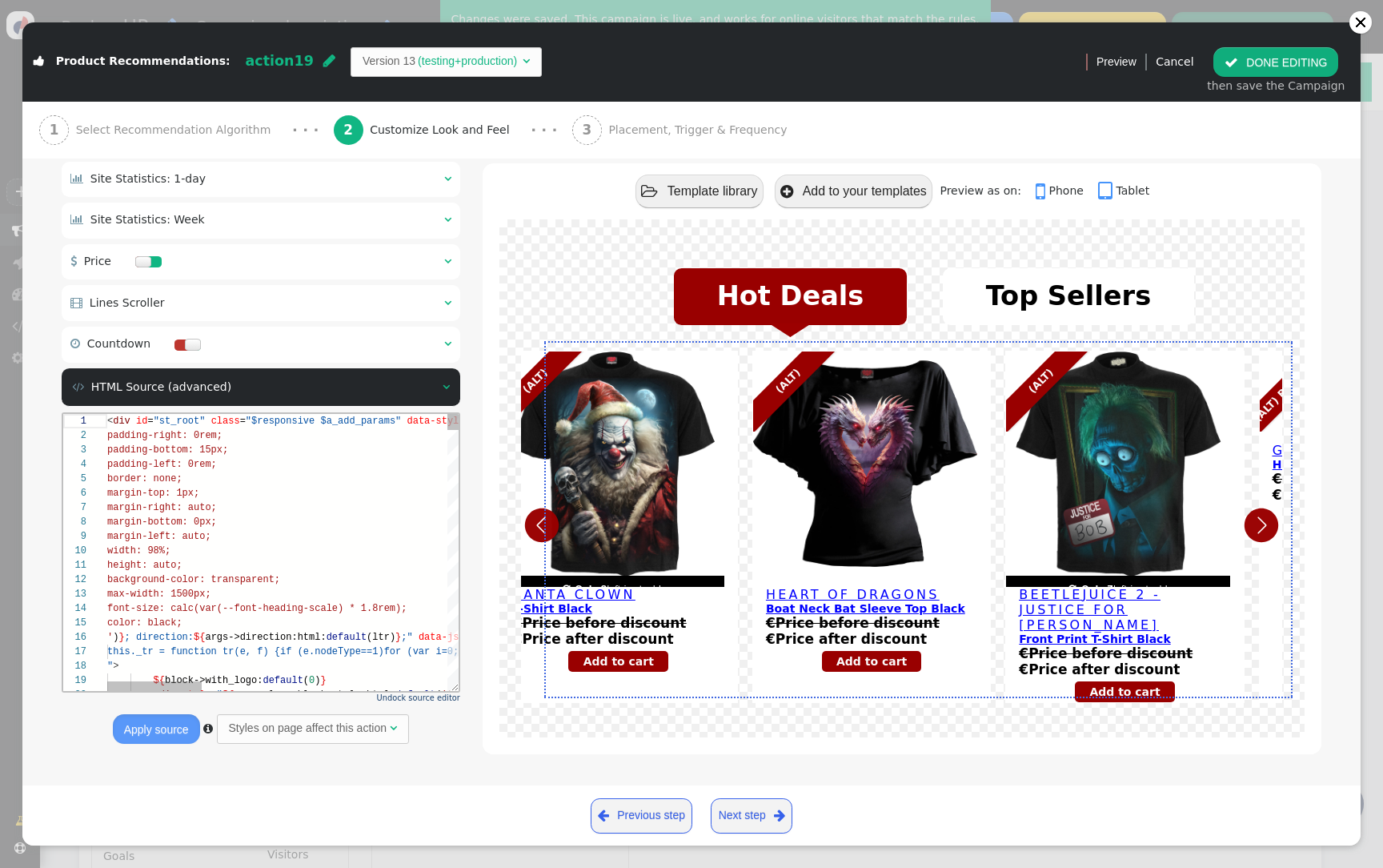
scroll to position [1280, 0]
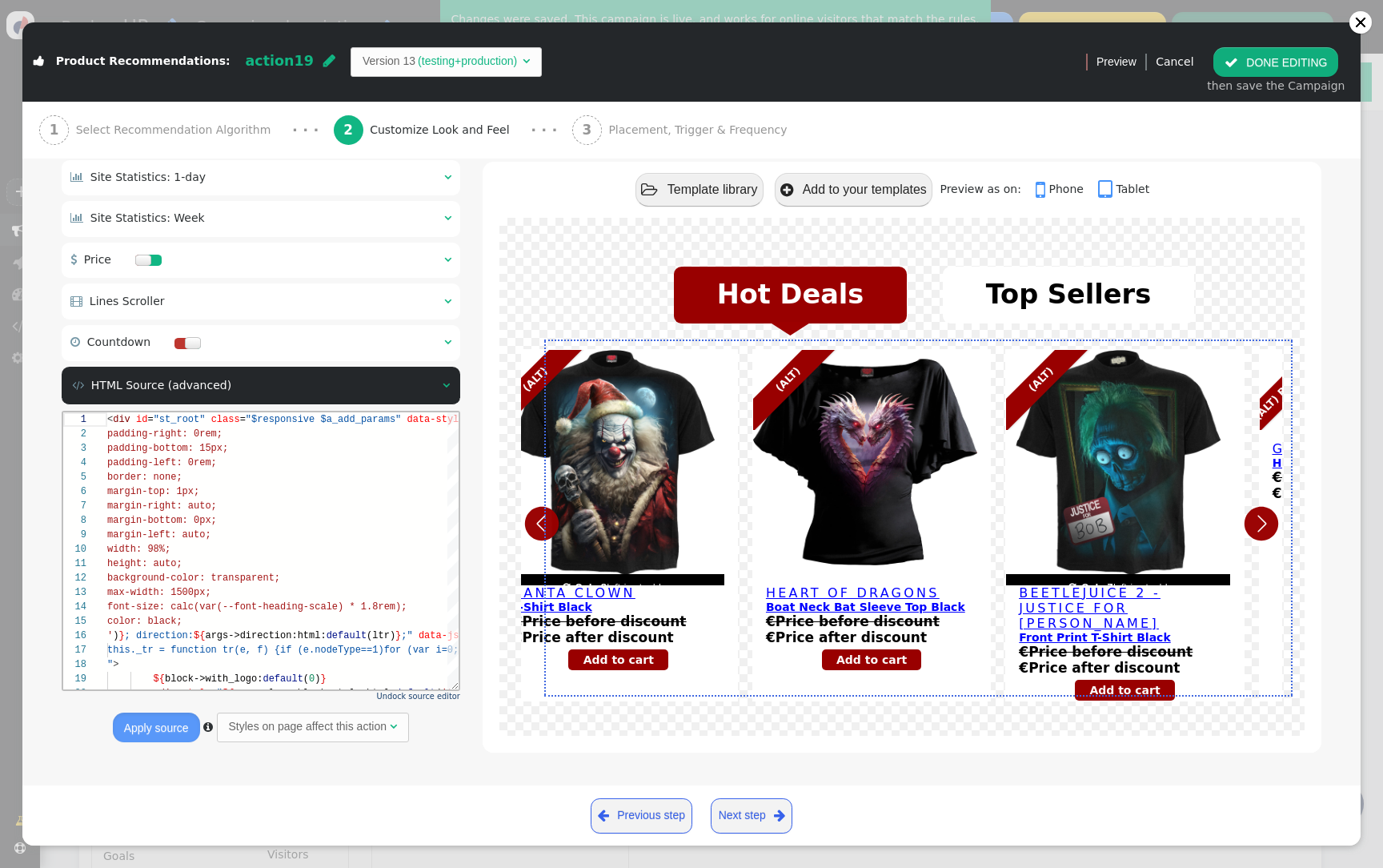
click at [450, 705] on div "Undock source editor Apply source  Styles on page affect this action " at bounding box center [261, 577] width 399 height 332
click at [450, 694] on span "Undock source editor" at bounding box center [419, 696] width 83 height 9
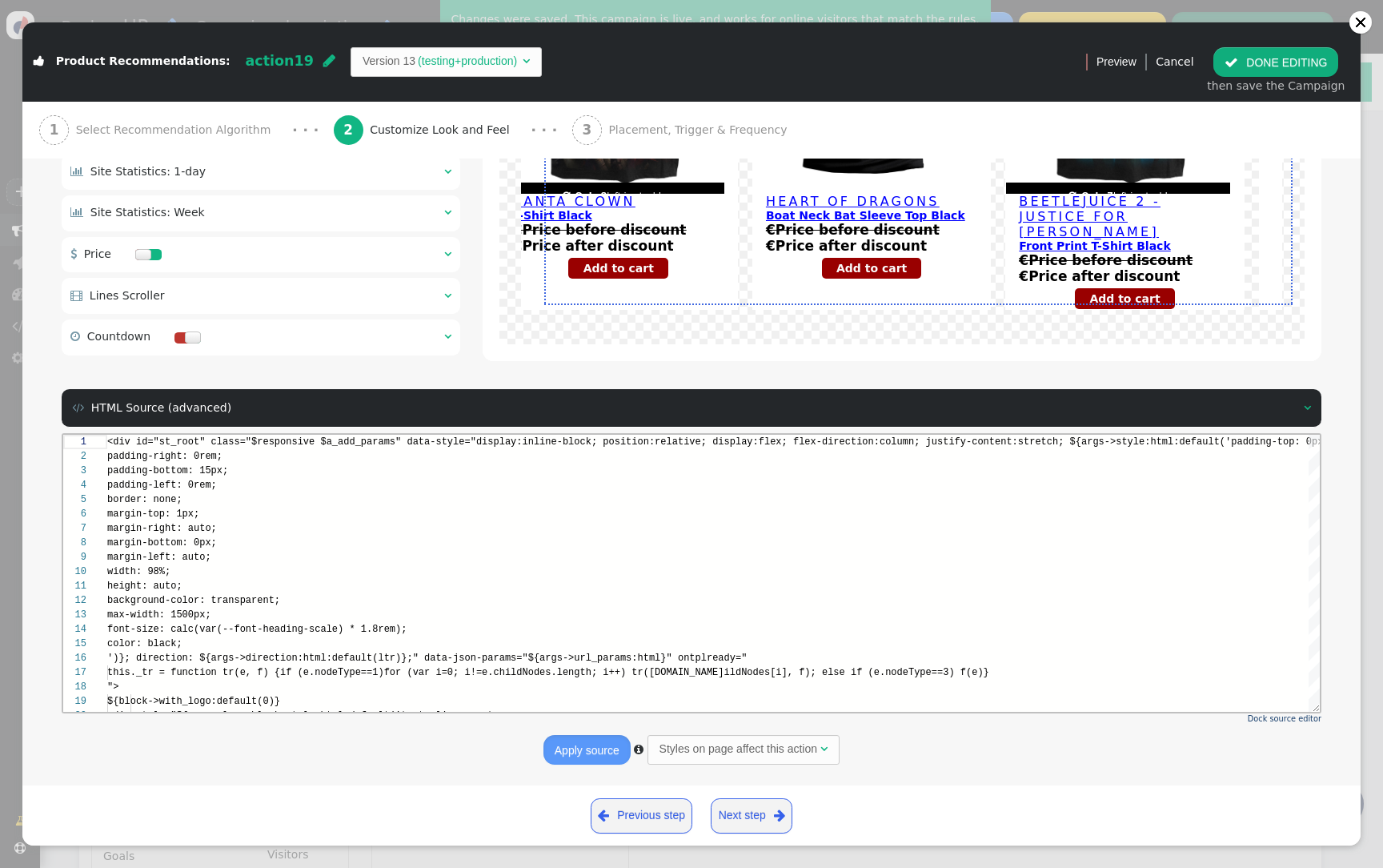
scroll to position [144, 0]
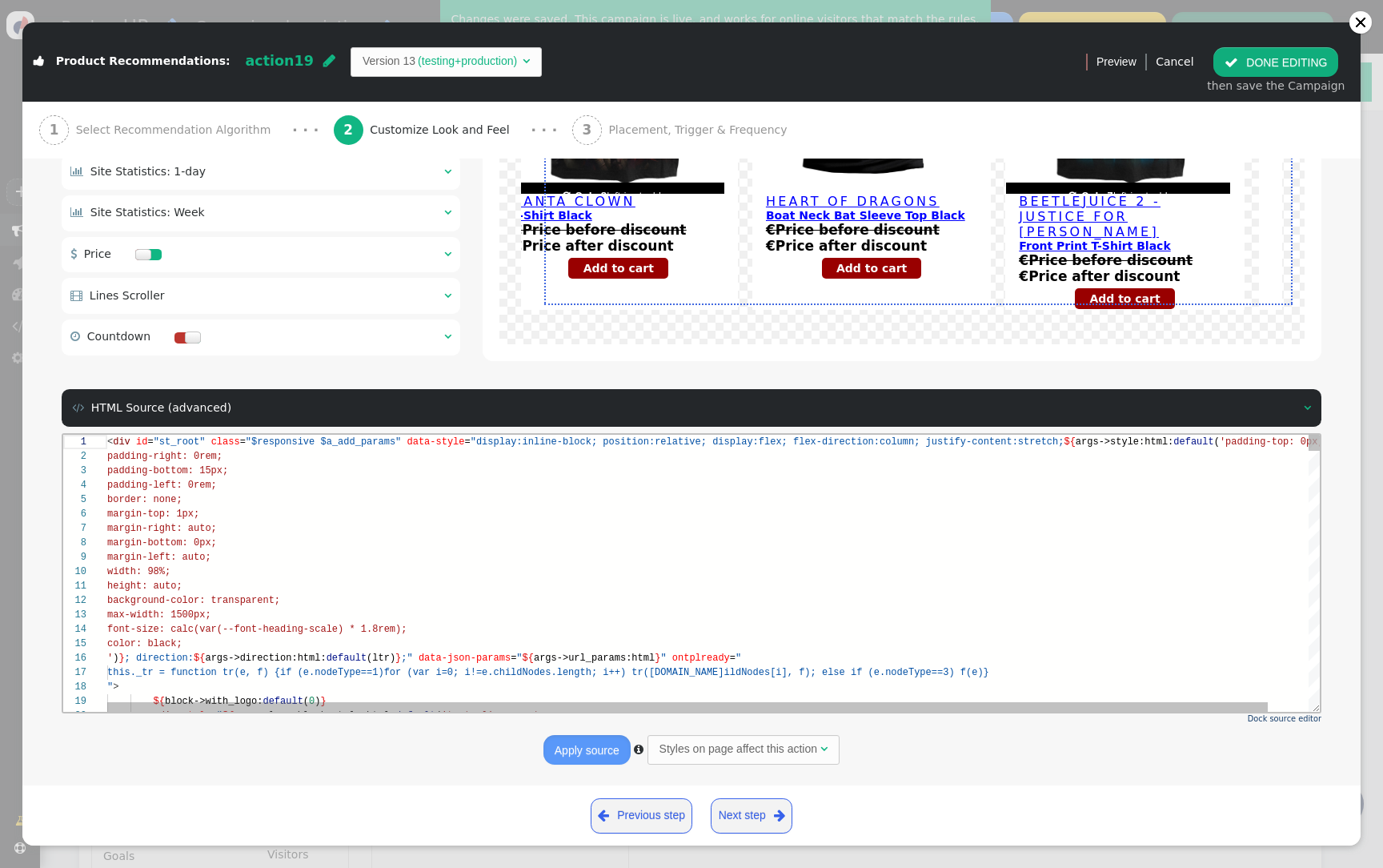
type textarea "height: auto; background-color: transparent; max-width: 1500px; font-size: calc…"
click at [656, 586] on div "height: auto;" at bounding box center [735, 585] width 1255 height 14
type textarea "t"
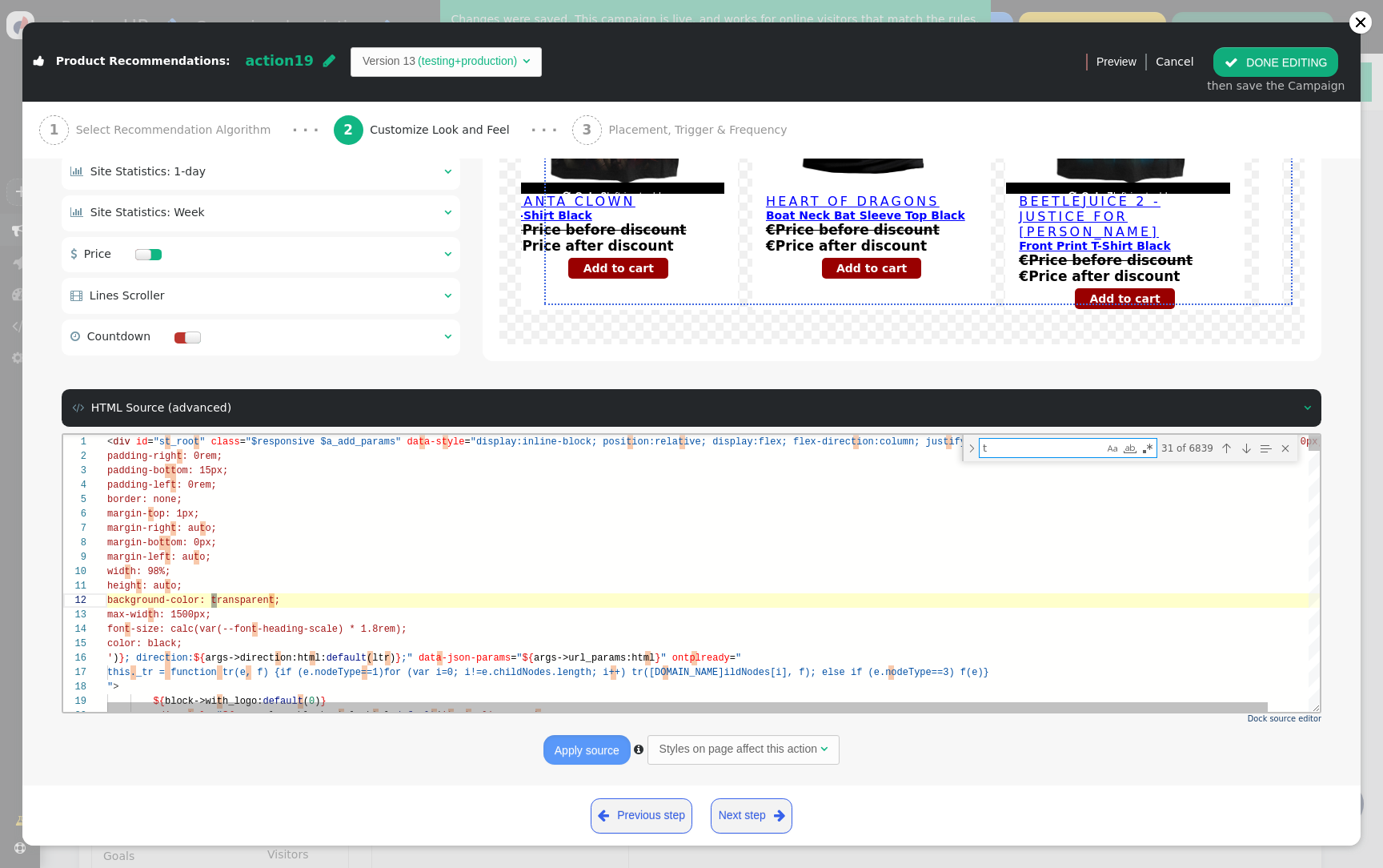
type textarea "')}"> <img src="${args->logo_src:html:default('https://counter-backend.personyz…"
type textarea "to"
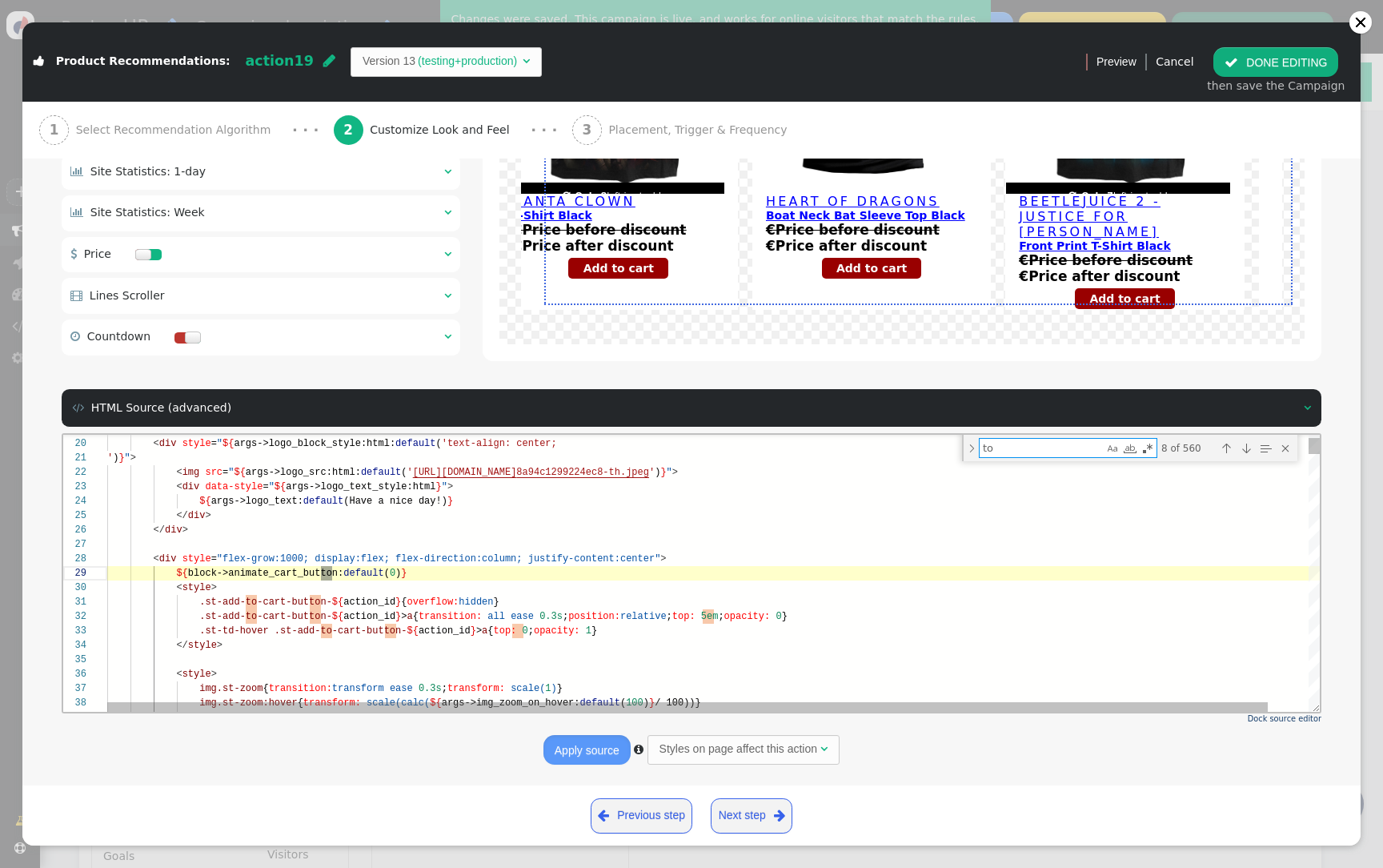
type textarea ".st-add-to-cart-button-${action_id} {overflow:hidden} .st-add-to-cart-button-${…"
type textarea "top"
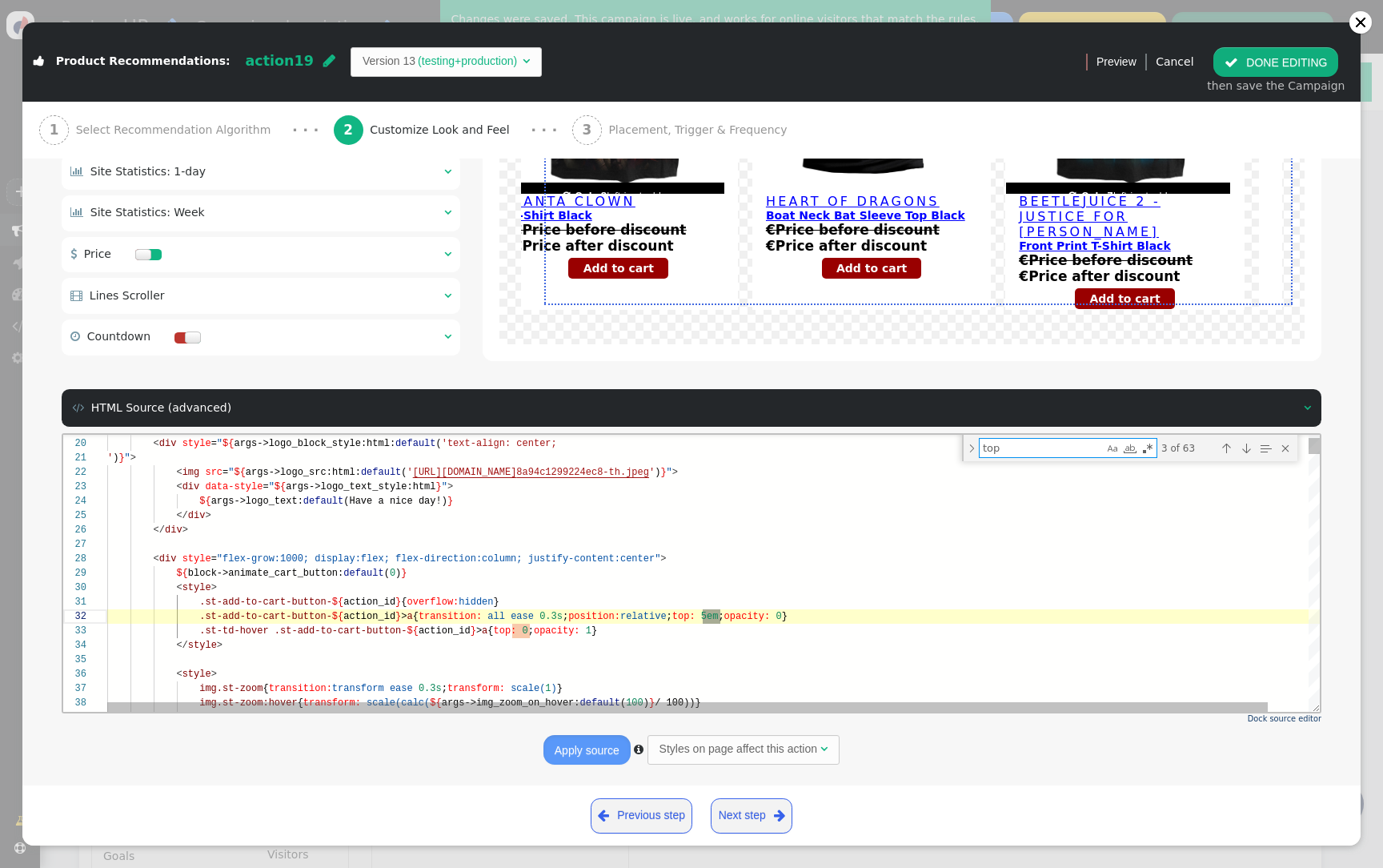
type textarea "<button type="button" class="st__tab-button" ontplready="this.by_id=by_id" oncl…"
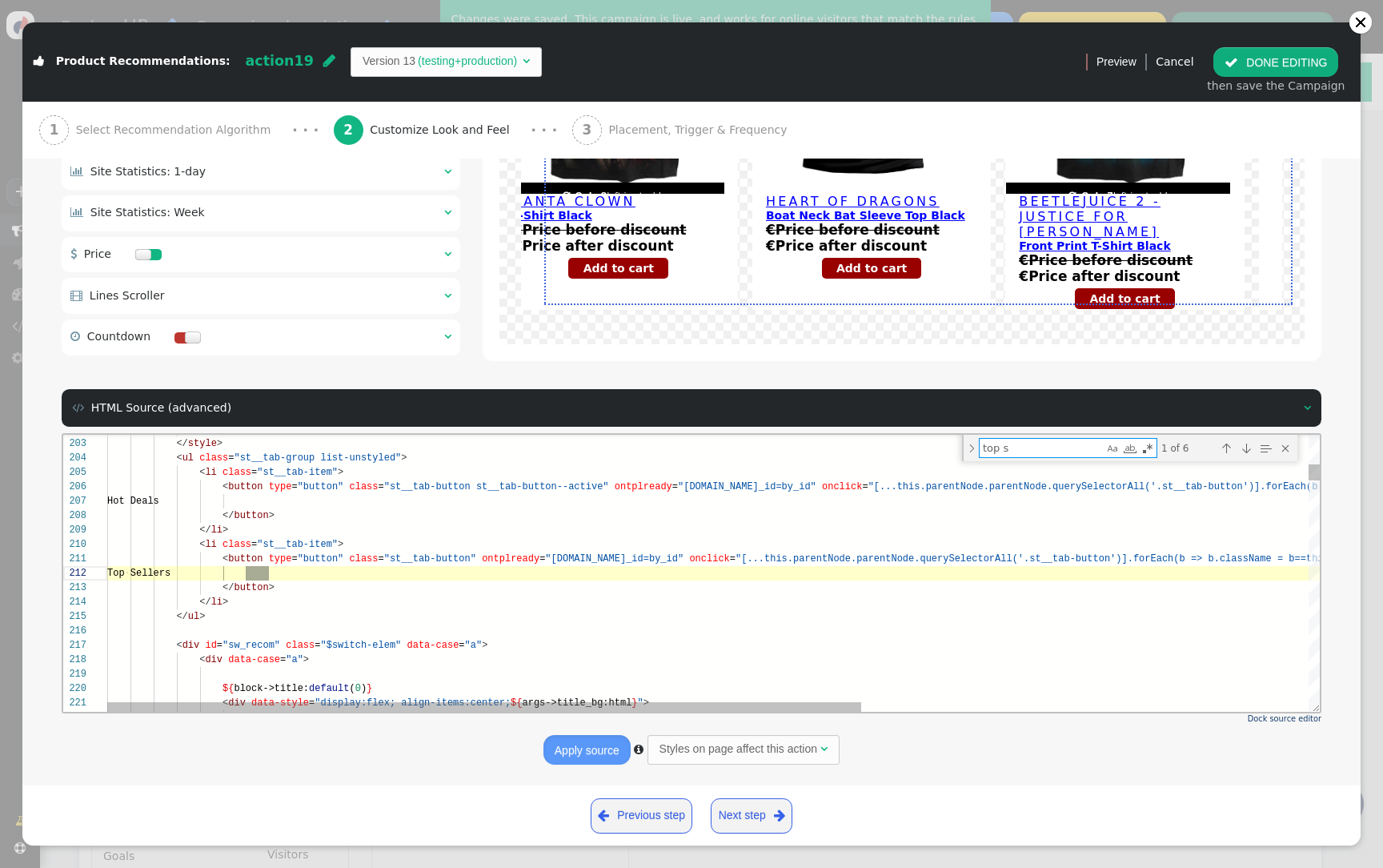
scroll to position [144, 168]
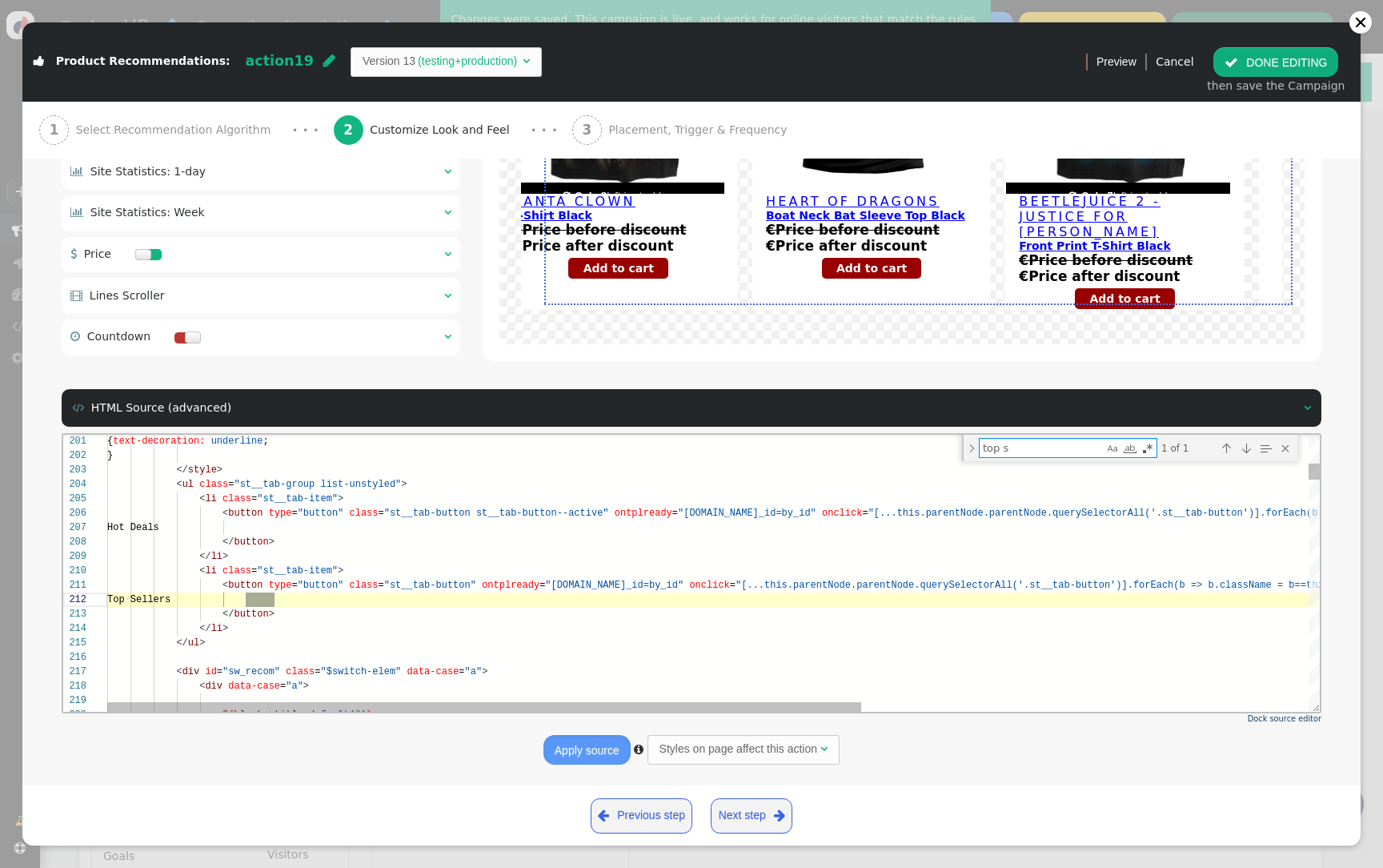
type textarea "top s"
type textarea "{ text-decoration: underline; } </style> <ul class="st__tab-group list-unstyled…"
click at [376, 511] on span "class" at bounding box center [363, 512] width 29 height 11
